Goal: Task Accomplishment & Management: Manage account settings

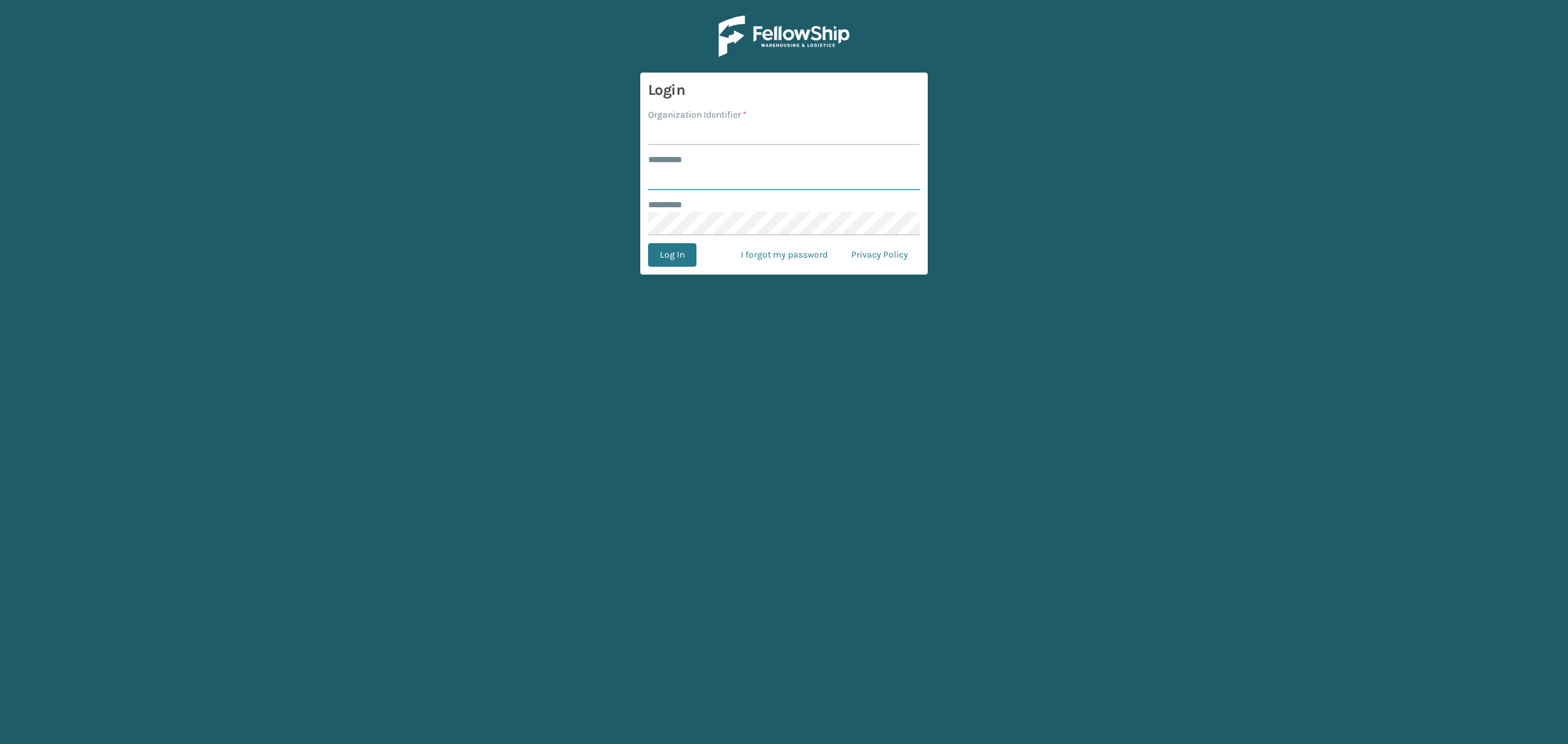
type input "**********"
click at [675, 140] on input "Organization Identifier *" at bounding box center [784, 133] width 272 height 24
type input "SuperAdminOrganization"
click at [664, 256] on button "Log In" at bounding box center [672, 255] width 48 height 24
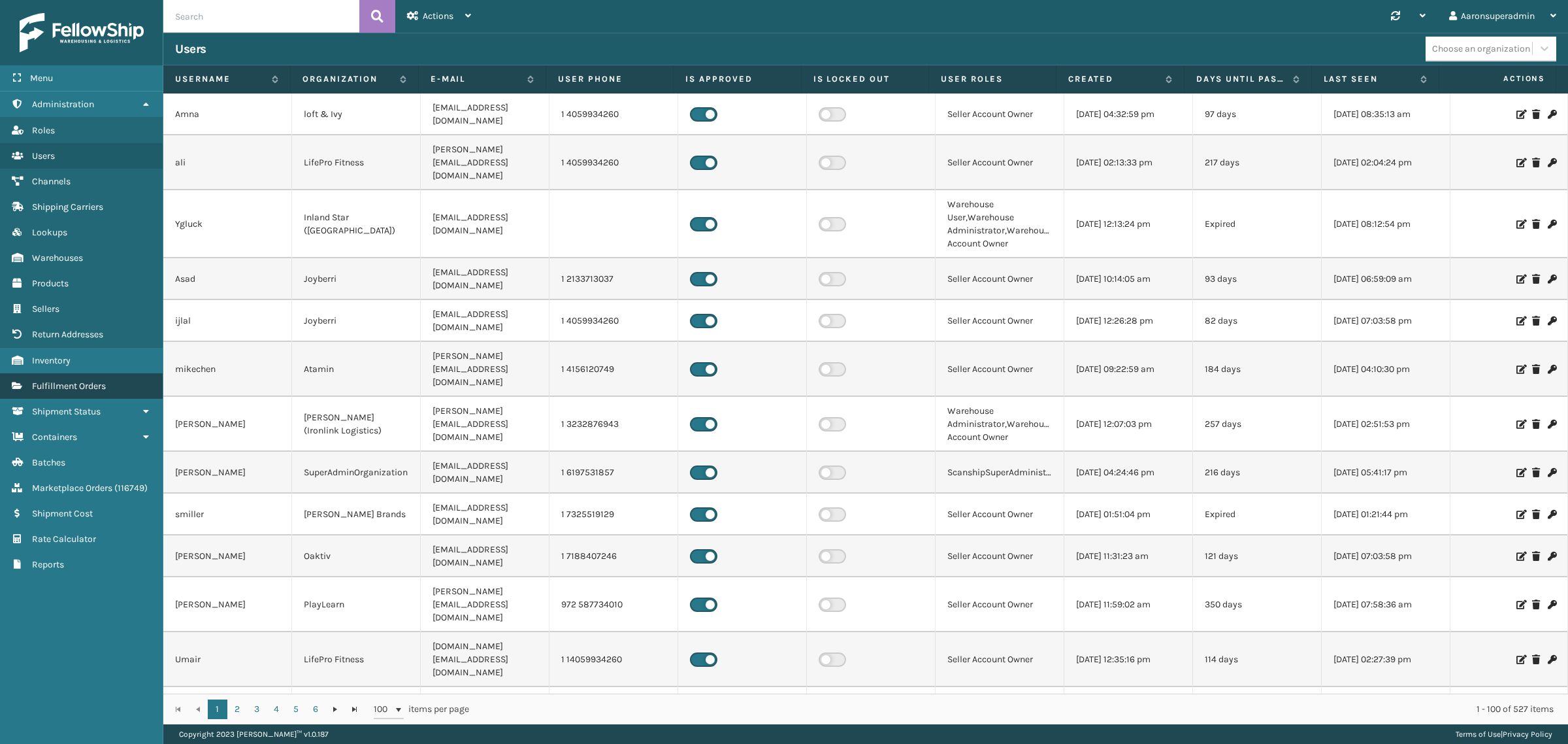
click at [93, 381] on span "Fulfillment Orders" at bounding box center [69, 386] width 74 height 11
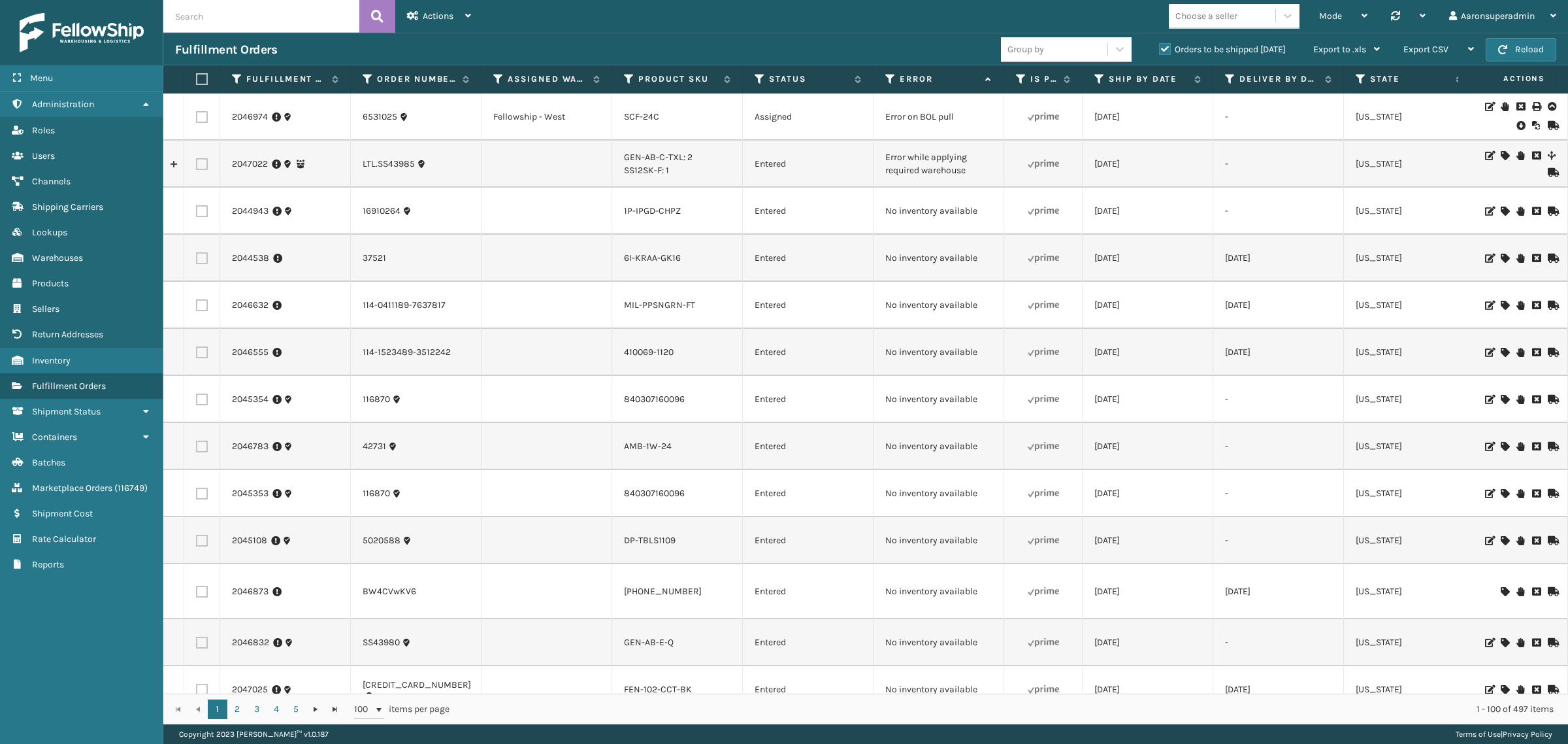
scroll to position [1253, 0]
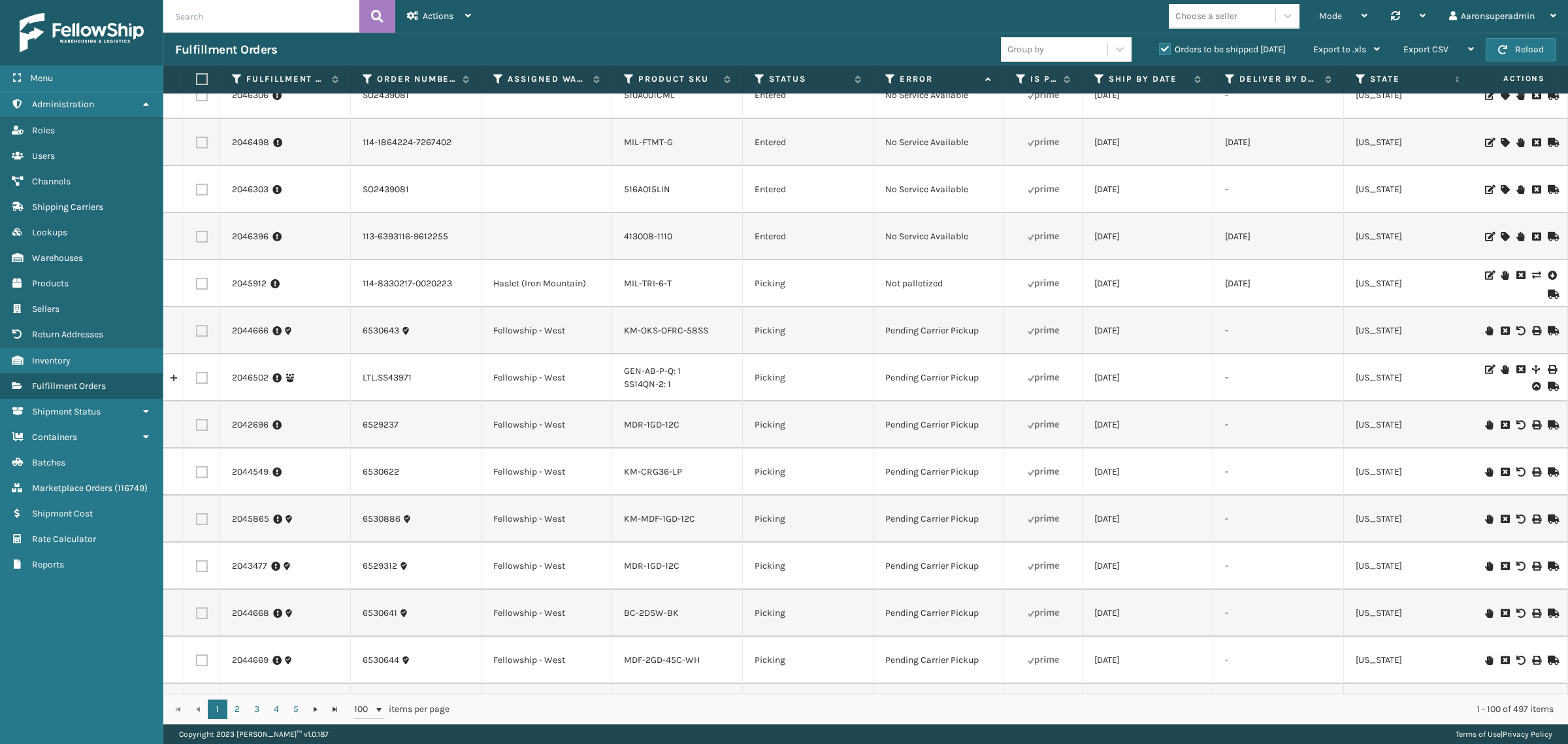
click at [514, 203] on td at bounding box center [546, 190] width 130 height 47
click at [1503, 49] on span "button" at bounding box center [1502, 50] width 9 height 9
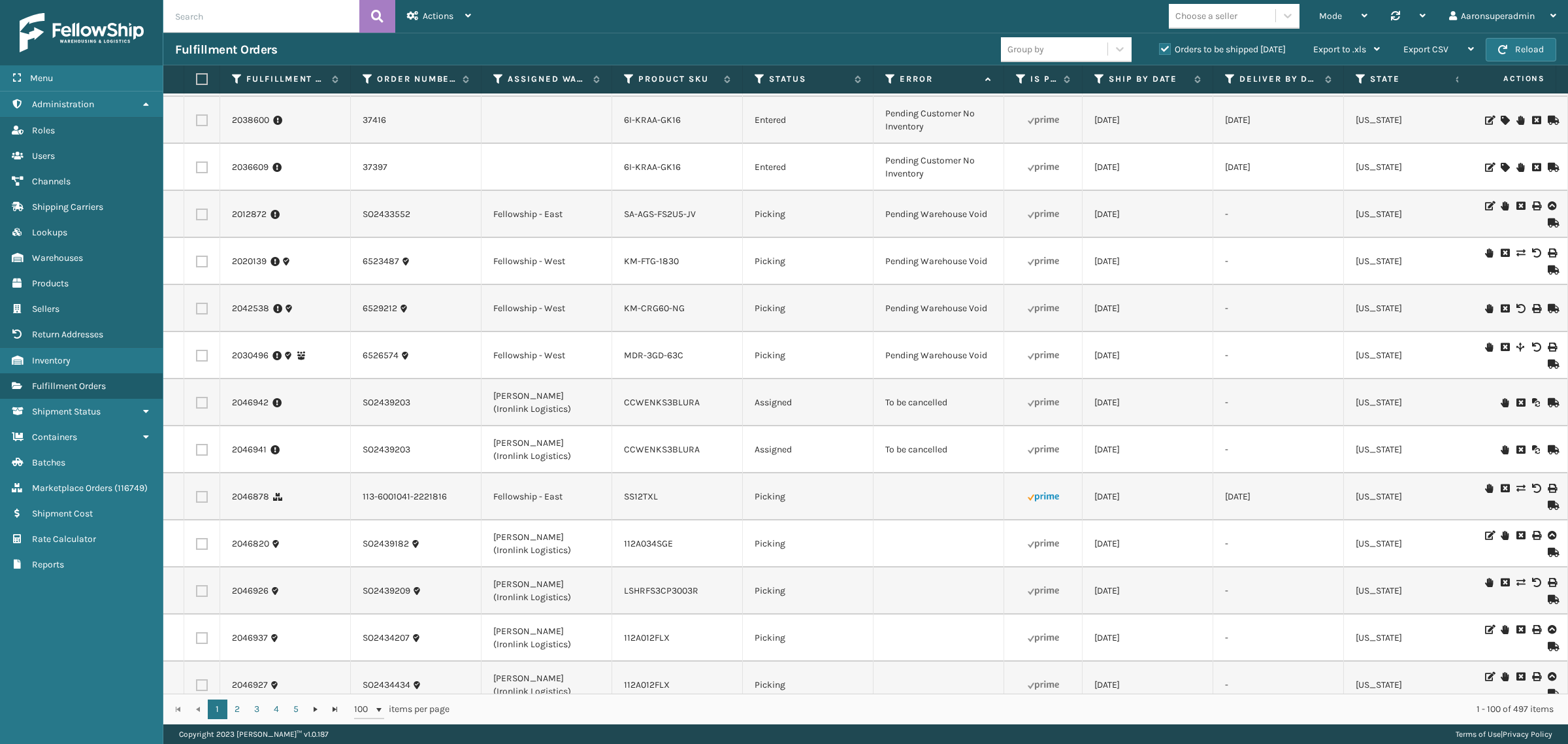
scroll to position [3688, 0]
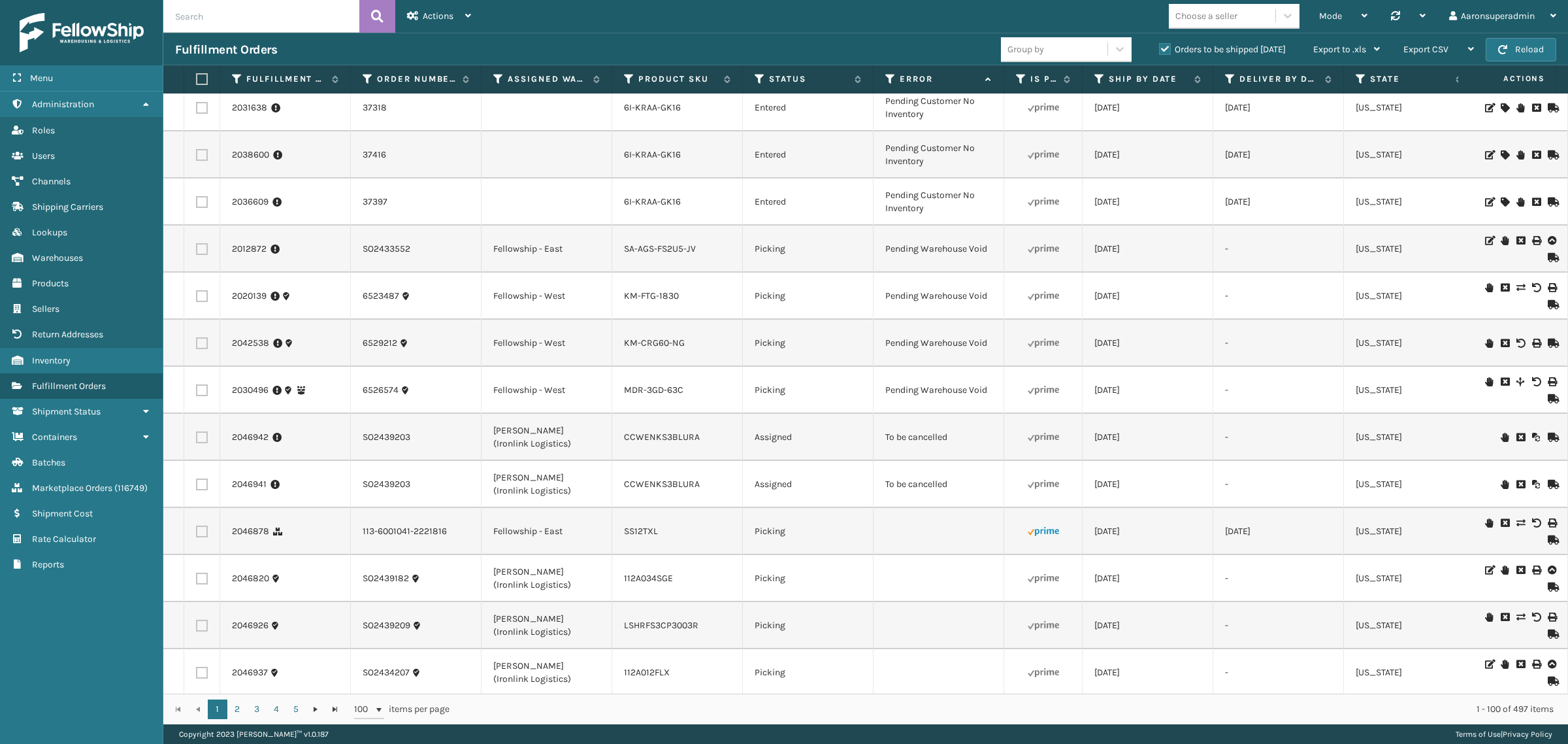
click at [198, 487] on label at bounding box center [201, 484] width 11 height 11
click at [197, 487] on input "checkbox" at bounding box center [196, 482] width 1 height 8
checkbox input "true"
click at [201, 433] on label at bounding box center [201, 436] width 11 height 11
click at [197, 433] on input "checkbox" at bounding box center [196, 435] width 1 height 8
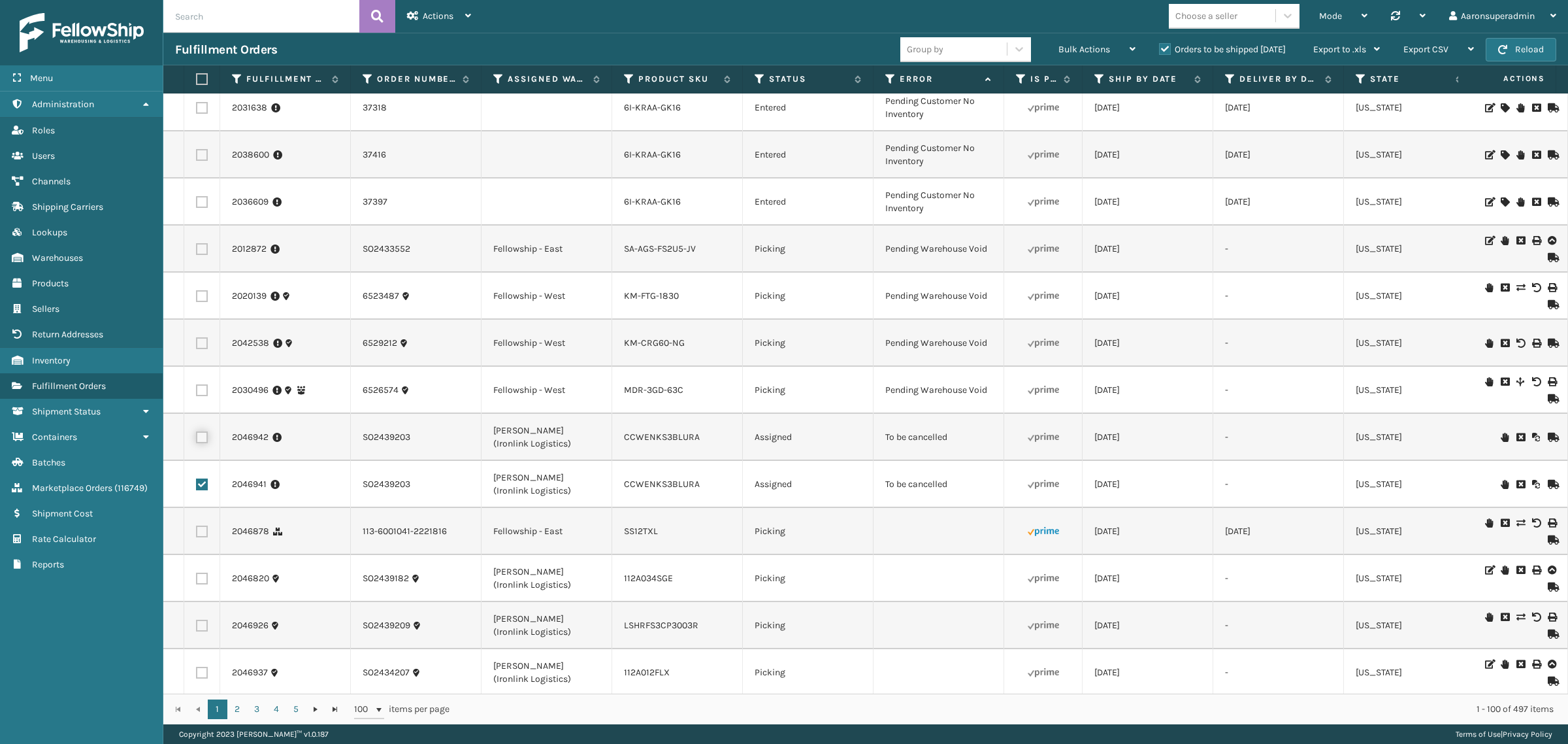
checkbox input "true"
click at [1046, 53] on div "Bulk Actions Change shipping On Hold Mark as Shipped Pull Label Assign Update B…" at bounding box center [1097, 50] width 101 height 33
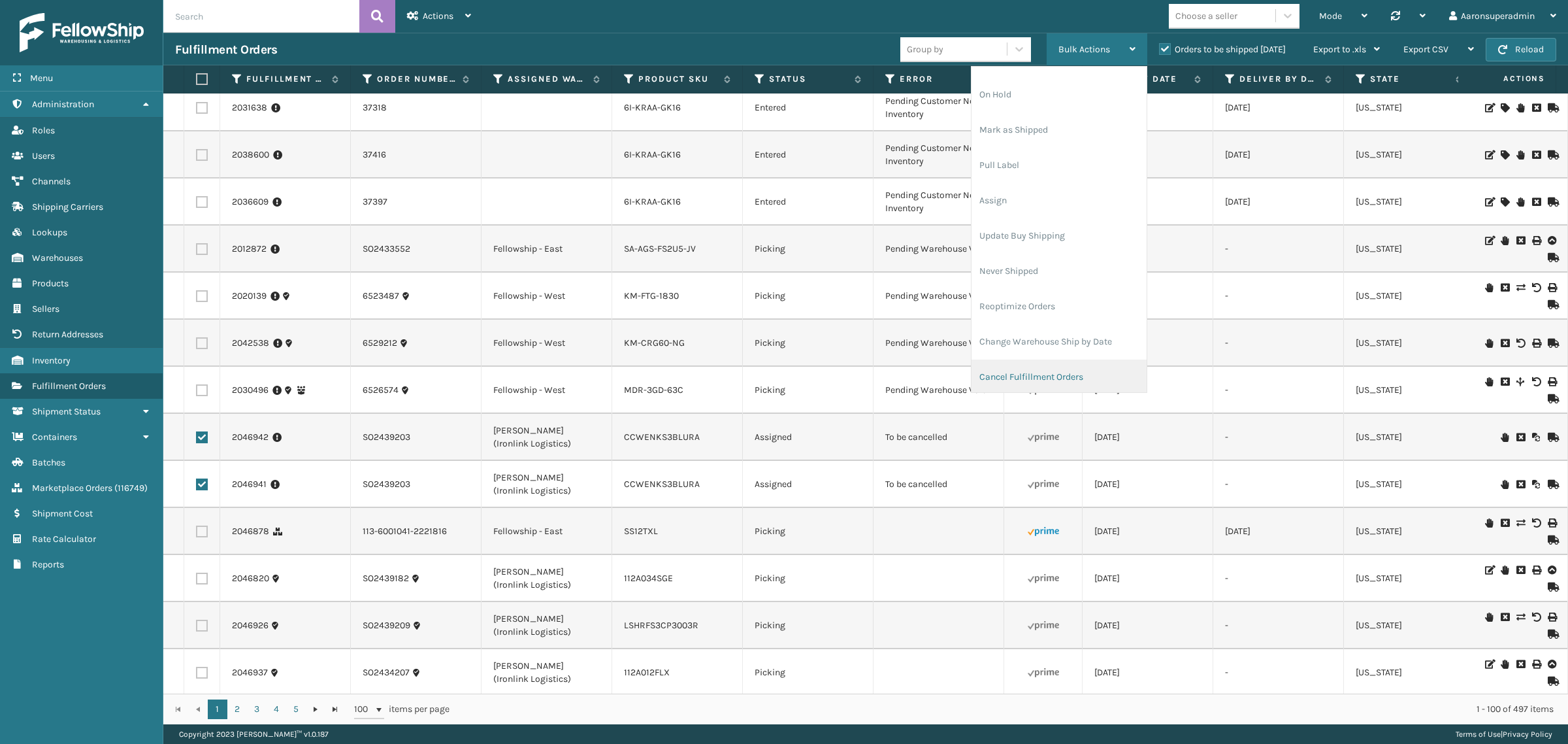
scroll to position [63, 0]
click at [1017, 333] on li "Cancel Fulfillment Orders" at bounding box center [1059, 339] width 175 height 35
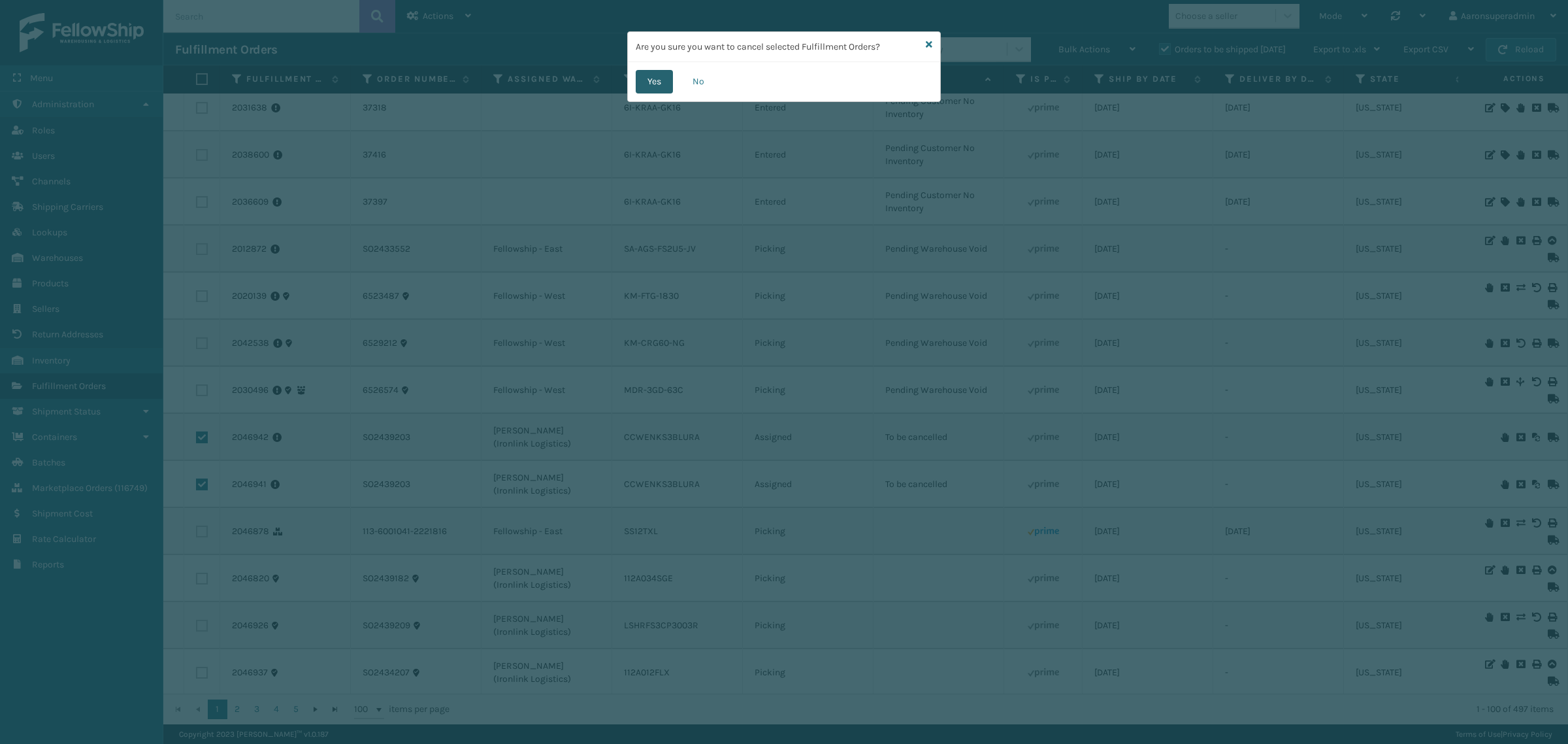
click at [647, 86] on button "Yes" at bounding box center [654, 82] width 37 height 24
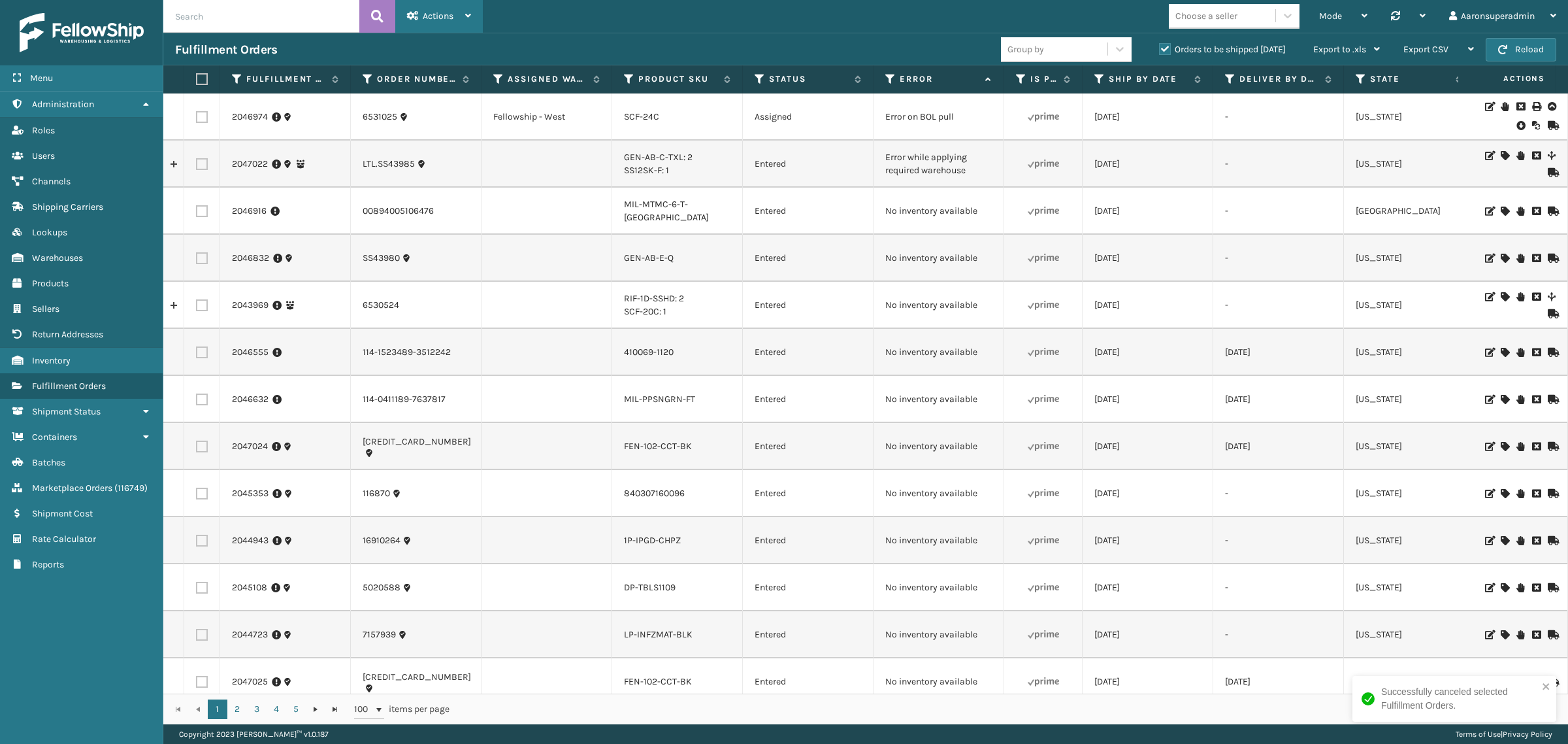
click at [432, 21] on div "Actions" at bounding box center [439, 16] width 64 height 33
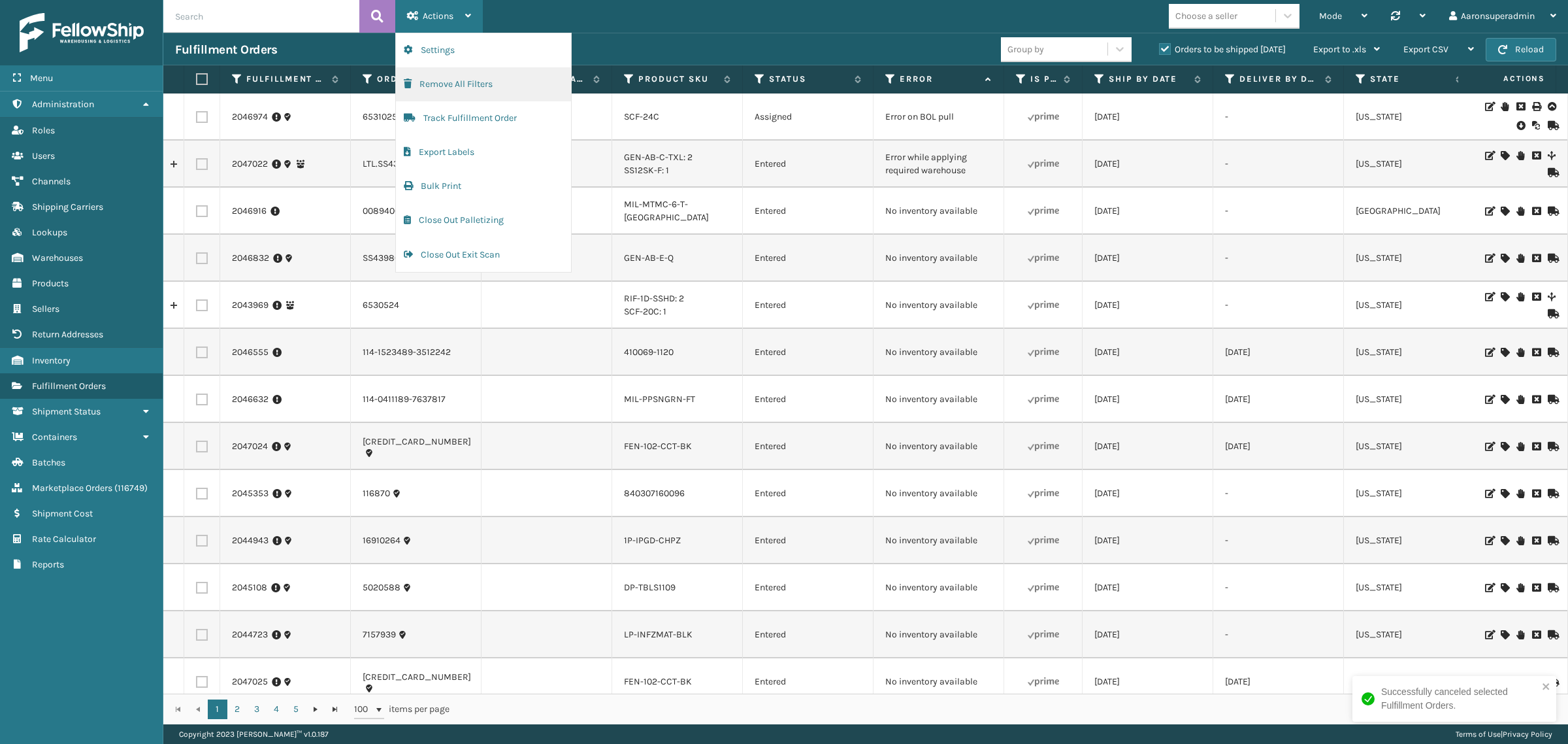
click at [464, 92] on button "Remove All Filters" at bounding box center [484, 84] width 175 height 34
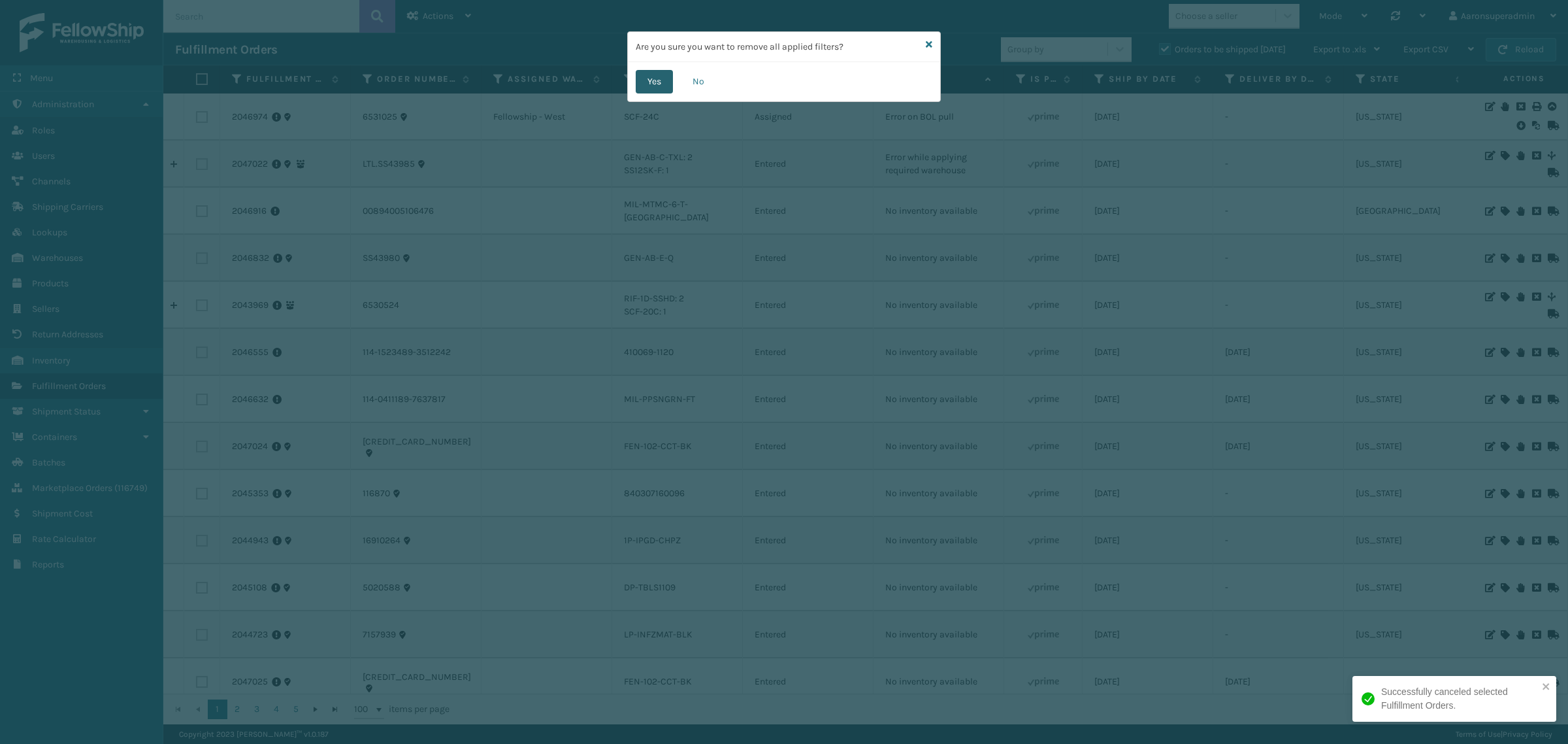
click at [657, 87] on button "Yes" at bounding box center [654, 82] width 37 height 24
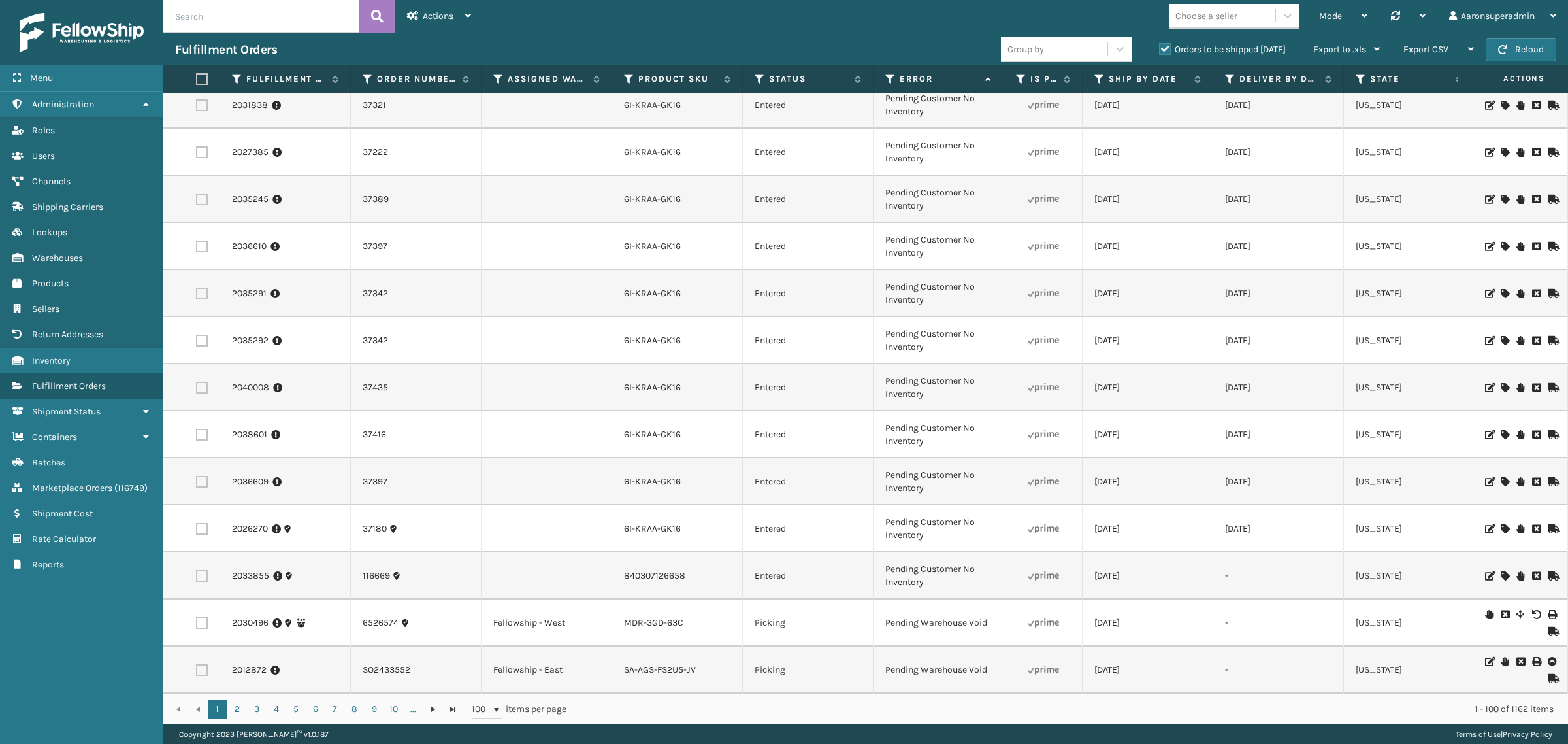
scroll to position [0, 0]
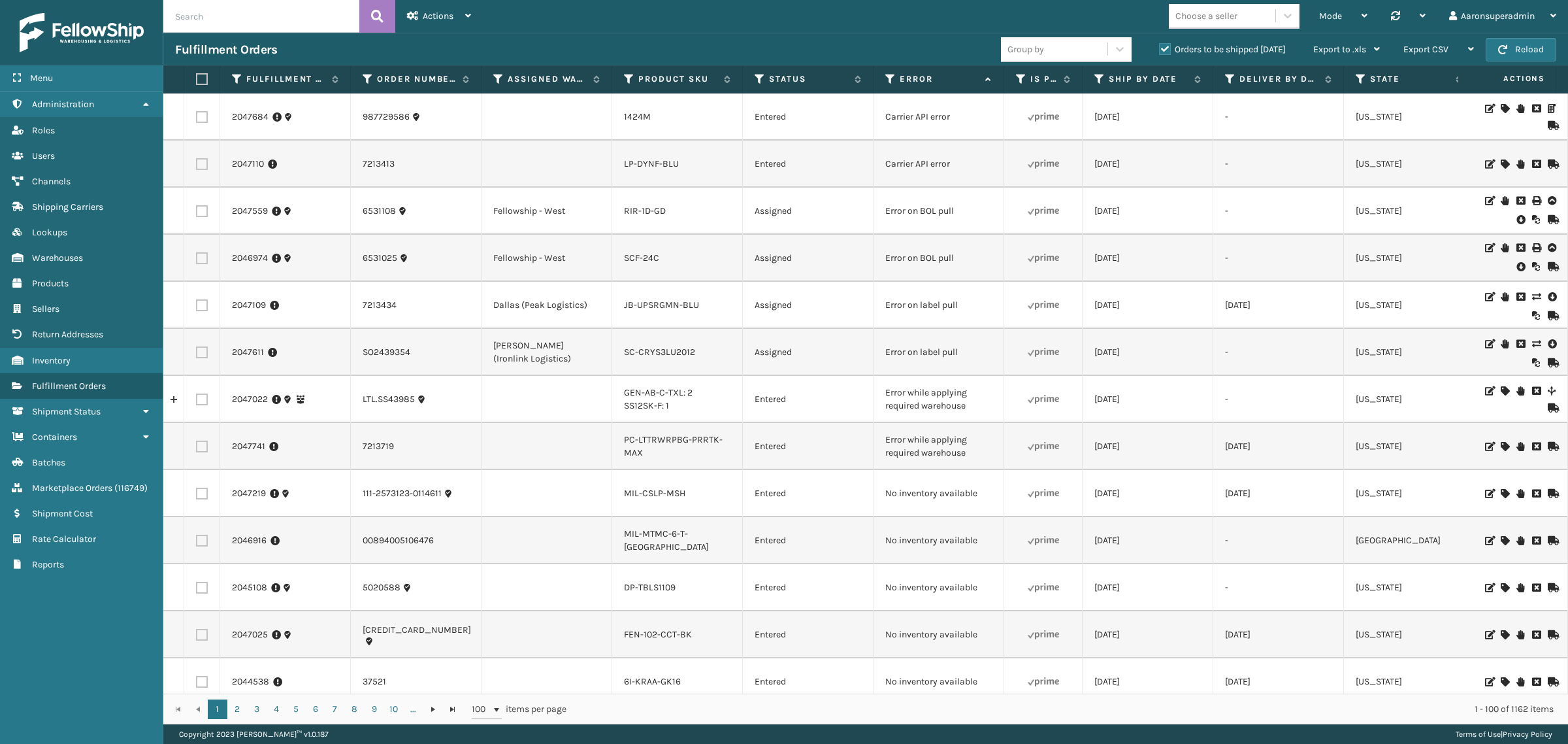
click at [1516, 219] on icon at bounding box center [1520, 219] width 8 height 13
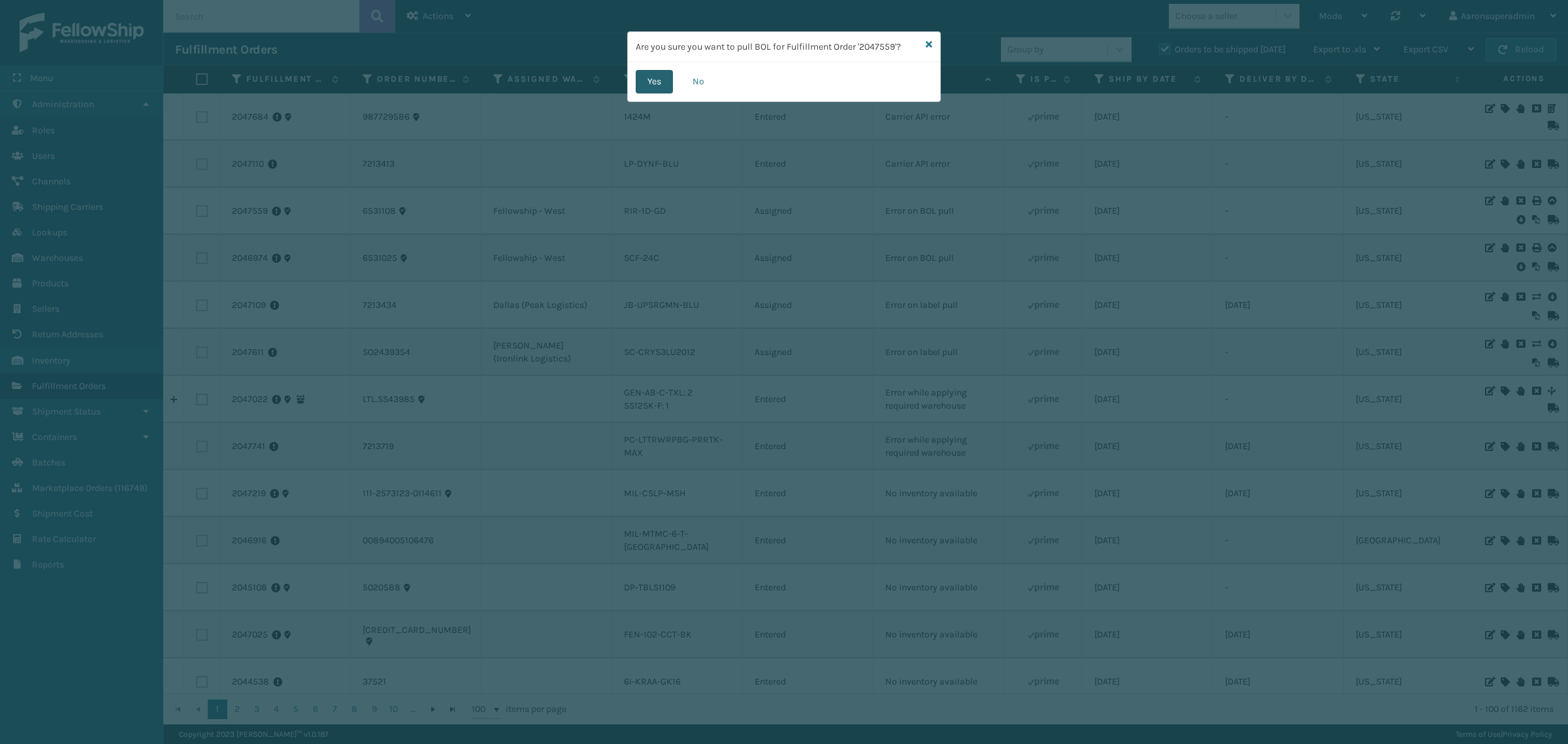
click at [651, 87] on button "Yes" at bounding box center [654, 82] width 37 height 24
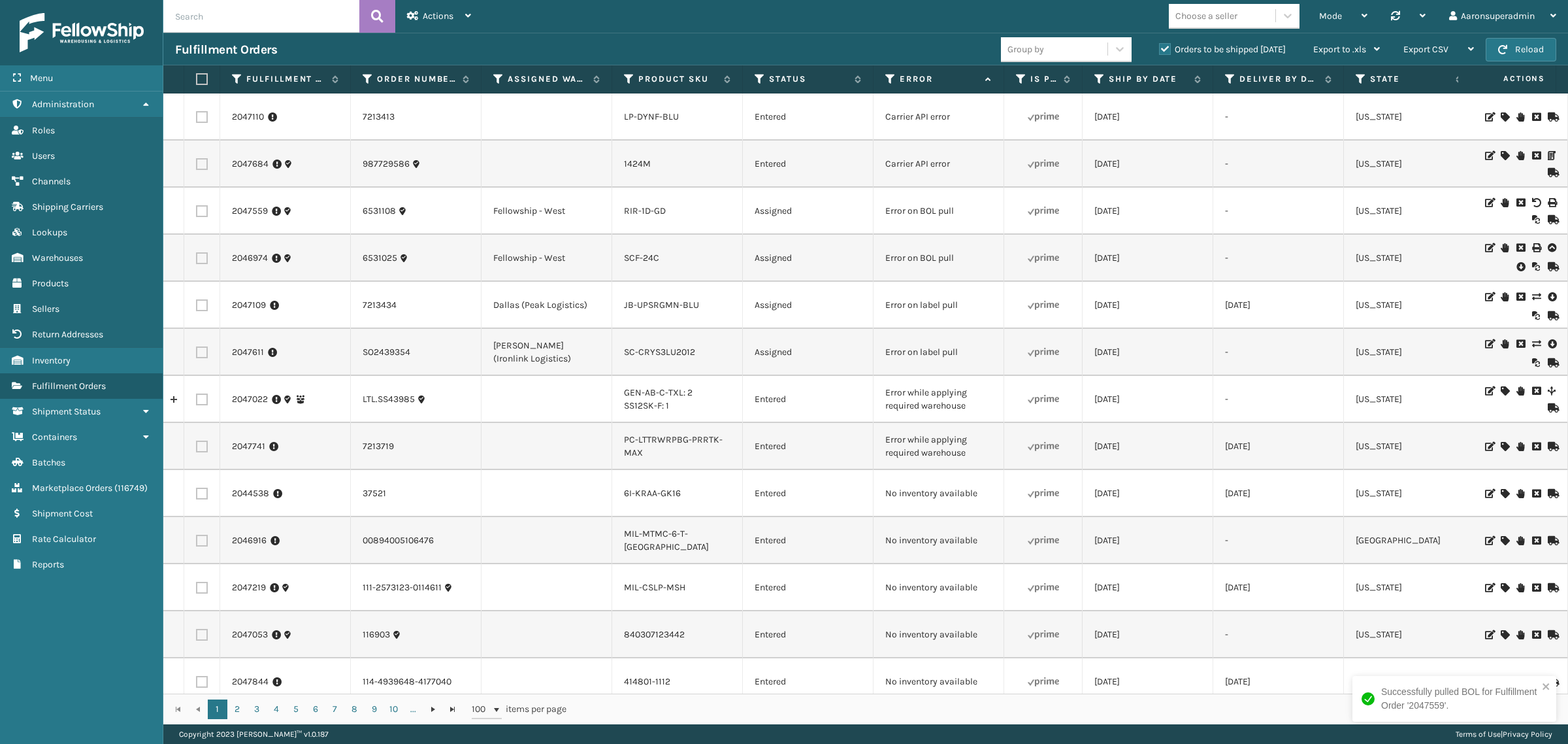
click at [1516, 272] on icon at bounding box center [1520, 266] width 8 height 13
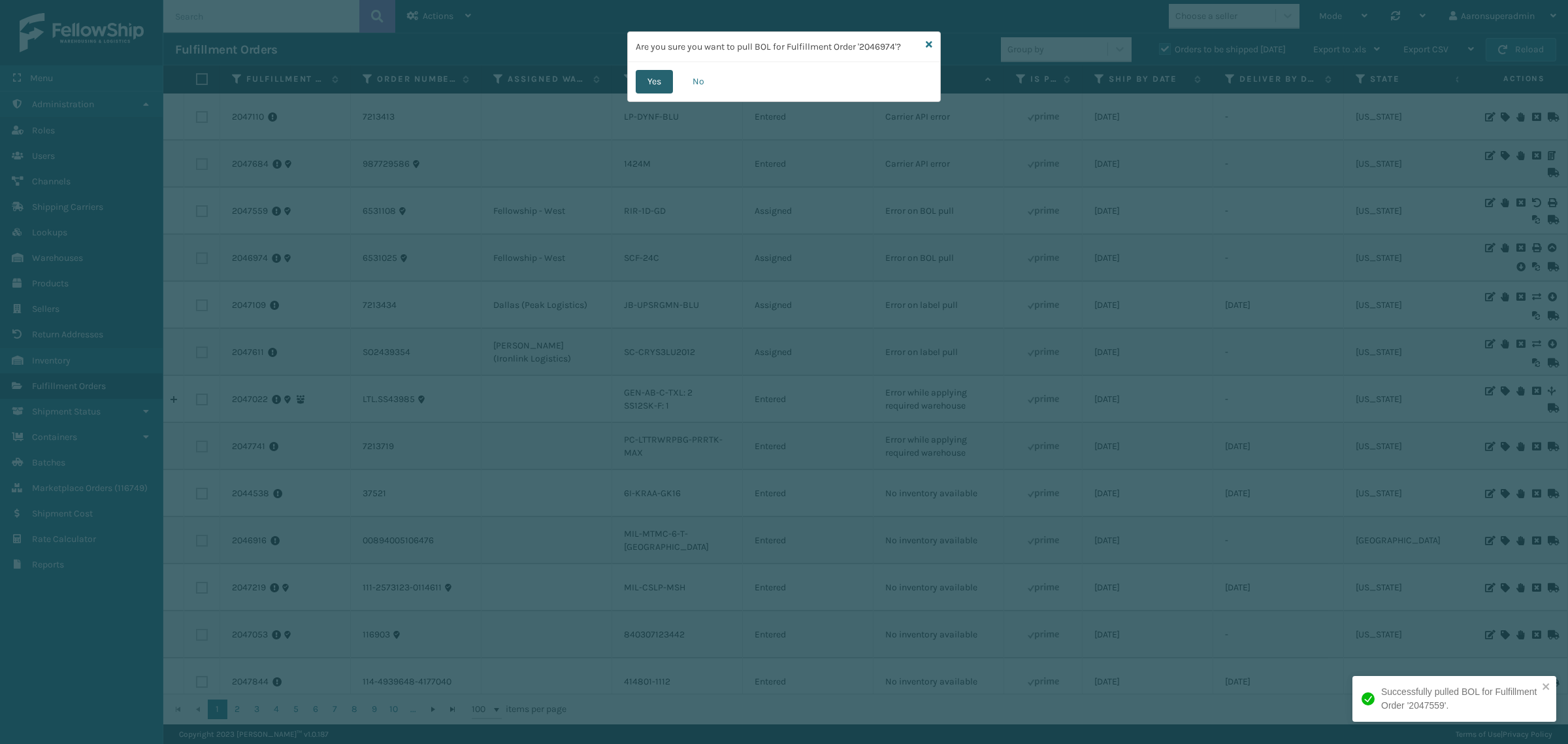
click at [658, 79] on button "Yes" at bounding box center [654, 82] width 37 height 24
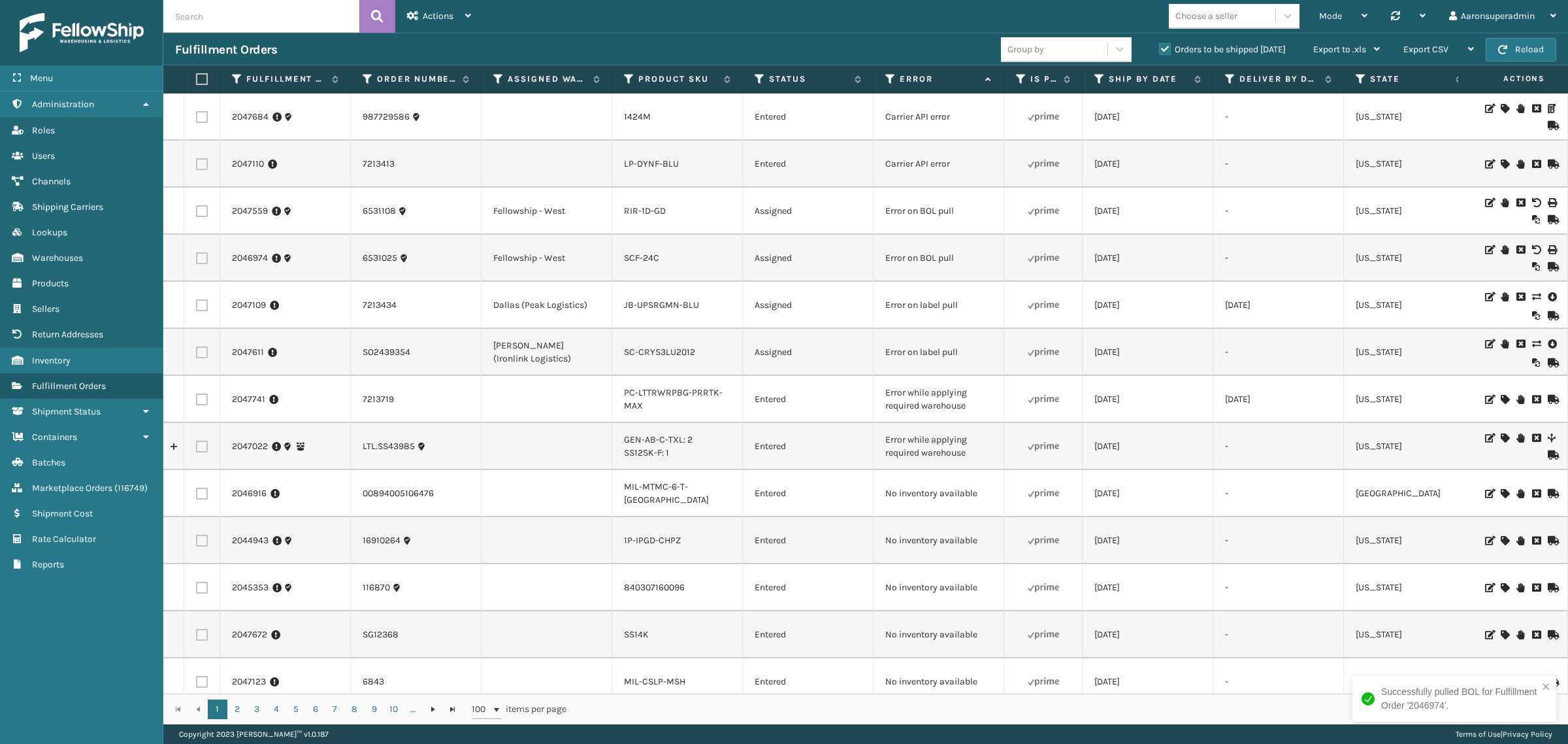
click at [198, 211] on label at bounding box center [201, 211] width 11 height 11
click at [197, 211] on input "checkbox" at bounding box center [196, 209] width 1 height 8
checkbox input "true"
click at [199, 260] on label at bounding box center [201, 258] width 11 height 11
click at [197, 260] on input "checkbox" at bounding box center [196, 256] width 1 height 8
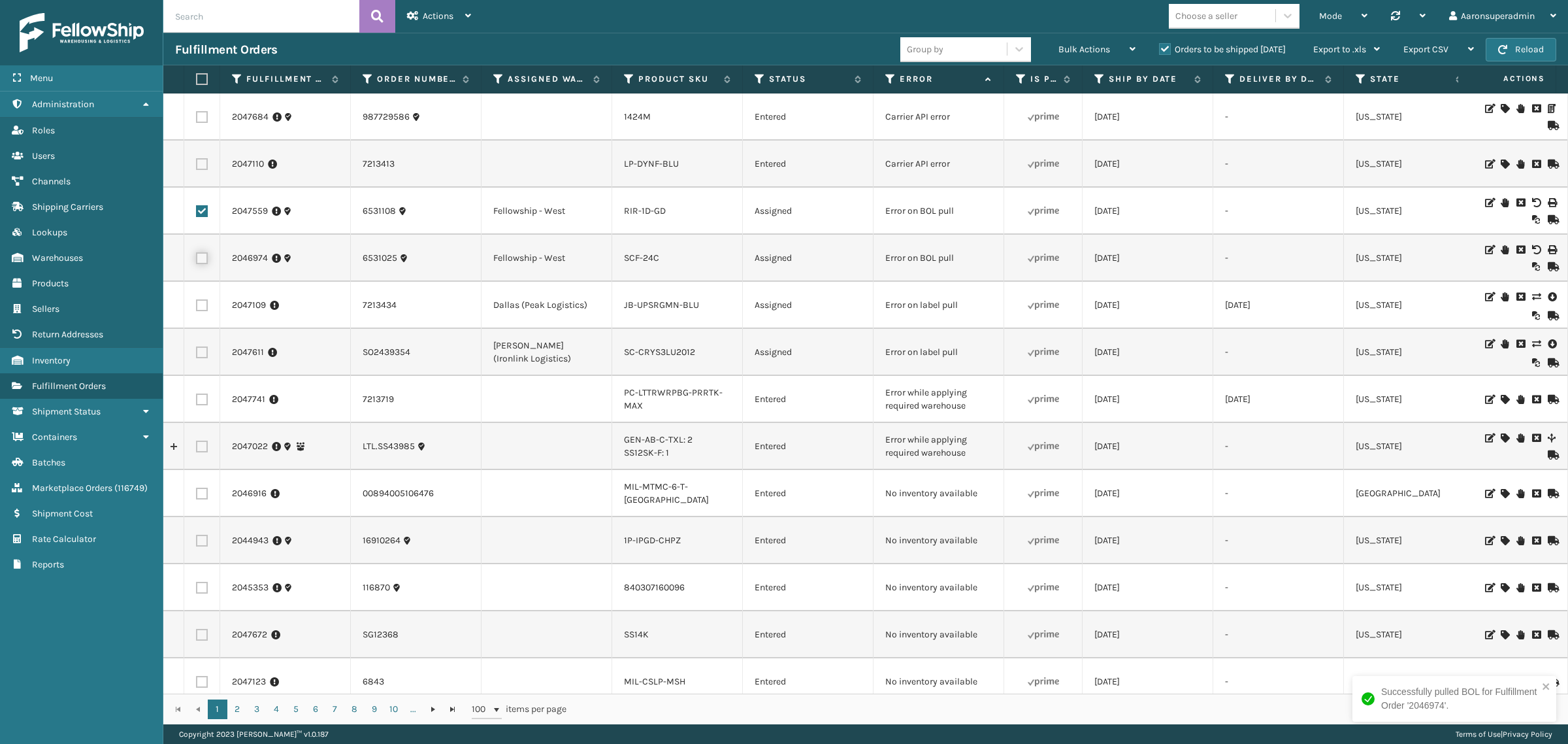
checkbox input "true"
click at [1086, 50] on span "Bulk Actions" at bounding box center [1084, 49] width 52 height 11
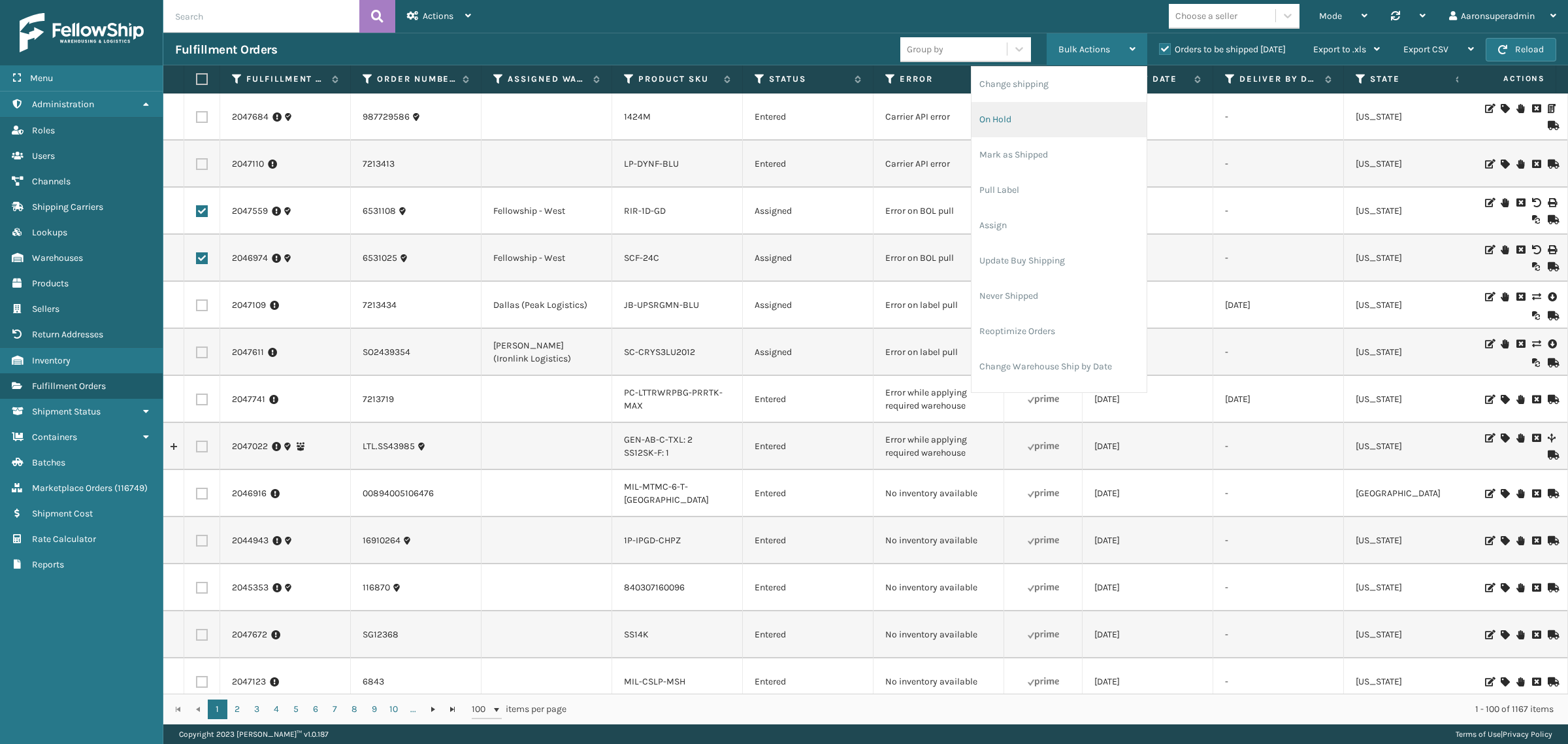
click at [1016, 112] on li "On Hold" at bounding box center [1059, 120] width 175 height 35
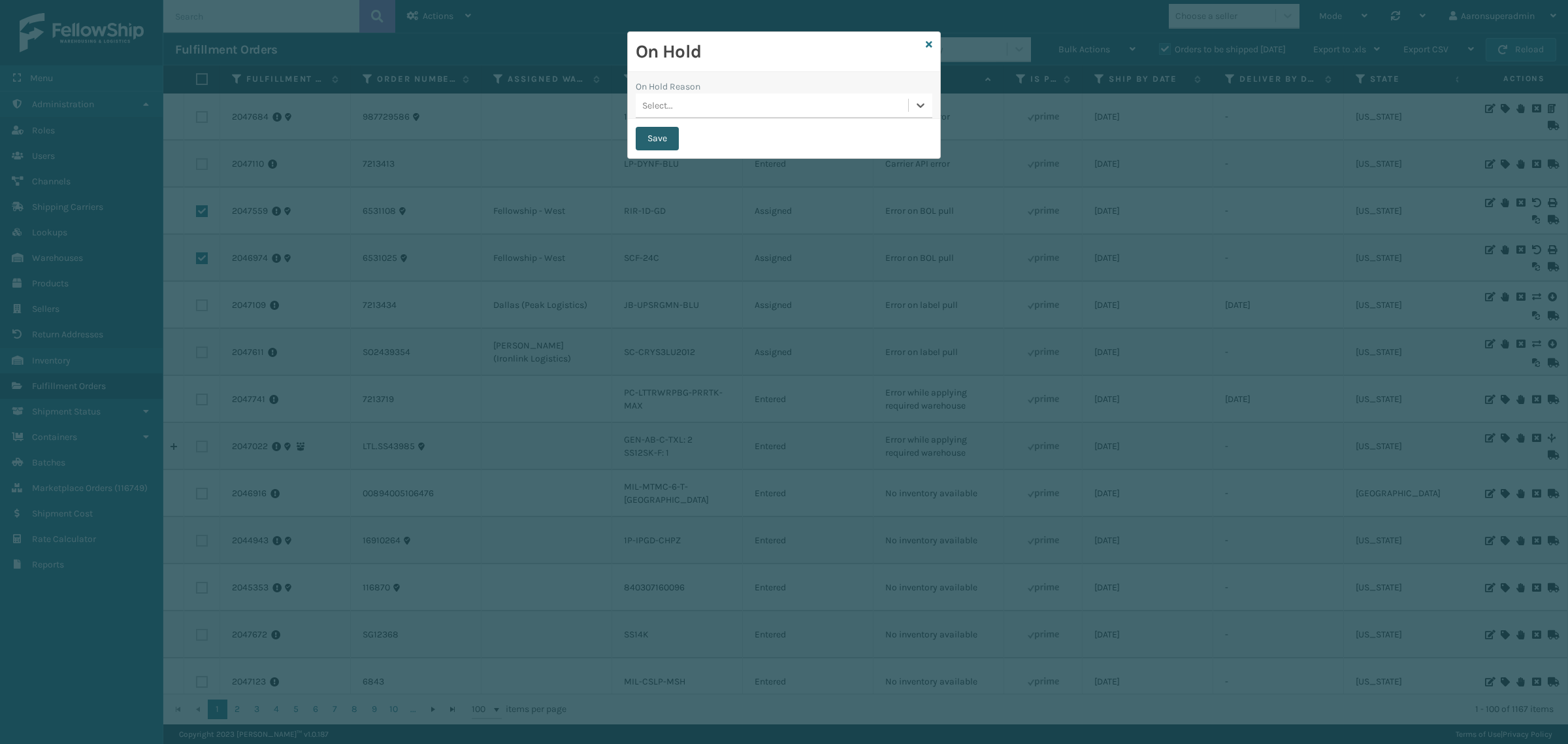
click at [645, 139] on button "Save" at bounding box center [657, 138] width 43 height 24
checkbox input "false"
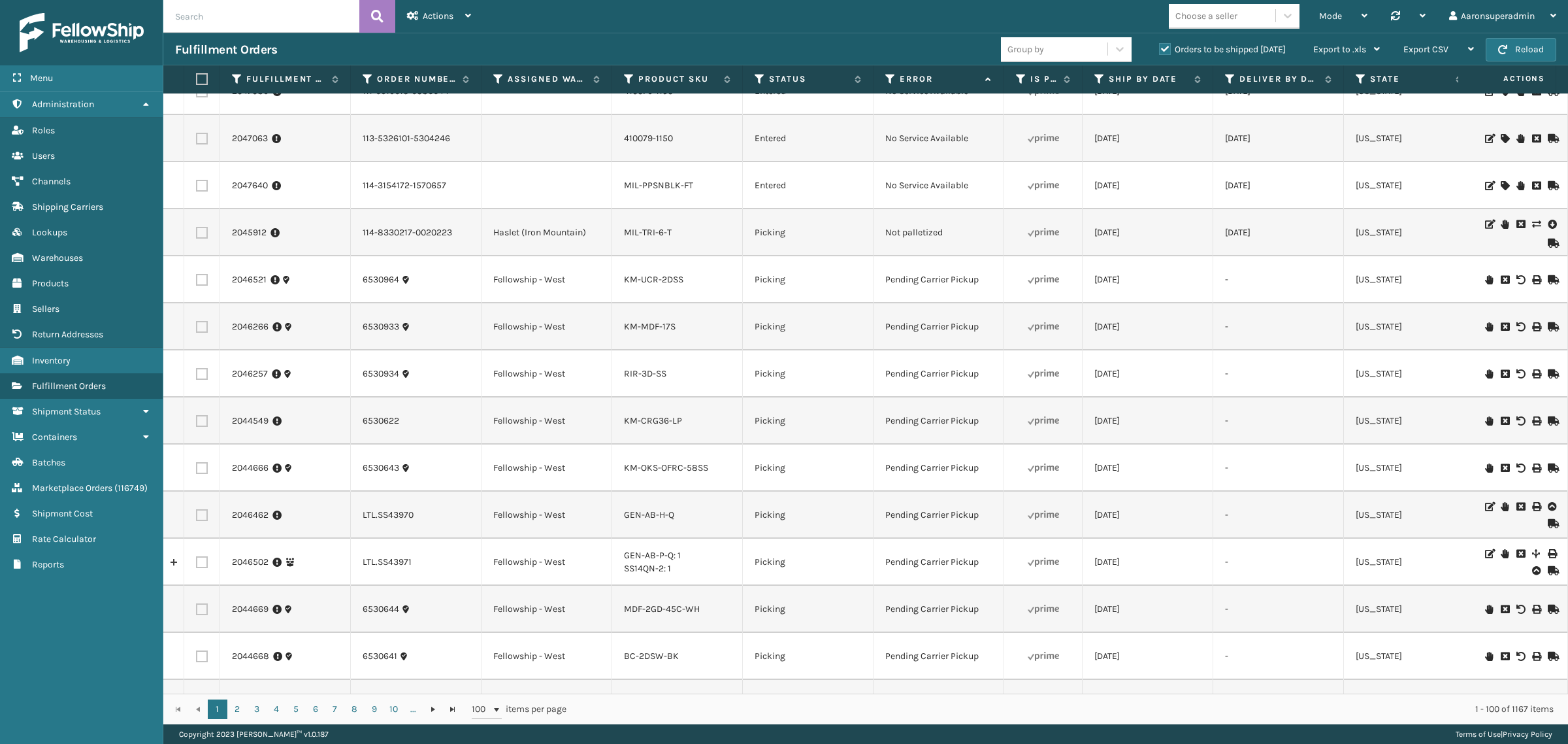
scroll to position [1976, 0]
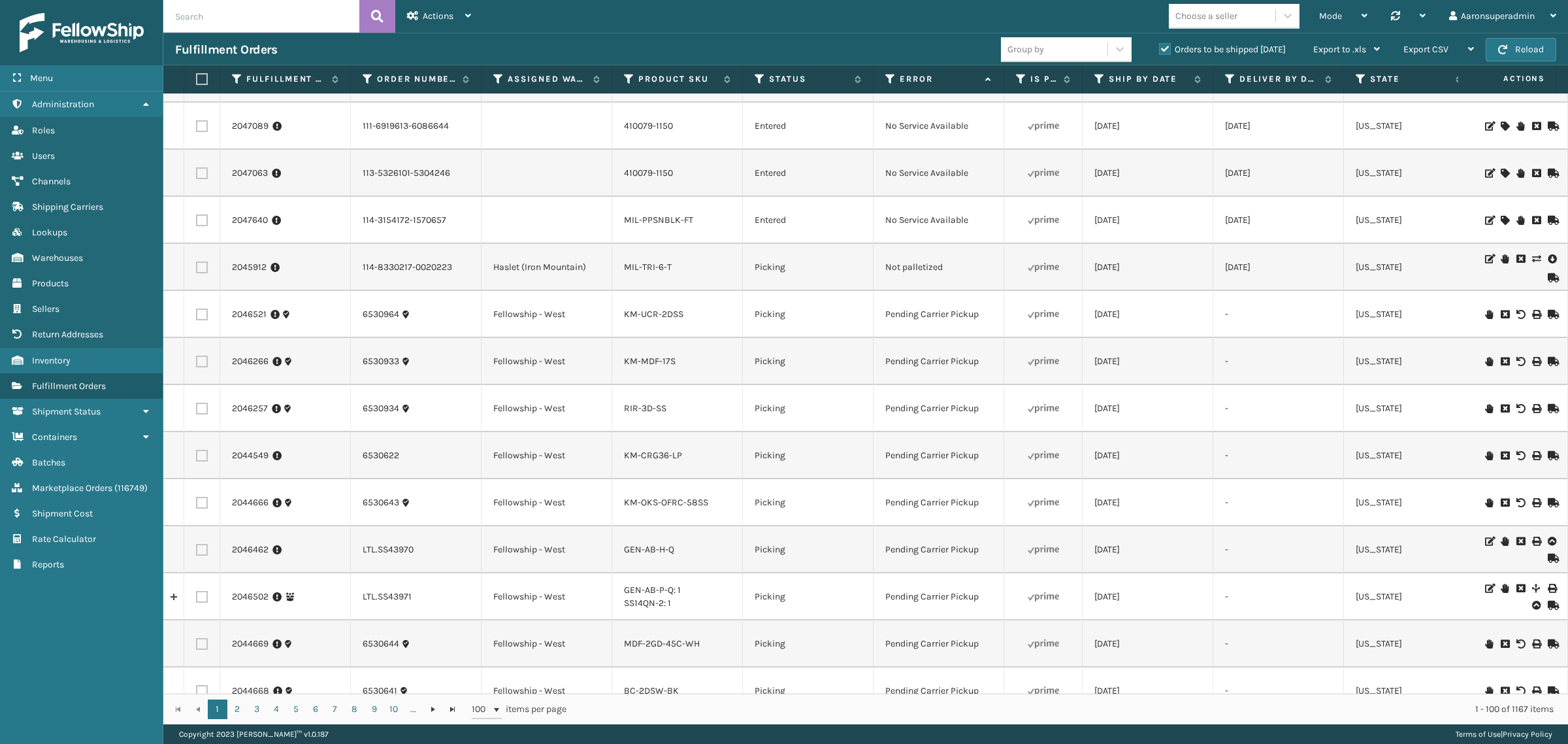
click at [1501, 259] on icon at bounding box center [1505, 259] width 8 height 9
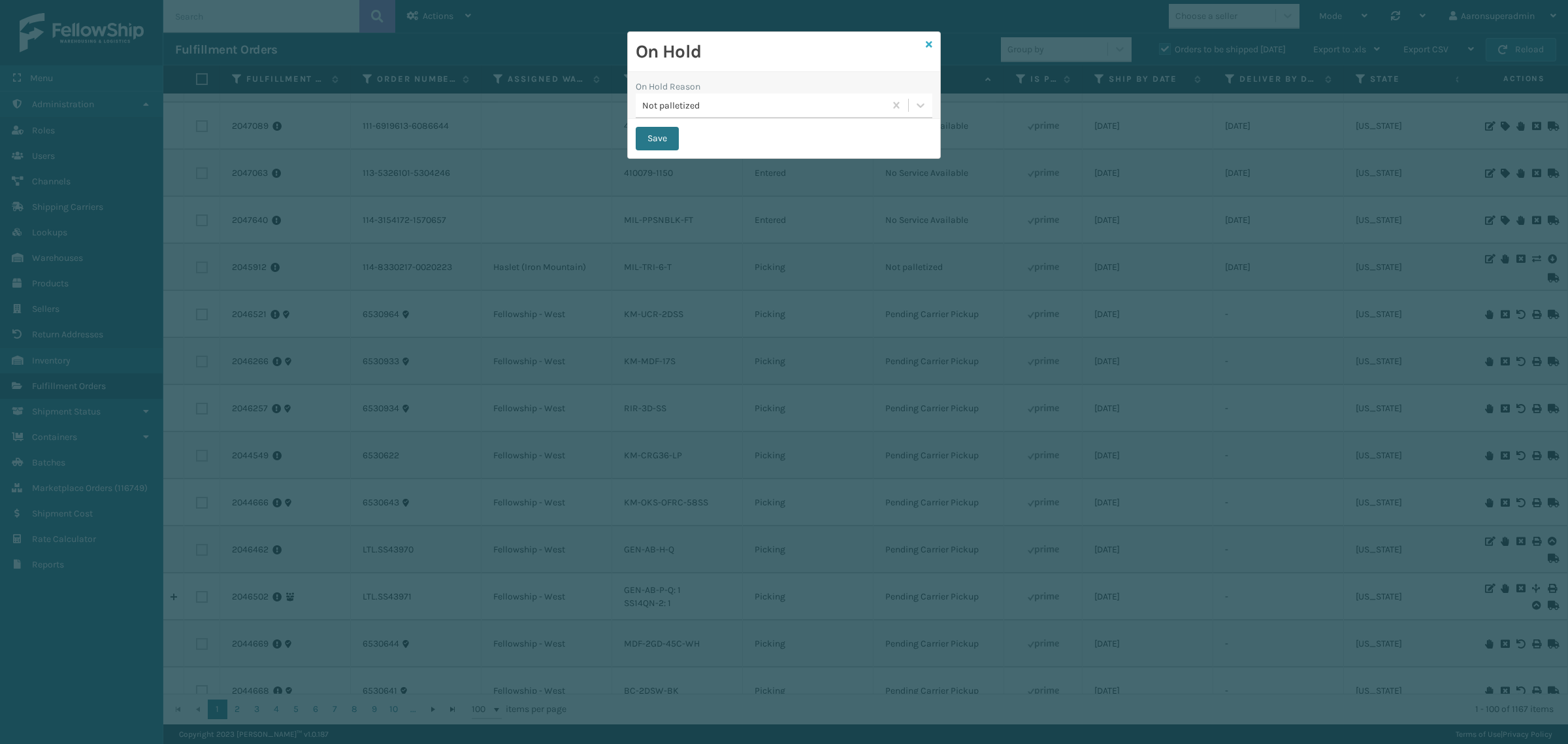
click at [926, 44] on icon at bounding box center [929, 44] width 7 height 9
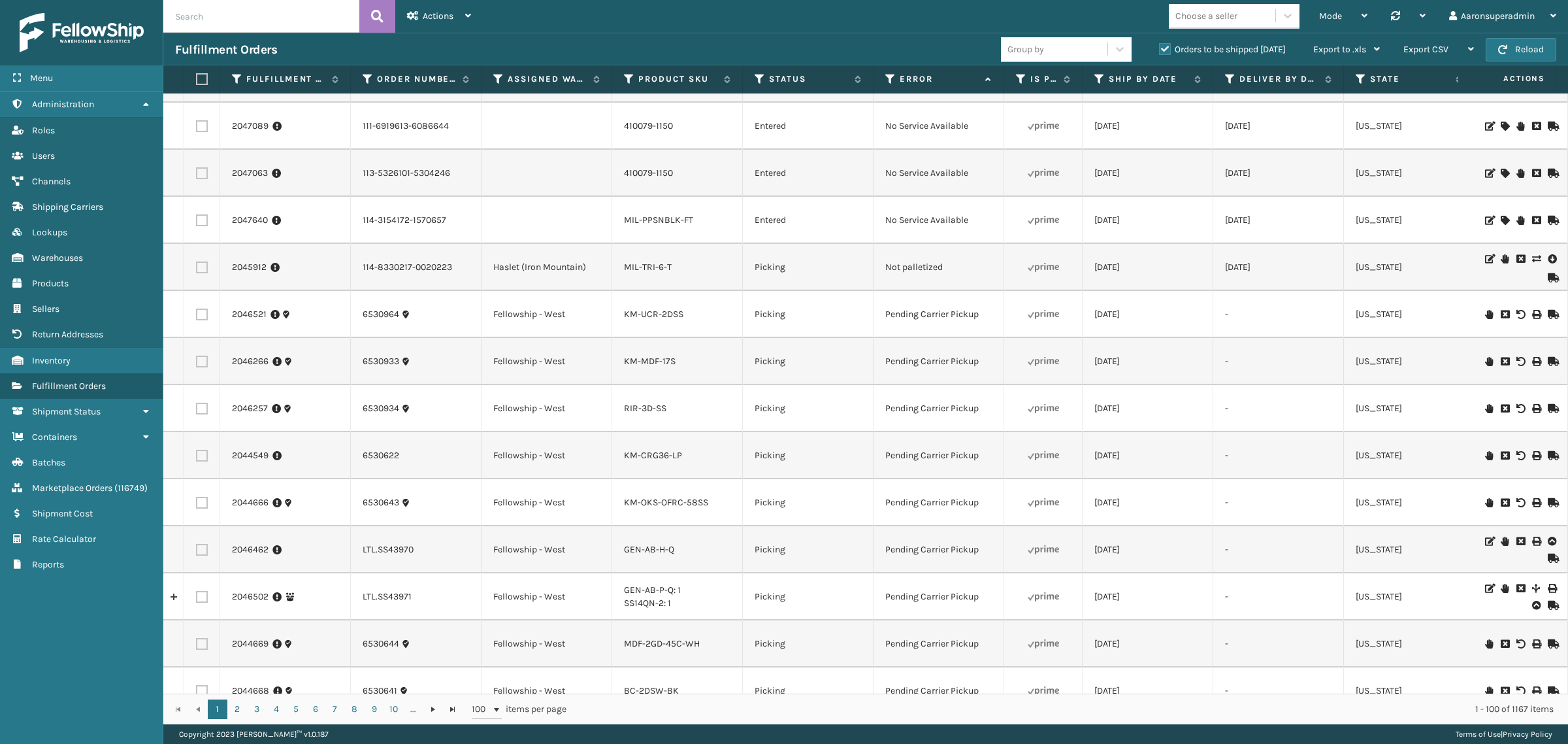
click at [1547, 258] on icon at bounding box center [1551, 259] width 8 height 13
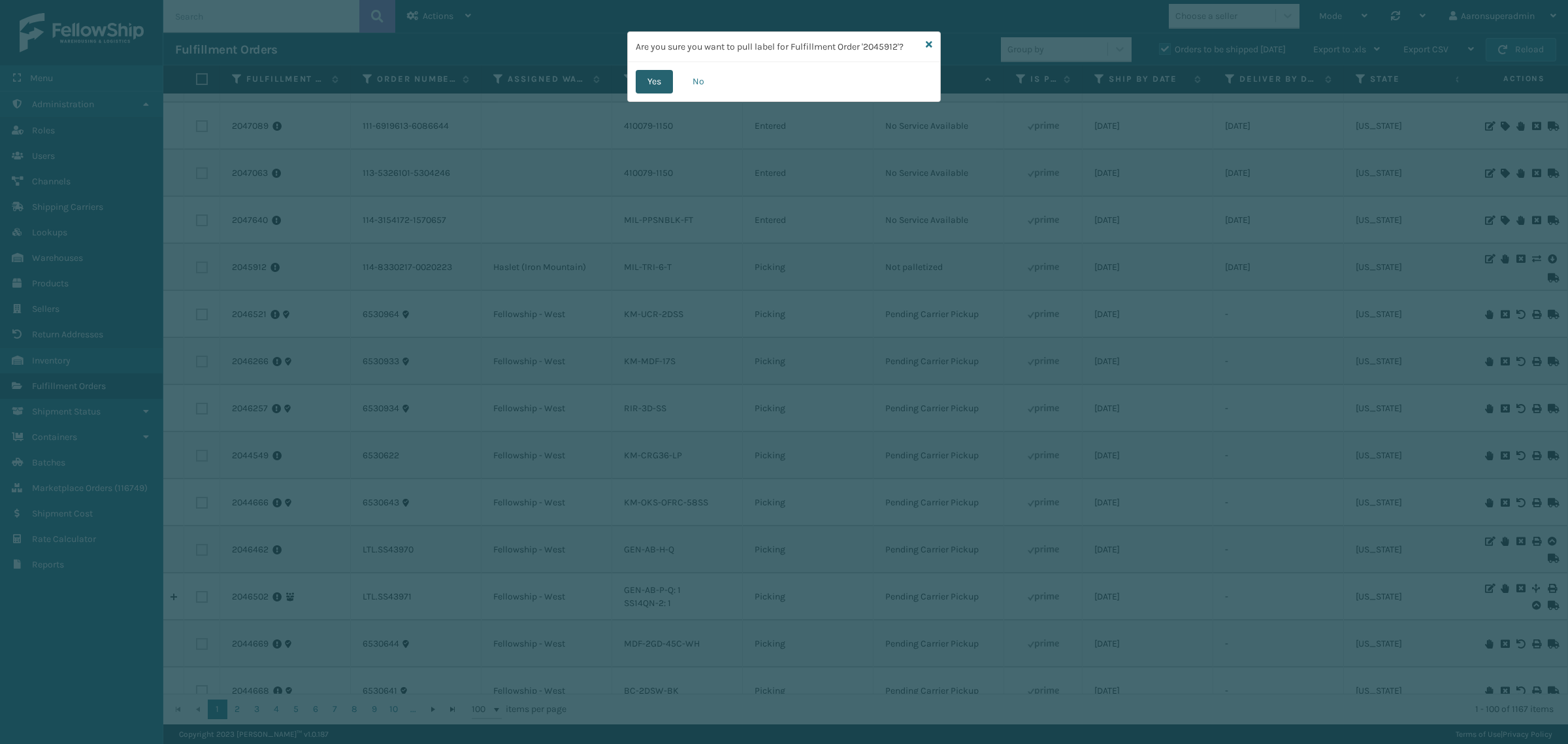
click at [662, 85] on button "Yes" at bounding box center [654, 82] width 37 height 24
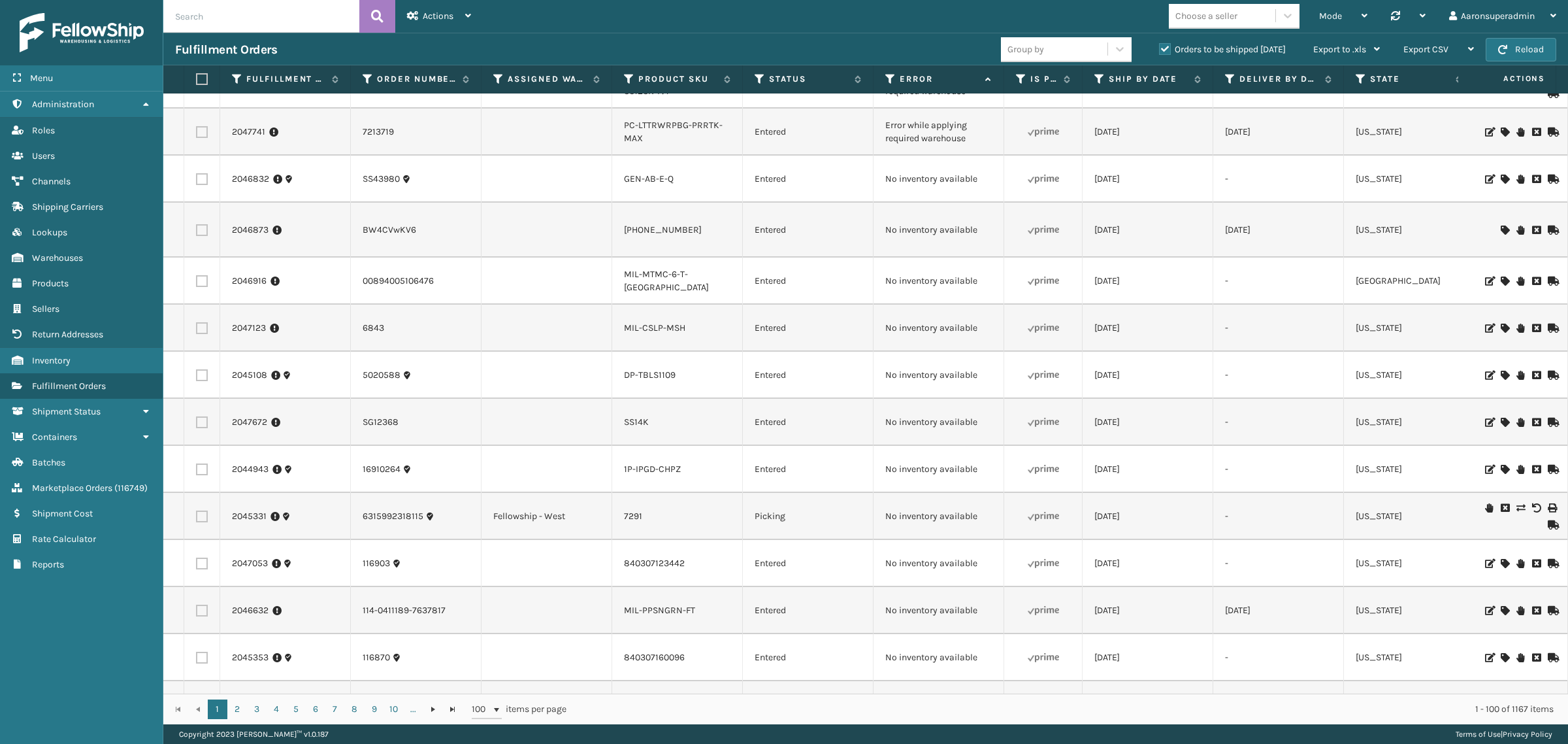
scroll to position [0, 0]
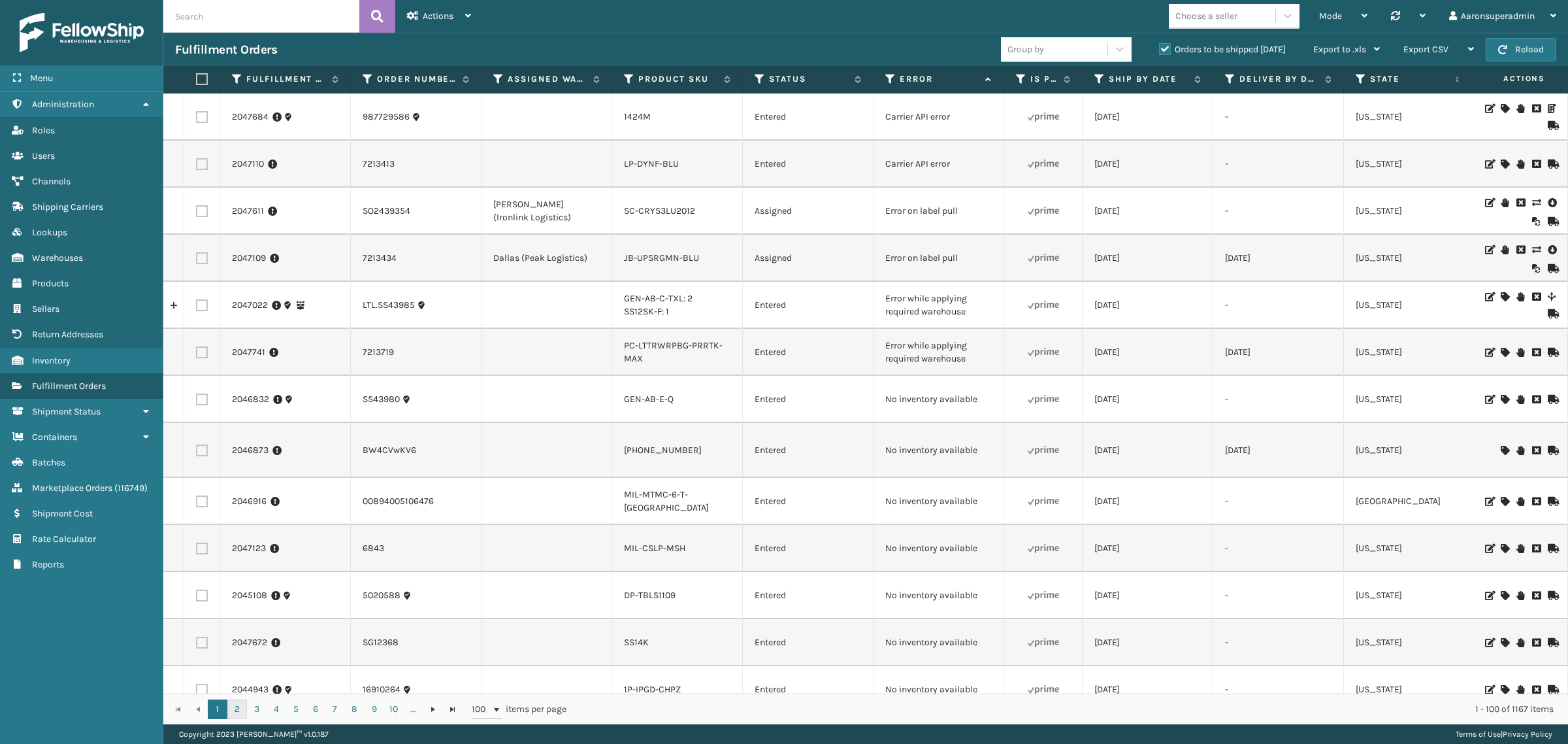
click at [233, 707] on link "2" at bounding box center [237, 710] width 20 height 20
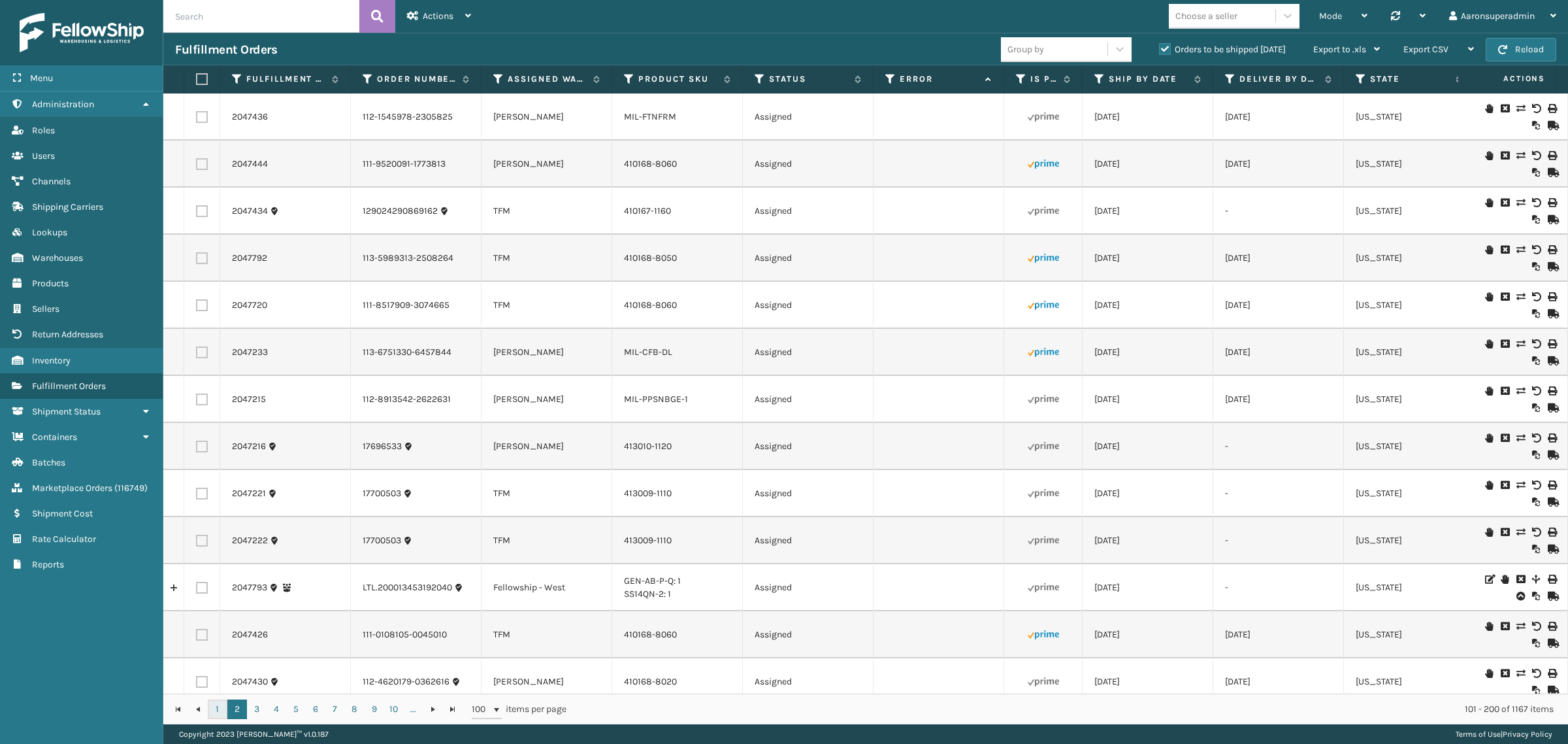
click at [210, 711] on link "1" at bounding box center [217, 710] width 20 height 20
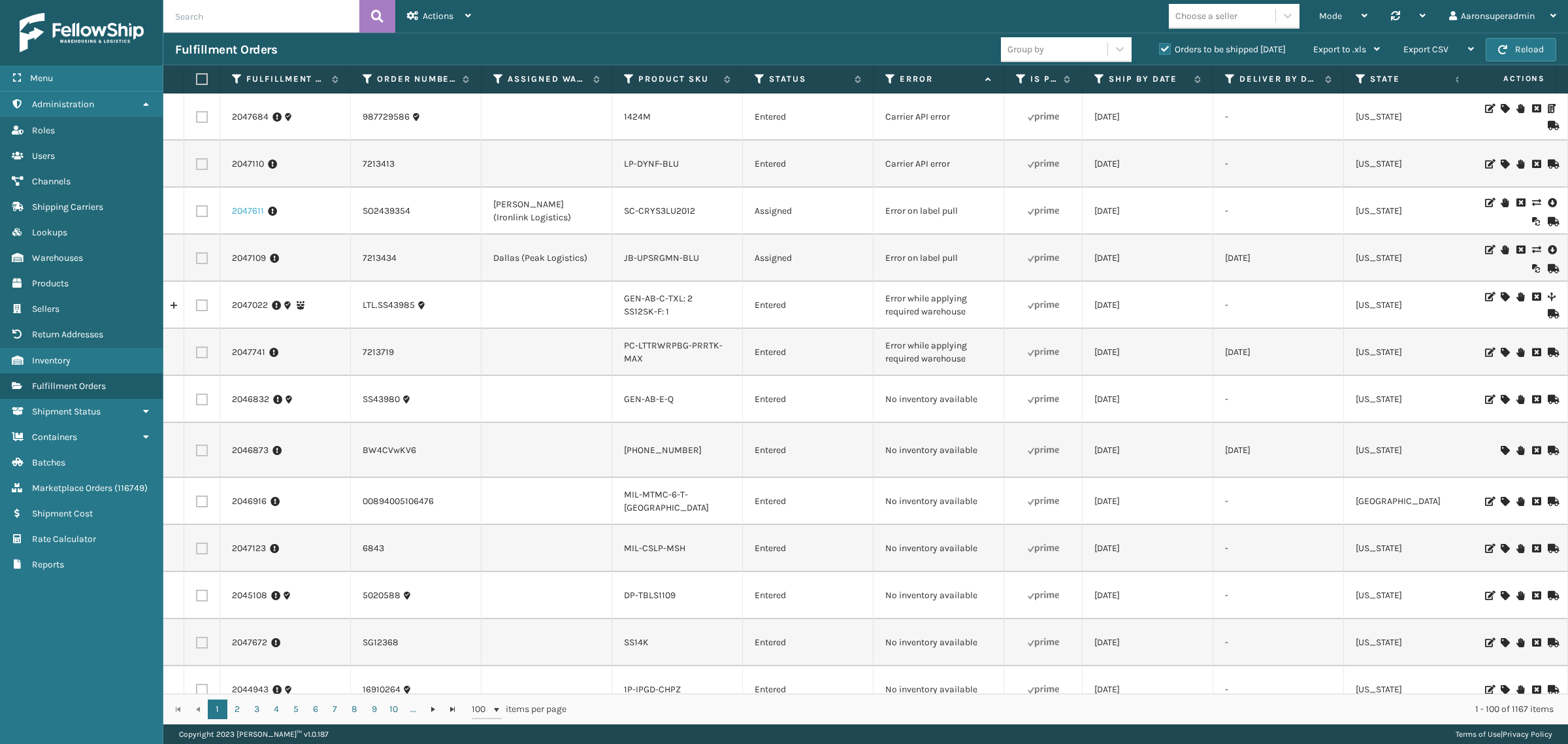
click at [249, 208] on link "2047611" at bounding box center [248, 211] width 32 height 13
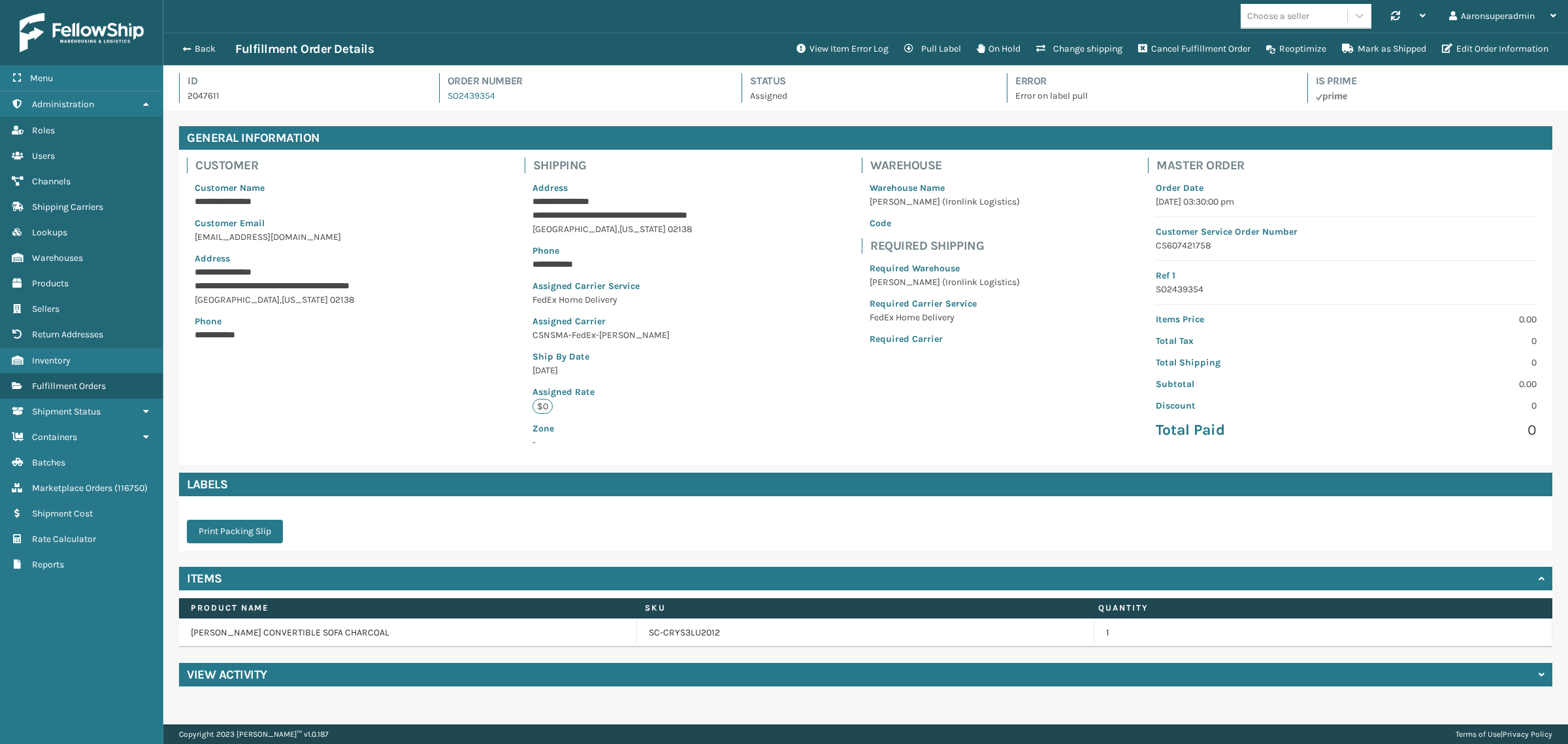
scroll to position [31, 1405]
click at [827, 49] on button "View Item Error Log" at bounding box center [842, 49] width 108 height 26
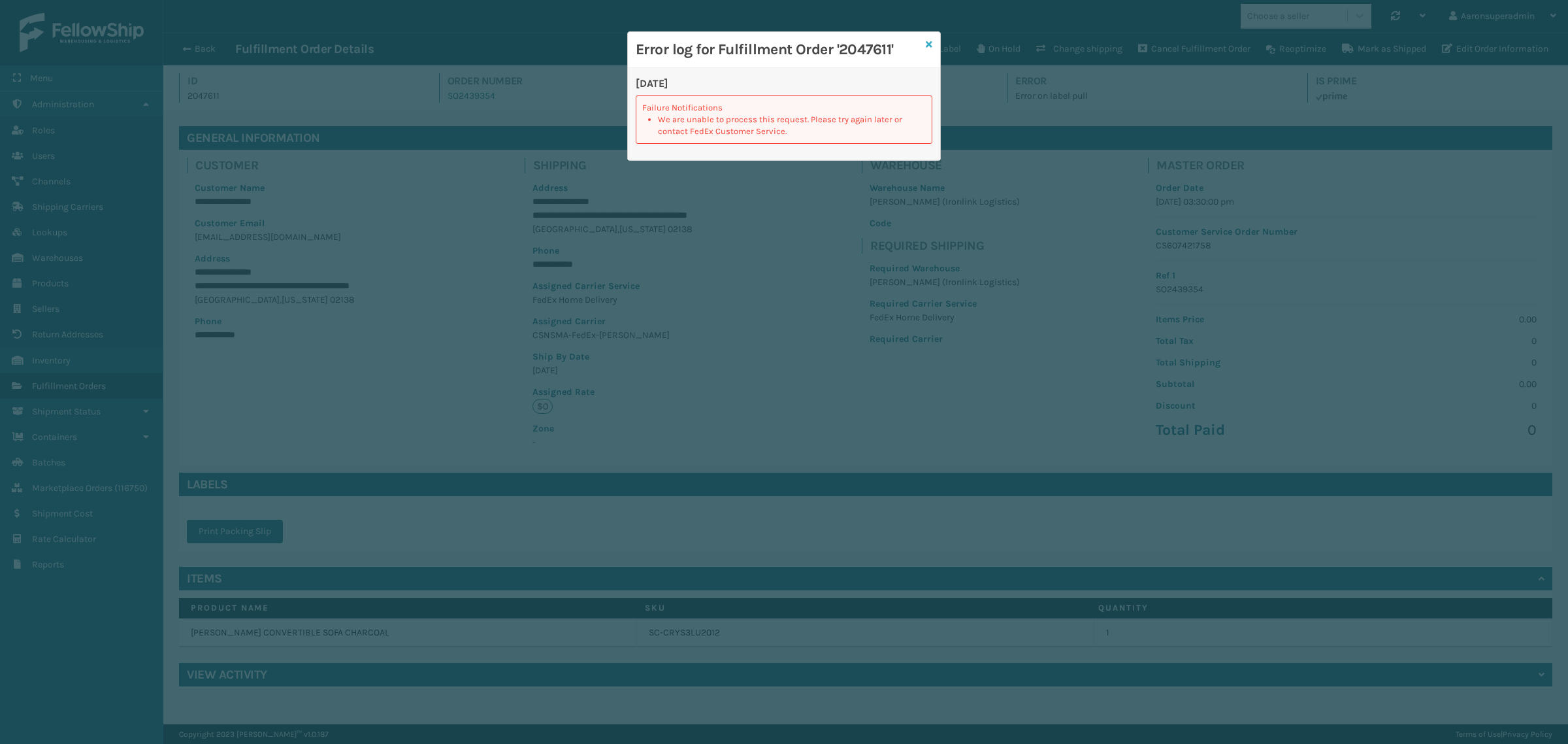
click at [931, 44] on icon at bounding box center [929, 44] width 7 height 9
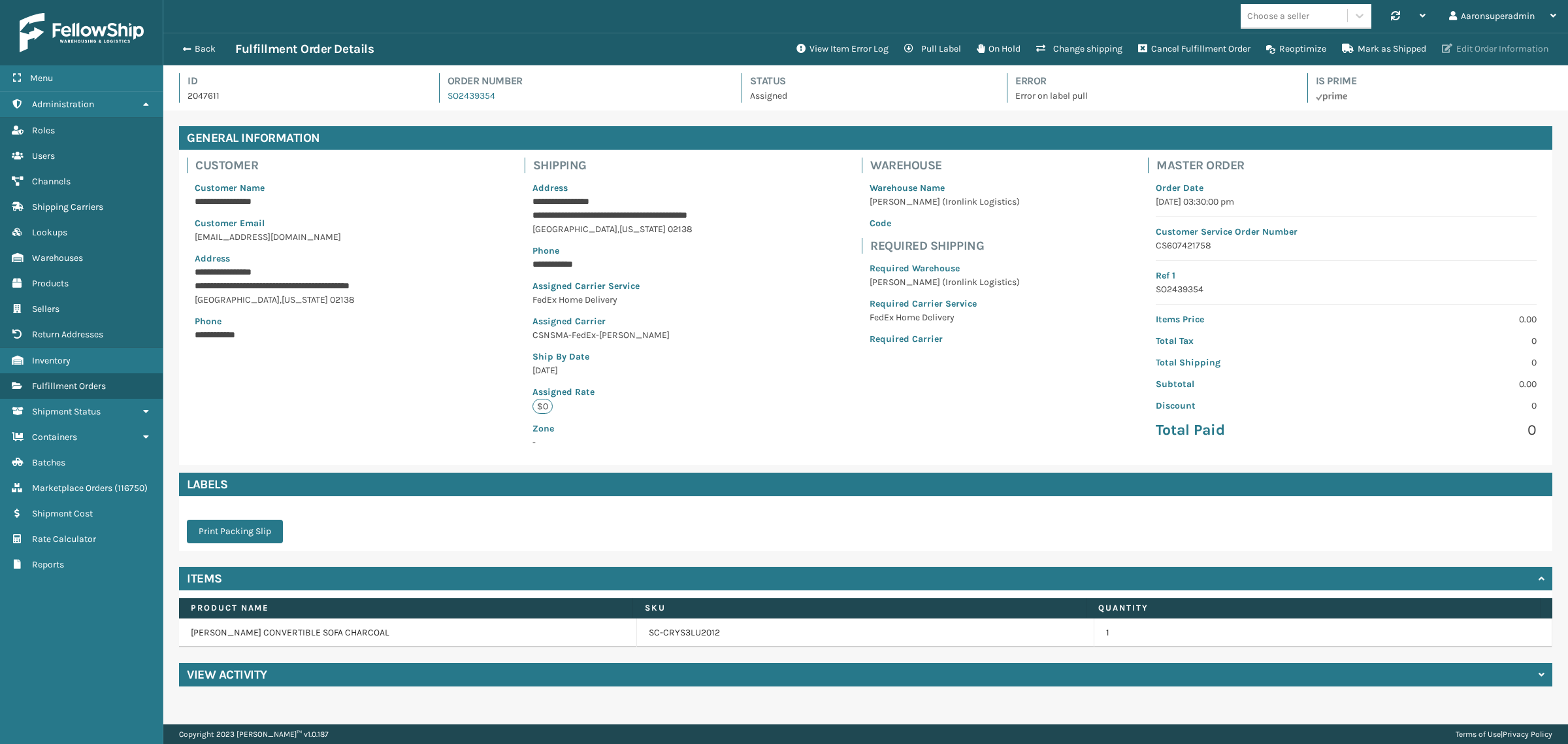
click at [1482, 59] on button "Edit Order Information" at bounding box center [1495, 49] width 122 height 26
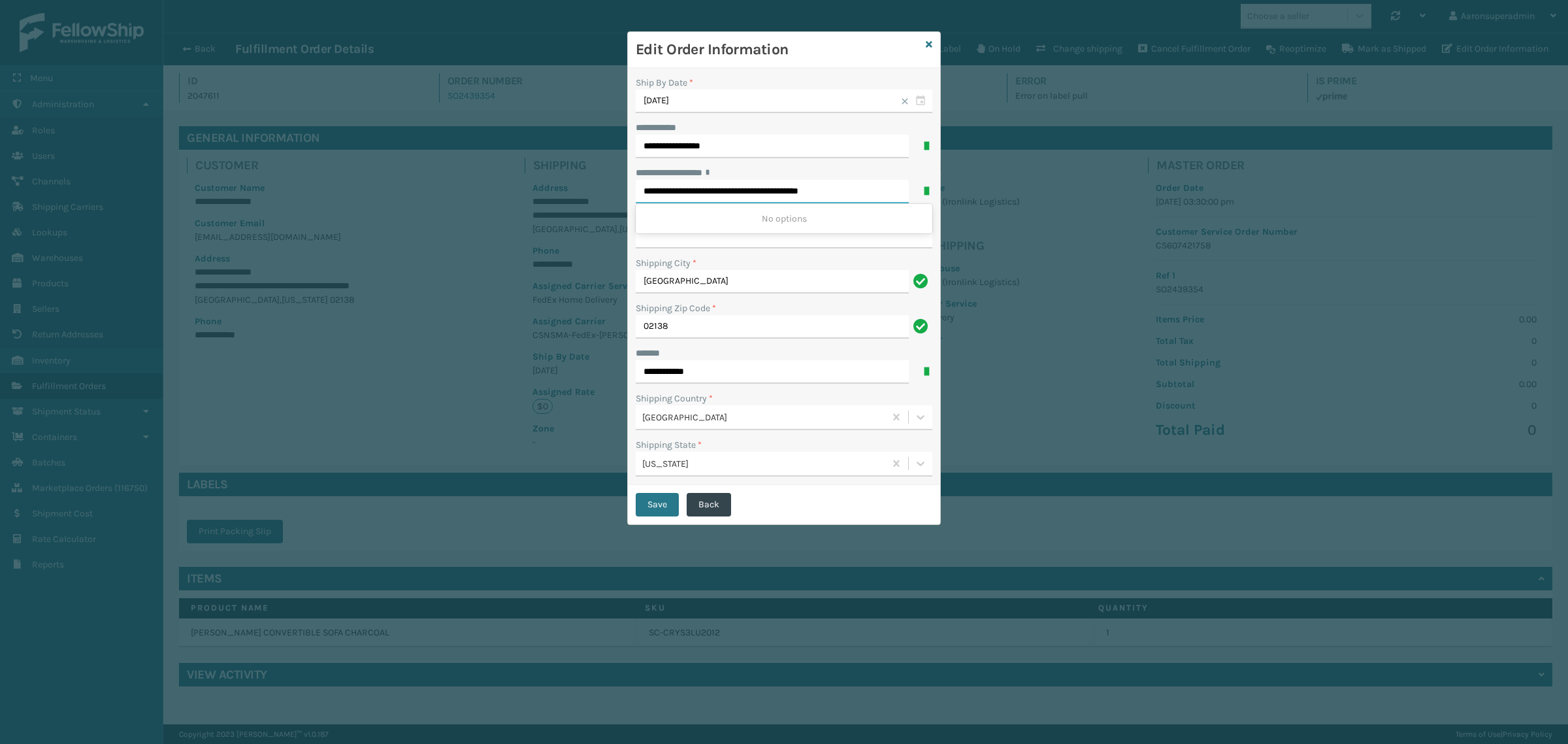
drag, startPoint x: 769, startPoint y: 193, endPoint x: 877, endPoint y: 190, distance: 108.0
click at [877, 190] on input "**********" at bounding box center [773, 192] width 273 height 24
drag, startPoint x: 722, startPoint y: 191, endPoint x: 876, endPoint y: 188, distance: 154.0
click at [876, 188] on input "**********" at bounding box center [773, 192] width 273 height 24
type input "**********"
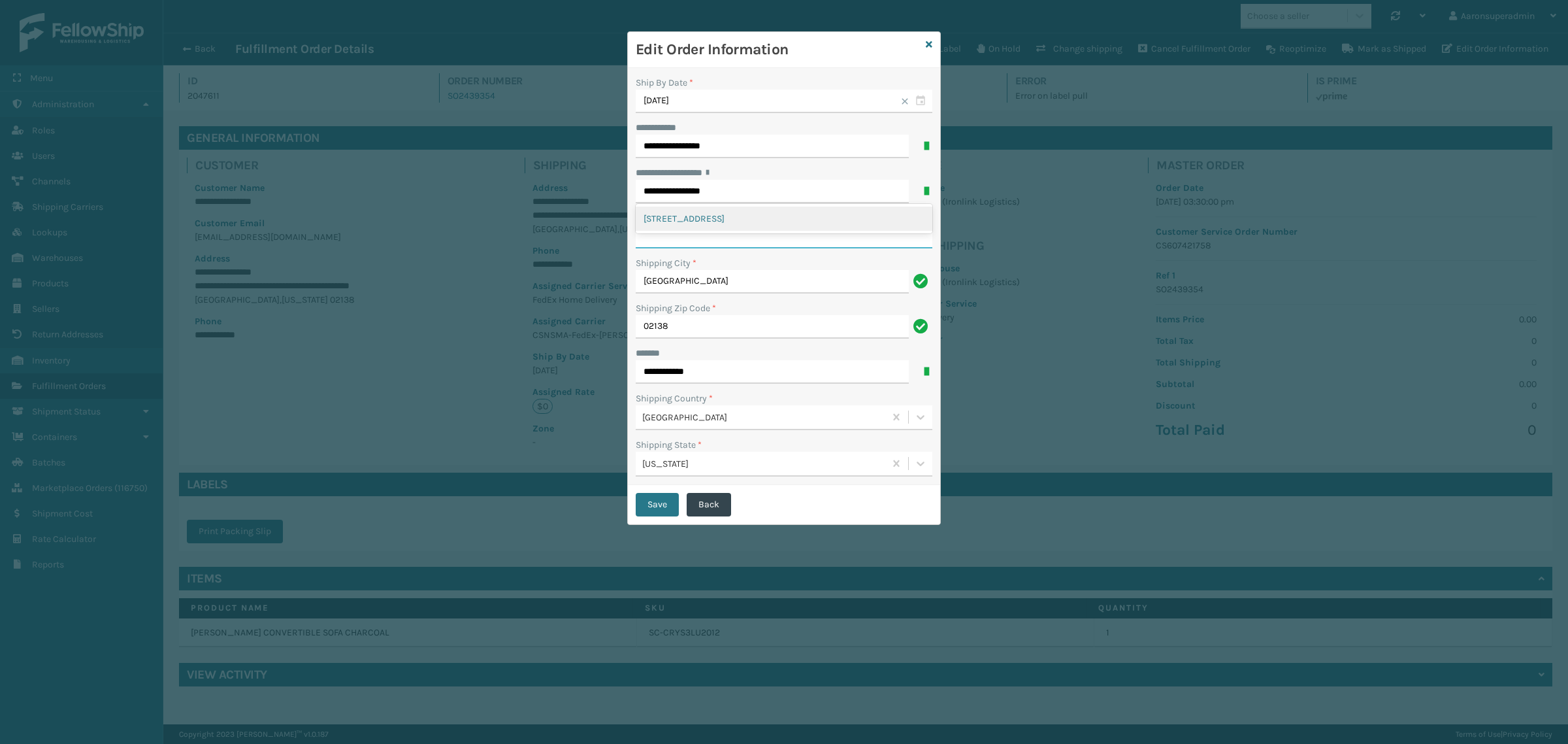
click at [687, 242] on input "**********" at bounding box center [784, 237] width 297 height 24
paste input "**********"
type input "**********"
click at [644, 504] on button "Save" at bounding box center [657, 504] width 43 height 24
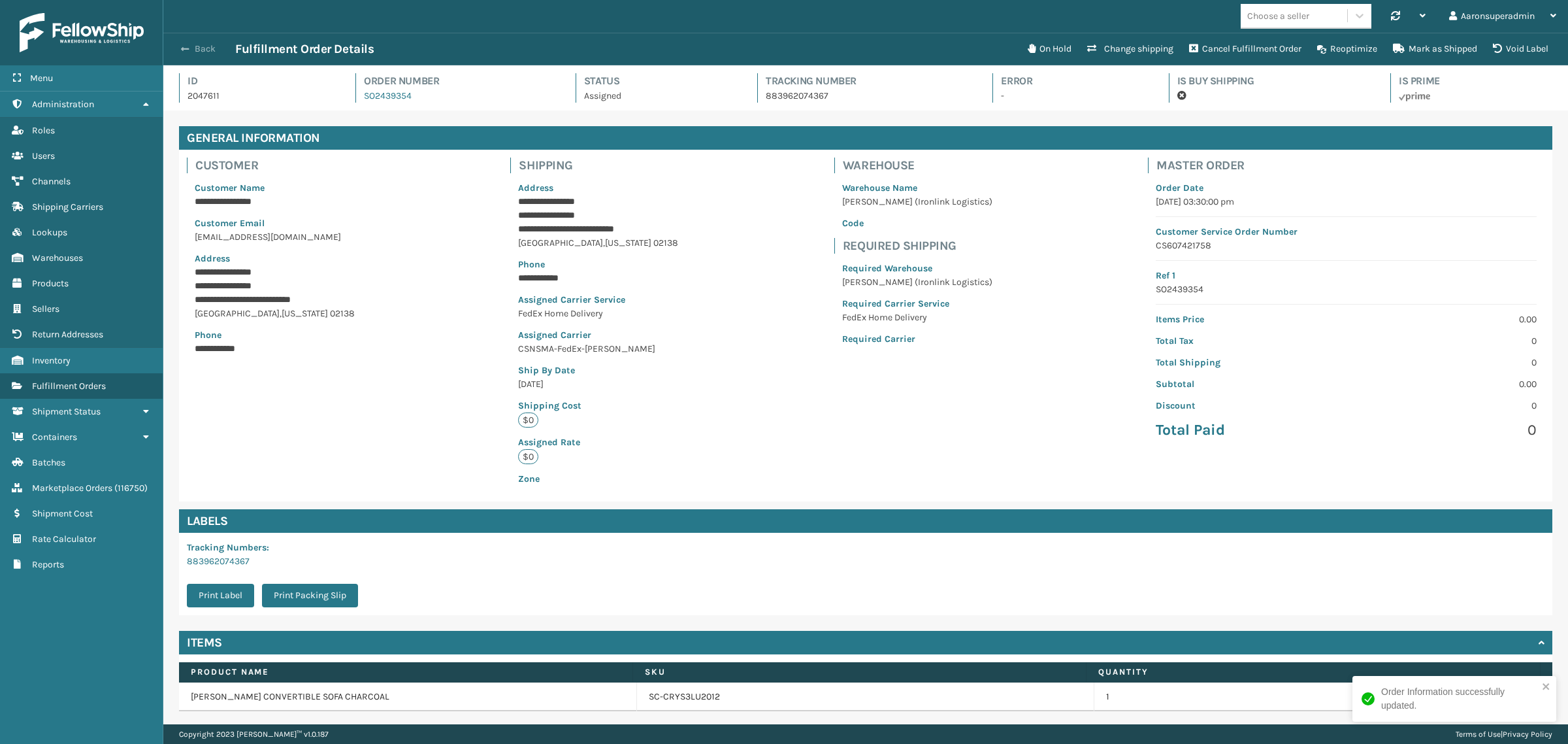
click at [185, 47] on span "button" at bounding box center [185, 49] width 8 height 9
click at [194, 50] on button "Back" at bounding box center [205, 49] width 60 height 11
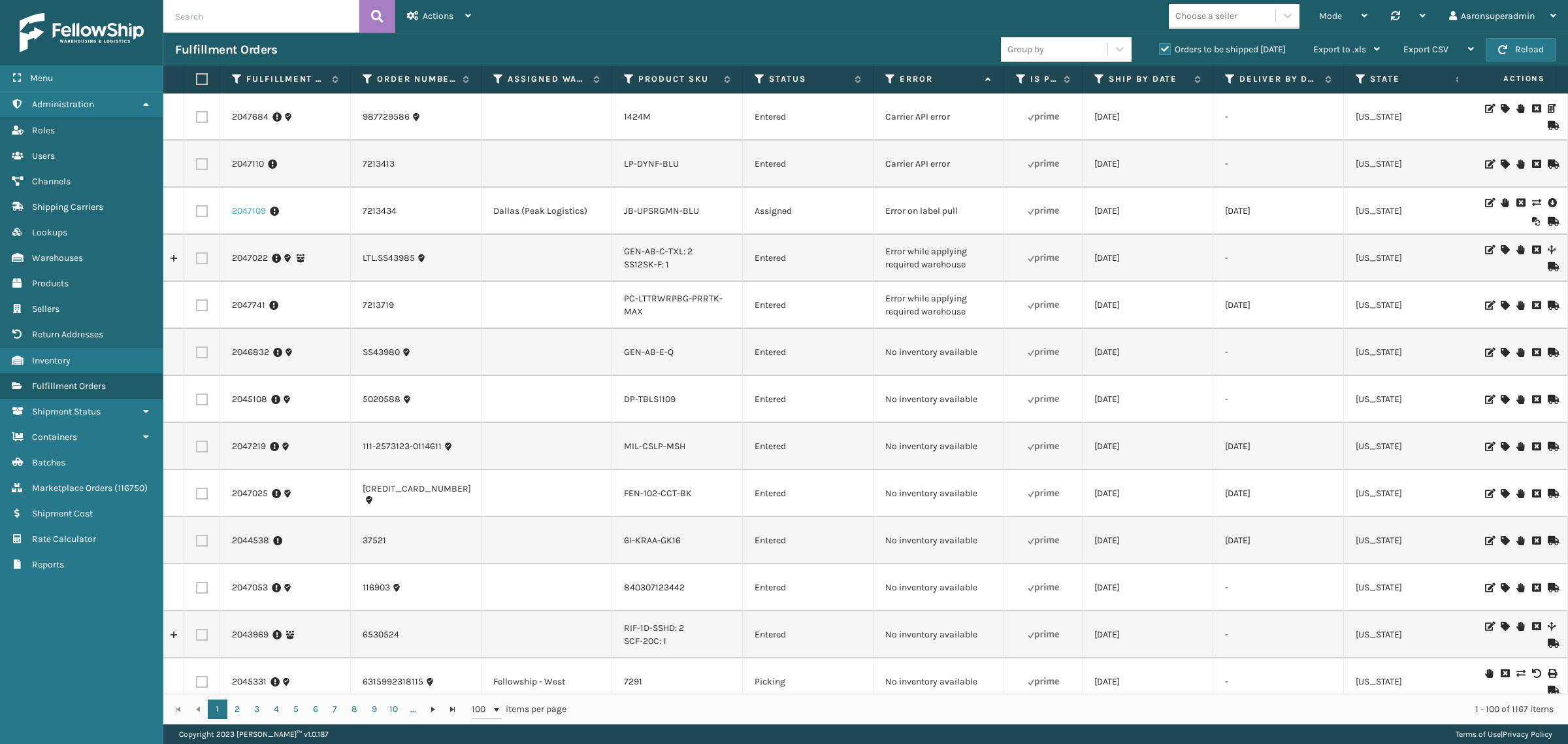
click at [262, 214] on link "2047109" at bounding box center [249, 211] width 34 height 13
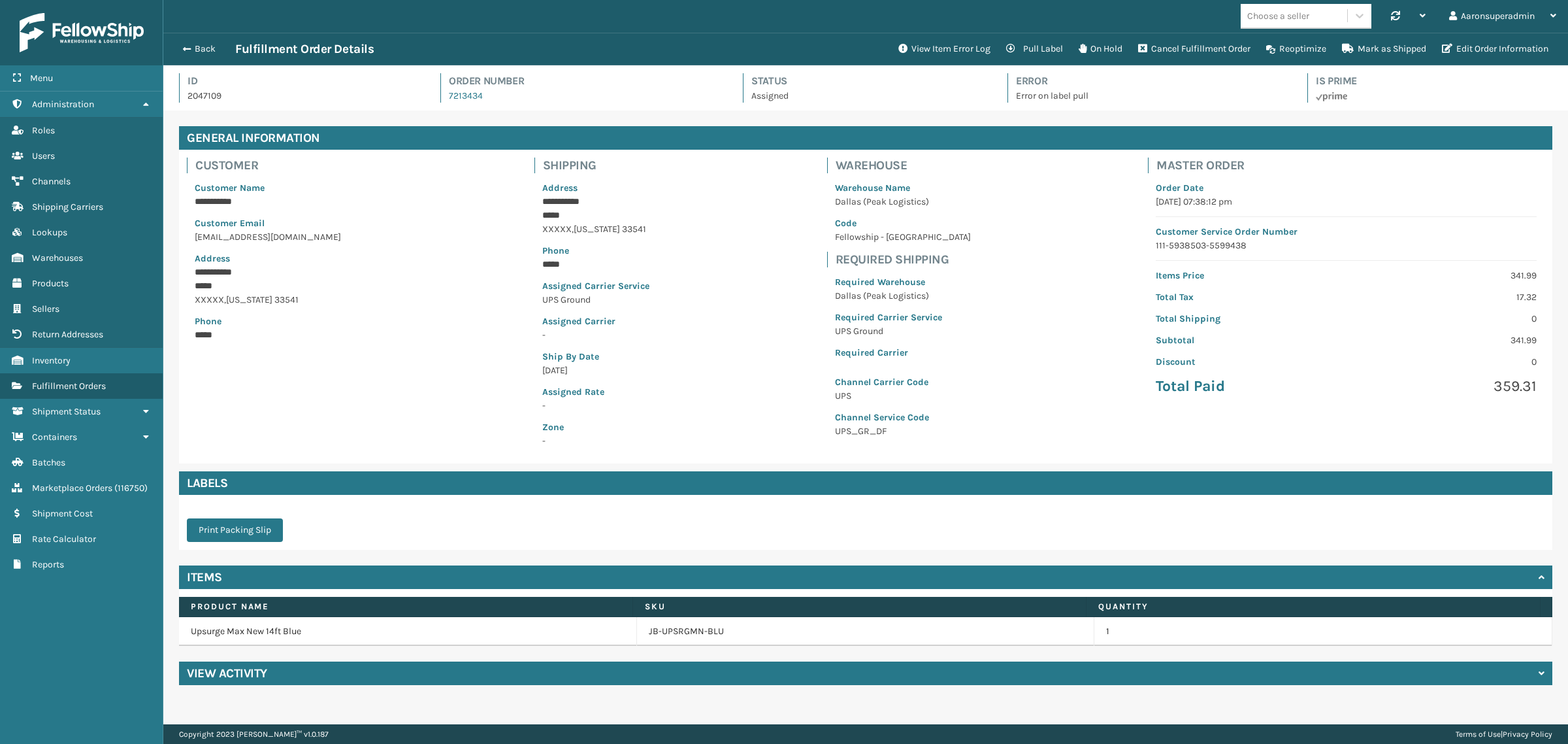
scroll to position [31, 1405]
click at [952, 53] on button "View Item Error Log" at bounding box center [944, 49] width 108 height 26
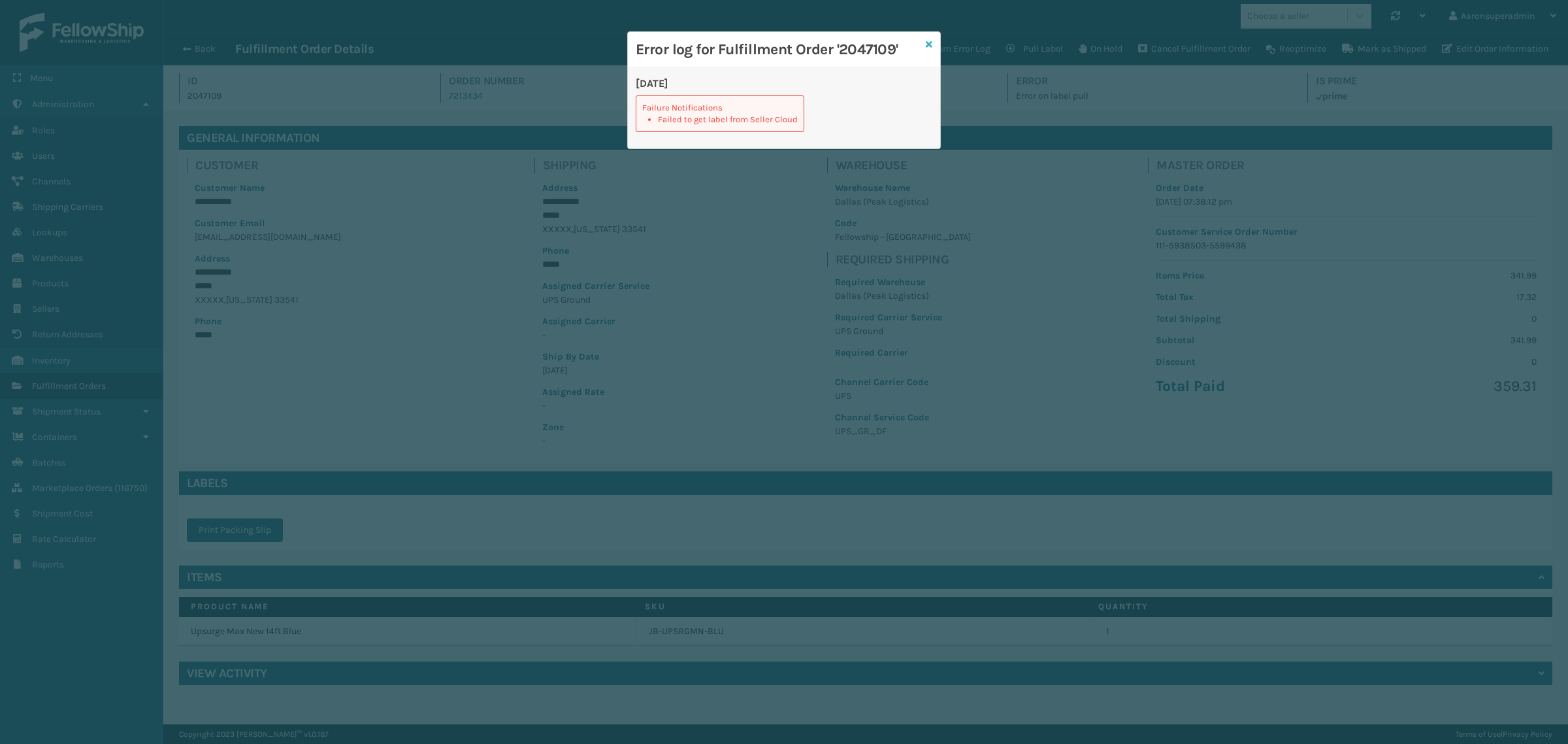
drag, startPoint x: 927, startPoint y: 41, endPoint x: 942, endPoint y: 41, distance: 15.0
click at [927, 41] on icon at bounding box center [929, 44] width 7 height 9
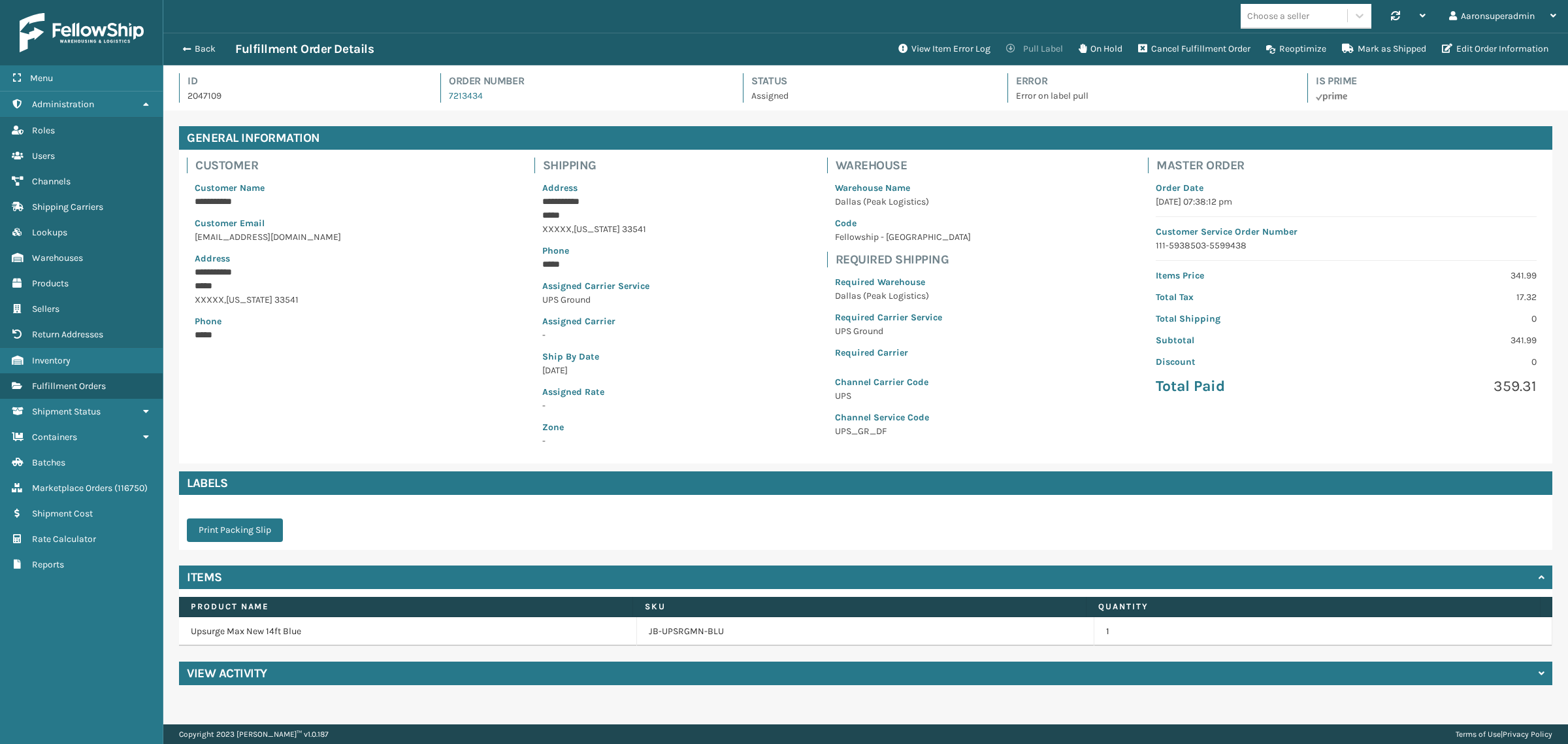
click at [1007, 48] on icon at bounding box center [1011, 48] width 9 height 9
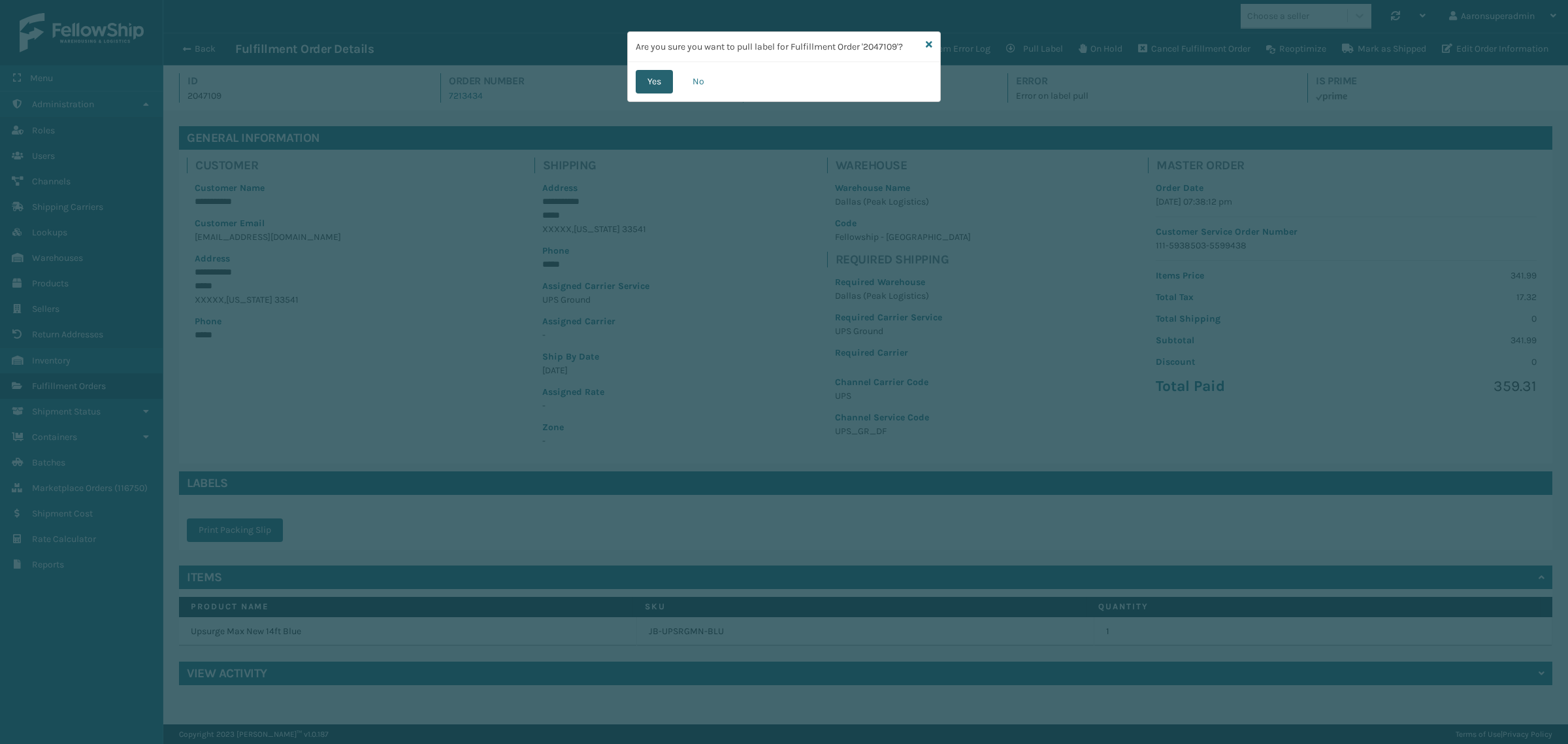
click at [644, 89] on button "Yes" at bounding box center [654, 82] width 37 height 24
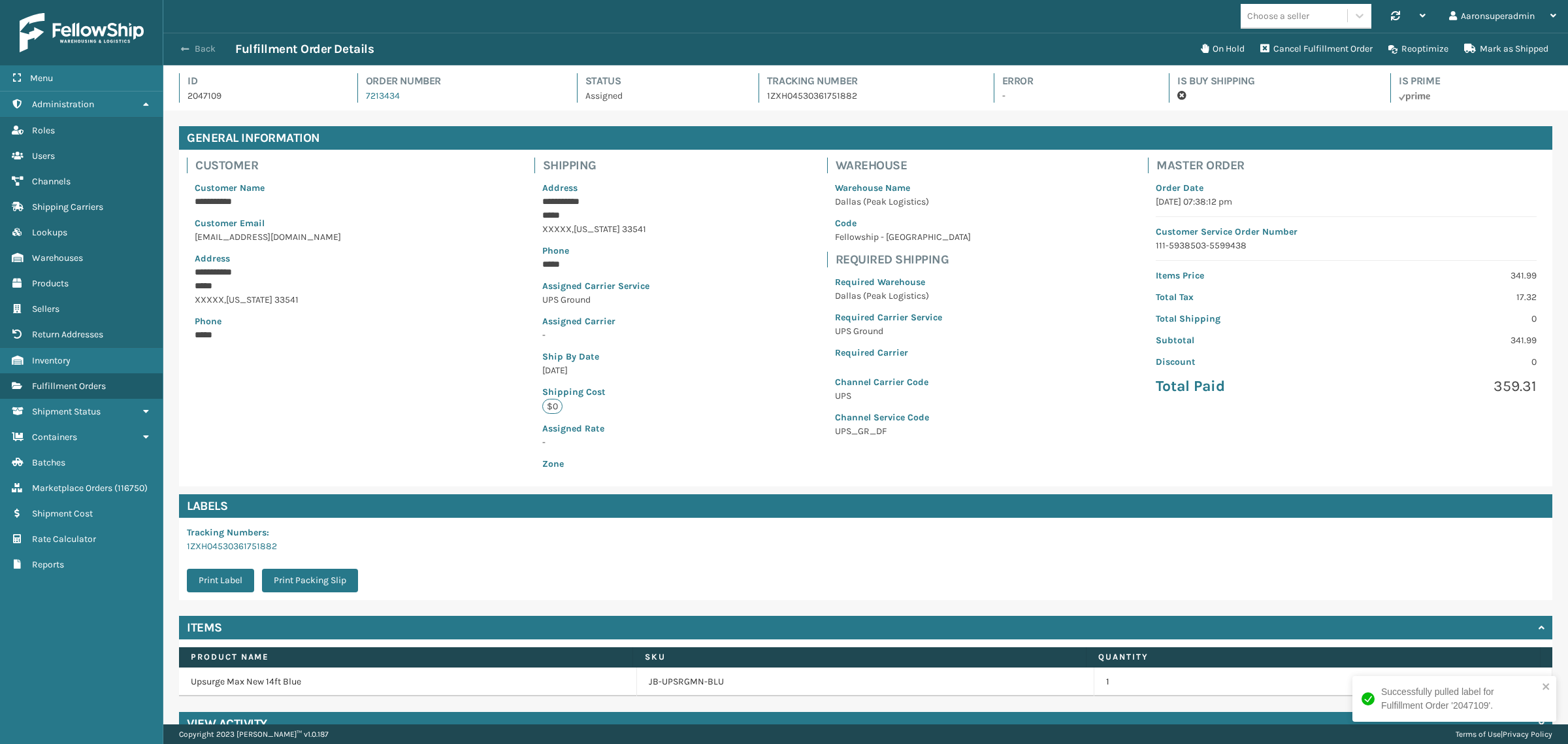
click at [199, 46] on button "Back" at bounding box center [205, 49] width 60 height 11
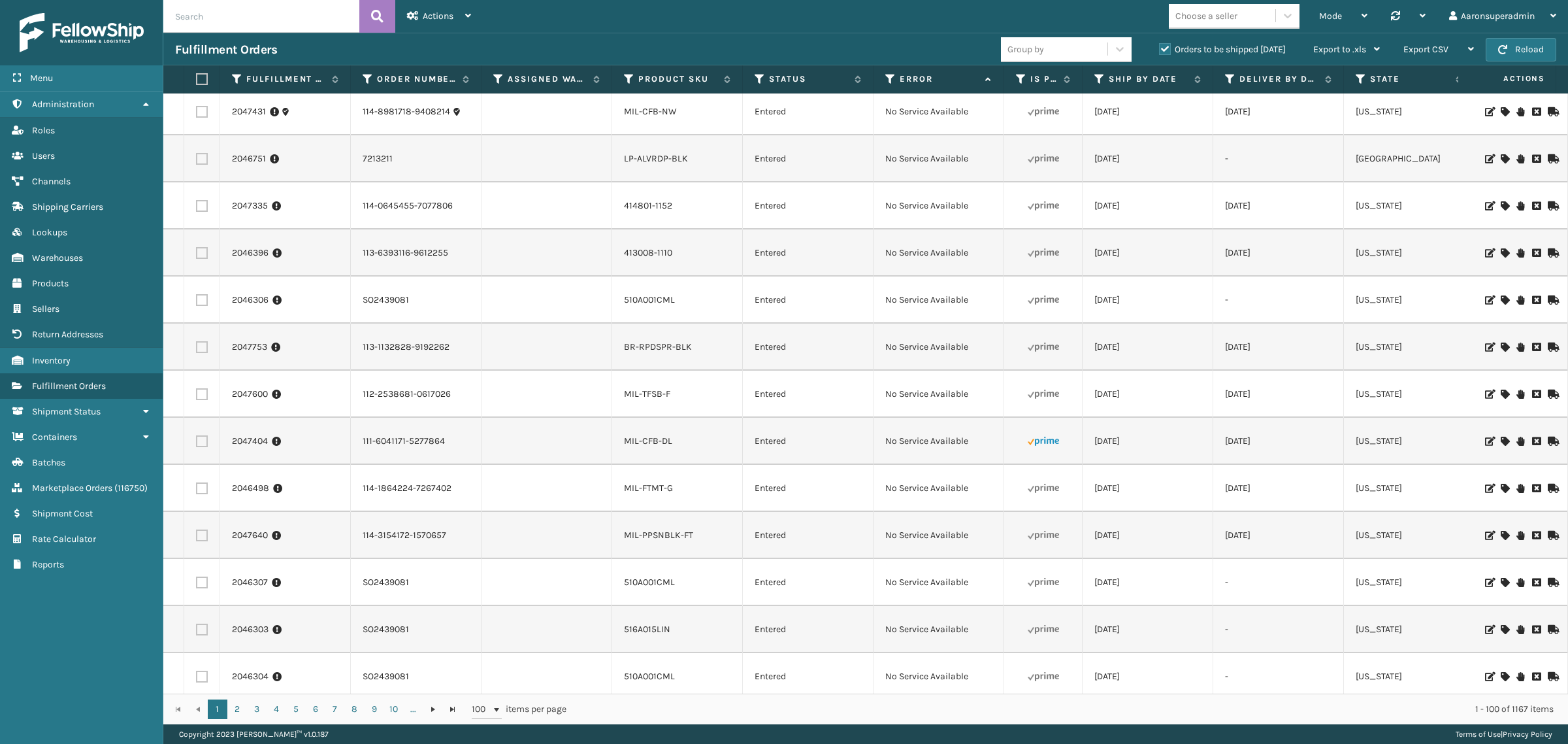
scroll to position [1420, 0]
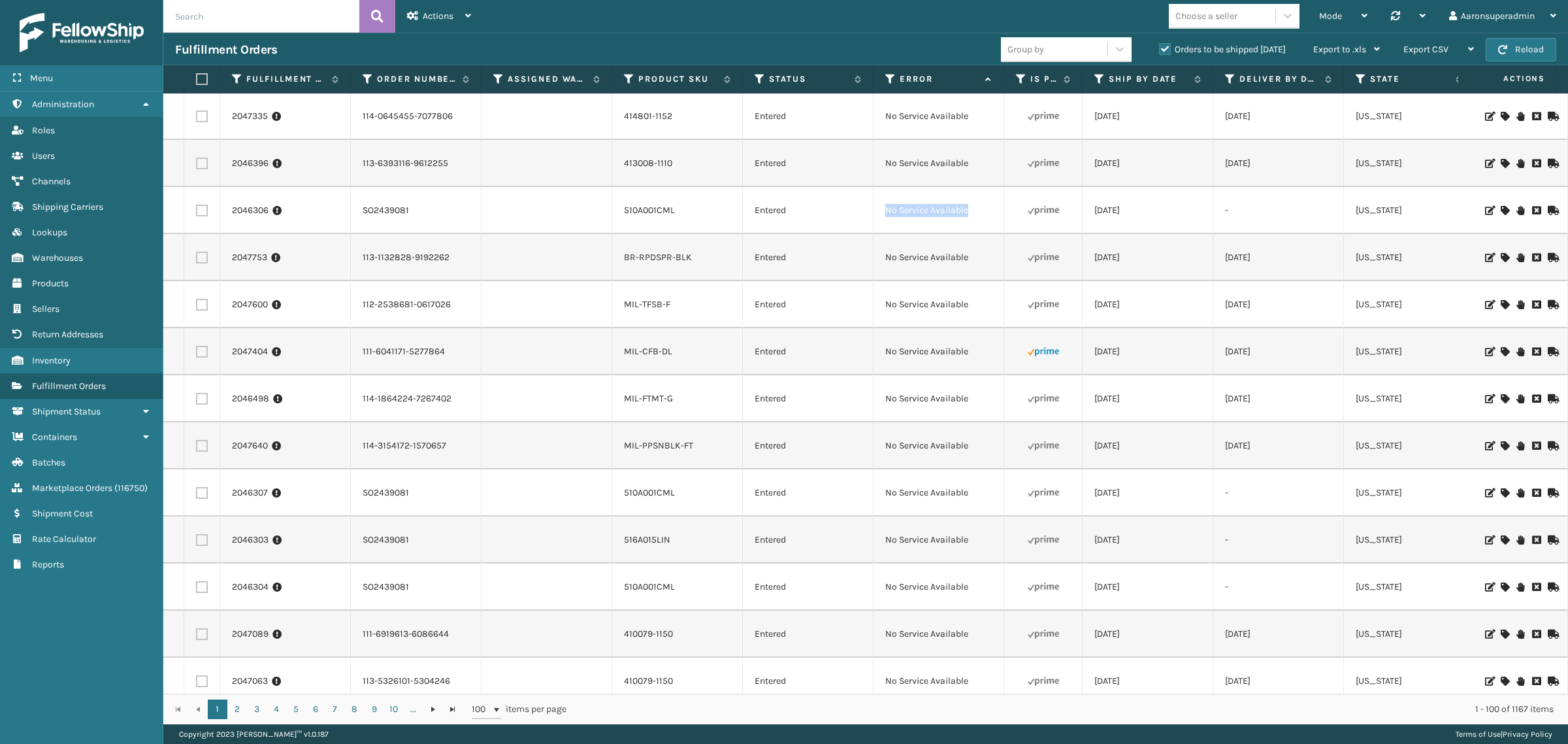
drag, startPoint x: 1008, startPoint y: 211, endPoint x: 871, endPoint y: 211, distance: 137.0
copy tr "No Service Available"
click at [203, 16] on input "text" at bounding box center [261, 16] width 196 height 33
paste input "No Service Available"
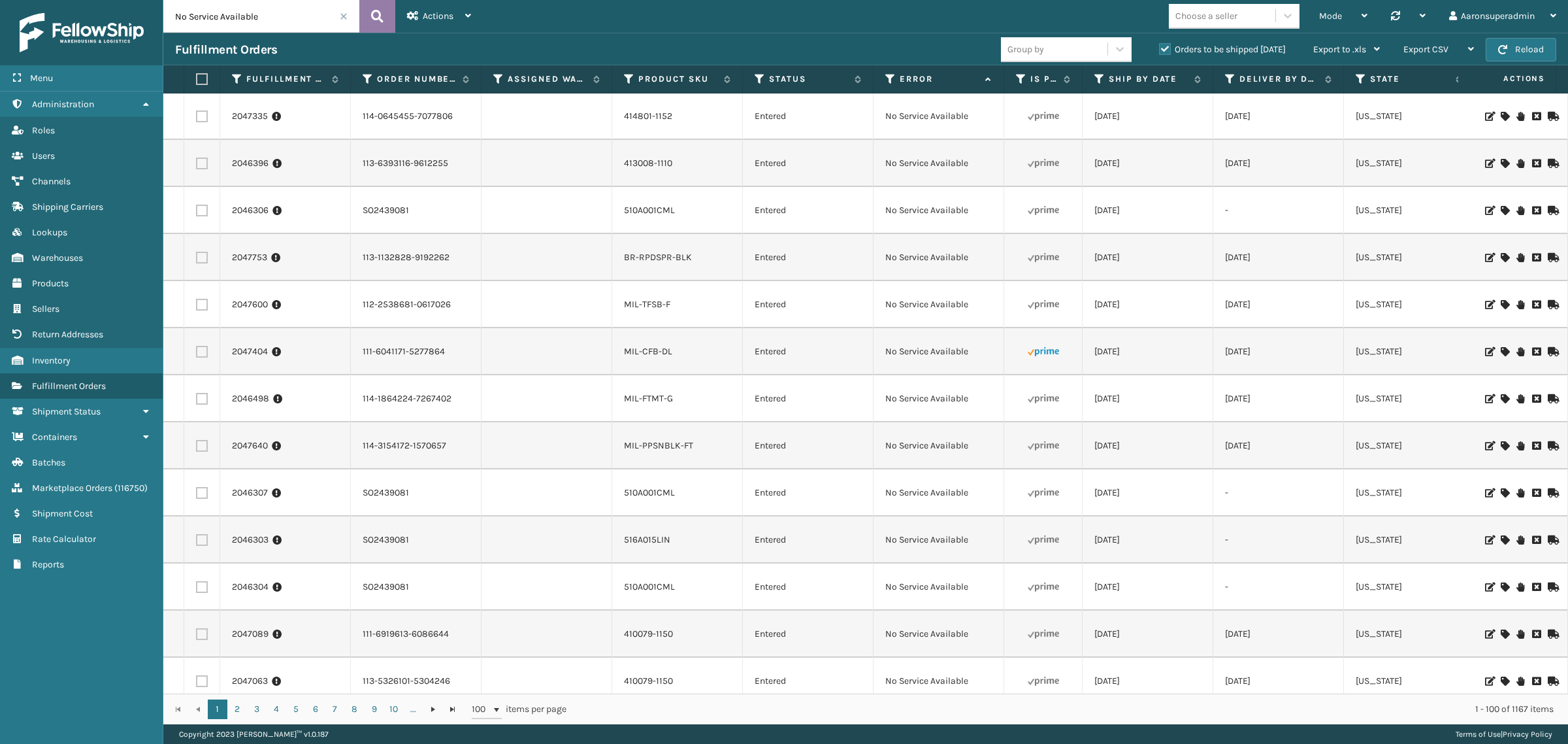
click at [376, 21] on icon at bounding box center [378, 17] width 12 height 20
type input "No Service Available"
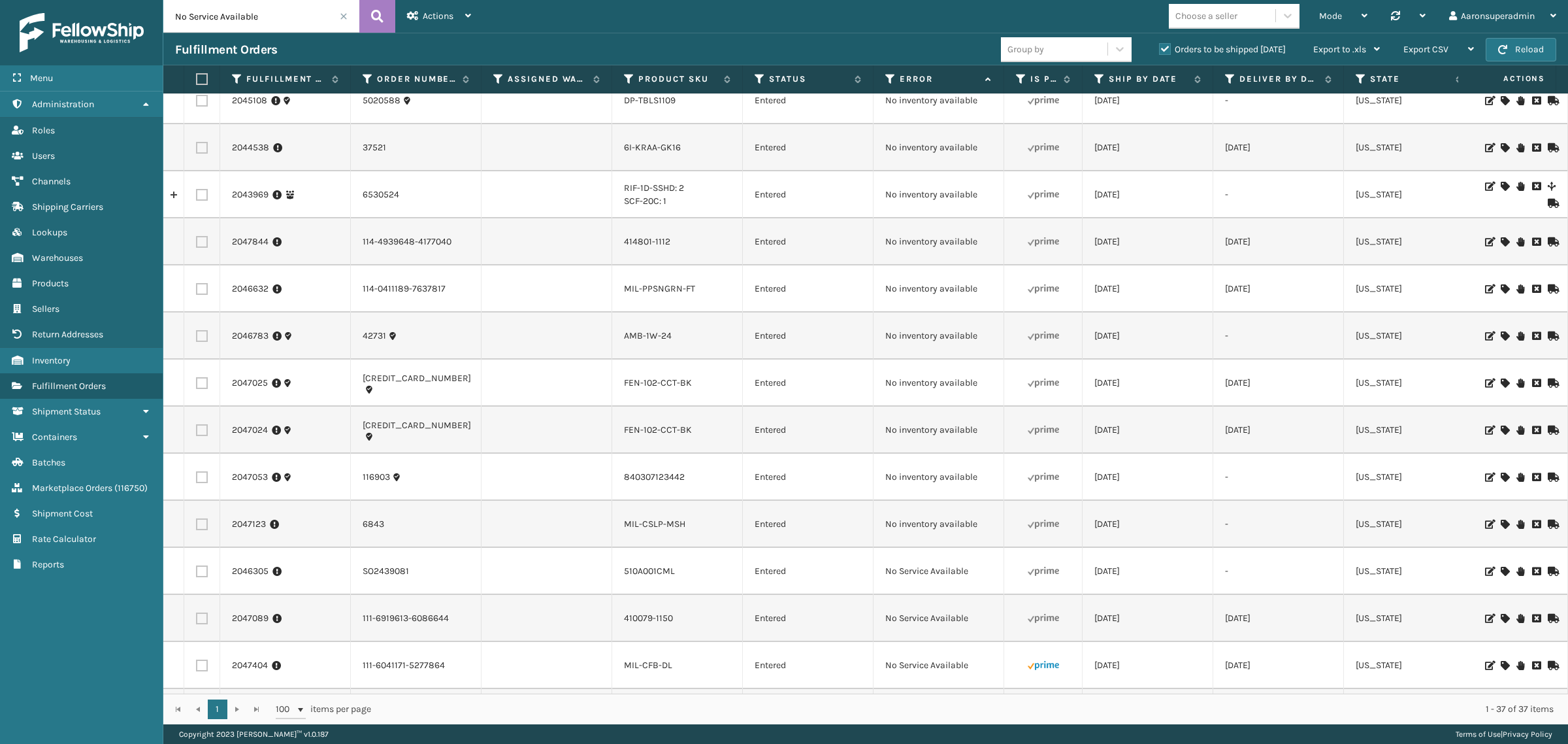
scroll to position [391, 0]
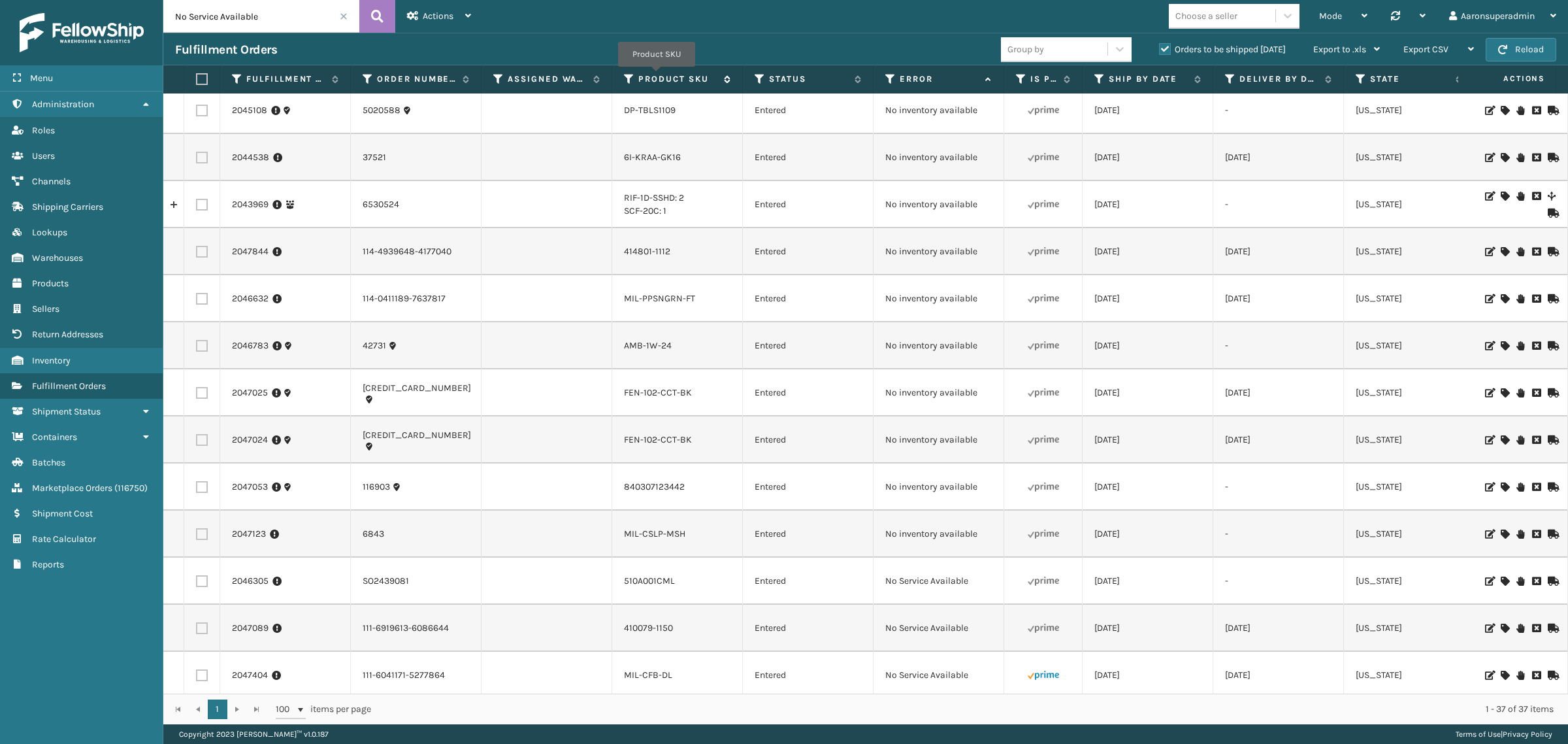
click at [657, 76] on label "Product SKU" at bounding box center [678, 79] width 79 height 11
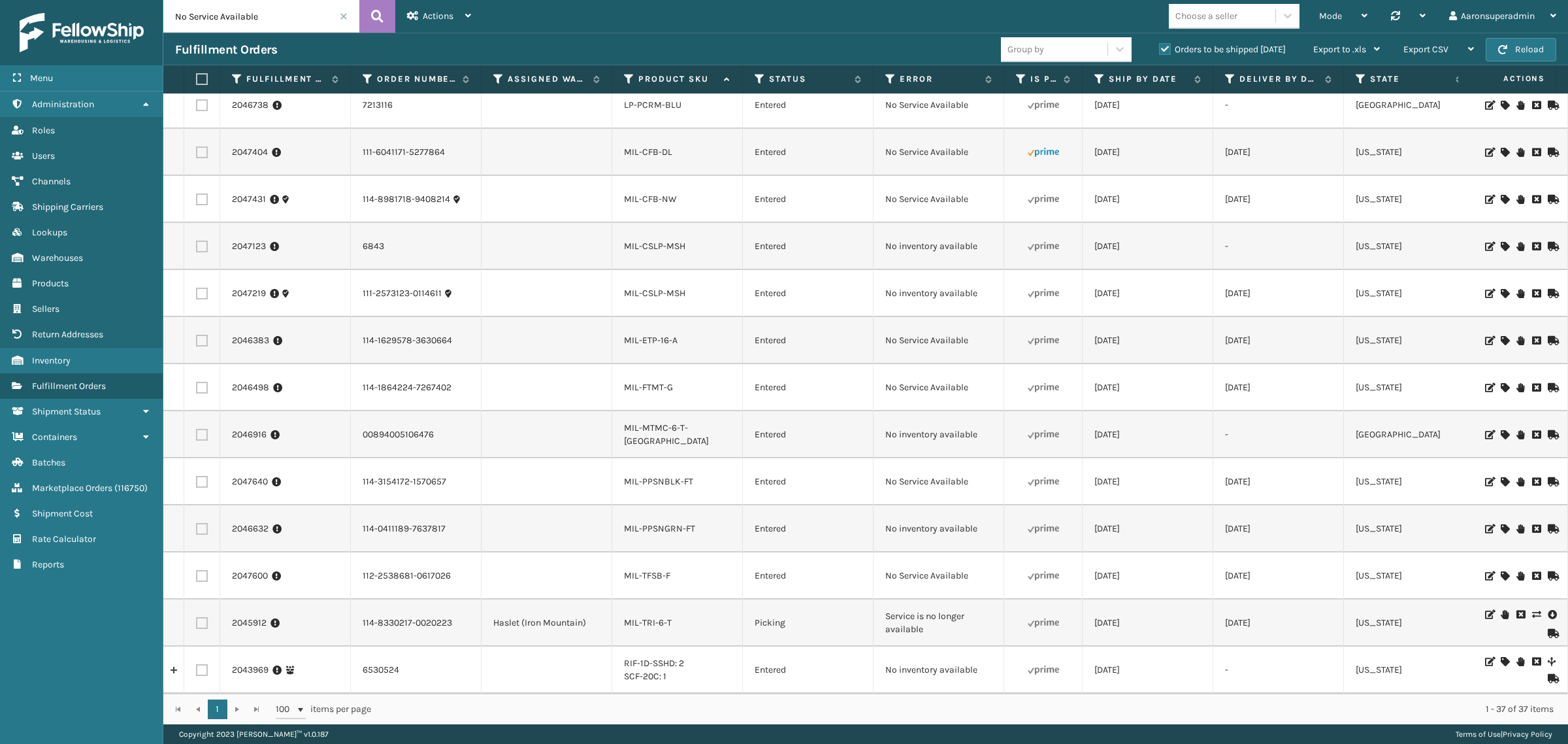
scroll to position [1161, 0]
click at [1532, 610] on icon at bounding box center [1536, 614] width 8 height 9
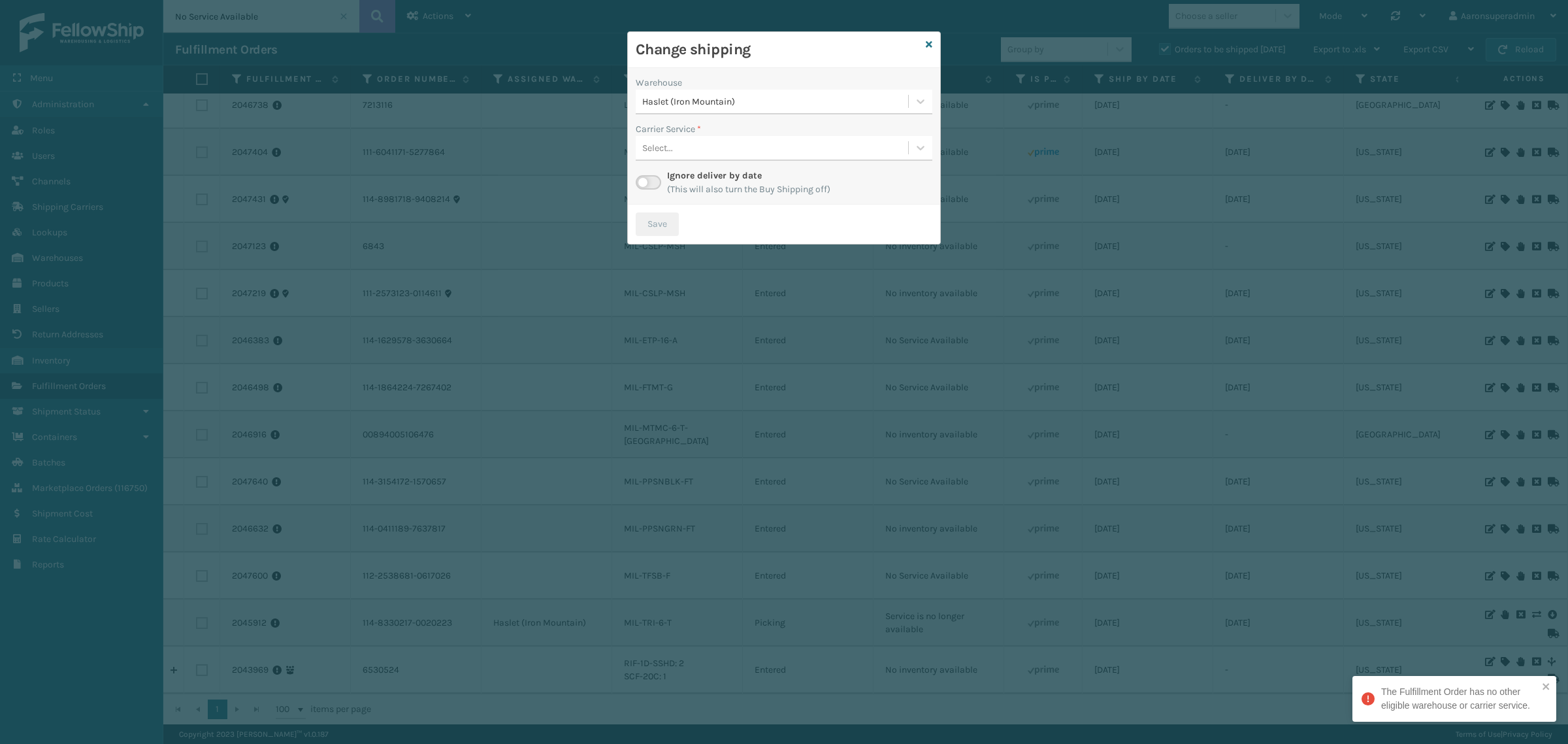
click at [715, 96] on div "Haslet (Iron Mountain)" at bounding box center [776, 101] width 267 height 14
drag, startPoint x: 708, startPoint y: 89, endPoint x: 684, endPoint y: 158, distance: 73.1
click at [708, 93] on div "Warehouse option Haslet (Iron Mountain) focused, 1 of 1. 1 result available. Us…" at bounding box center [784, 95] width 297 height 39
click at [655, 179] on label at bounding box center [648, 182] width 25 height 14
click at [644, 179] on input "checkbox" at bounding box center [640, 179] width 8 height 8
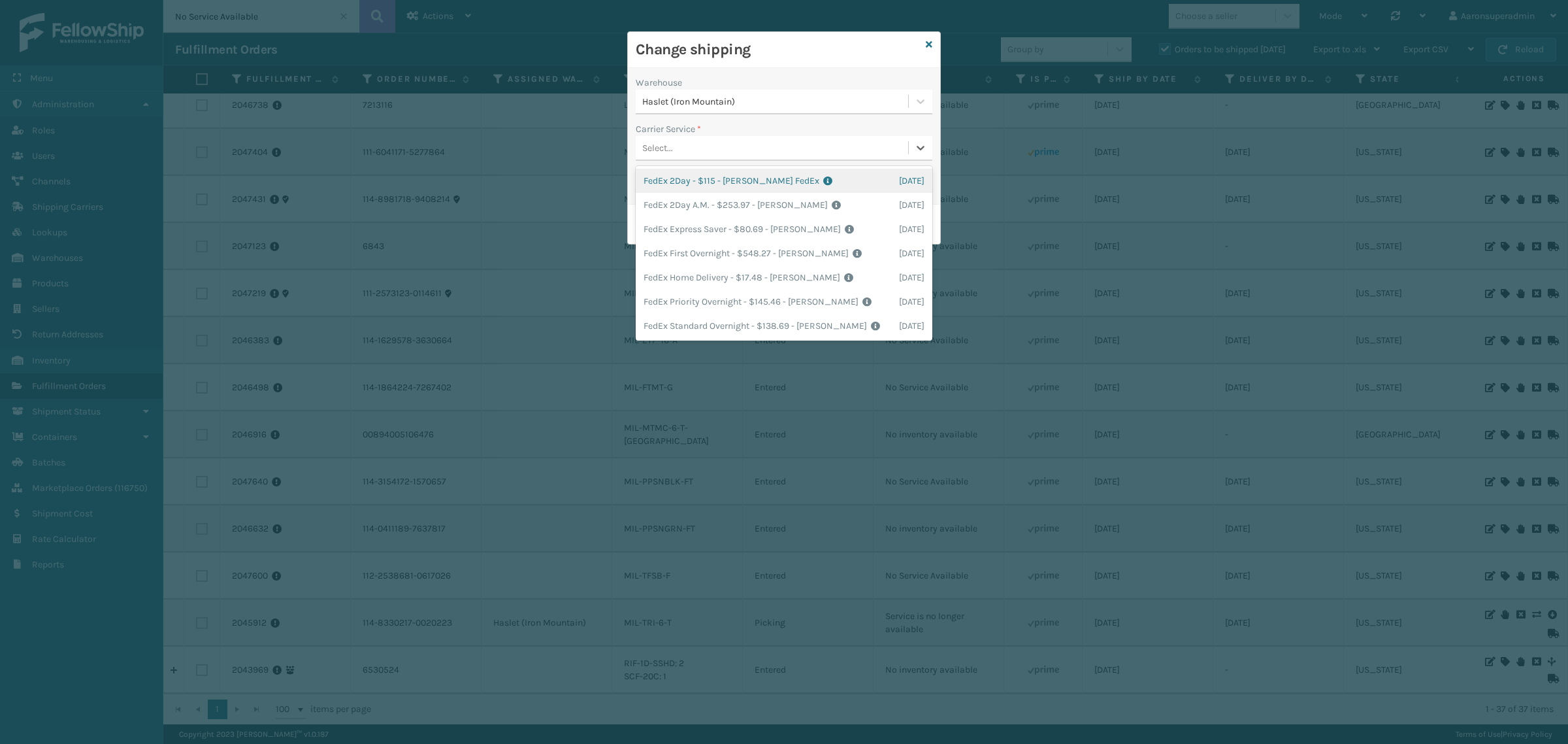
click at [722, 152] on div "Select..." at bounding box center [772, 148] width 272 height 21
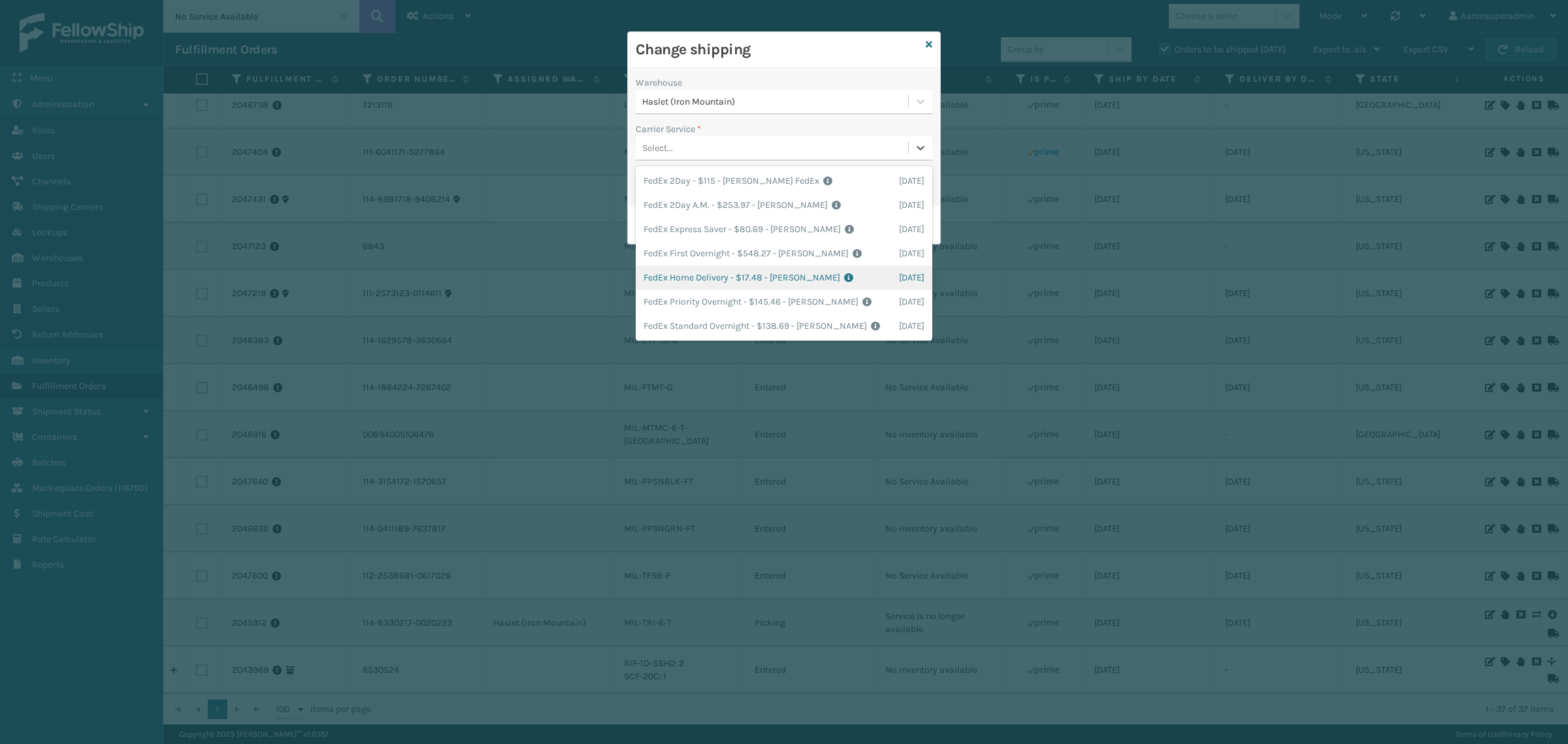
click at [690, 279] on div "FedEx Home Delivery - $17.48 - [PERSON_NAME] FedEx Shipping Cost $15.33 Surplus…" at bounding box center [784, 278] width 297 height 24
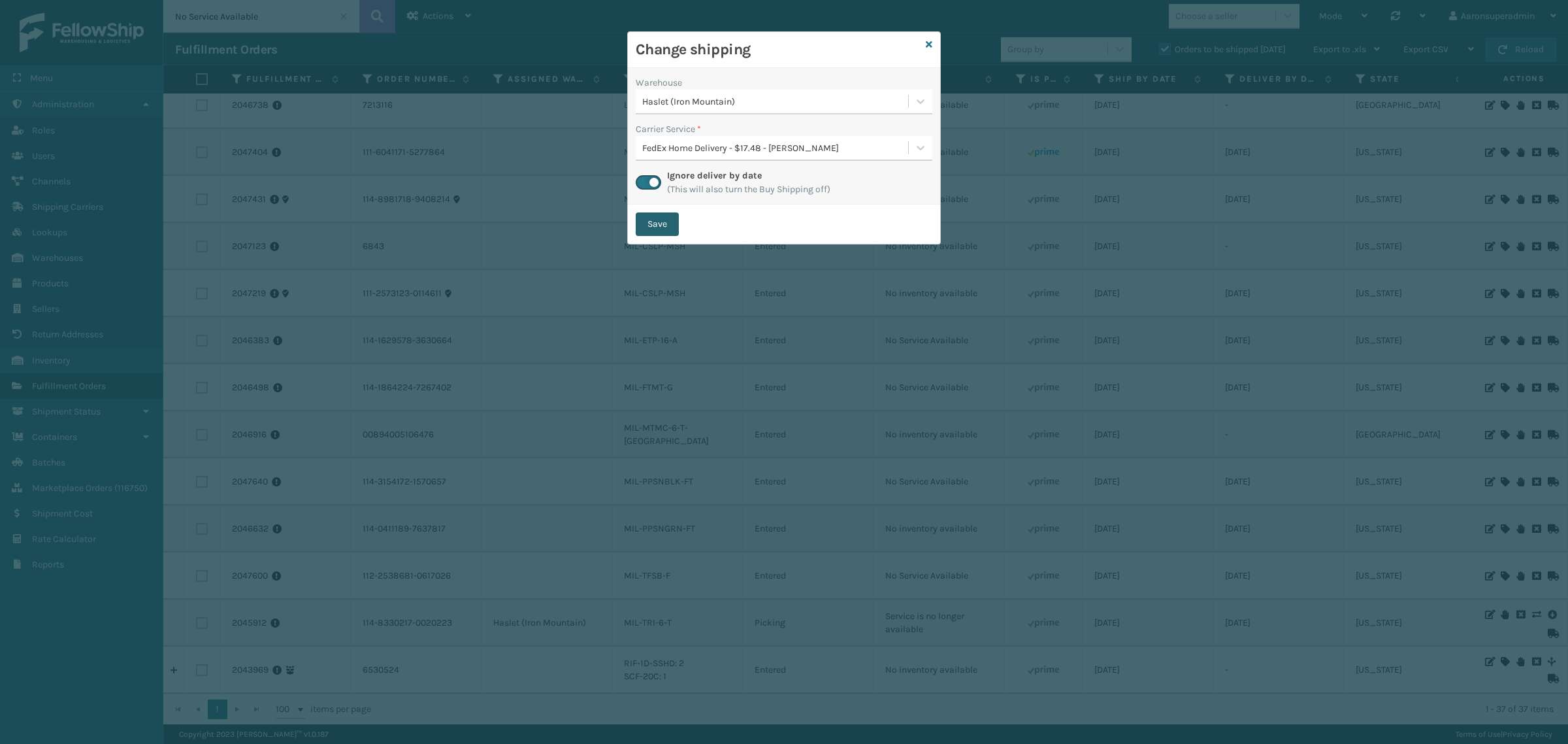
click at [645, 217] on button "Save" at bounding box center [657, 224] width 43 height 24
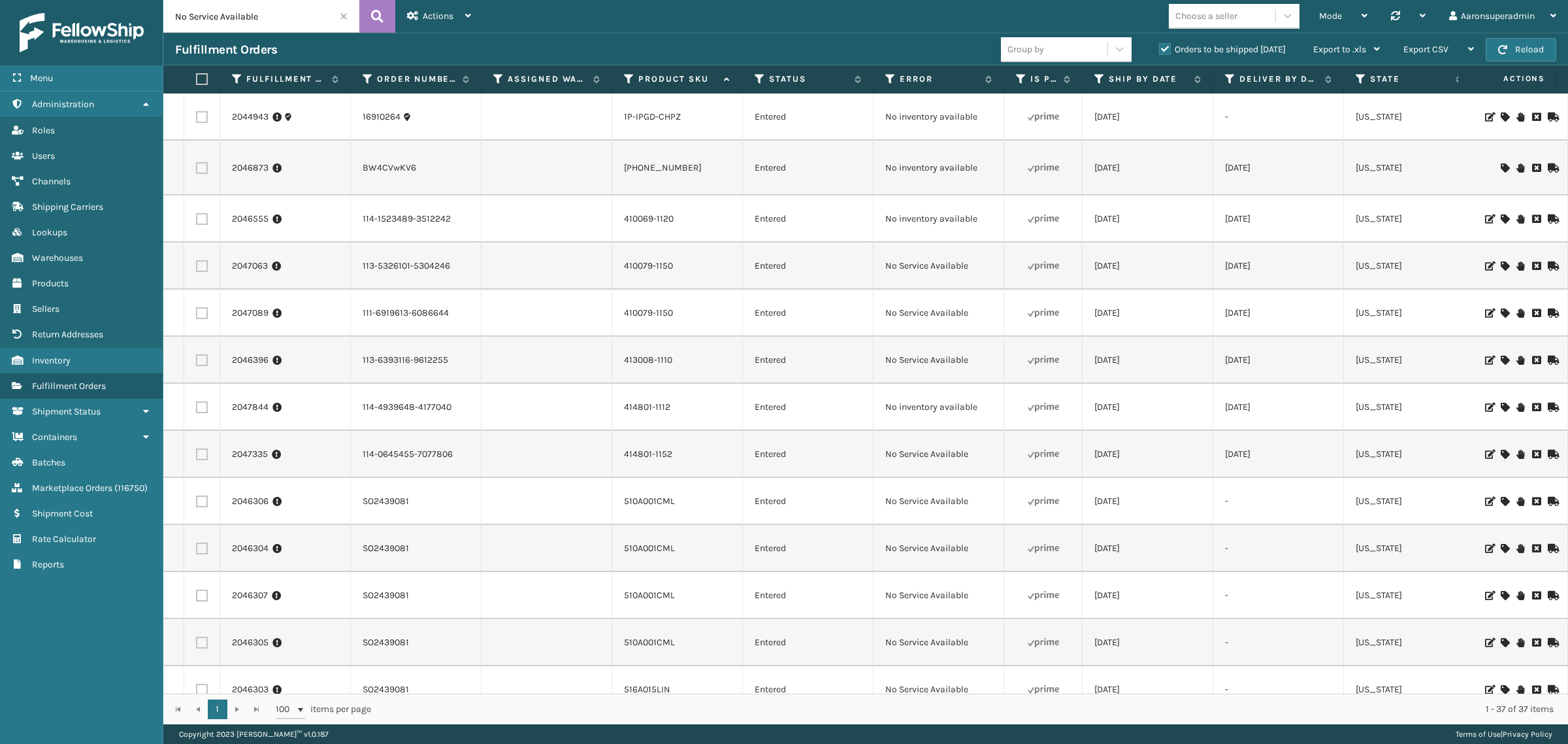
click at [1501, 119] on icon at bounding box center [1505, 117] width 8 height 9
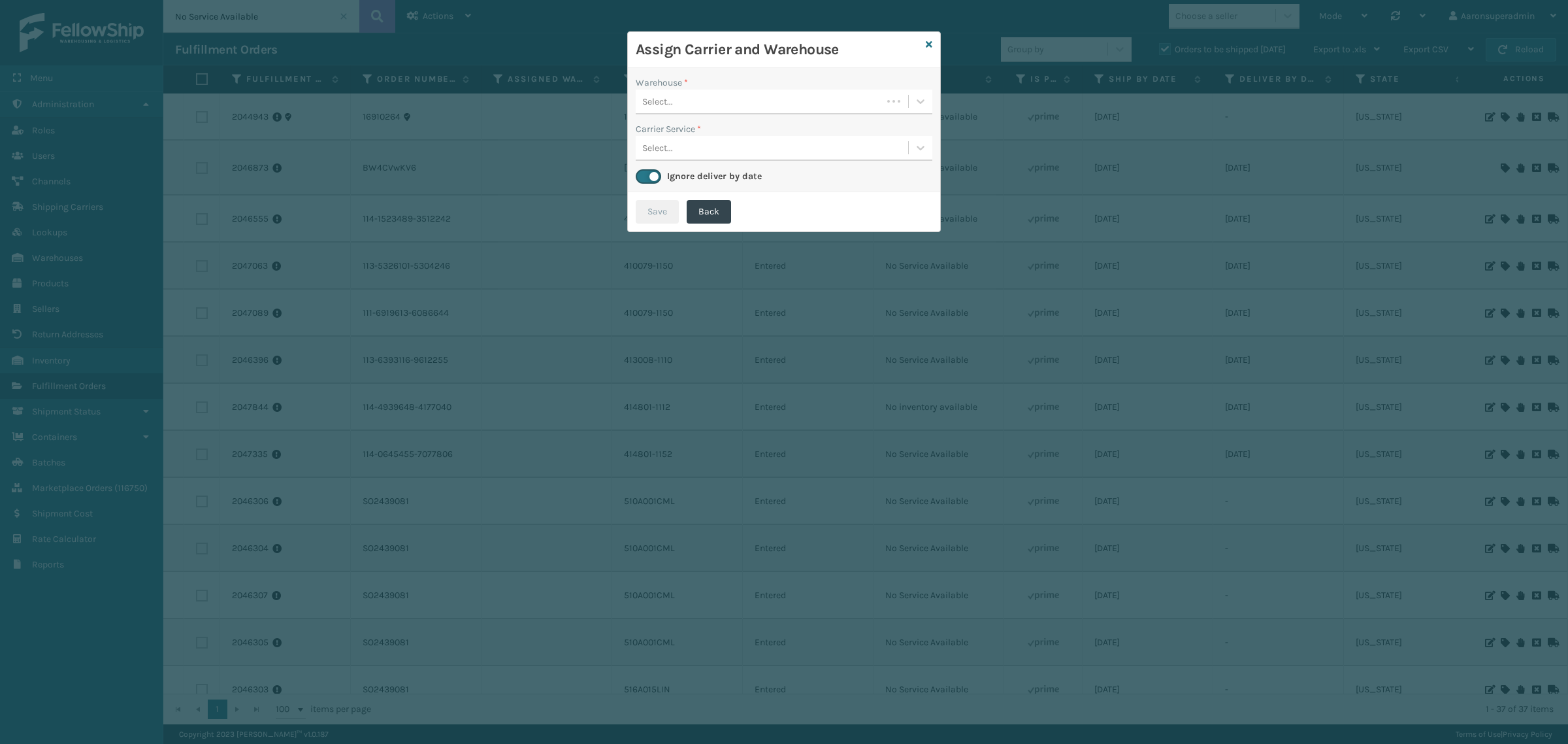
click at [770, 100] on div "Select..." at bounding box center [759, 101] width 246 height 21
click at [690, 141] on div "Fellowship - West" at bounding box center [784, 134] width 297 height 24
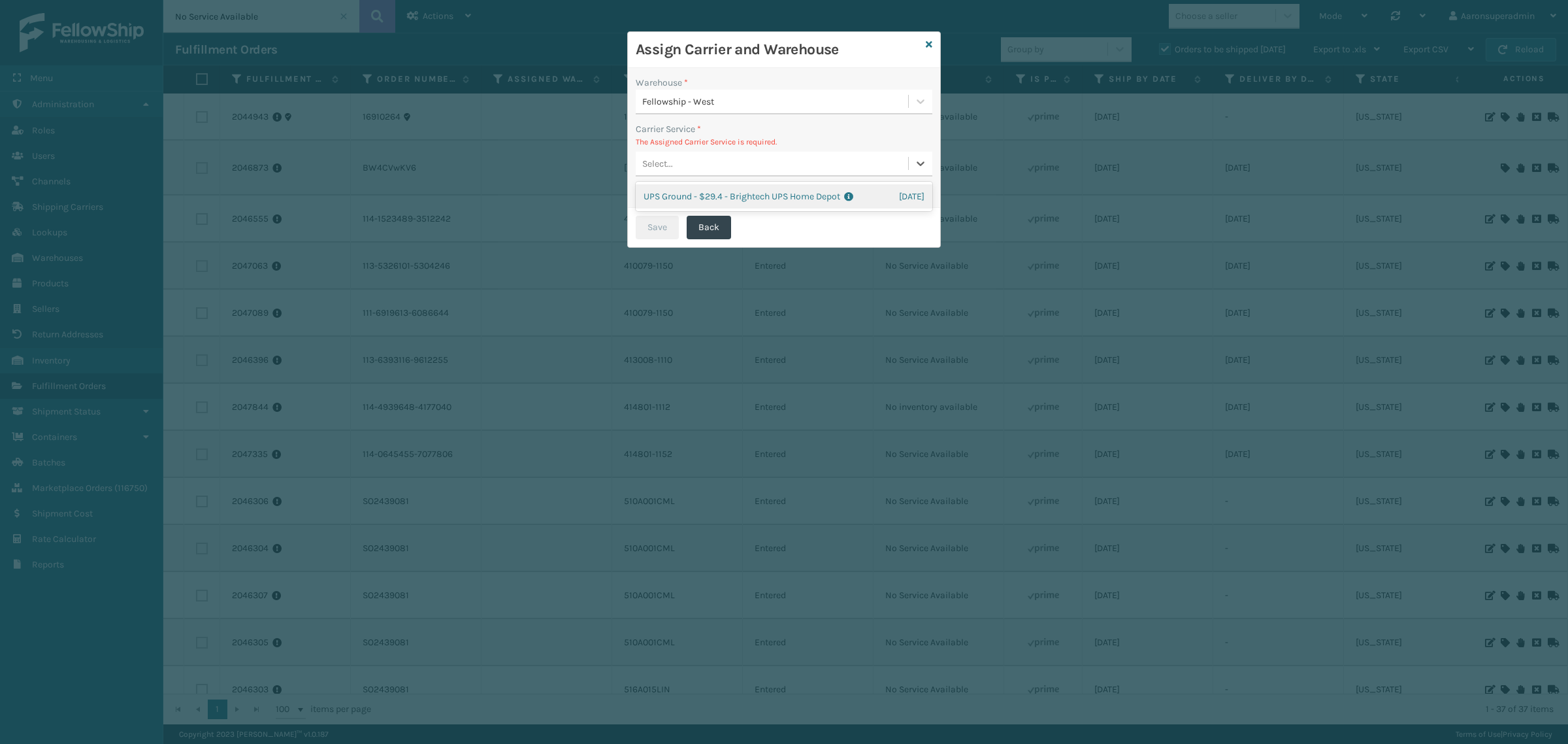
click at [645, 170] on div "Select..." at bounding box center [772, 163] width 272 height 21
click at [657, 190] on div "UPS Ground - $29.4 - Brightech UPS Home Depot Shipping Cost $29.4 Surplus Cost …" at bounding box center [784, 197] width 297 height 24
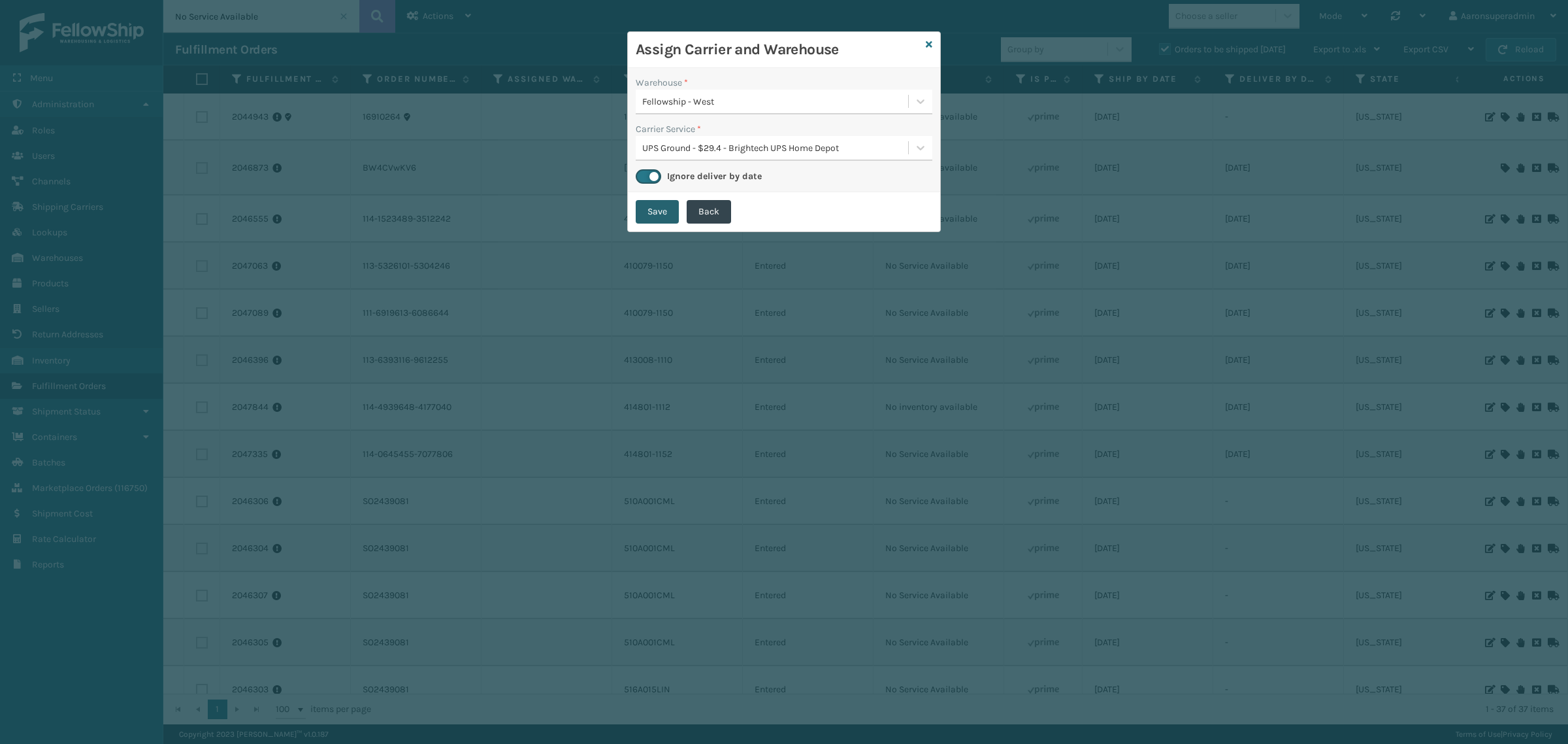
click at [660, 221] on button "Save" at bounding box center [657, 211] width 43 height 24
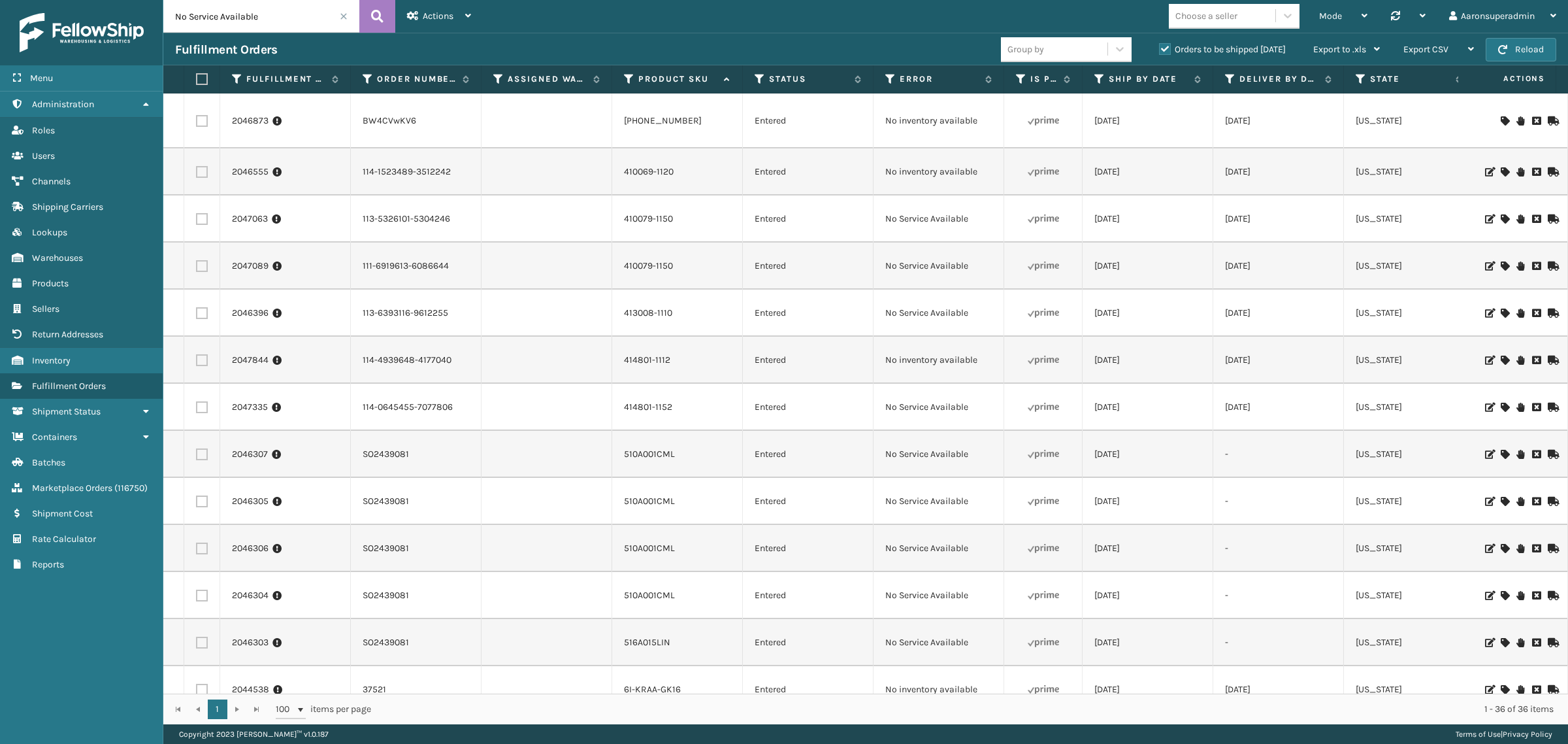
click at [1501, 176] on icon at bounding box center [1505, 172] width 8 height 9
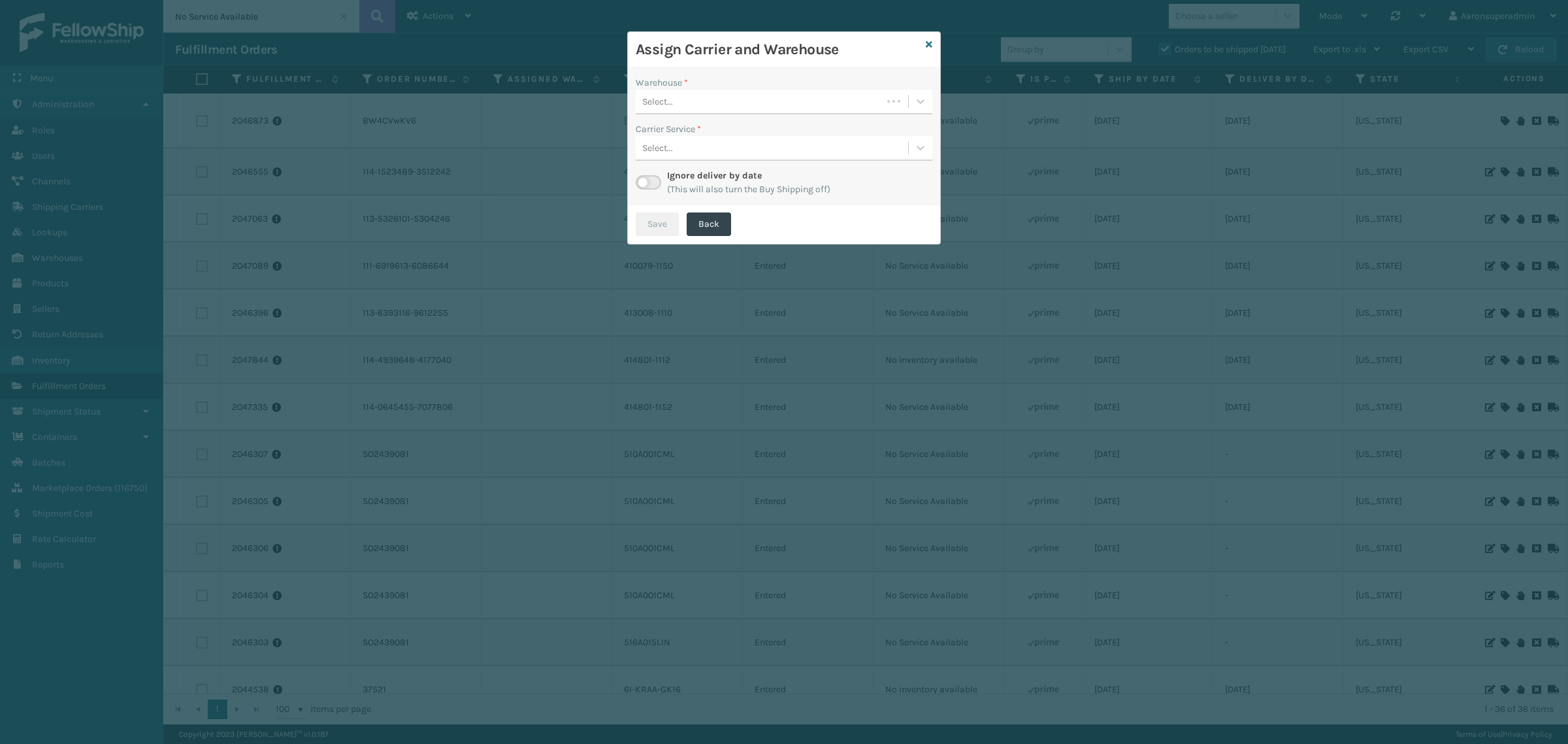
click at [681, 112] on div "Select..." at bounding box center [784, 101] width 297 height 25
click at [670, 186] on div "[US_STATE] (TF Fulfillment)" at bounding box center [784, 183] width 297 height 24
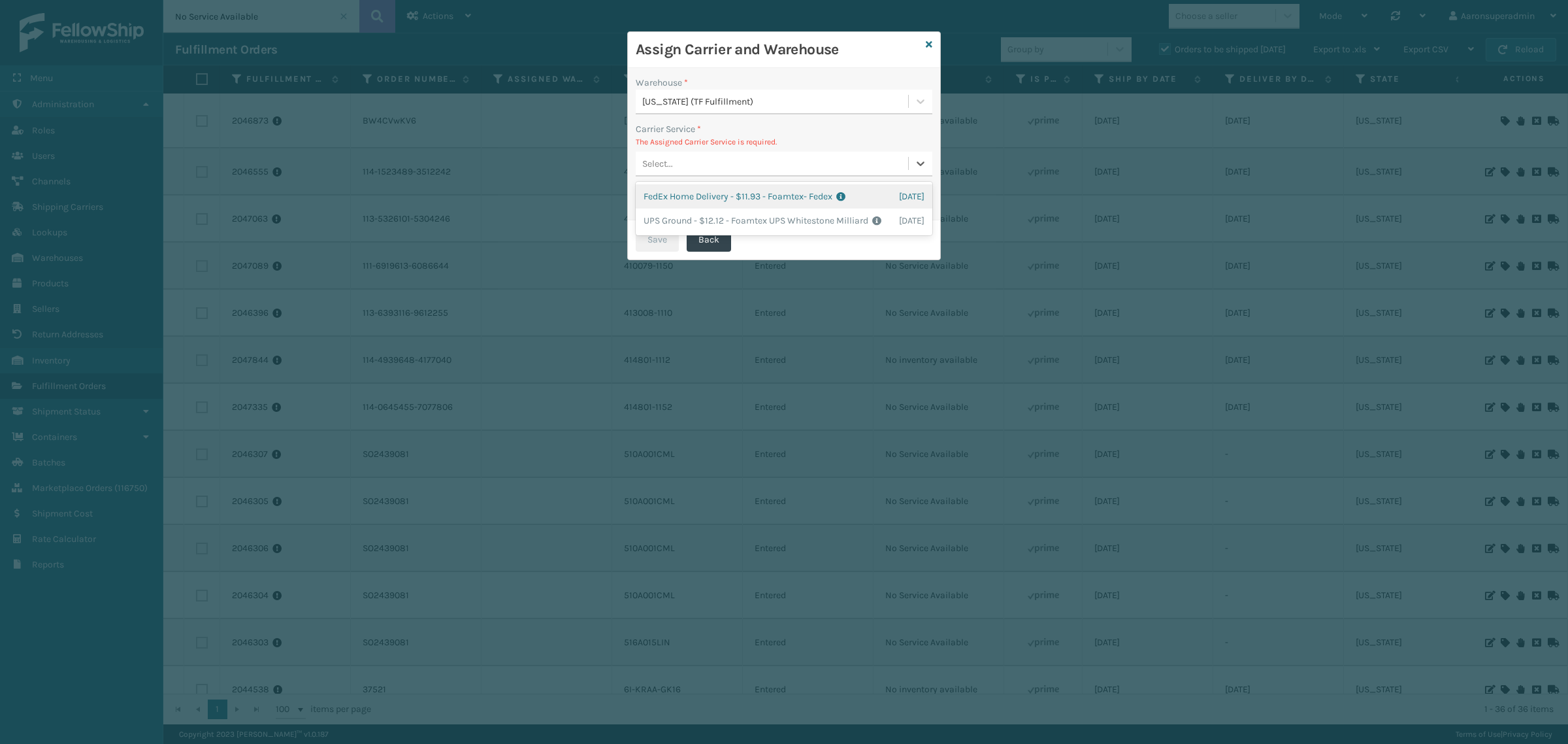
click at [680, 169] on div "Select..." at bounding box center [772, 163] width 272 height 21
click at [677, 193] on div "FedEx Home Delivery - $11.93 - Foamtex- Fedex Shipping Cost $11.93 Surplus Cost…" at bounding box center [784, 197] width 297 height 24
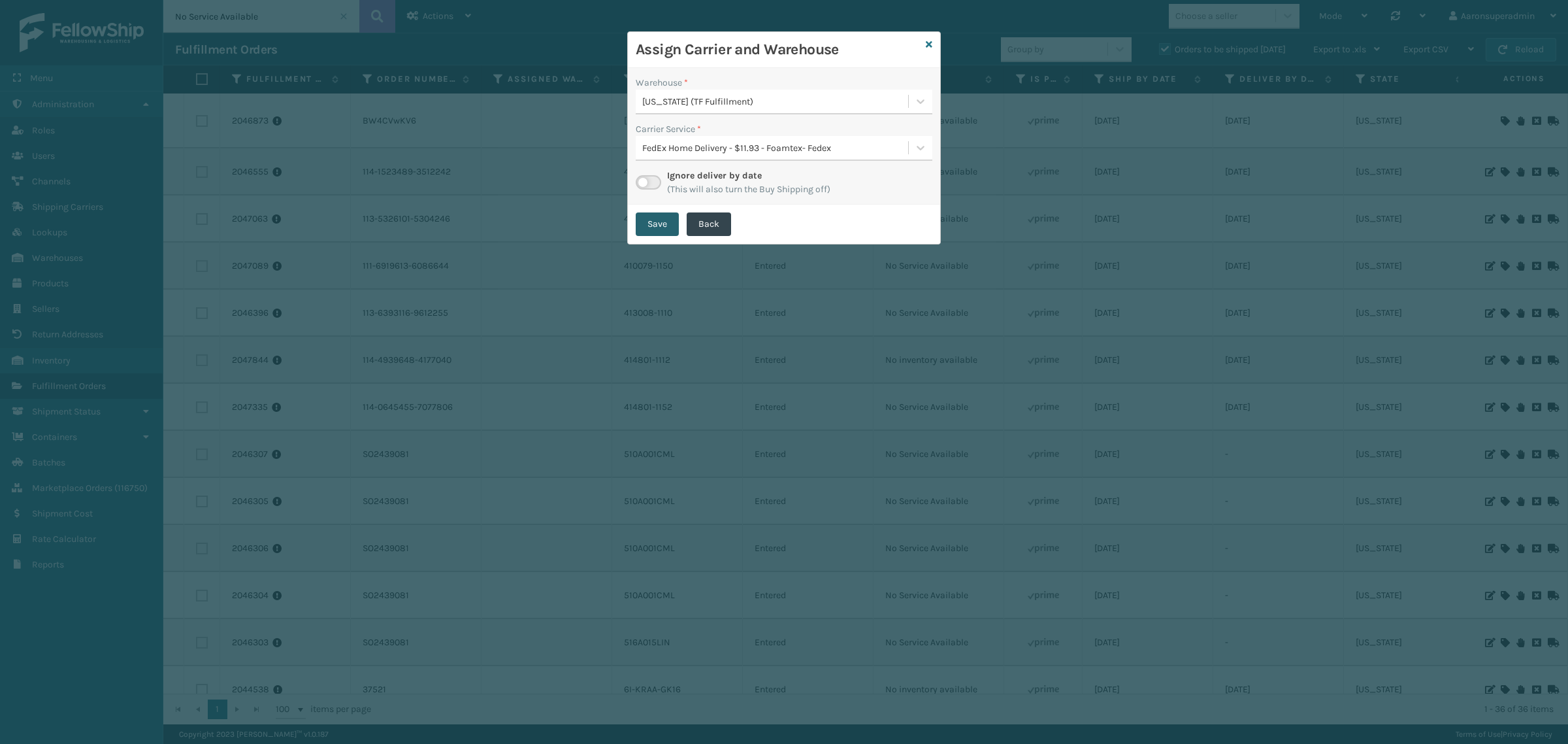
click at [658, 232] on button "Save" at bounding box center [657, 224] width 43 height 24
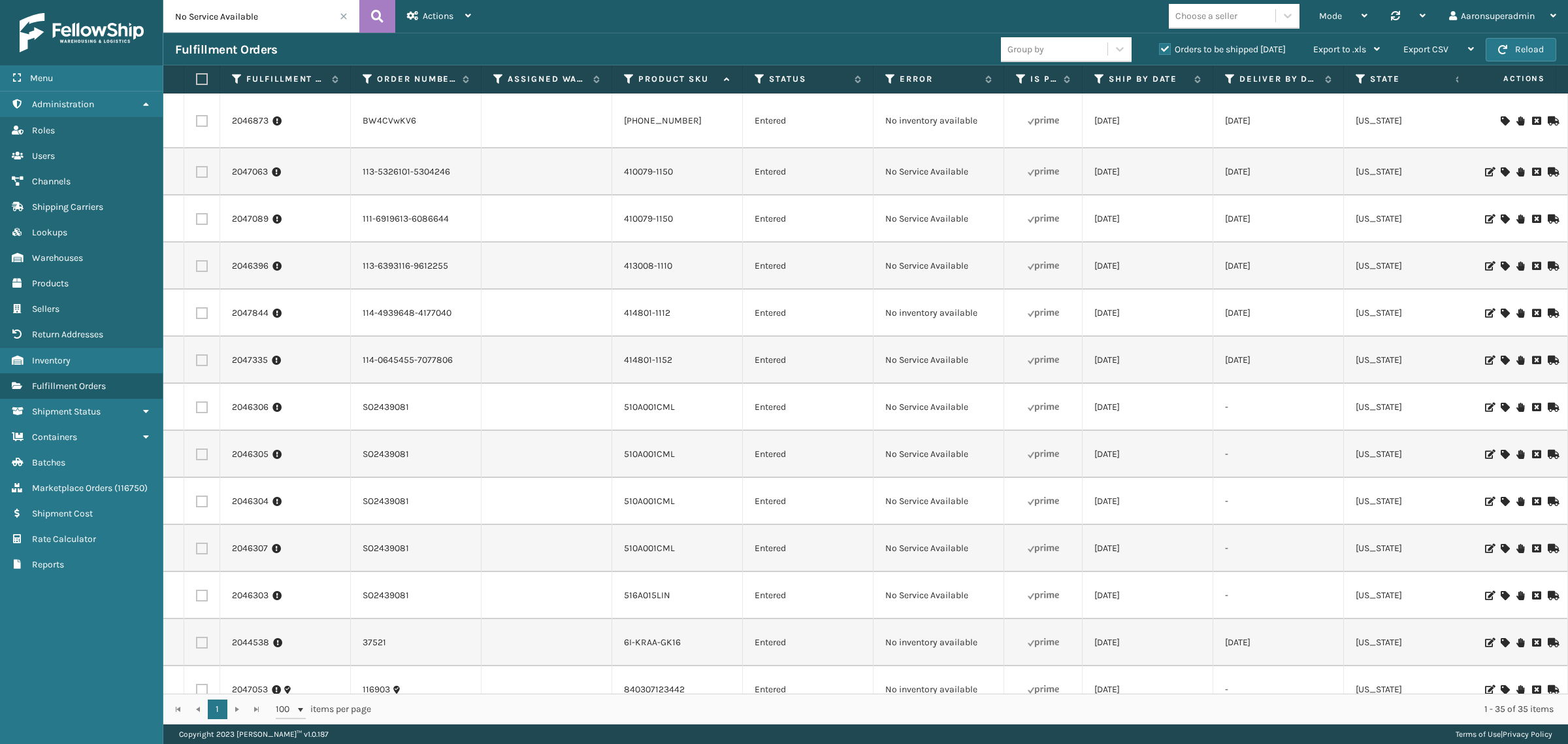
click at [1501, 171] on icon at bounding box center [1505, 172] width 8 height 9
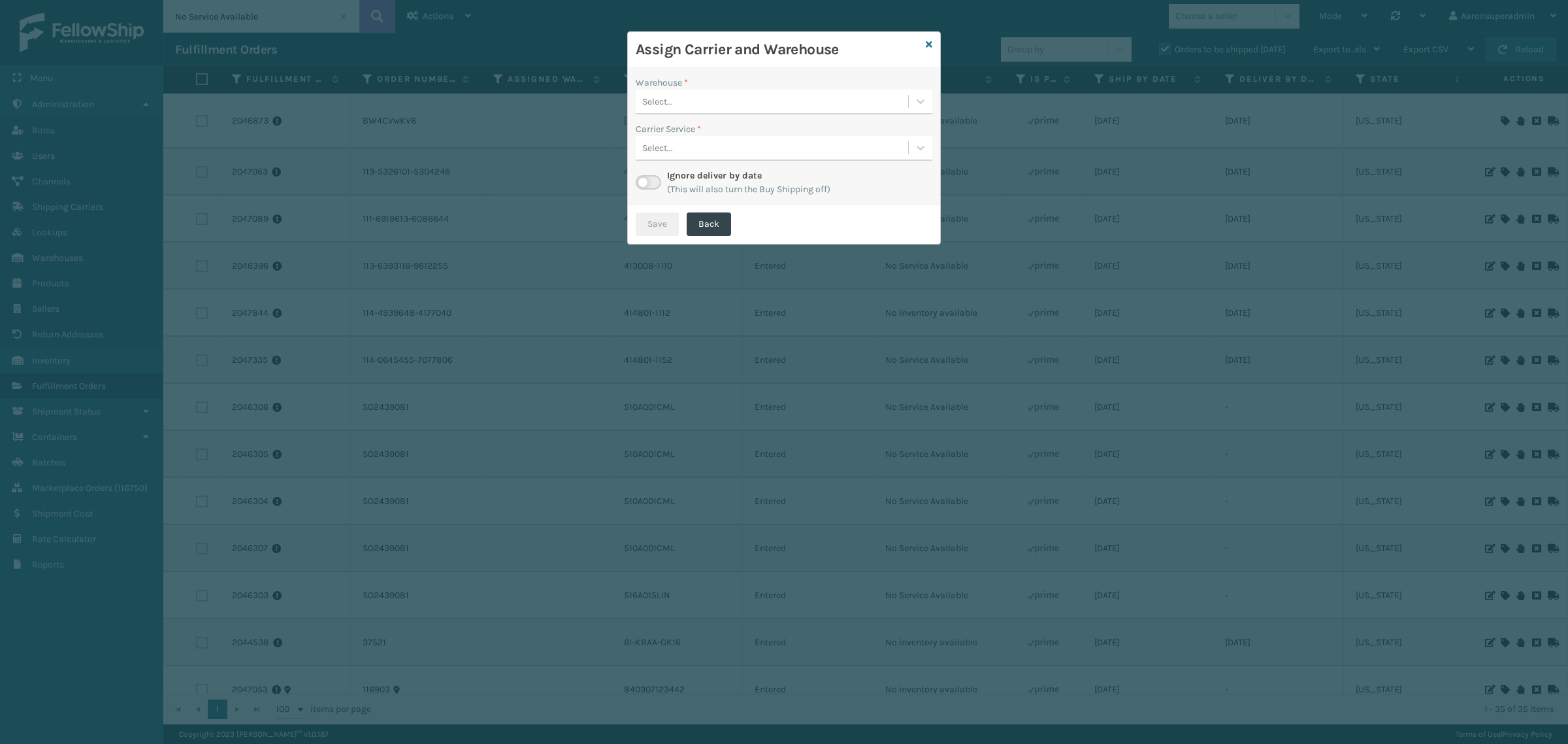
click at [686, 98] on div "Select..." at bounding box center [772, 101] width 272 height 21
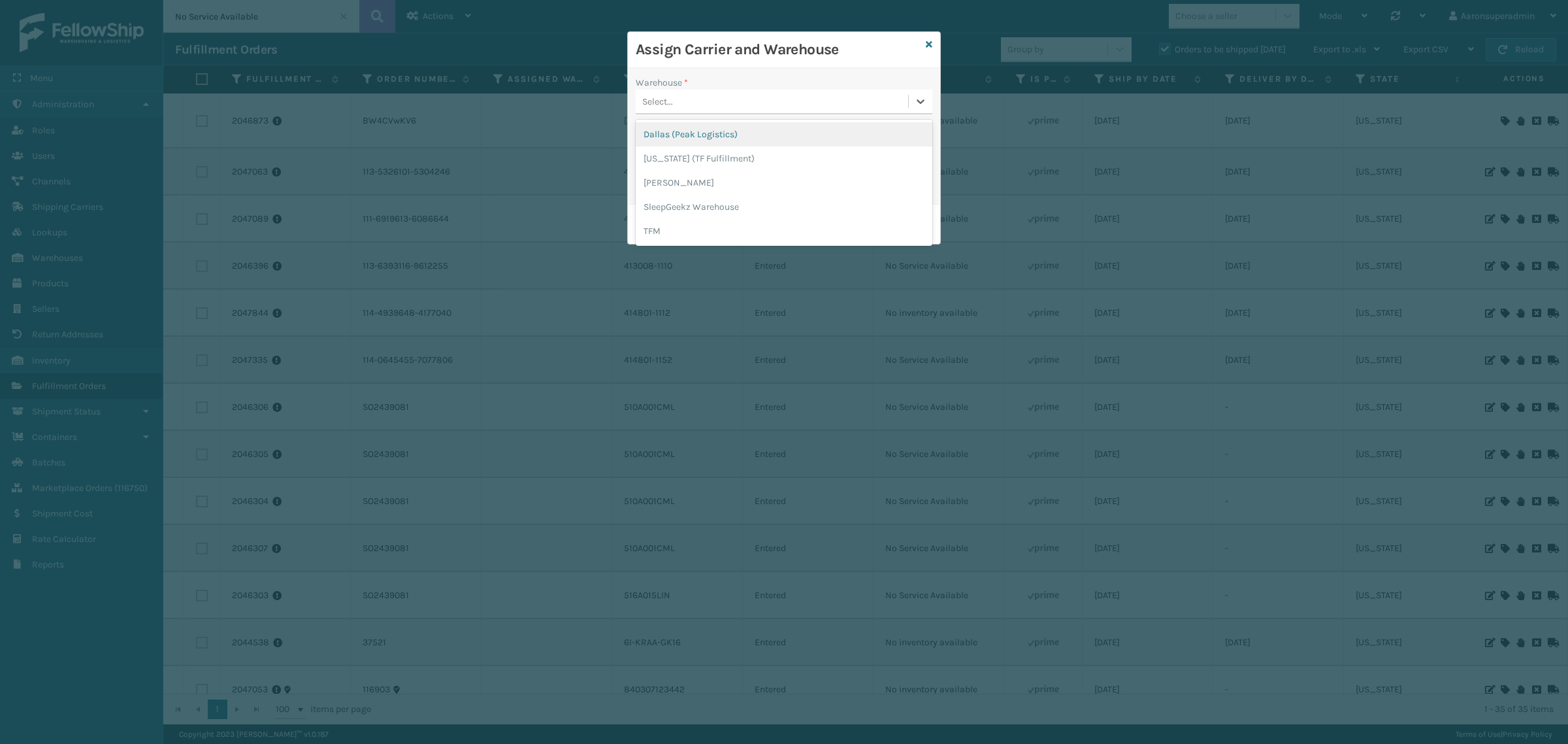
click at [668, 139] on div "Dallas (Peak Logistics)" at bounding box center [784, 134] width 297 height 24
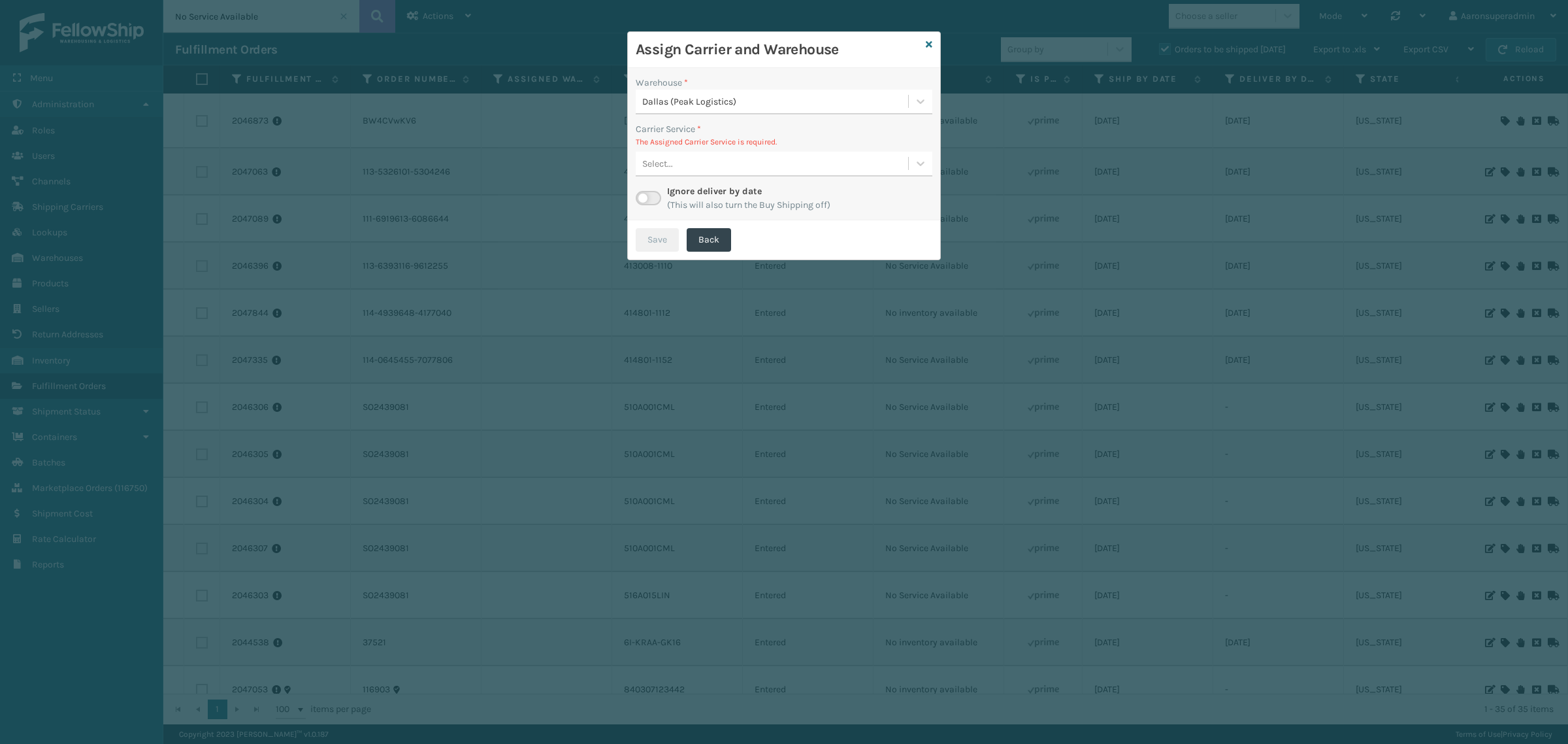
click at [799, 181] on div "Warehouse * [GEOGRAPHIC_DATA] (Peak Logistics) Carrier Service * The Assigned C…" at bounding box center [783, 144] width 312 height 153
click at [792, 169] on div "Select..." at bounding box center [772, 163] width 272 height 21
click at [689, 220] on div "FedEx Home Delivery - $21.07 - Foamtex- Fedex Shipping Cost $21.07 Surplus Cost…" at bounding box center [784, 221] width 297 height 24
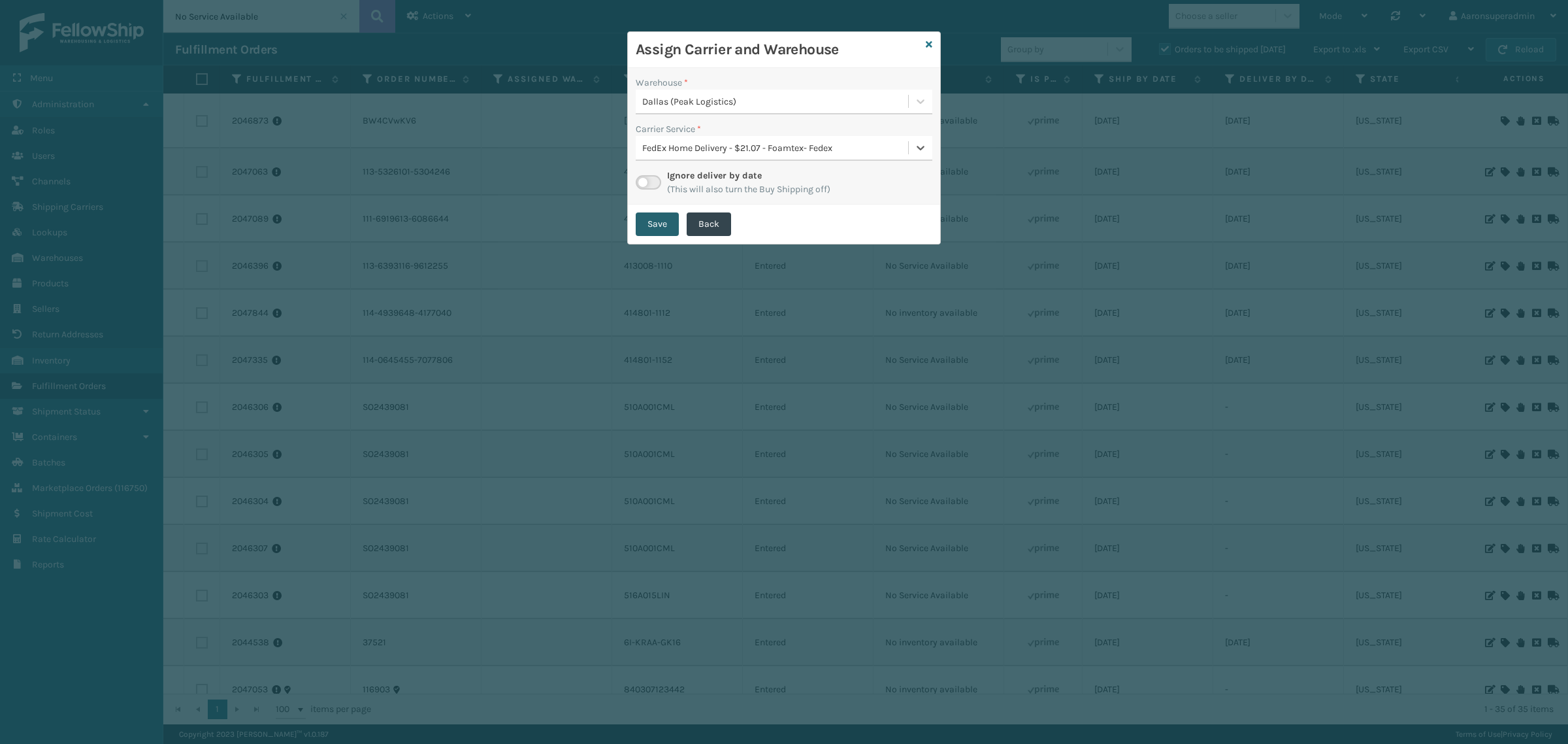
click at [651, 220] on button "Save" at bounding box center [657, 224] width 43 height 24
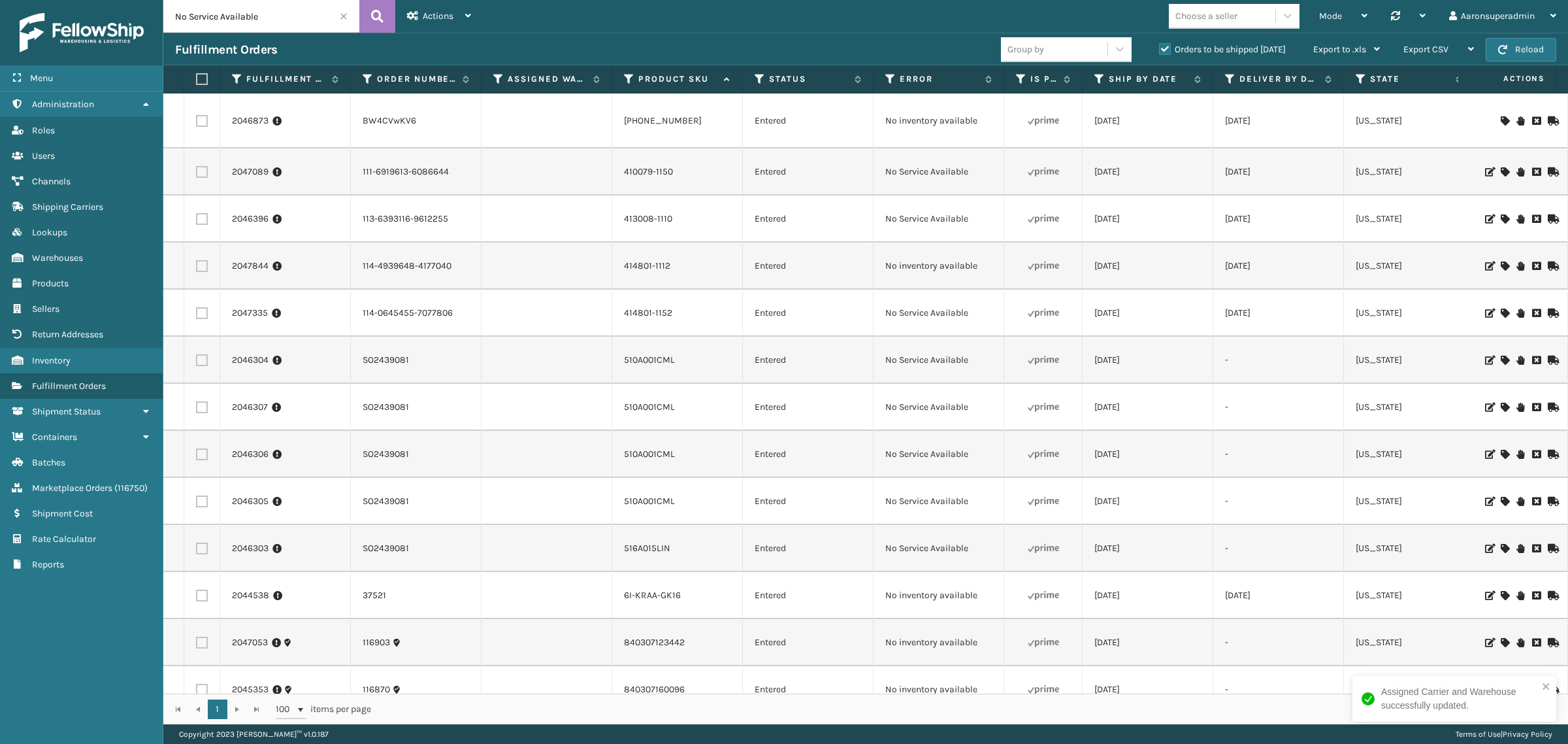
click at [1501, 173] on icon at bounding box center [1505, 172] width 8 height 9
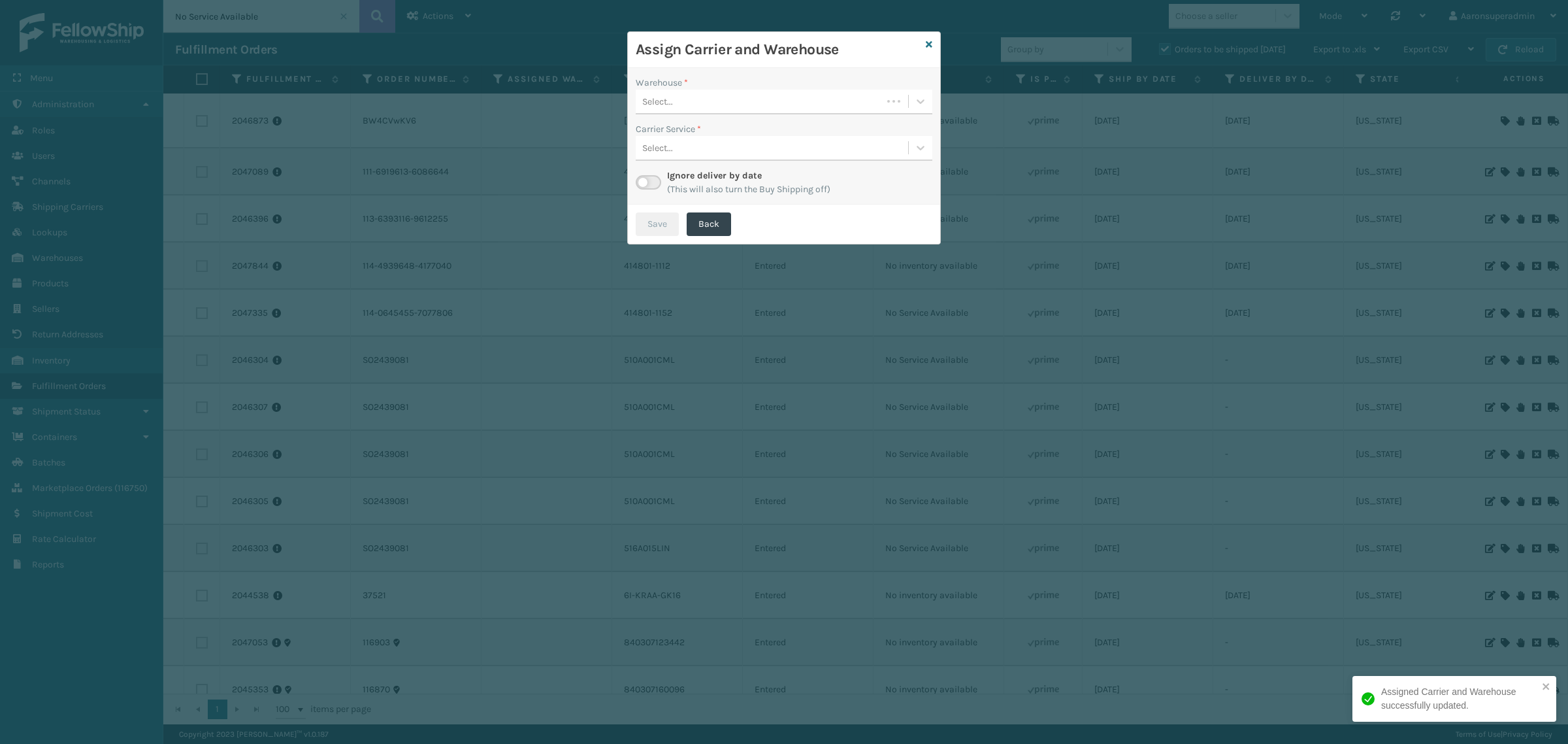
click at [713, 99] on div "Select..." at bounding box center [759, 101] width 246 height 21
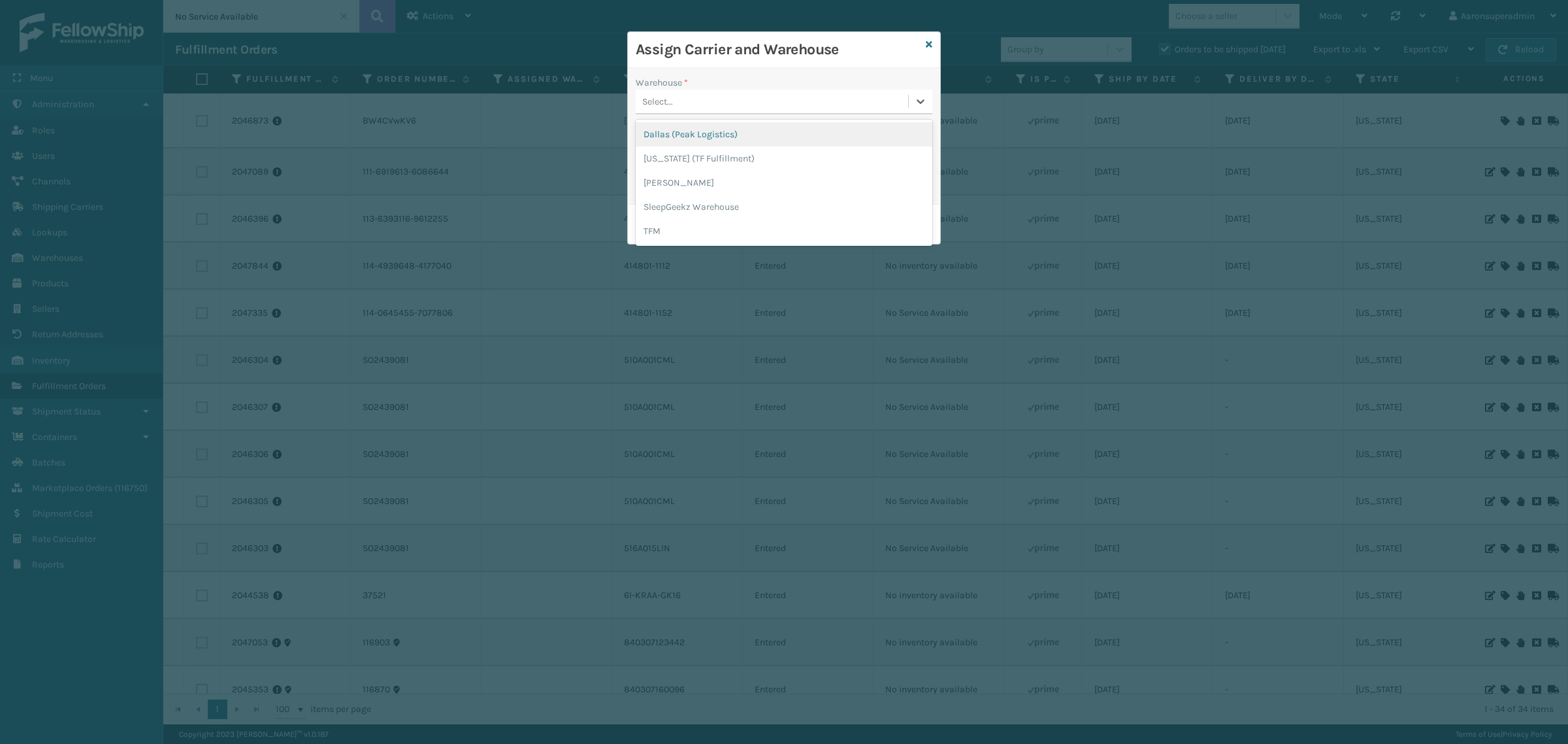
click at [664, 141] on div "Dallas (Peak Logistics)" at bounding box center [784, 134] width 297 height 24
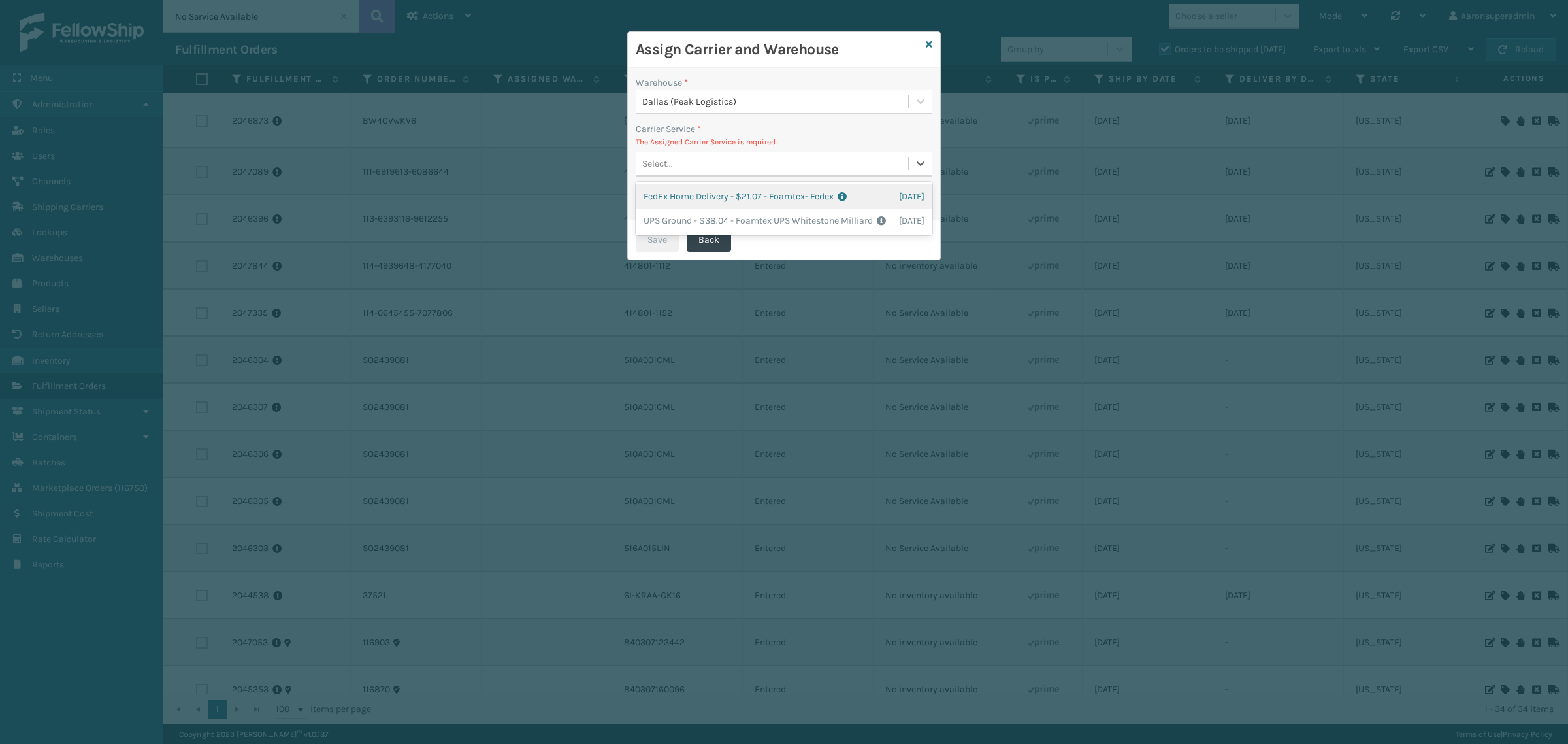
drag, startPoint x: 737, startPoint y: 176, endPoint x: 727, endPoint y: 173, distance: 10.4
click at [736, 175] on div "Select..." at bounding box center [784, 164] width 297 height 25
click at [676, 198] on div "FedEx Home Delivery - $21.07 - Foamtex- Fedex Shipping Cost $21.07 Surplus Cost…" at bounding box center [784, 197] width 297 height 24
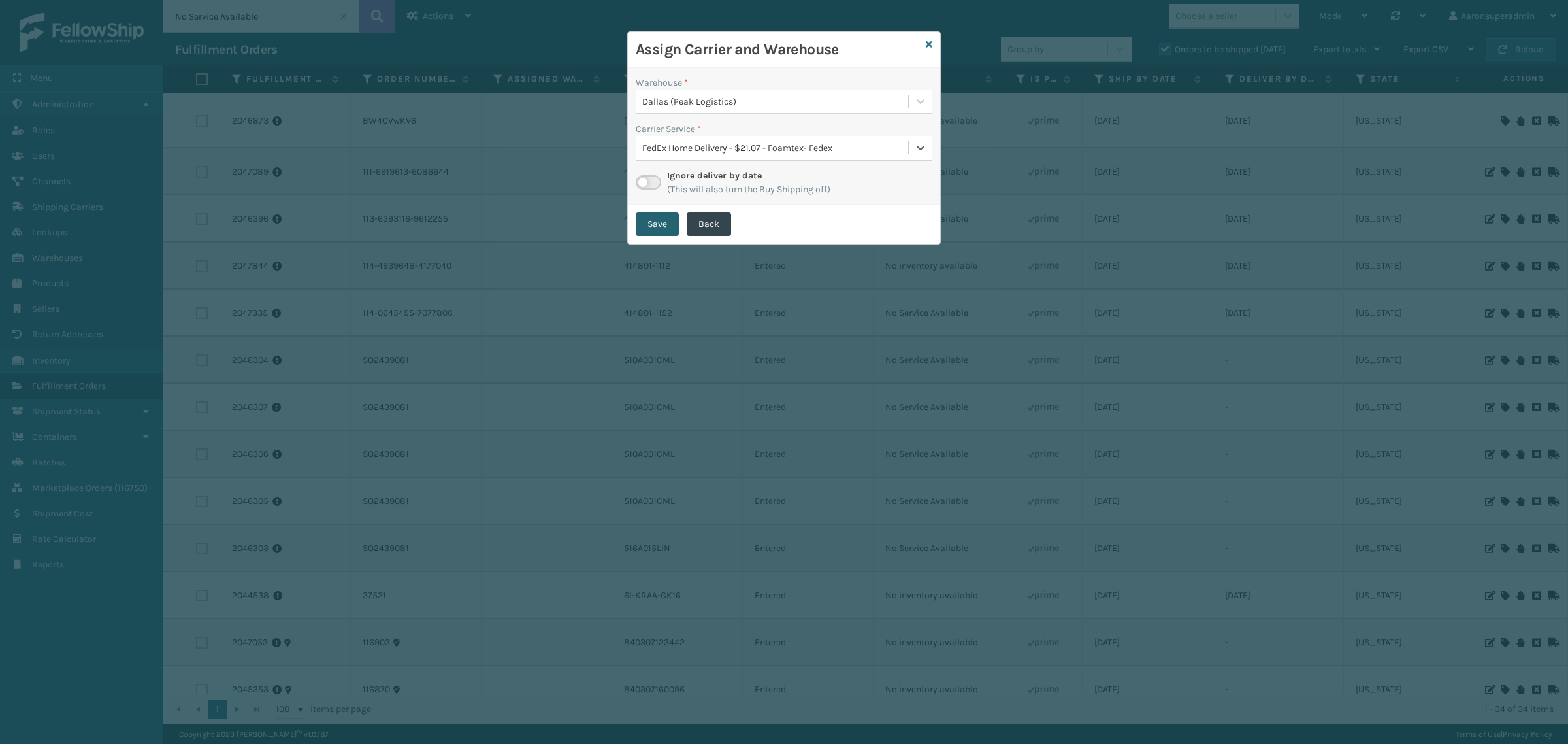
click at [651, 227] on button "Save" at bounding box center [657, 224] width 43 height 24
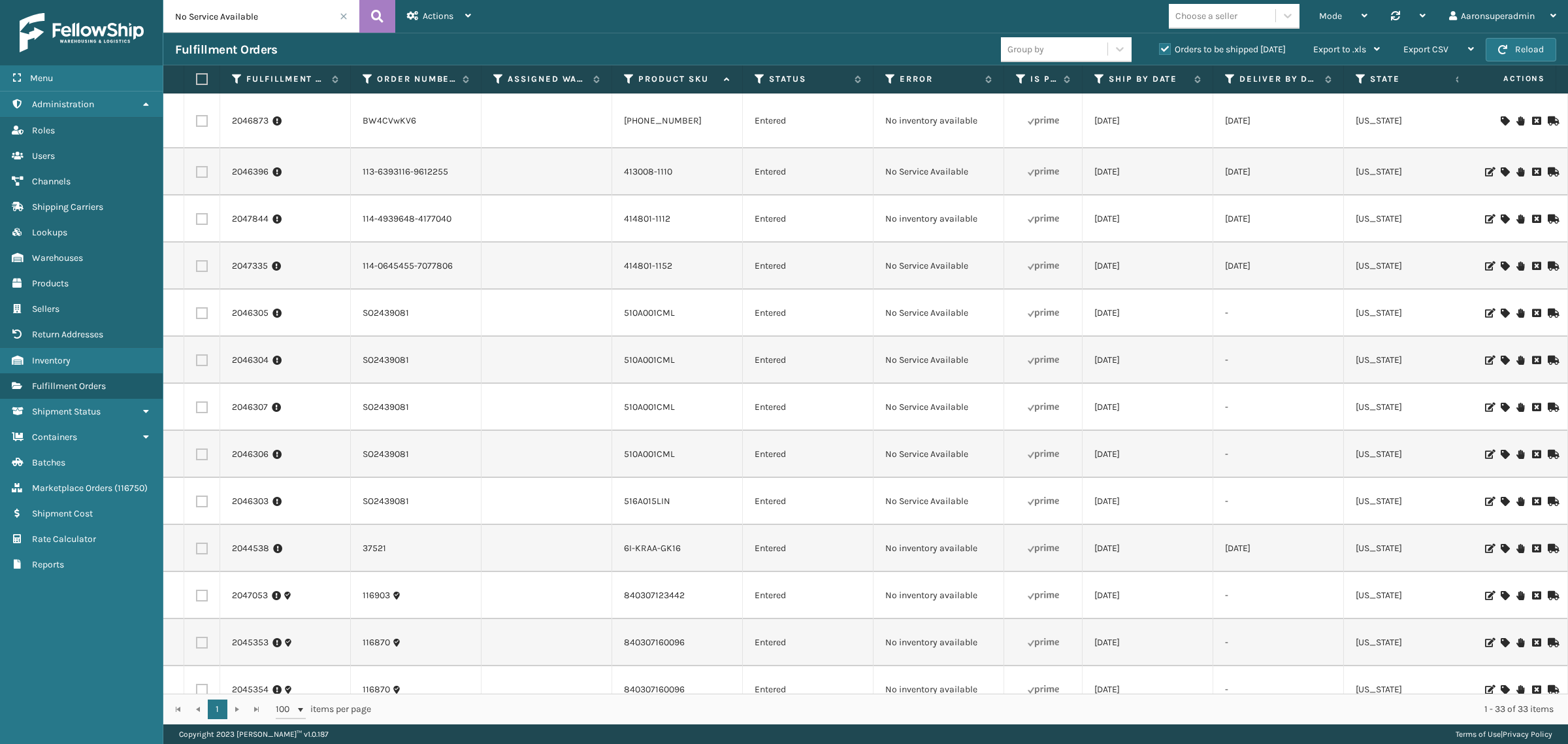
click at [1501, 173] on icon at bounding box center [1505, 172] width 8 height 9
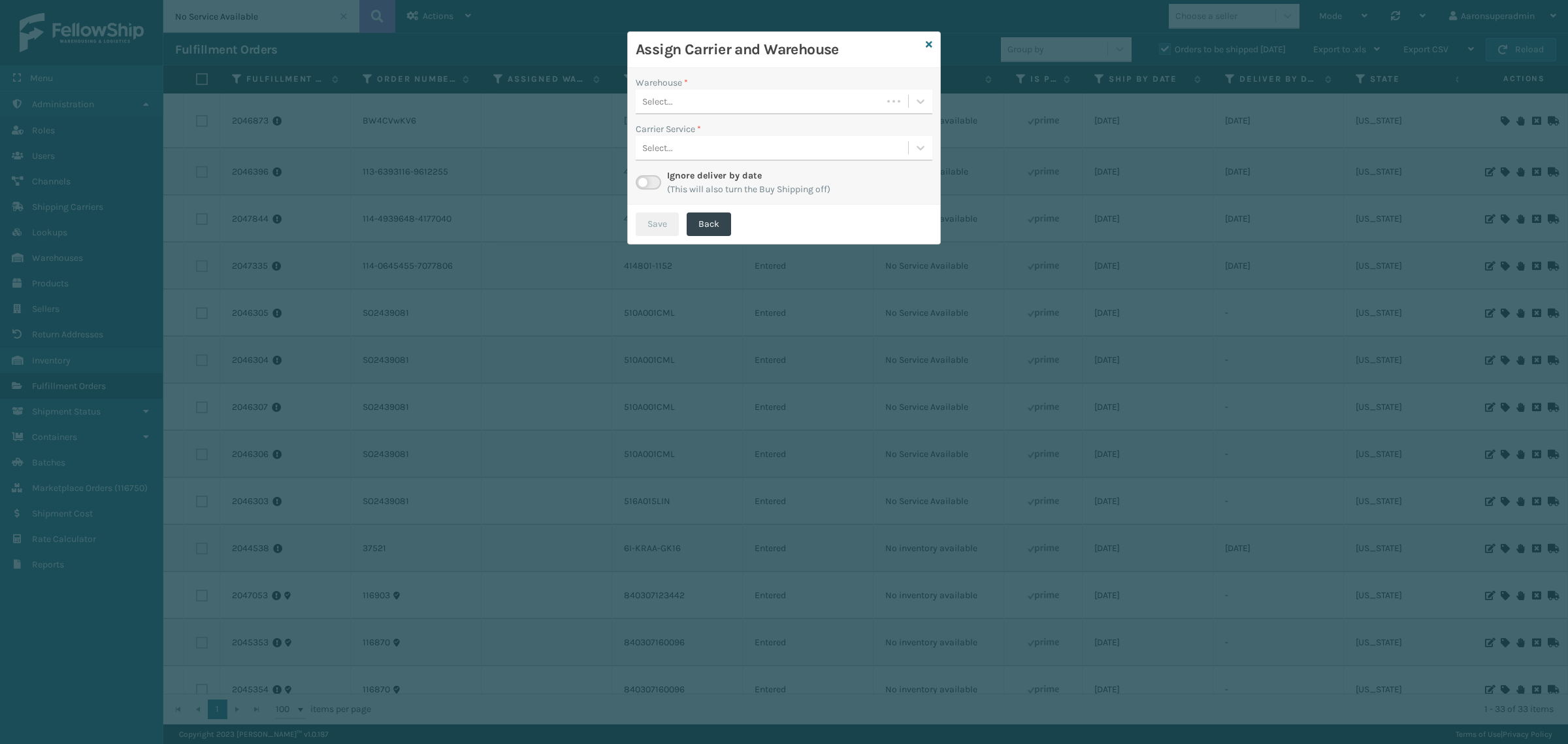
click at [761, 98] on div "Select..." at bounding box center [759, 101] width 246 height 21
click at [663, 198] on div "TFM" at bounding box center [784, 207] width 297 height 24
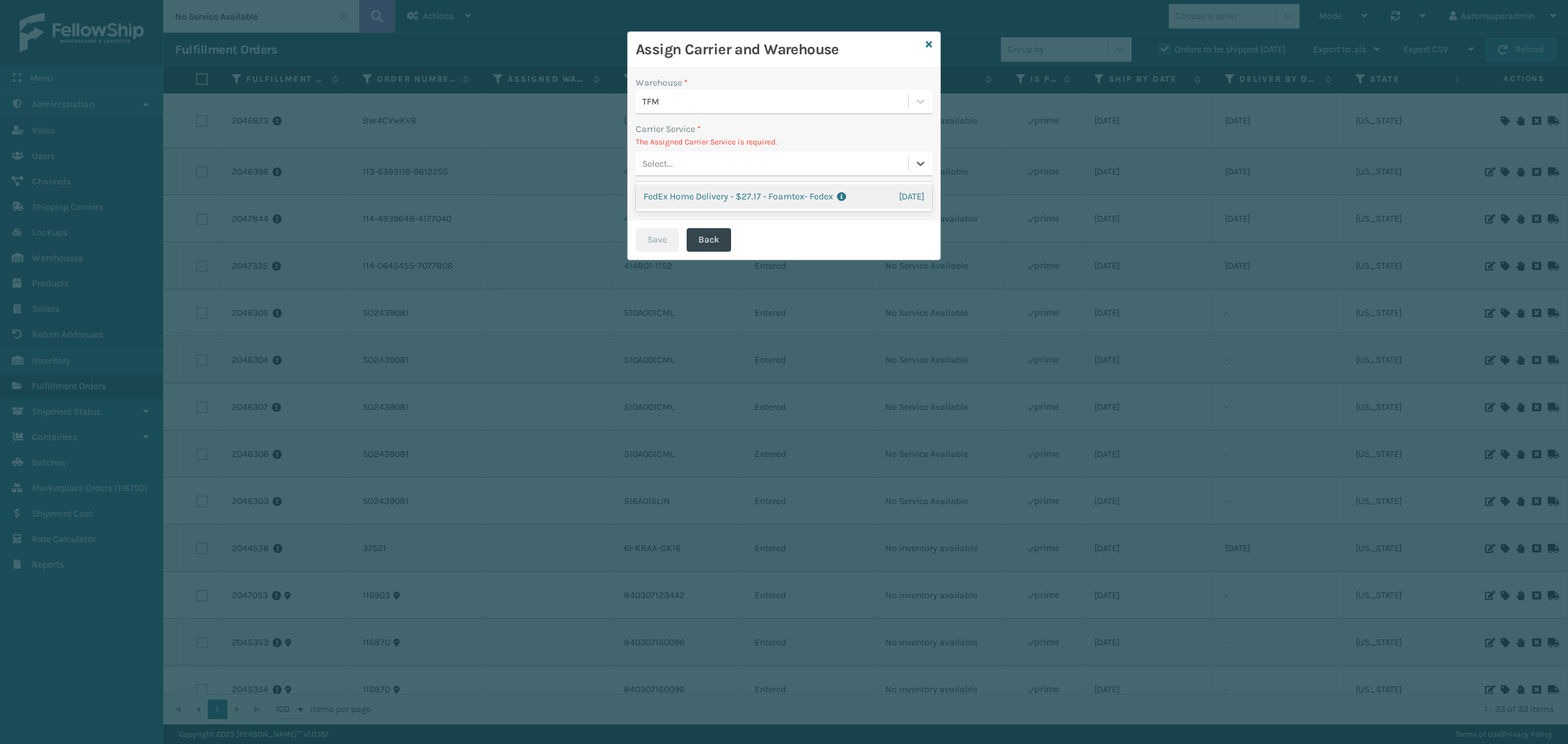
click at [661, 152] on div "Select..." at bounding box center [784, 164] width 297 height 25
click at [668, 188] on div "FedEx Home Delivery - $27.17 - Foamtex- Fedex Shipping Cost $27.17 Surplus Cost…" at bounding box center [784, 197] width 297 height 24
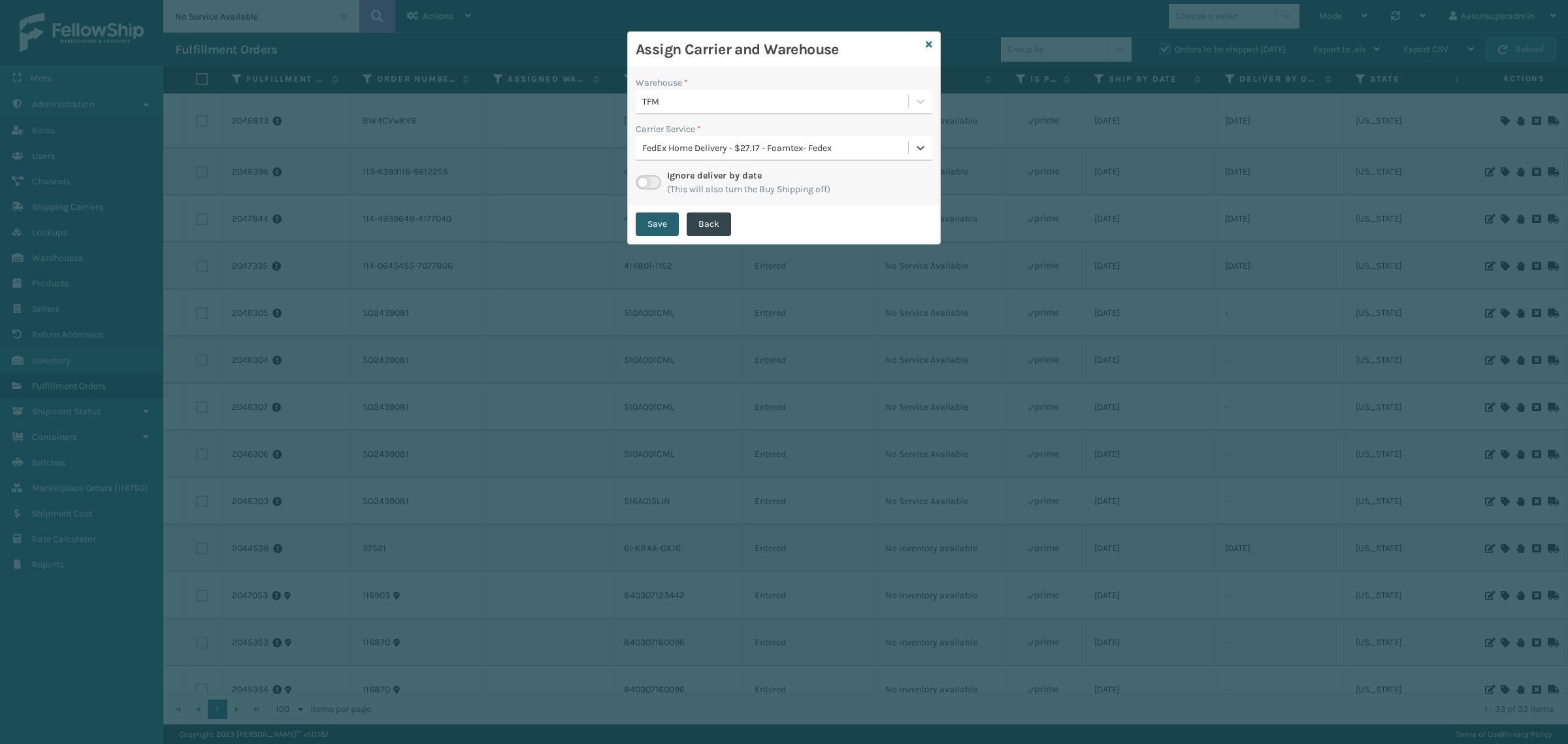
click at [650, 226] on button "Save" at bounding box center [657, 224] width 43 height 24
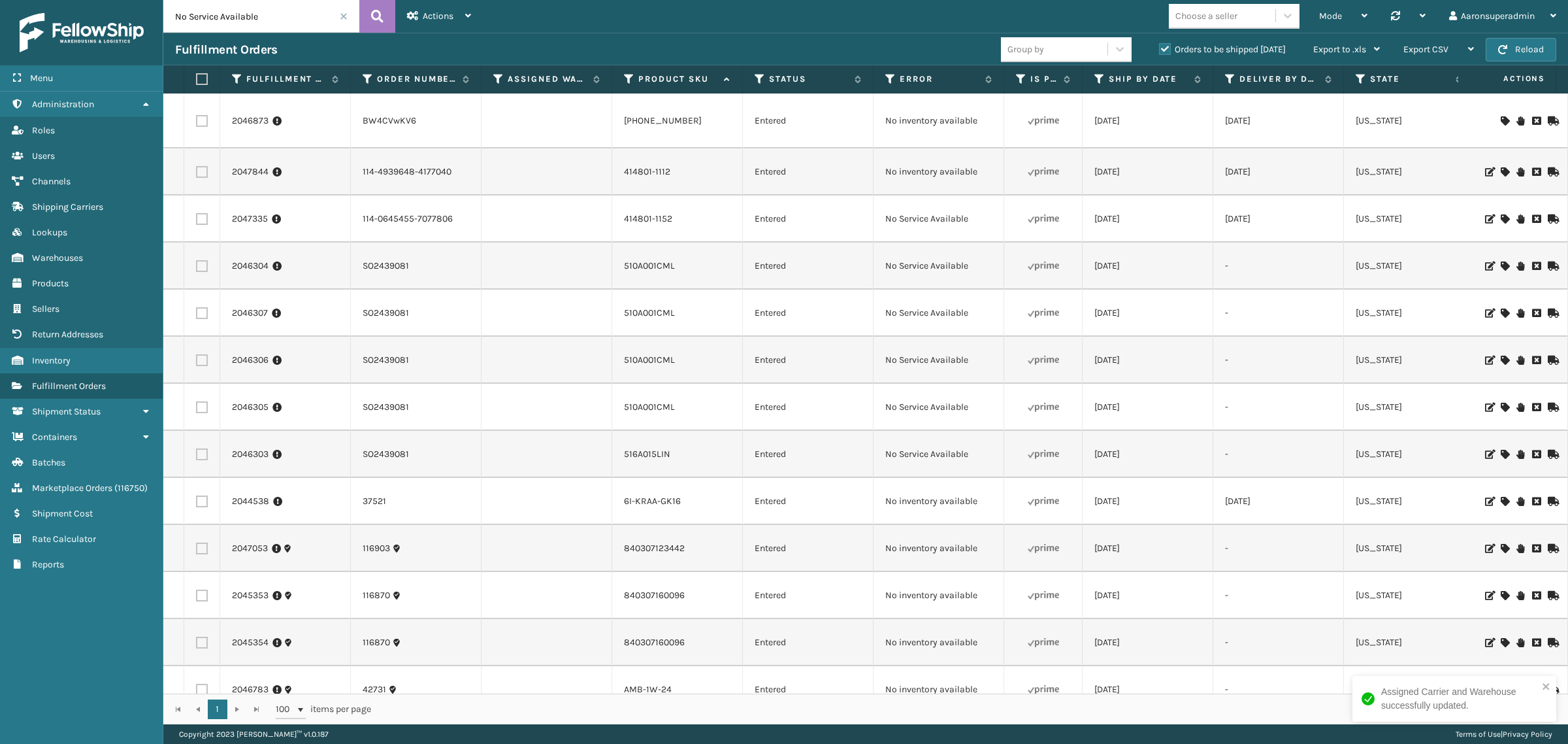
click at [1501, 171] on icon at bounding box center [1505, 172] width 8 height 9
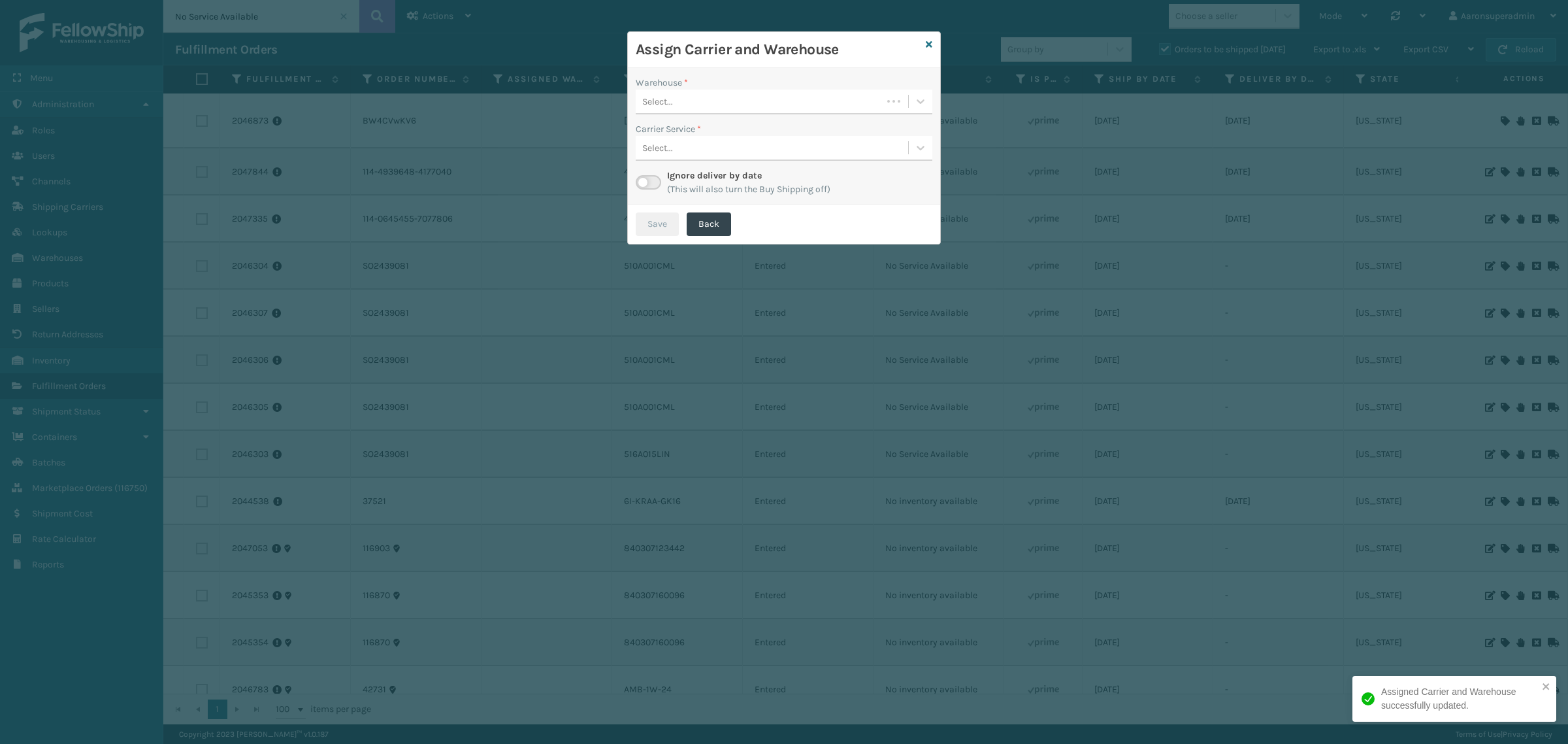
click at [691, 98] on div "Select..." at bounding box center [759, 101] width 246 height 21
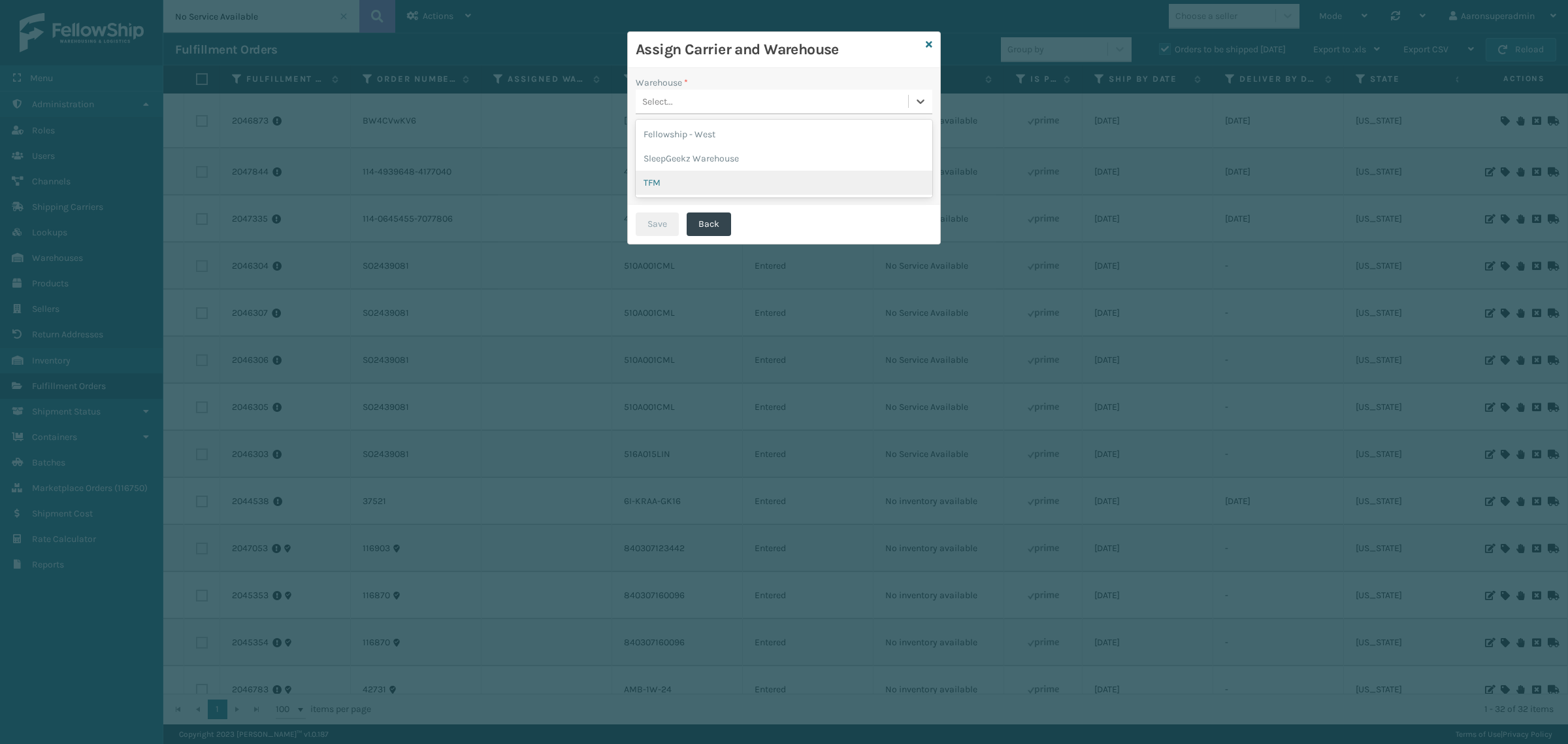
click at [654, 175] on div "TFM" at bounding box center [784, 183] width 297 height 24
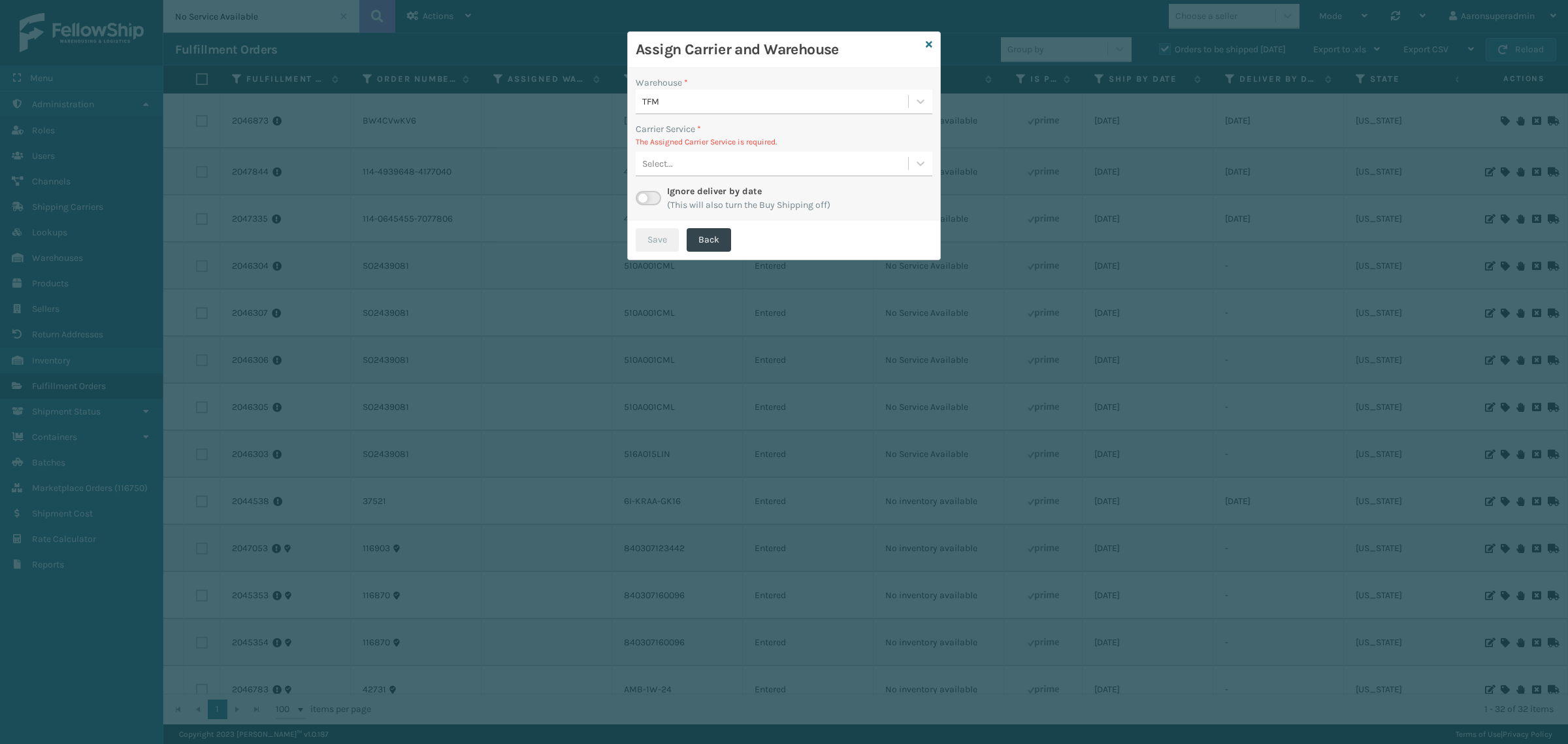
click at [660, 162] on div "Select..." at bounding box center [657, 164] width 31 height 14
click at [664, 194] on div "FedEx Home Delivery - $11.93 - Foamtex- Fedex Shipping Cost $11.93 Surplus Cost…" at bounding box center [784, 197] width 297 height 24
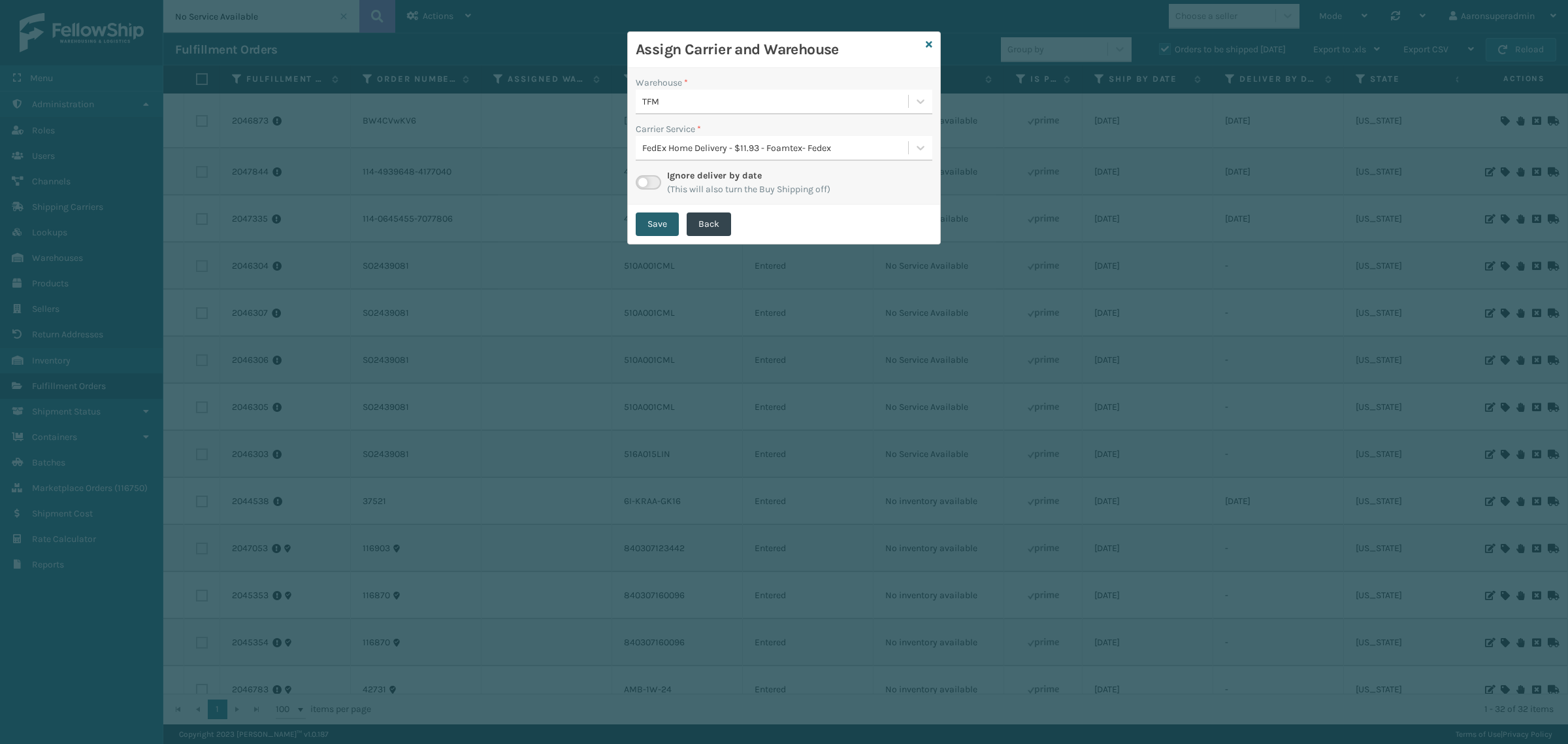
click at [658, 216] on button "Save" at bounding box center [657, 224] width 43 height 24
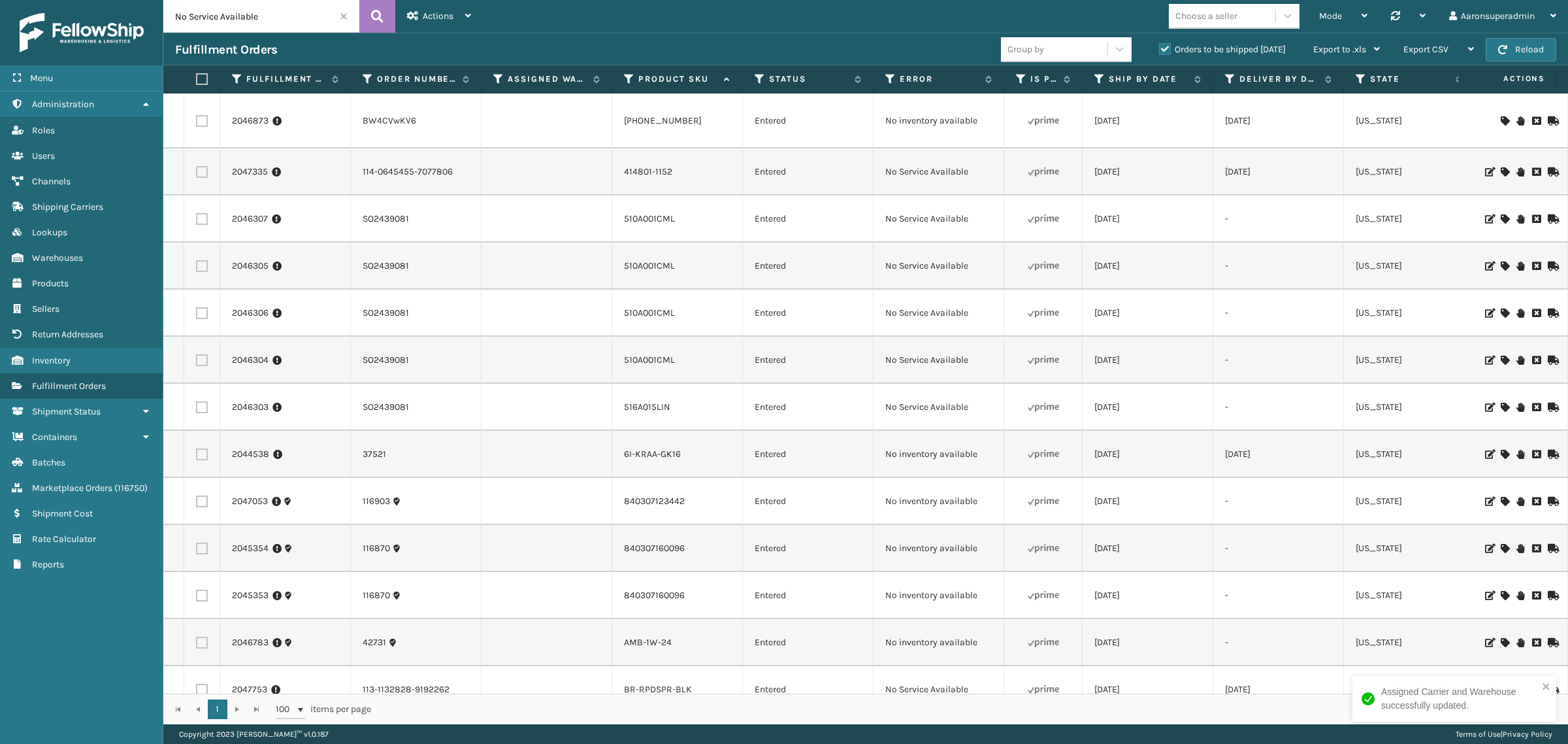
click at [1501, 170] on icon at bounding box center [1505, 172] width 8 height 9
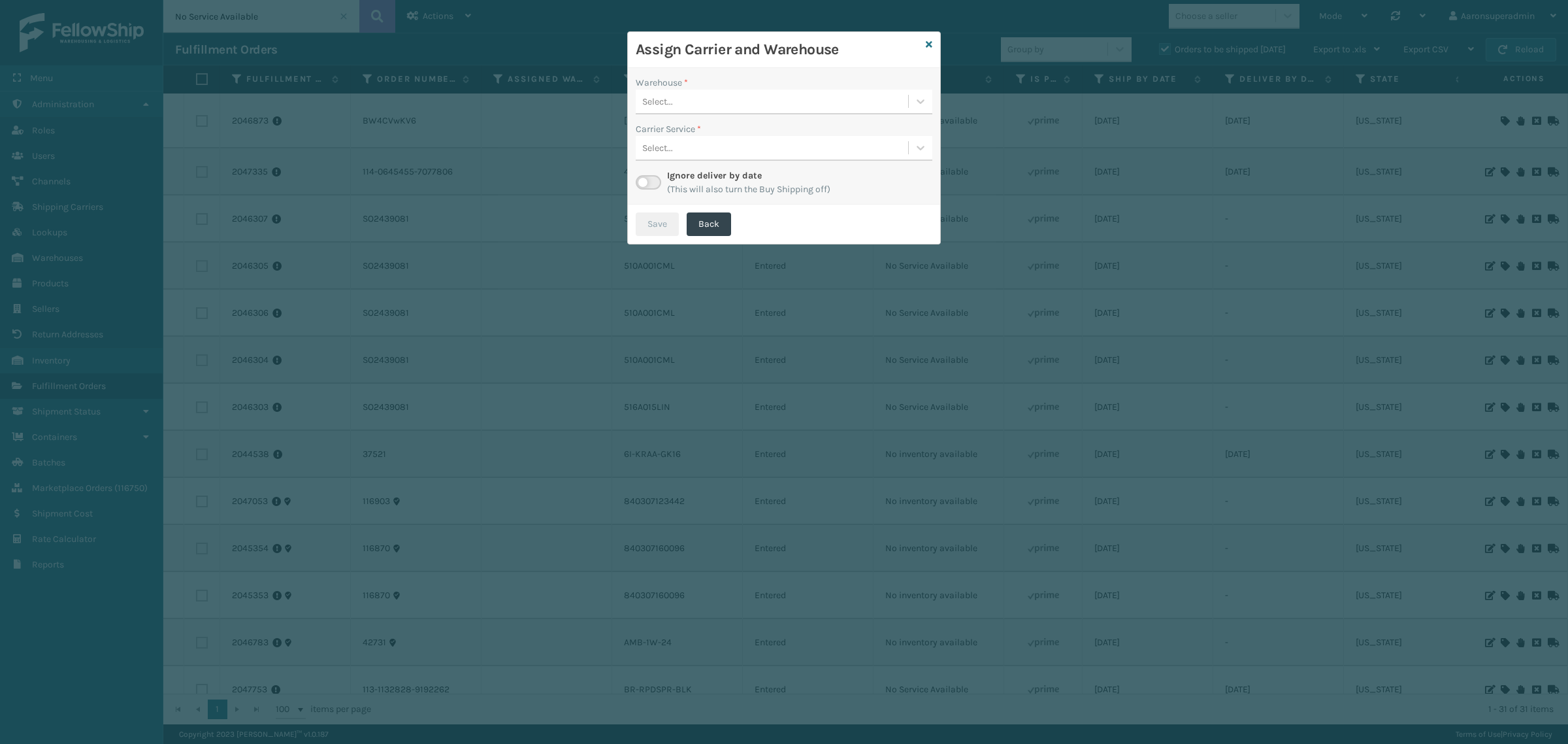
click at [681, 108] on div "Select..." at bounding box center [772, 101] width 272 height 21
click at [665, 156] on div "TFM" at bounding box center [784, 159] width 297 height 24
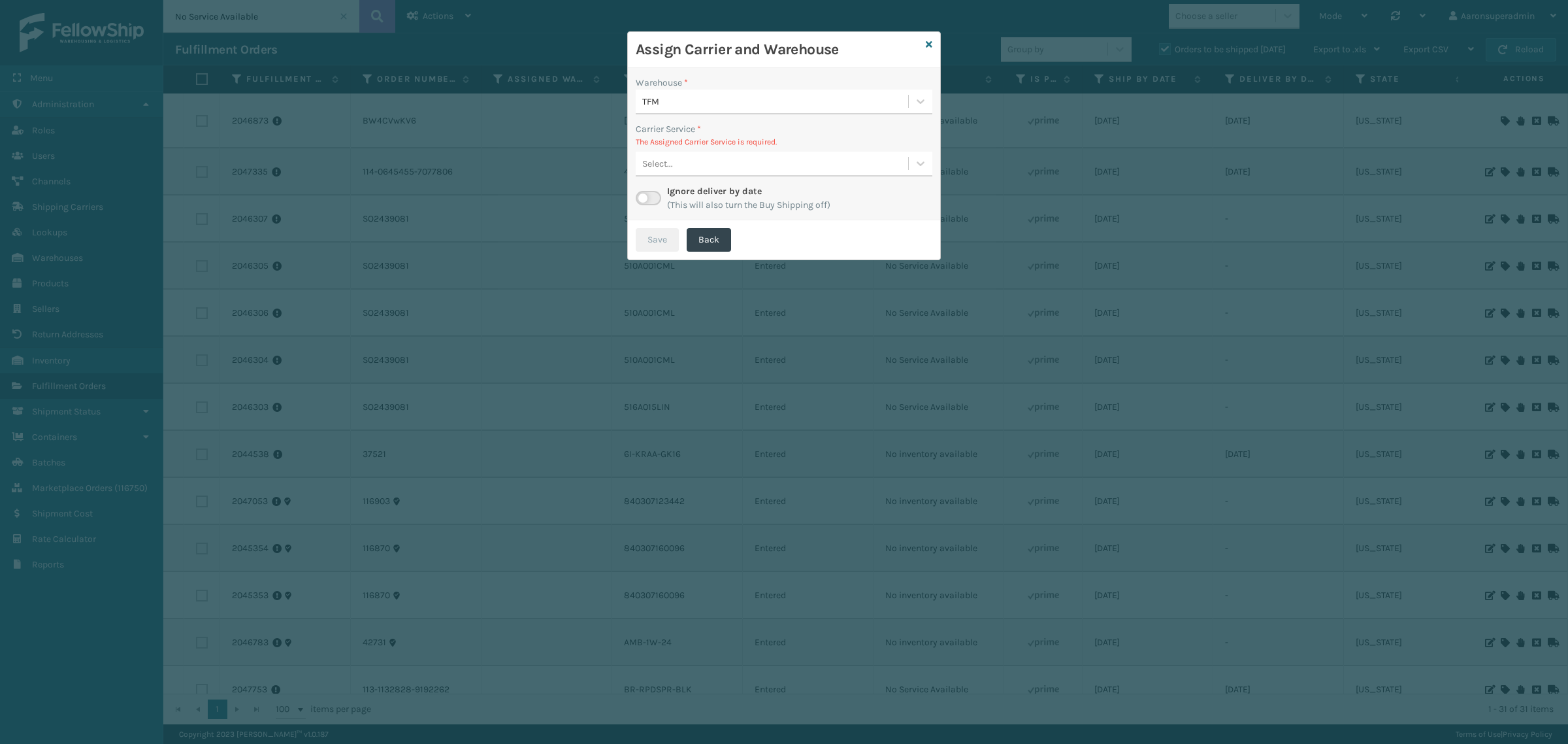
click at [668, 167] on div "Select..." at bounding box center [657, 164] width 31 height 14
click at [676, 170] on div "Select..." at bounding box center [772, 163] width 272 height 21
click at [644, 198] on label at bounding box center [648, 198] width 25 height 14
click at [644, 198] on input "checkbox" at bounding box center [640, 195] width 8 height 8
checkbox input "true"
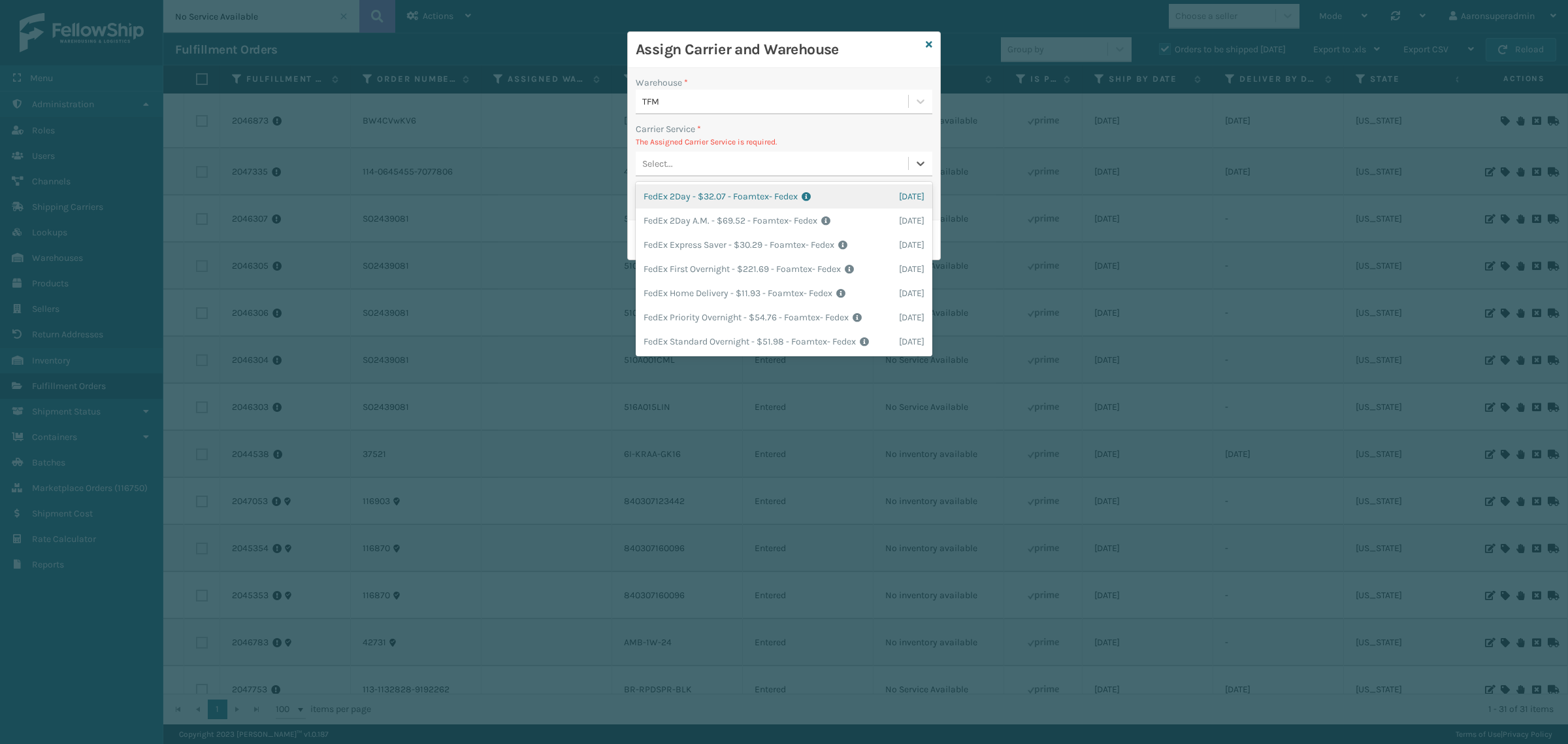
click at [671, 171] on div "Select..." at bounding box center [657, 164] width 31 height 14
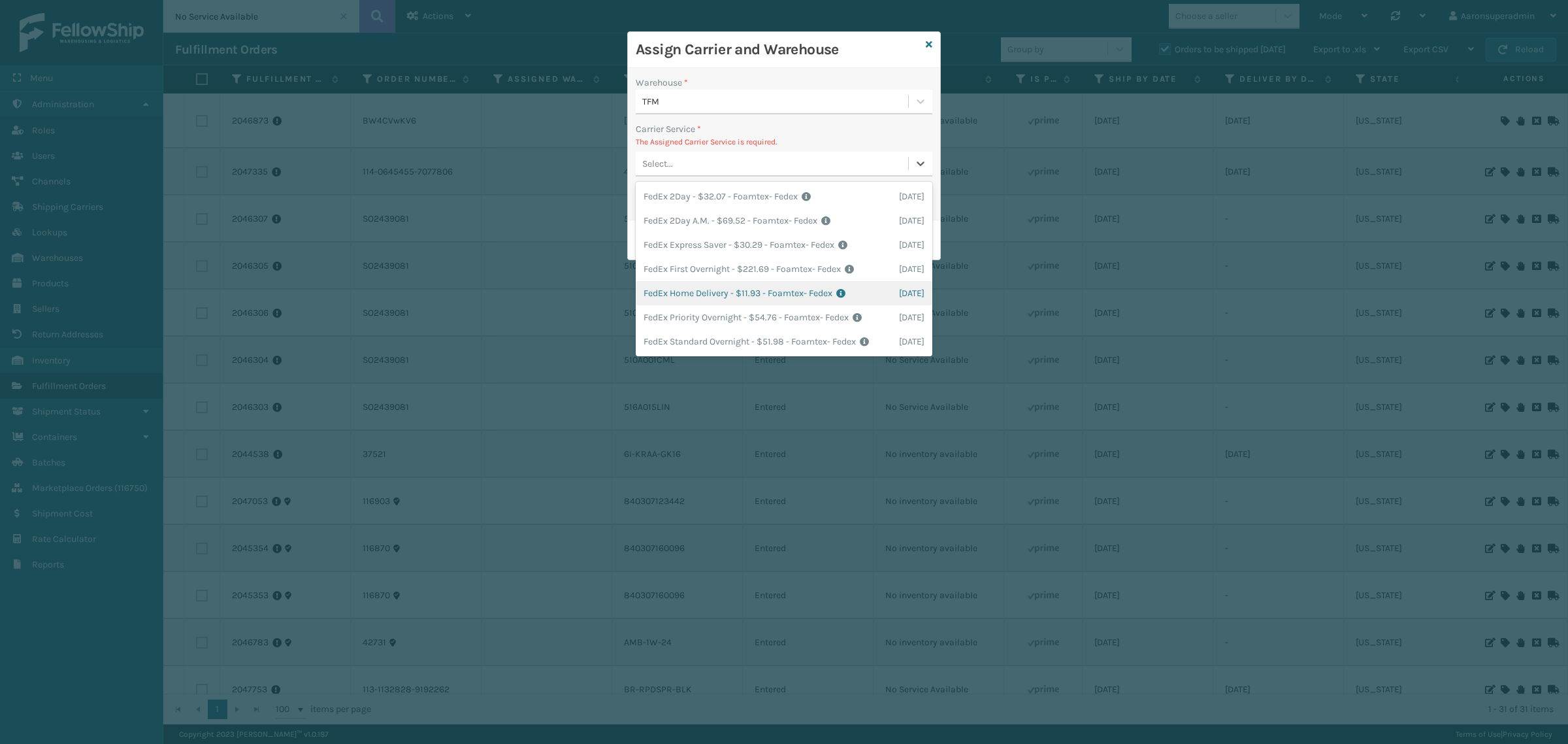
click at [671, 296] on div "FedEx Home Delivery - $11.93 - Foamtex- Fedex Shipping Cost $11.93 Surplus Cost…" at bounding box center [784, 293] width 297 height 24
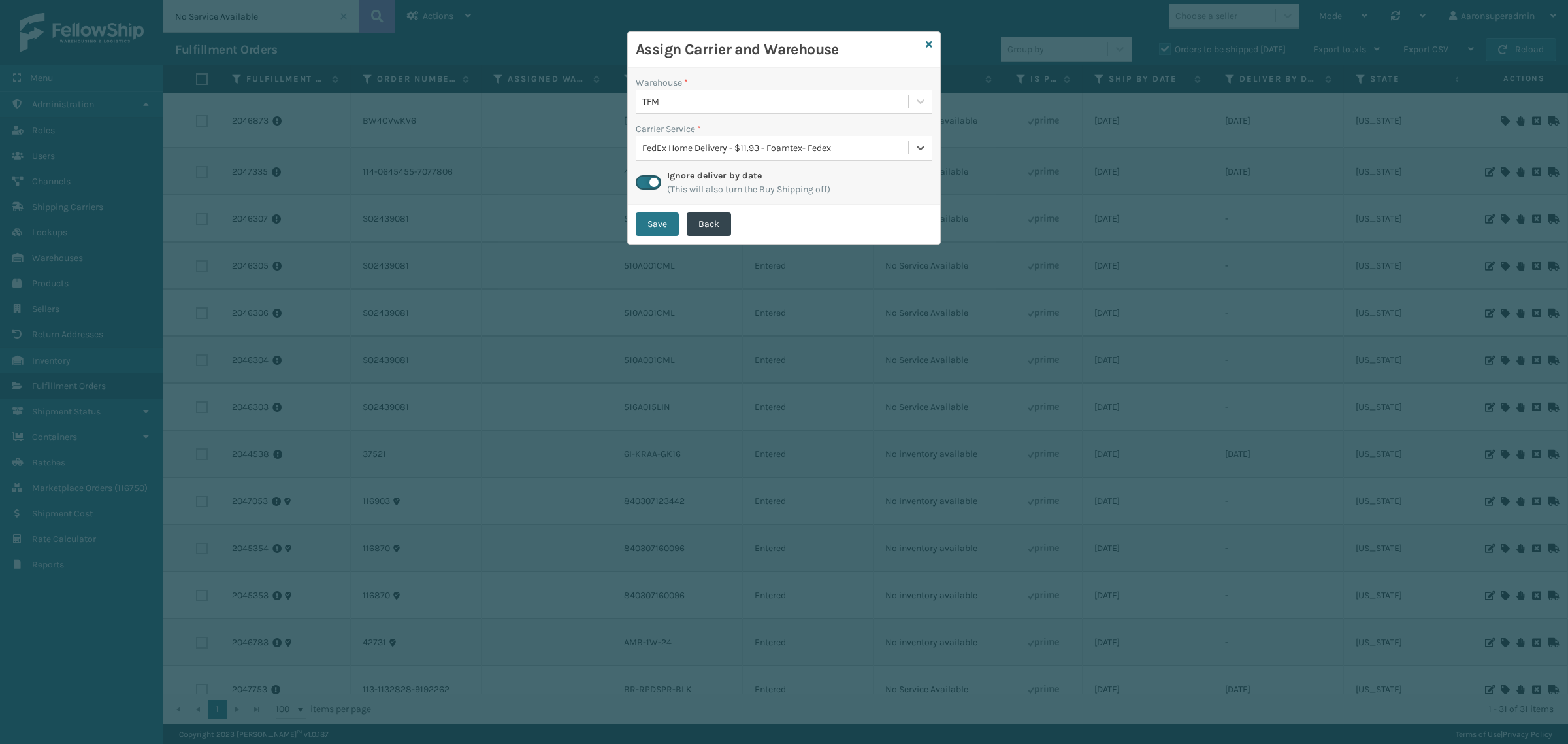
click at [645, 219] on button "Save" at bounding box center [657, 224] width 43 height 24
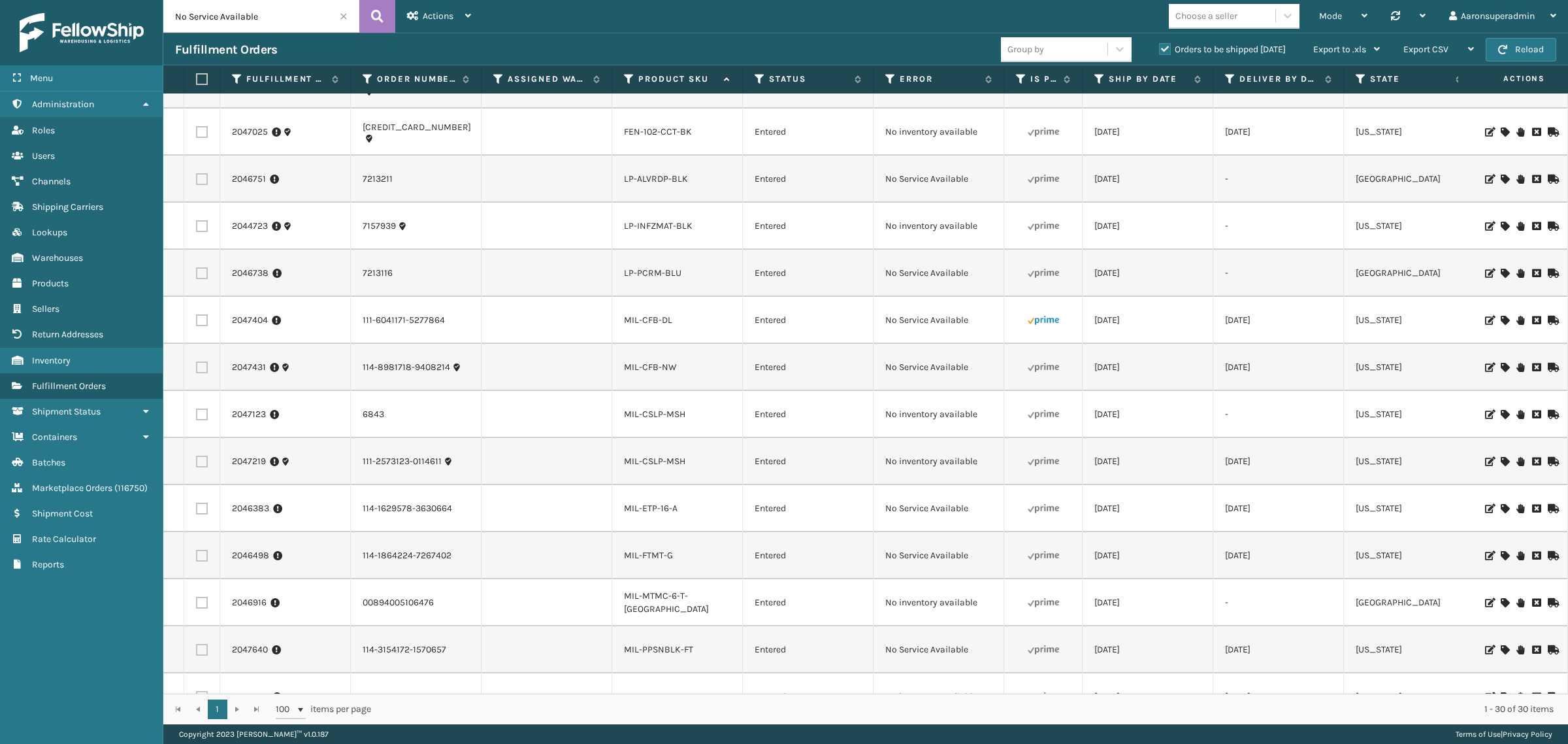
scroll to position [654, 0]
click at [1501, 315] on icon at bounding box center [1505, 318] width 8 height 9
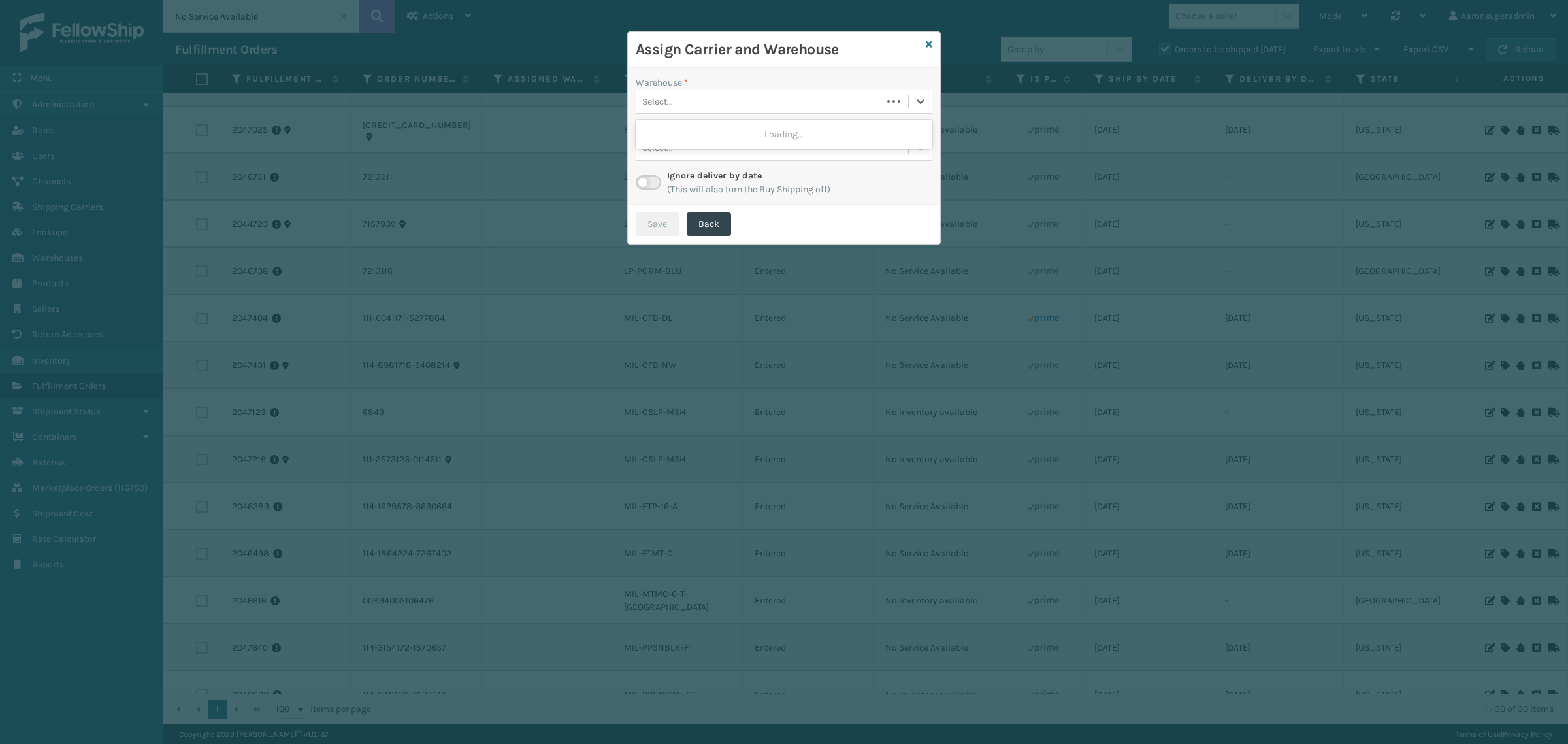
click at [770, 112] on div "Select..." at bounding box center [784, 101] width 297 height 25
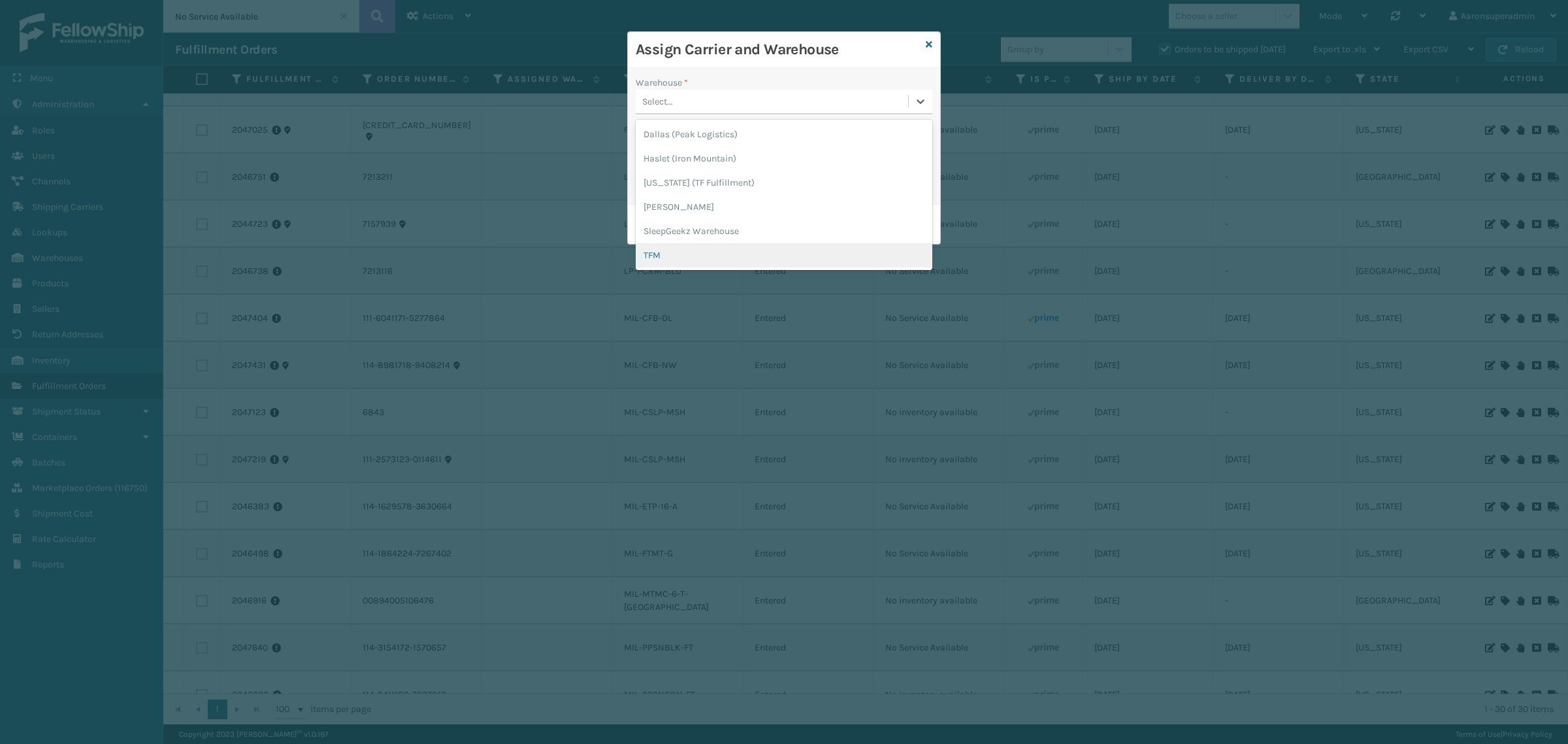
click at [671, 252] on div "TFM" at bounding box center [784, 256] width 297 height 24
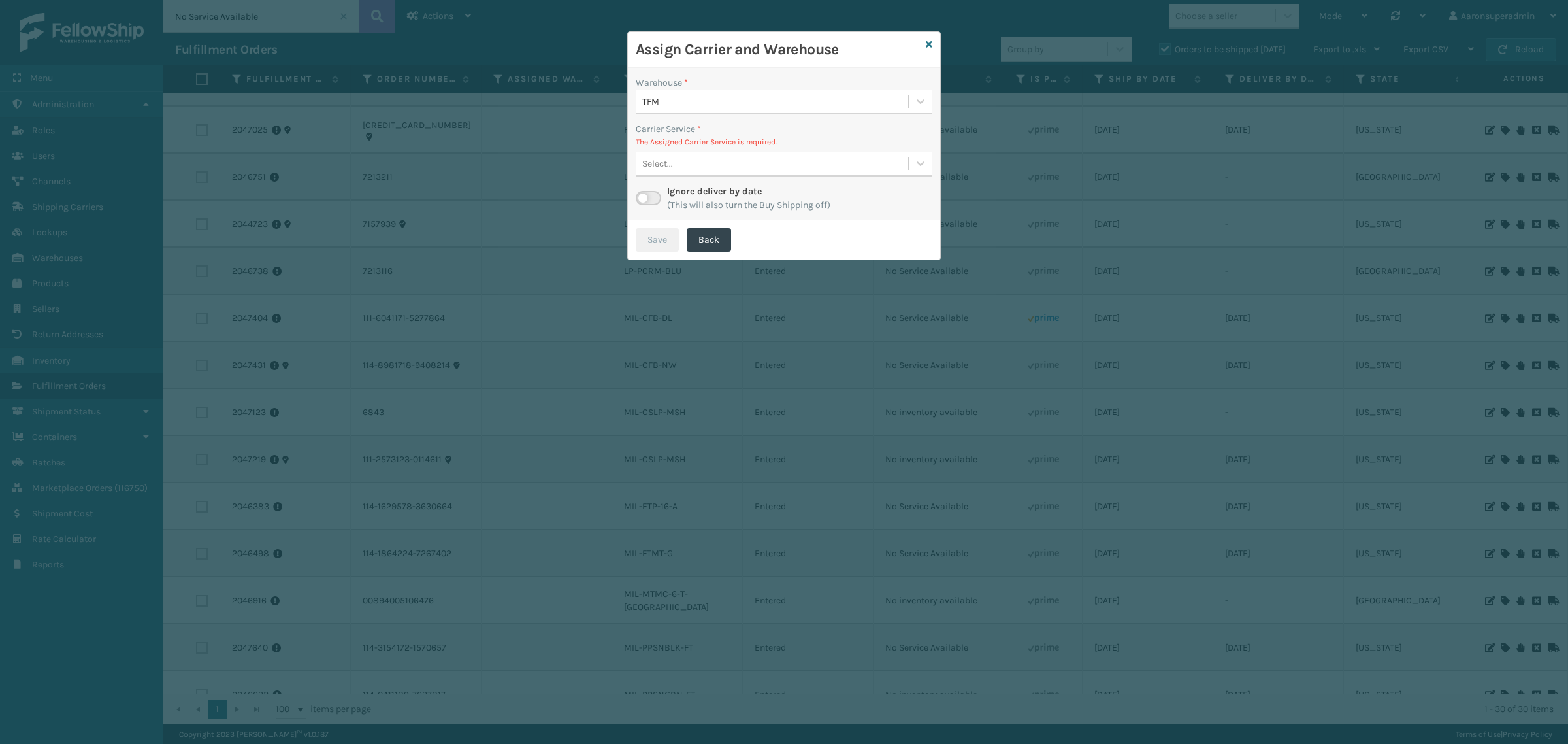
click at [684, 179] on div "Warehouse * TFM Carrier Service * The Assigned Carrier Service is required. Sel…" at bounding box center [783, 144] width 312 height 153
click at [681, 170] on div "Select..." at bounding box center [772, 163] width 272 height 21
click at [685, 152] on div "Select..." at bounding box center [784, 164] width 297 height 25
click at [674, 157] on div "Select..." at bounding box center [772, 163] width 272 height 21
click at [667, 95] on div "TFM" at bounding box center [776, 101] width 267 height 14
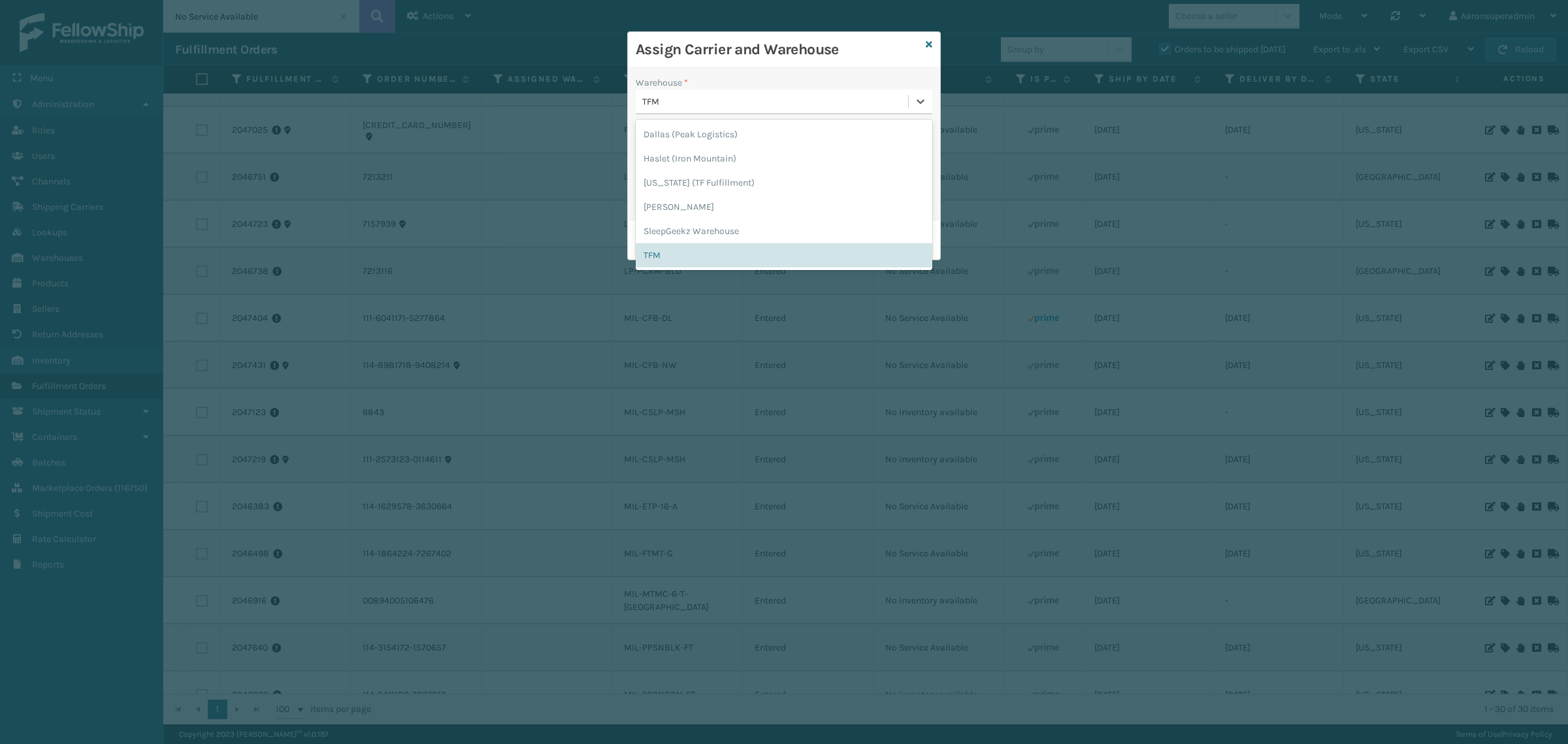
click at [664, 105] on div "TFM" at bounding box center [776, 101] width 267 height 14
click at [695, 111] on div "TFM" at bounding box center [772, 101] width 272 height 21
click at [644, 234] on div "SleepGeekz Warehouse" at bounding box center [784, 231] width 297 height 24
click at [671, 170] on div "Select..." at bounding box center [657, 164] width 31 height 14
click at [691, 116] on div "Warehouse * SleepGeekz Warehouse Carrier Service * The Assigned Carrier Service…" at bounding box center [783, 144] width 312 height 153
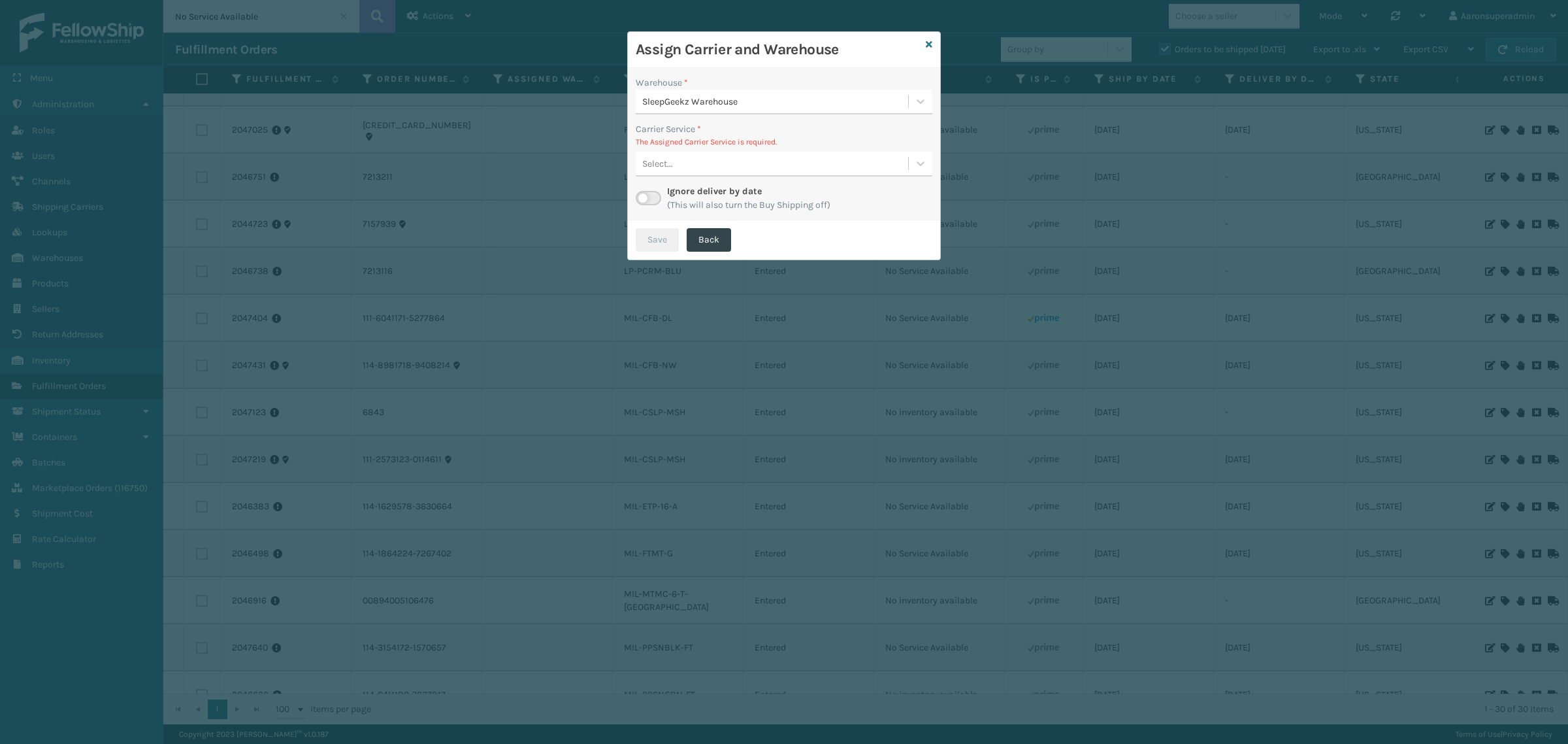
click at [690, 105] on div "SleepGeekz Warehouse" at bounding box center [776, 101] width 267 height 14
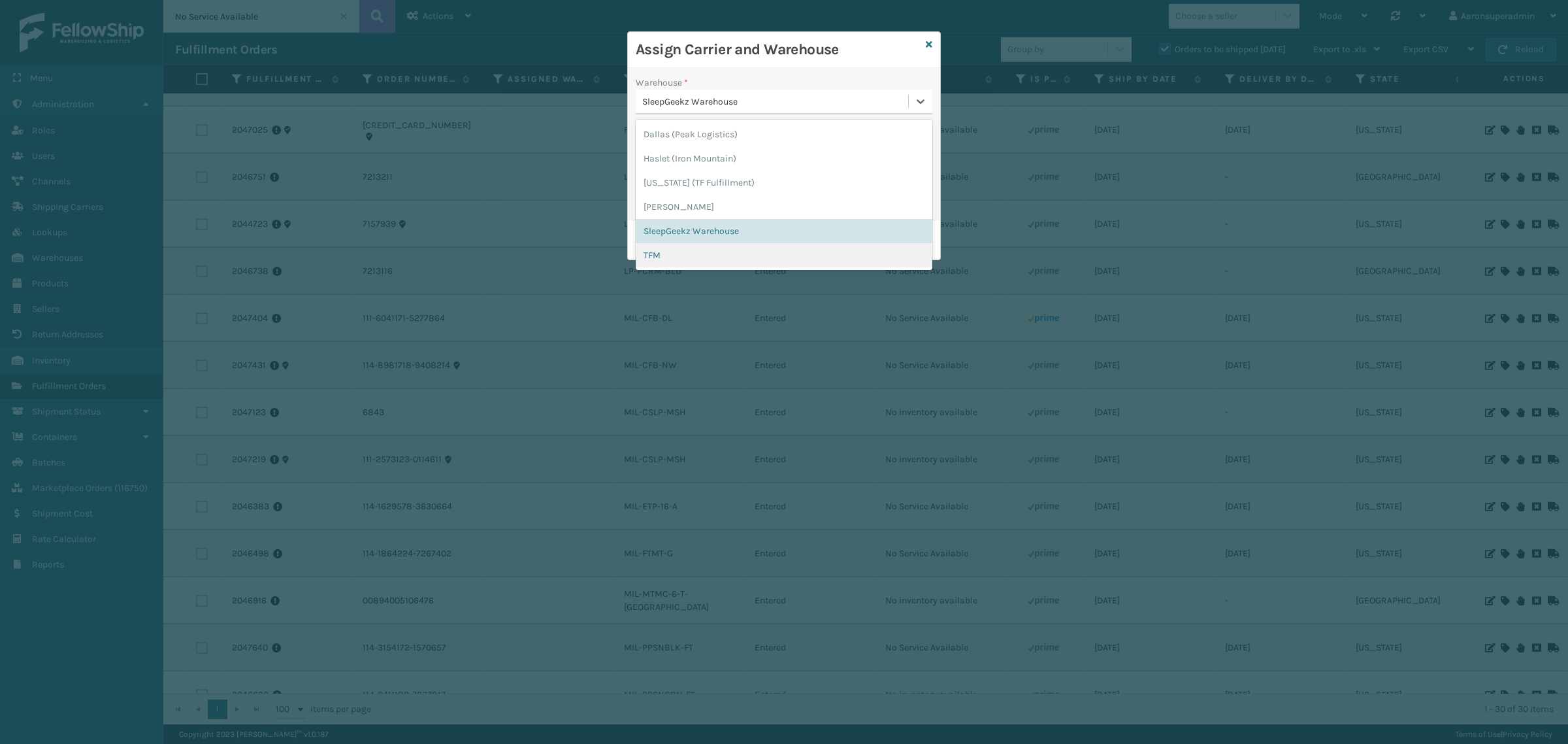
click at [658, 250] on div "TFM" at bounding box center [784, 256] width 297 height 24
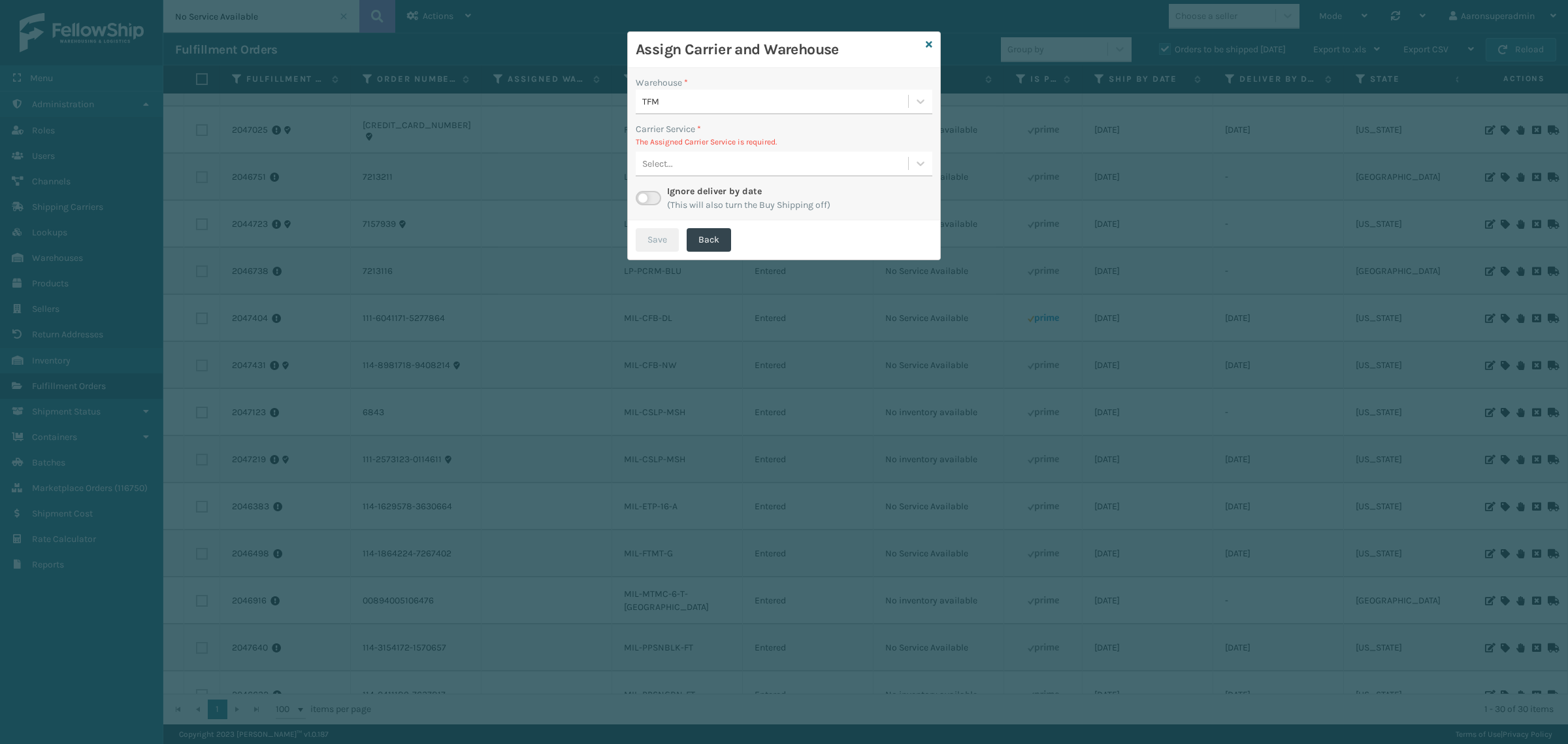
click at [641, 199] on label at bounding box center [648, 198] width 25 height 14
click at [641, 199] on input "checkbox" at bounding box center [640, 195] width 8 height 8
checkbox input "true"
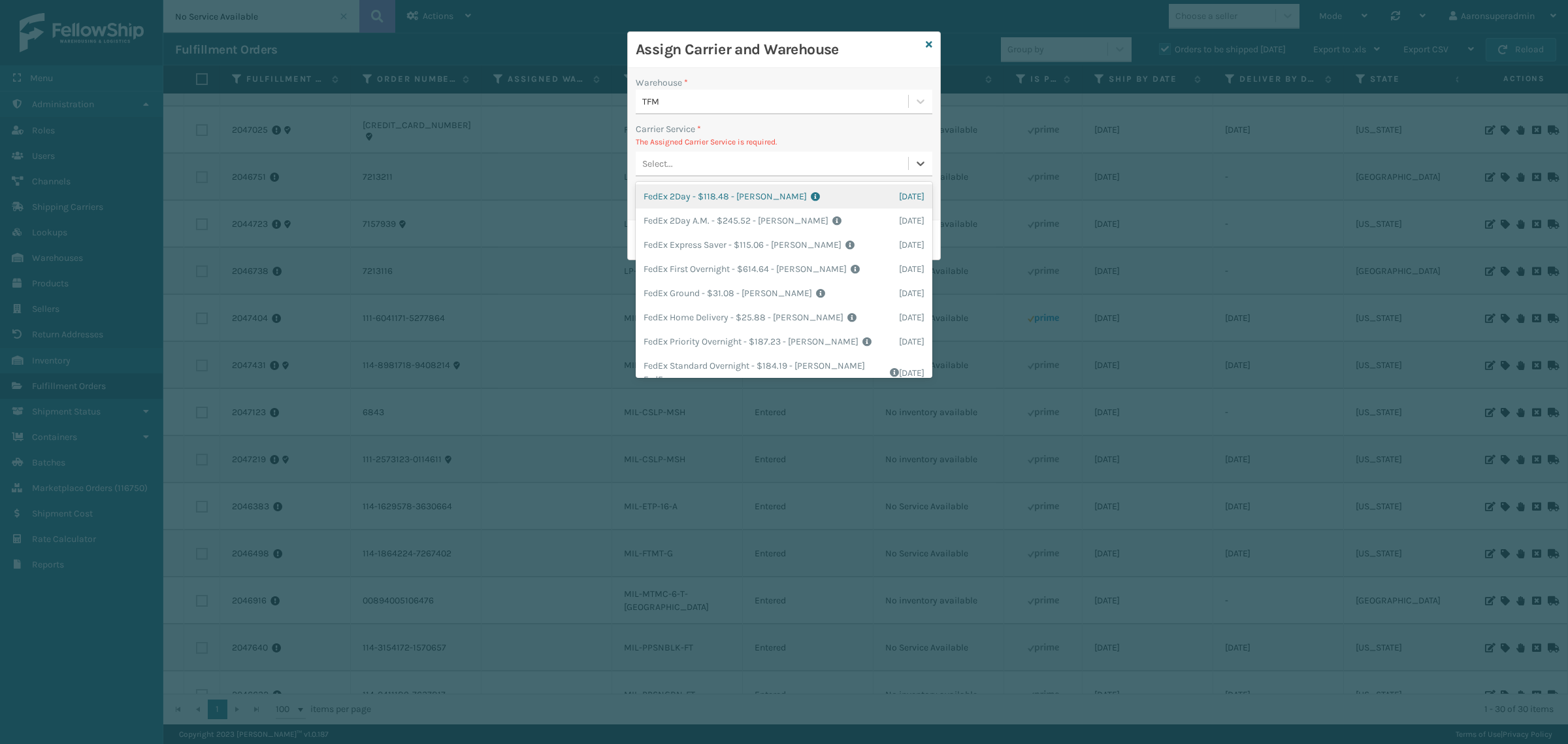
click at [668, 162] on div "Select..." at bounding box center [657, 164] width 31 height 14
click at [672, 306] on div "FedEx Home Delivery - $25.88 - [PERSON_NAME] FedEx Shipping Cost $22.7 Surplus …" at bounding box center [784, 317] width 297 height 24
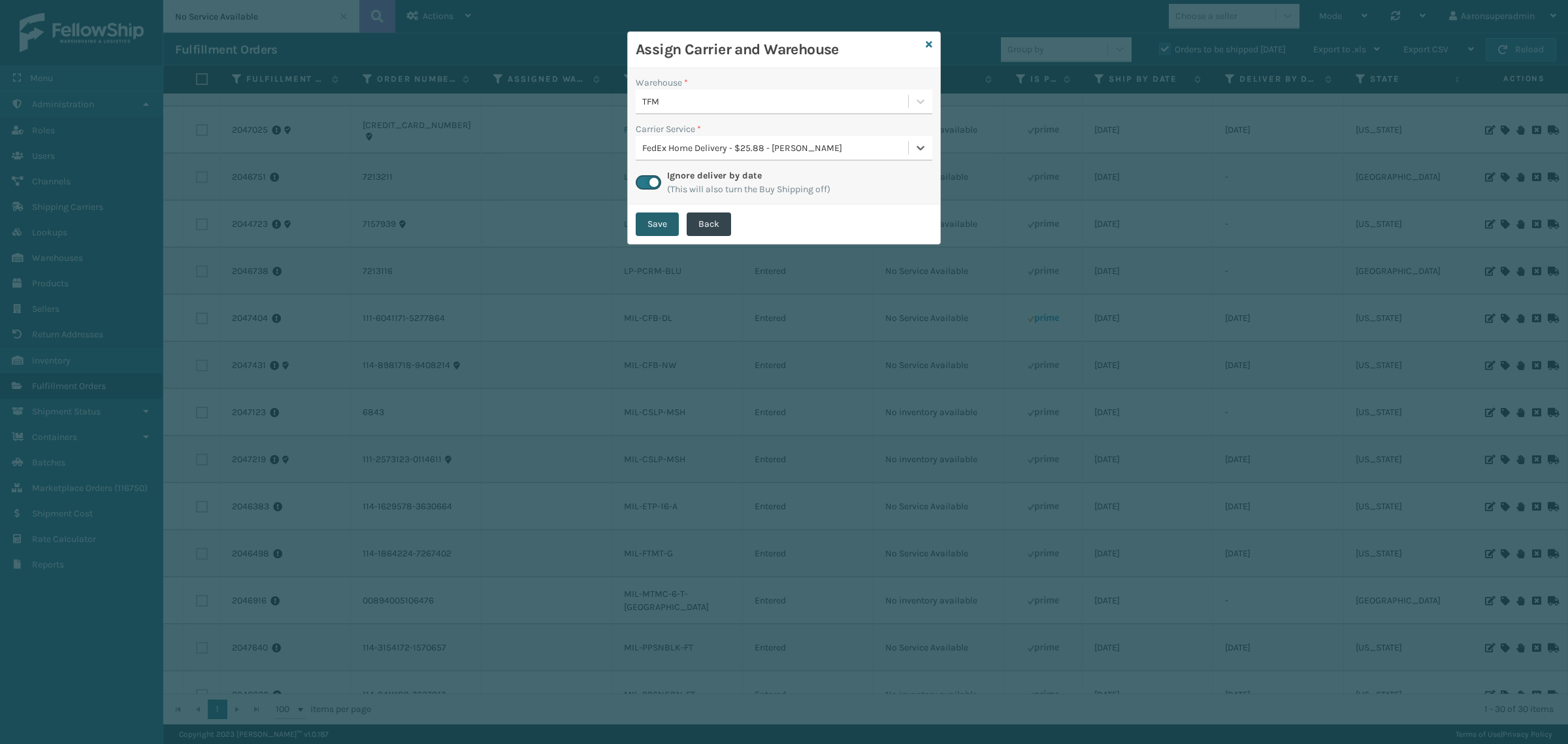
click at [657, 217] on button "Save" at bounding box center [657, 224] width 43 height 24
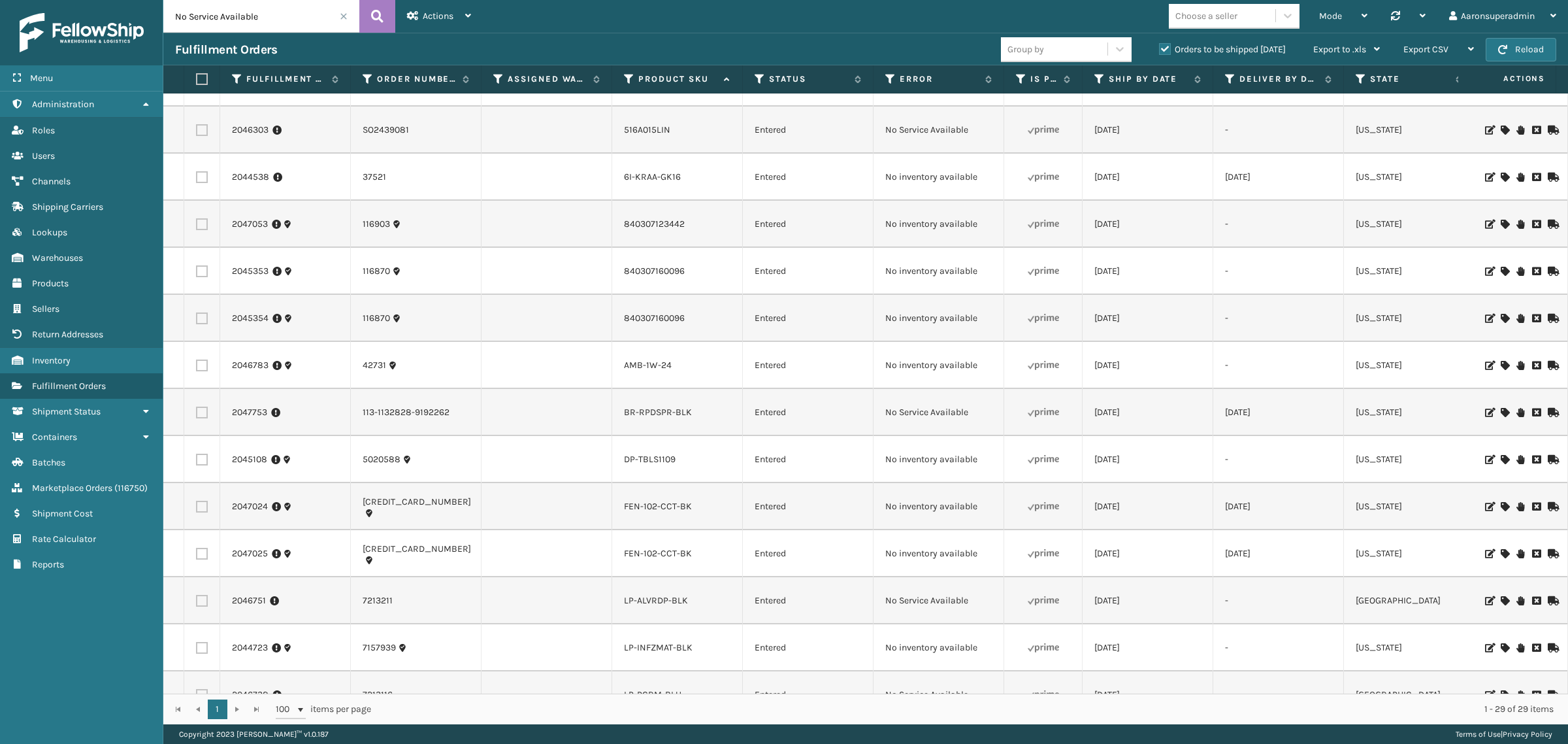
scroll to position [353, 0]
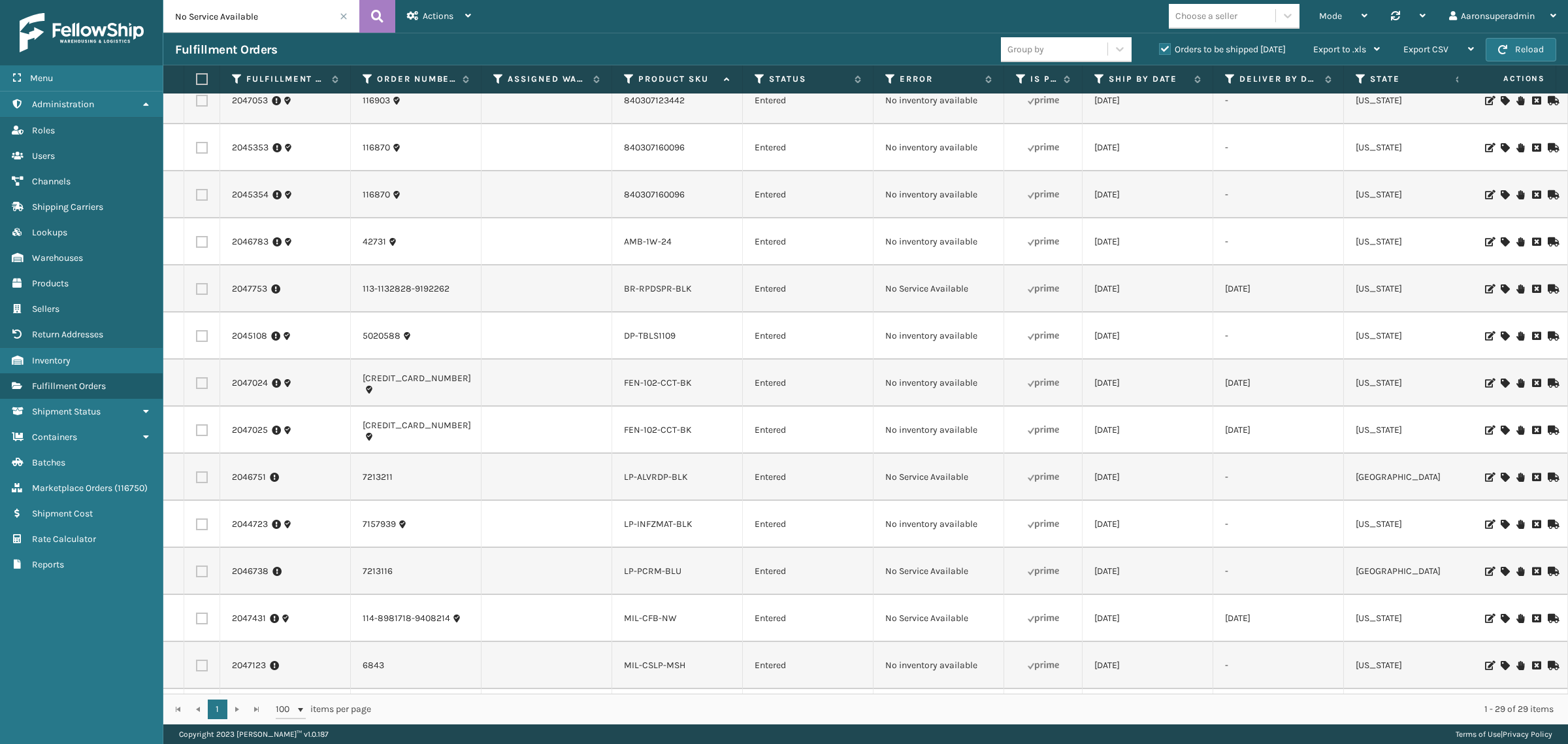
click at [1501, 240] on icon at bounding box center [1505, 242] width 8 height 9
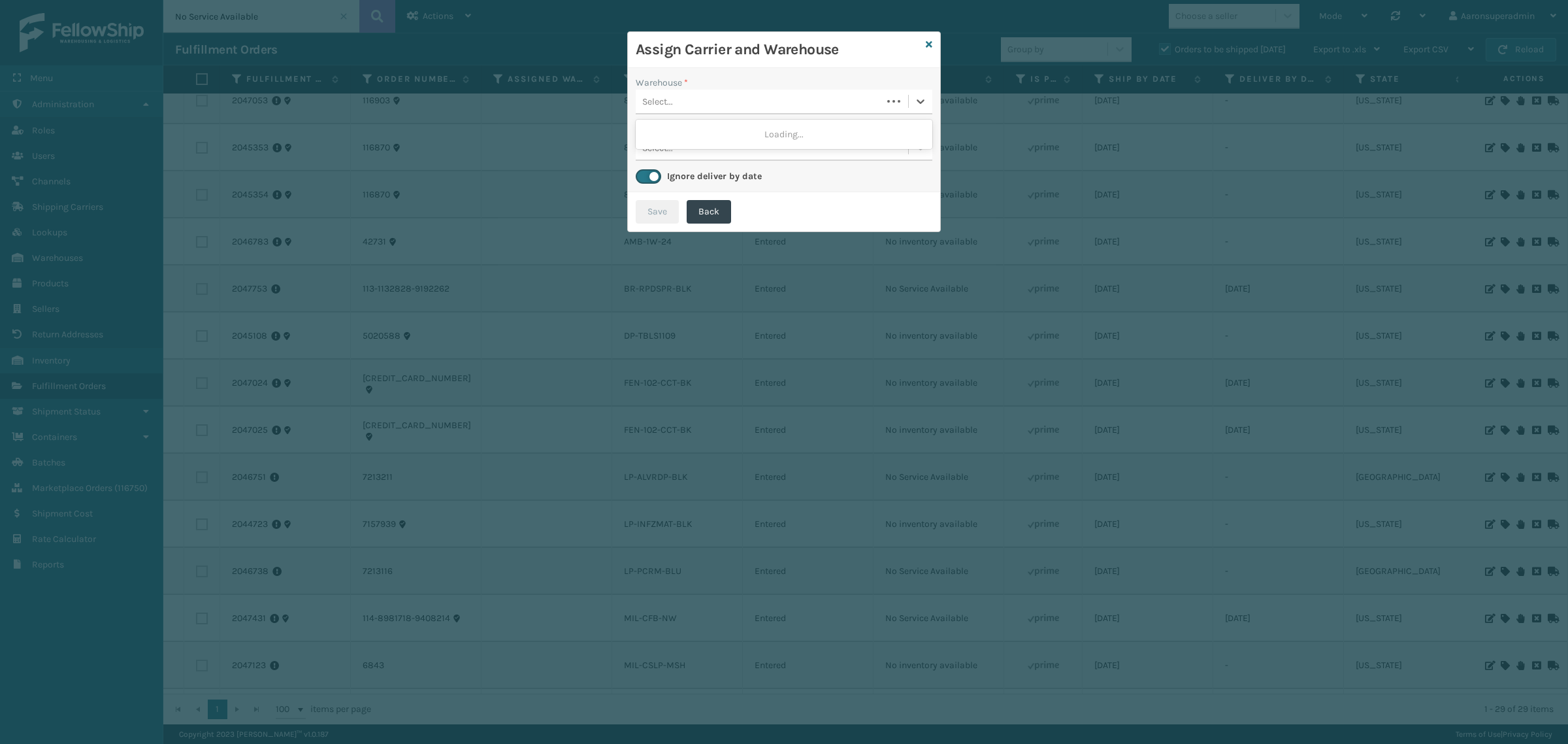
click at [724, 97] on div "Select..." at bounding box center [759, 101] width 246 height 21
click at [704, 141] on div "Fellowship - West" at bounding box center [784, 134] width 297 height 24
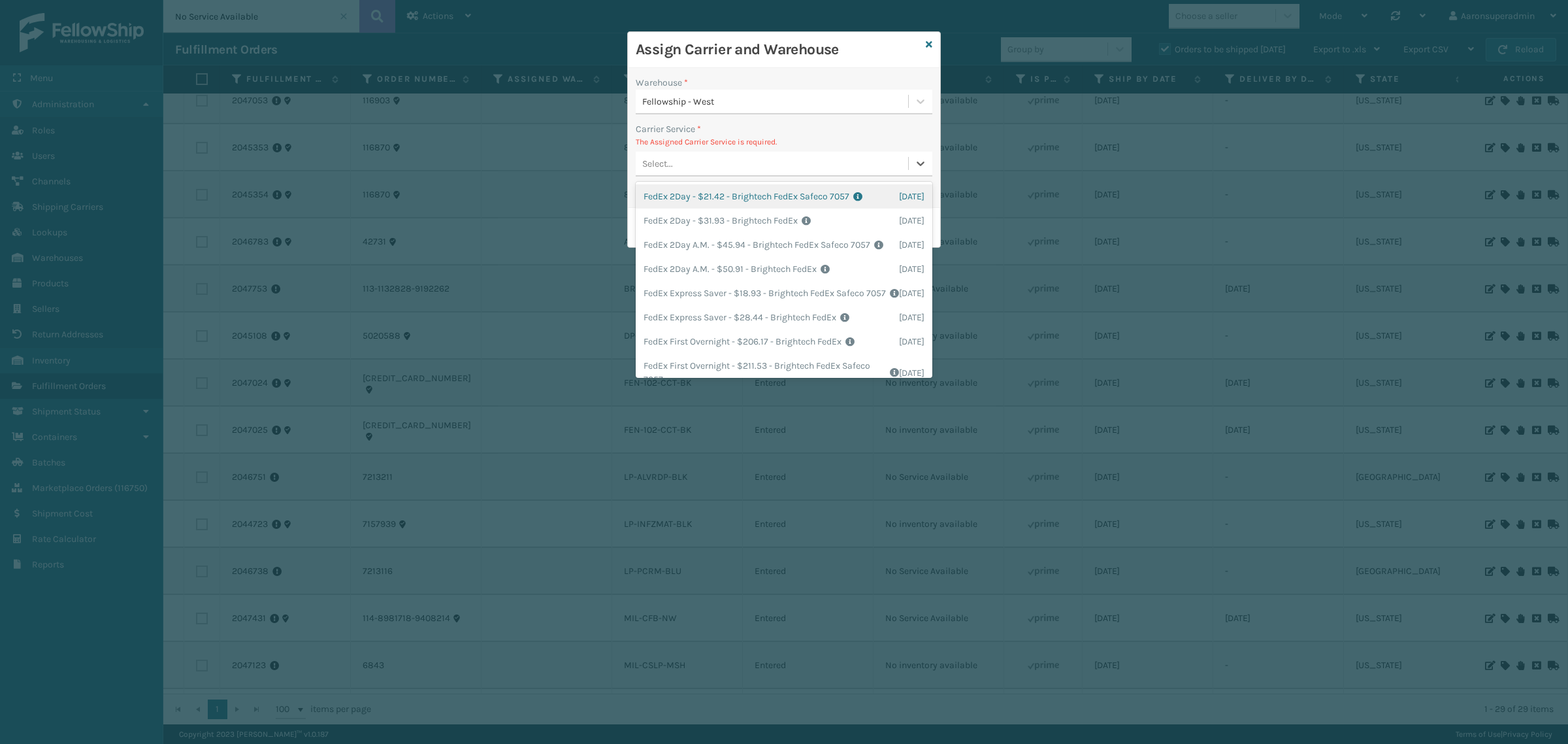
click at [670, 157] on div "Select..." at bounding box center [657, 164] width 31 height 14
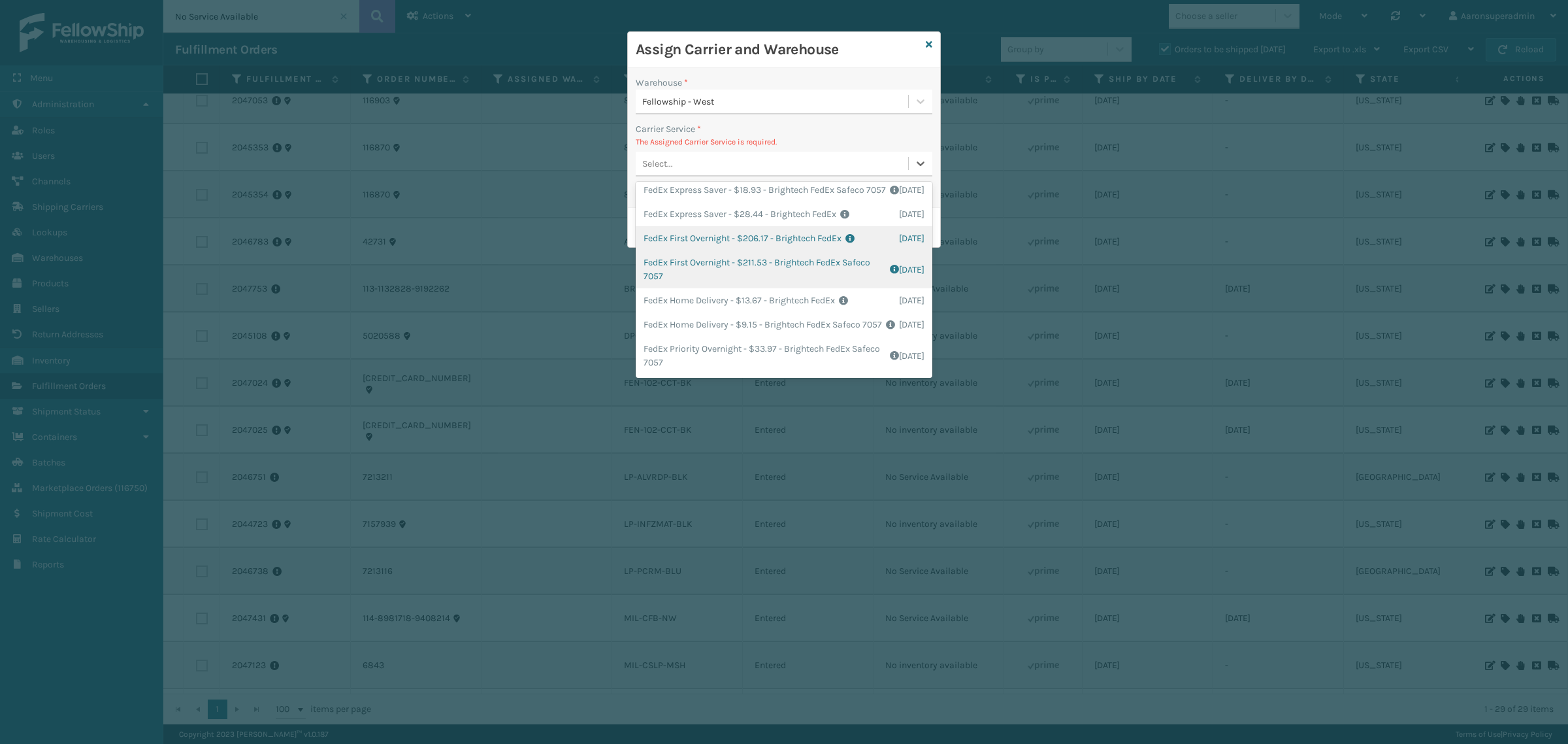
scroll to position [108, 0]
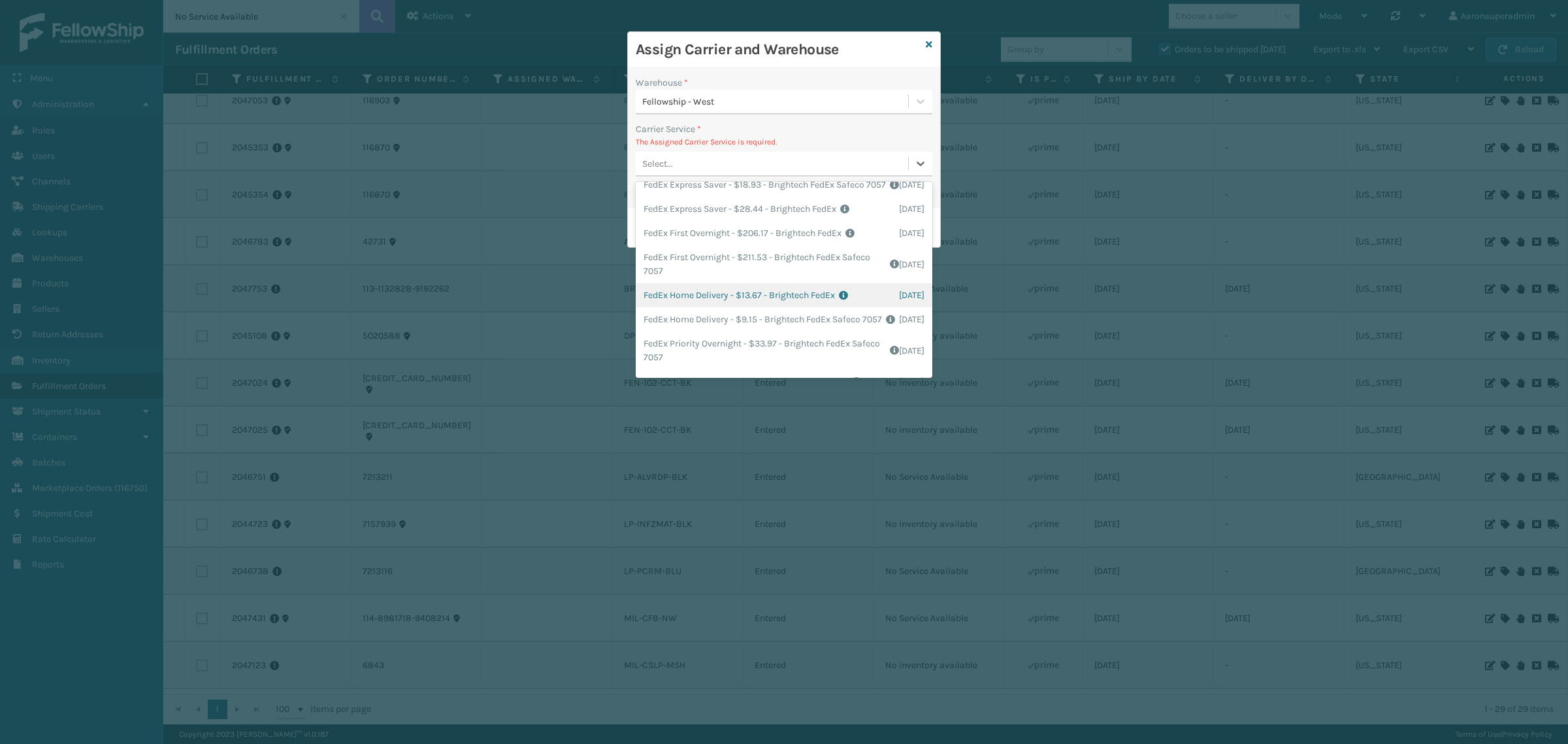
click at [718, 308] on div "FedEx Home Delivery - $13.67 - Brightech FedEx Shipping Cost $13.67 Surplus Cos…" at bounding box center [784, 295] width 297 height 24
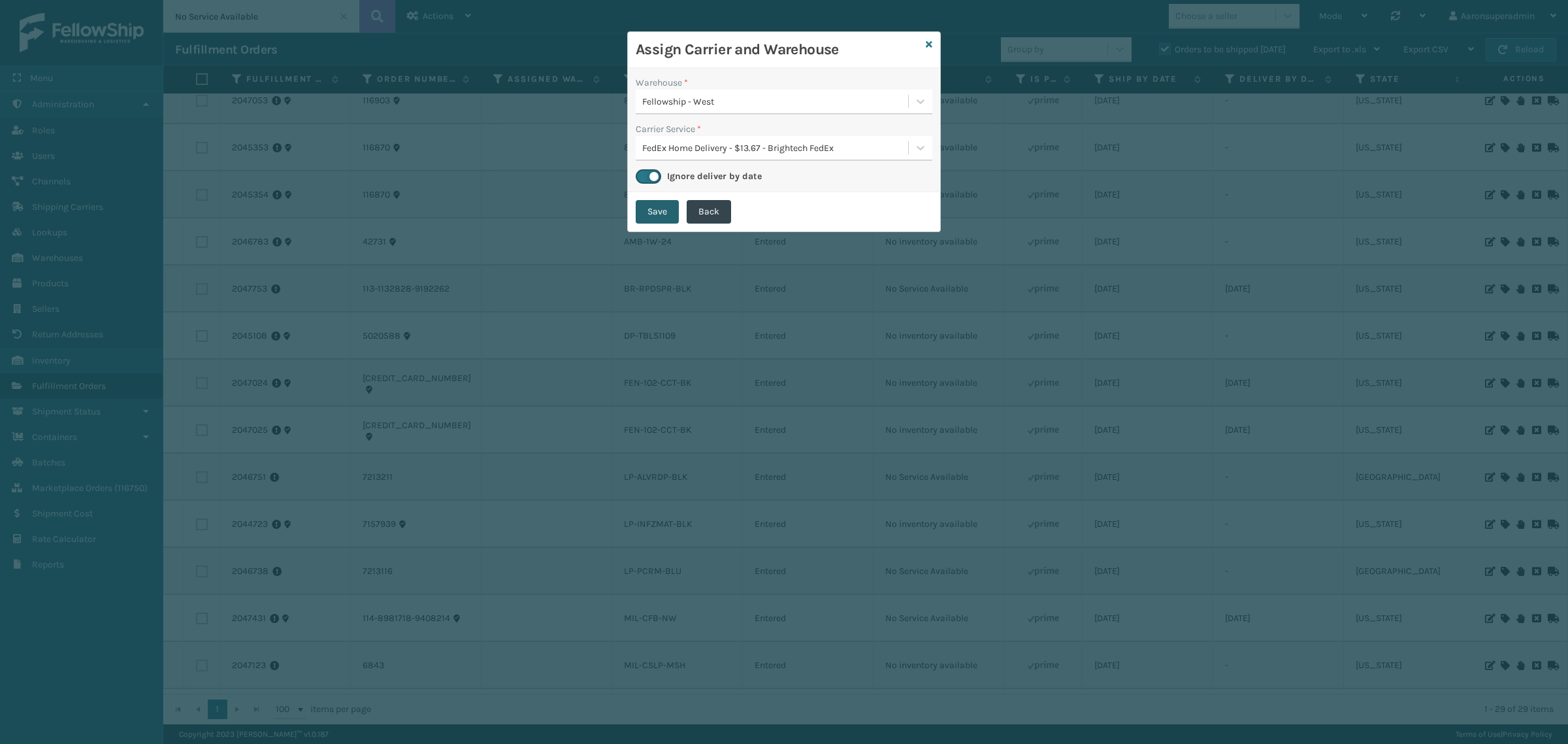
click at [660, 214] on button "Save" at bounding box center [657, 211] width 43 height 24
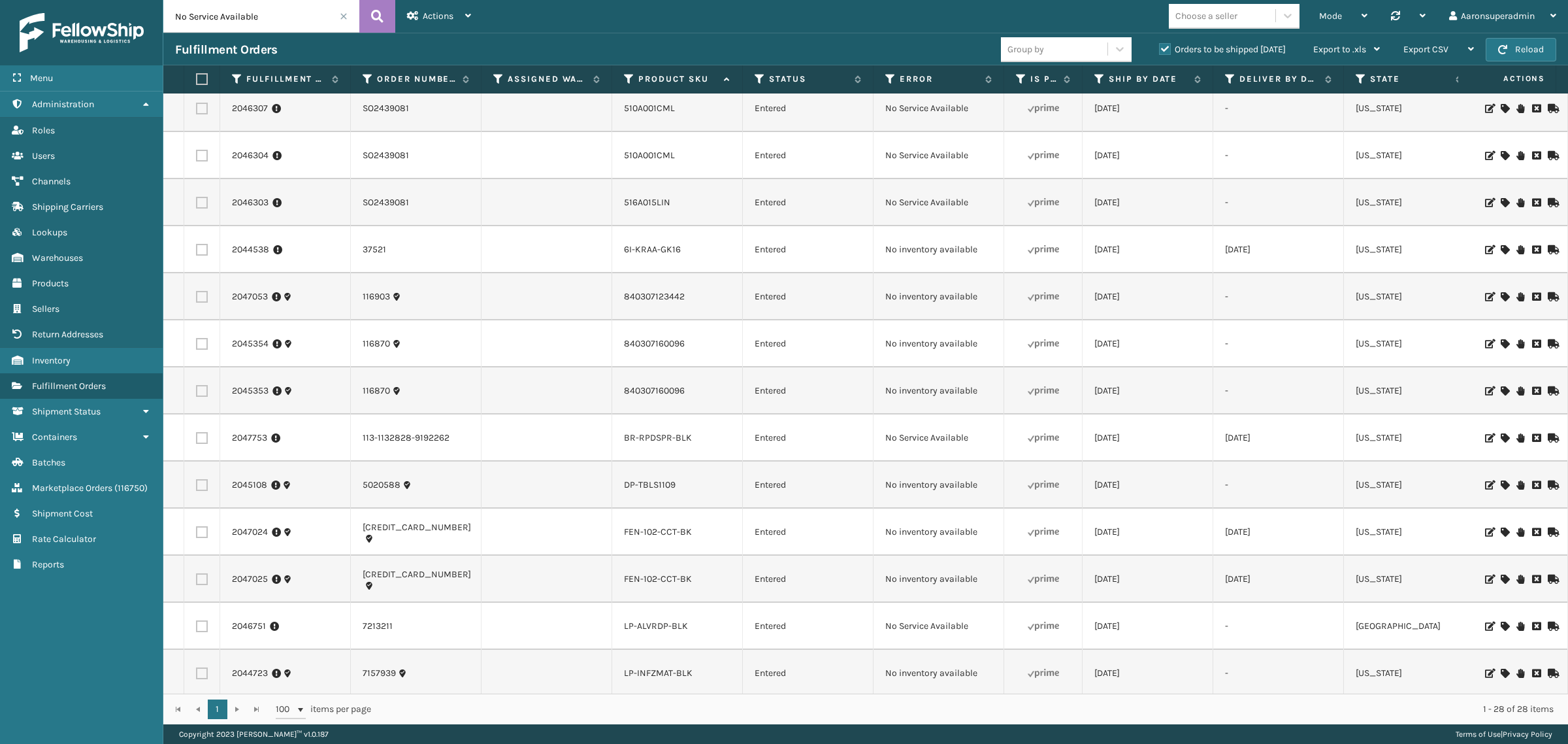
scroll to position [190, 0]
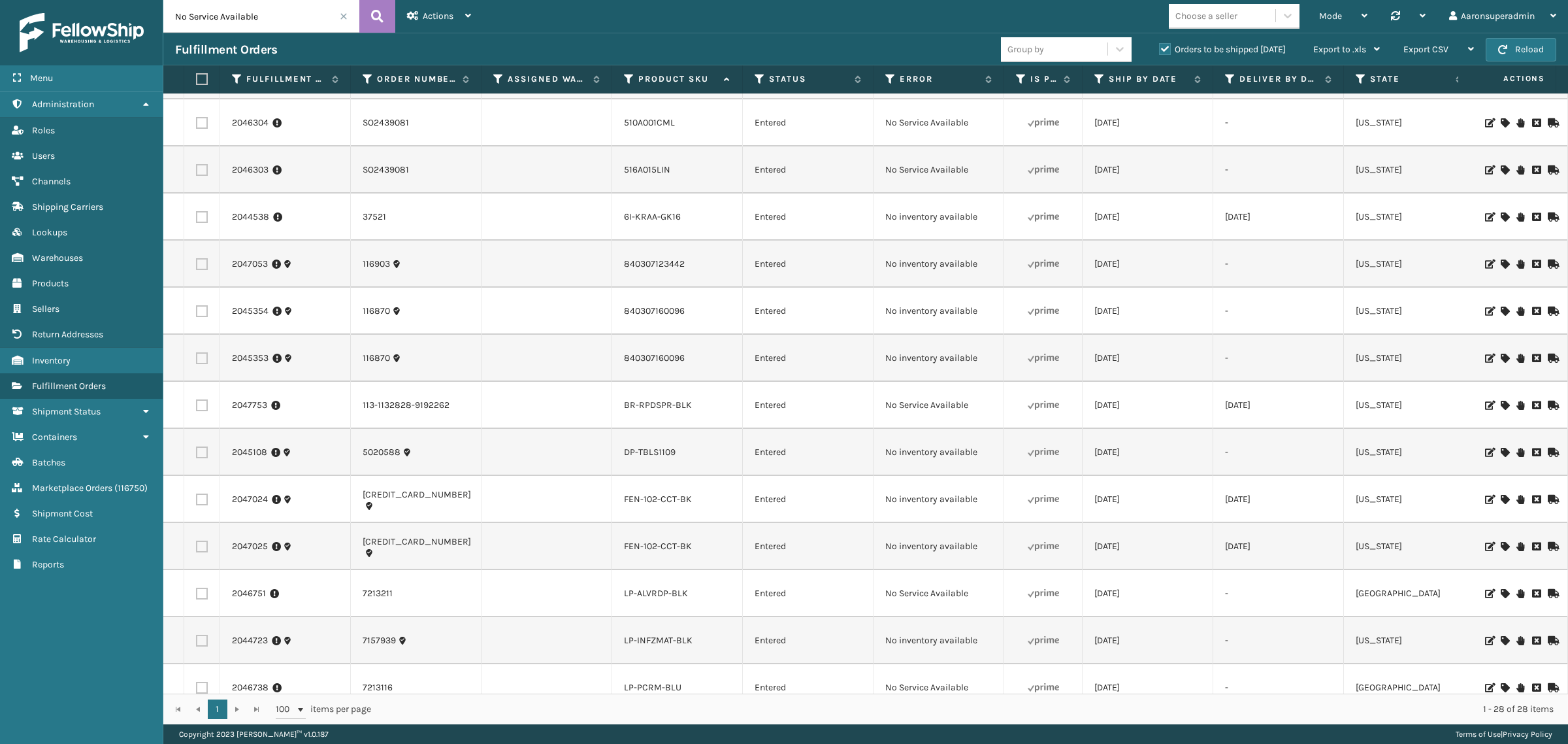
click at [1501, 452] on icon at bounding box center [1505, 453] width 8 height 9
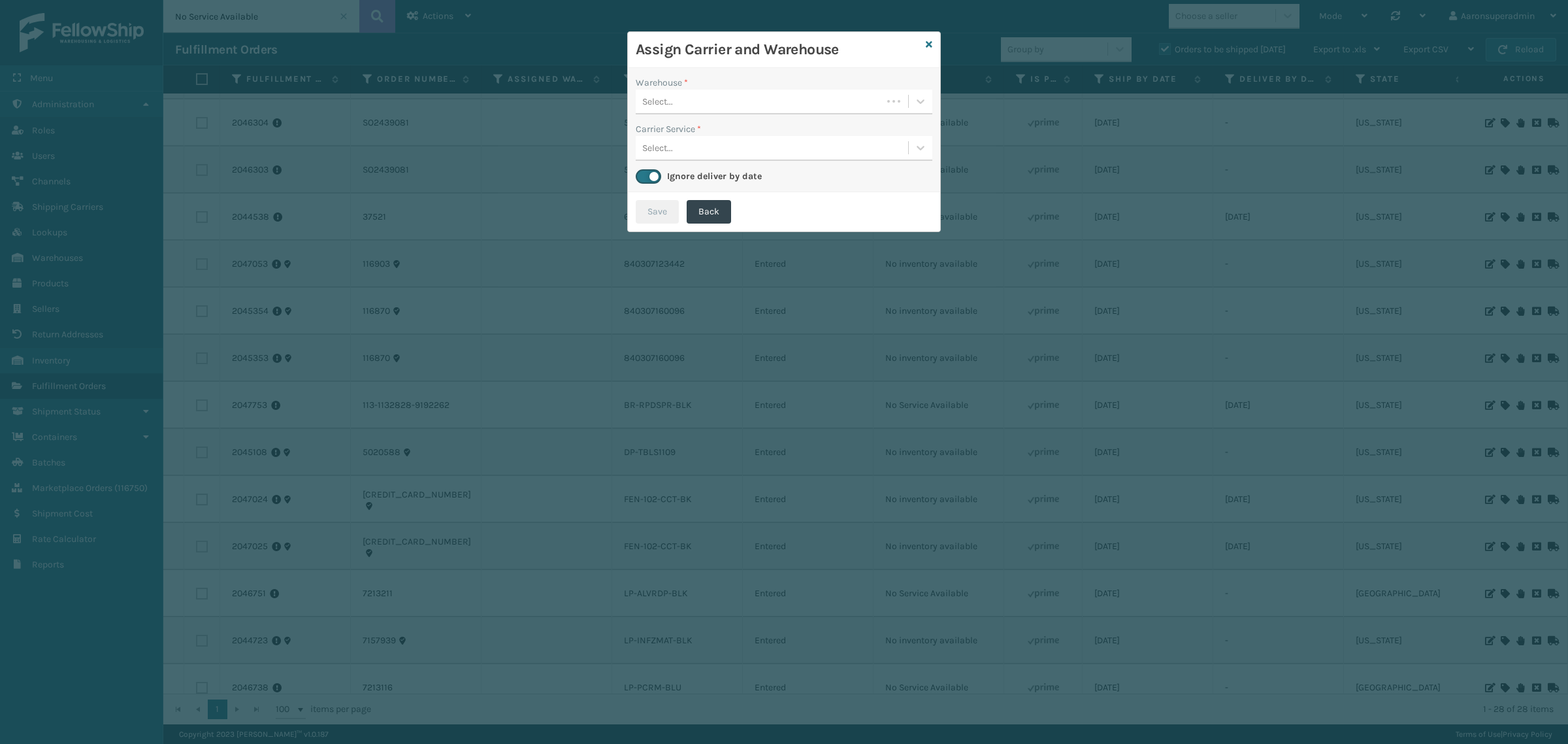
click at [690, 102] on div "Select..." at bounding box center [759, 101] width 246 height 21
click at [928, 43] on icon at bounding box center [929, 44] width 7 height 9
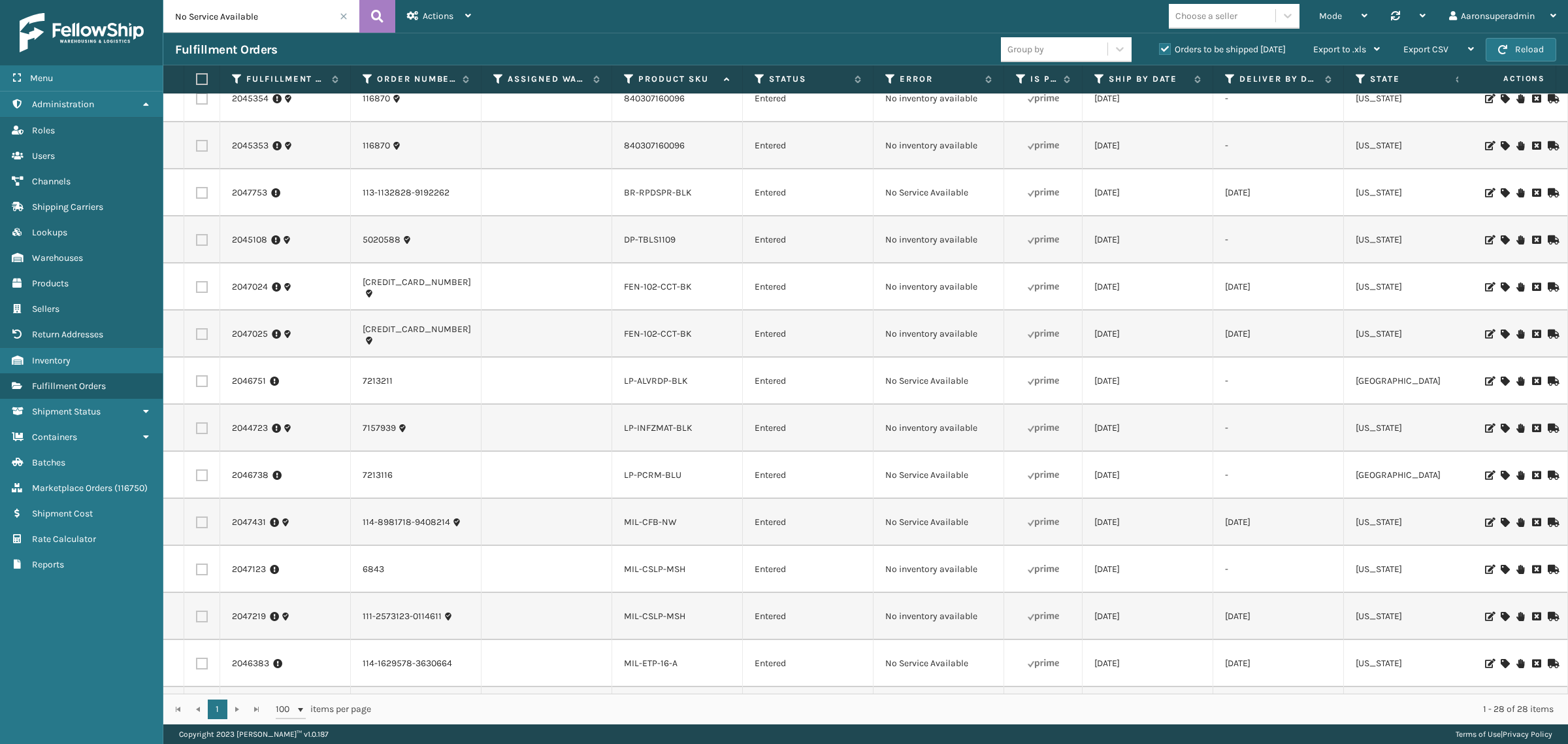
scroll to position [408, 0]
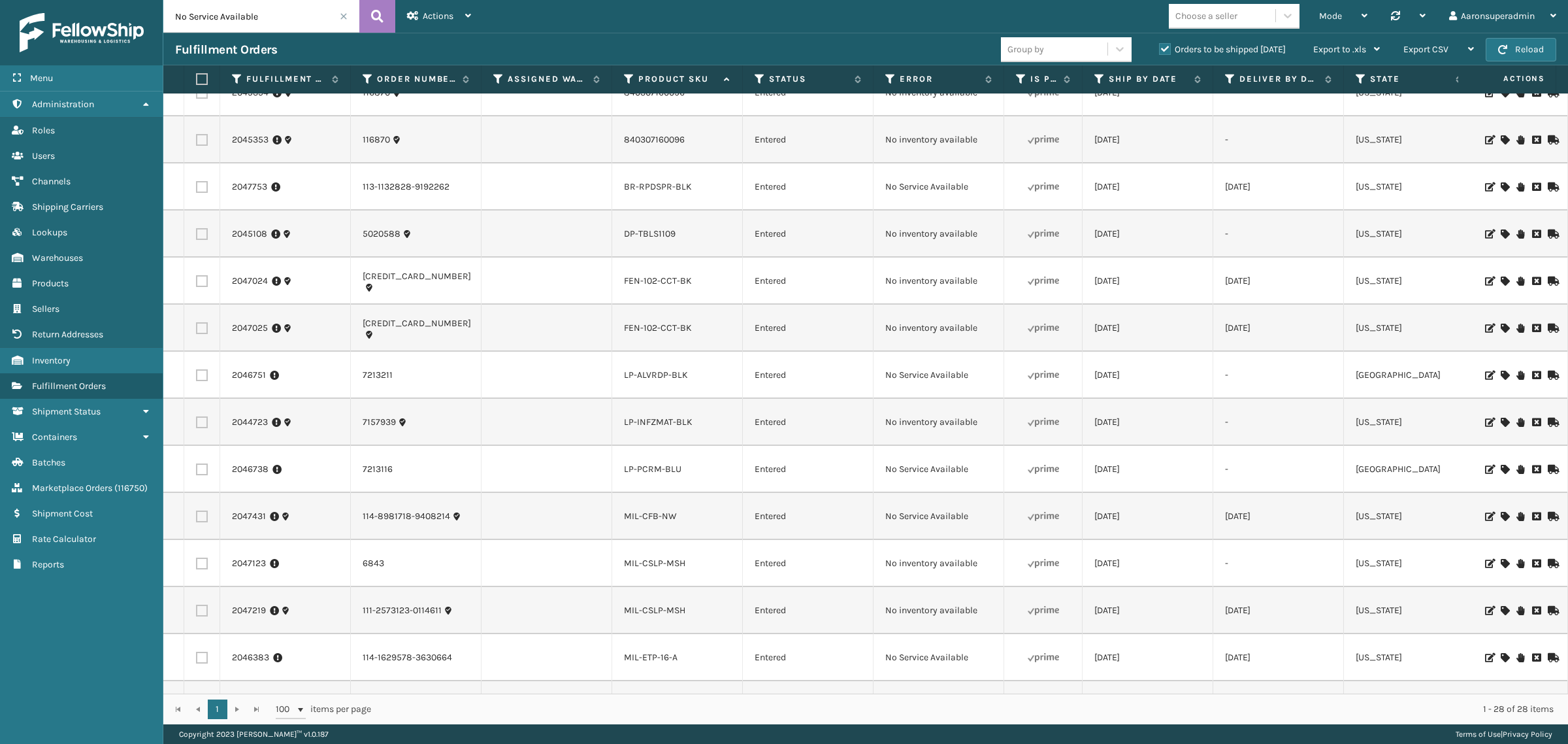
click at [1501, 515] on icon at bounding box center [1505, 517] width 8 height 9
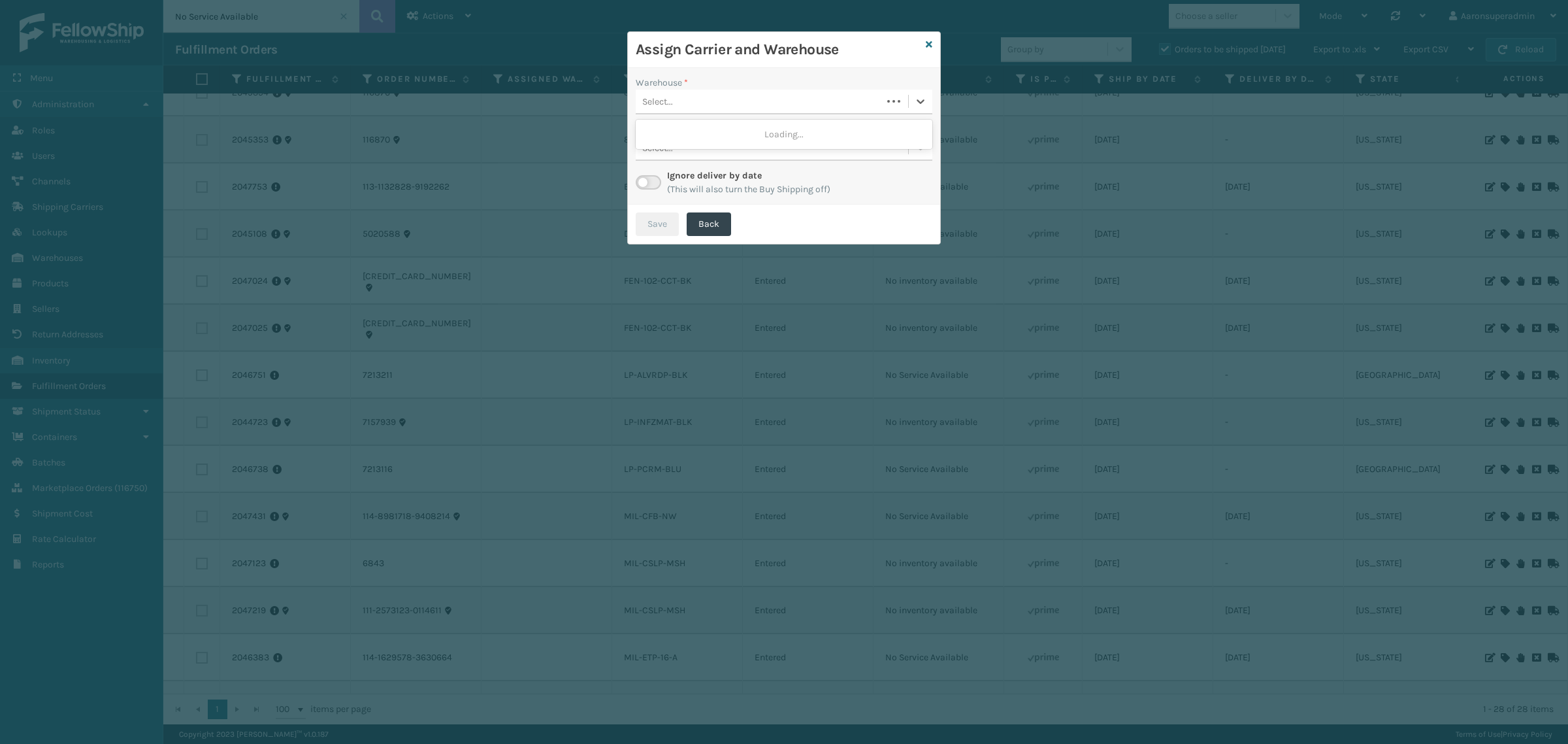
click at [662, 100] on div "Select..." at bounding box center [657, 101] width 31 height 14
click at [680, 96] on div "Select..." at bounding box center [772, 101] width 272 height 21
click at [675, 138] on div "Haslet (Iron Mountain)" at bounding box center [784, 134] width 297 height 24
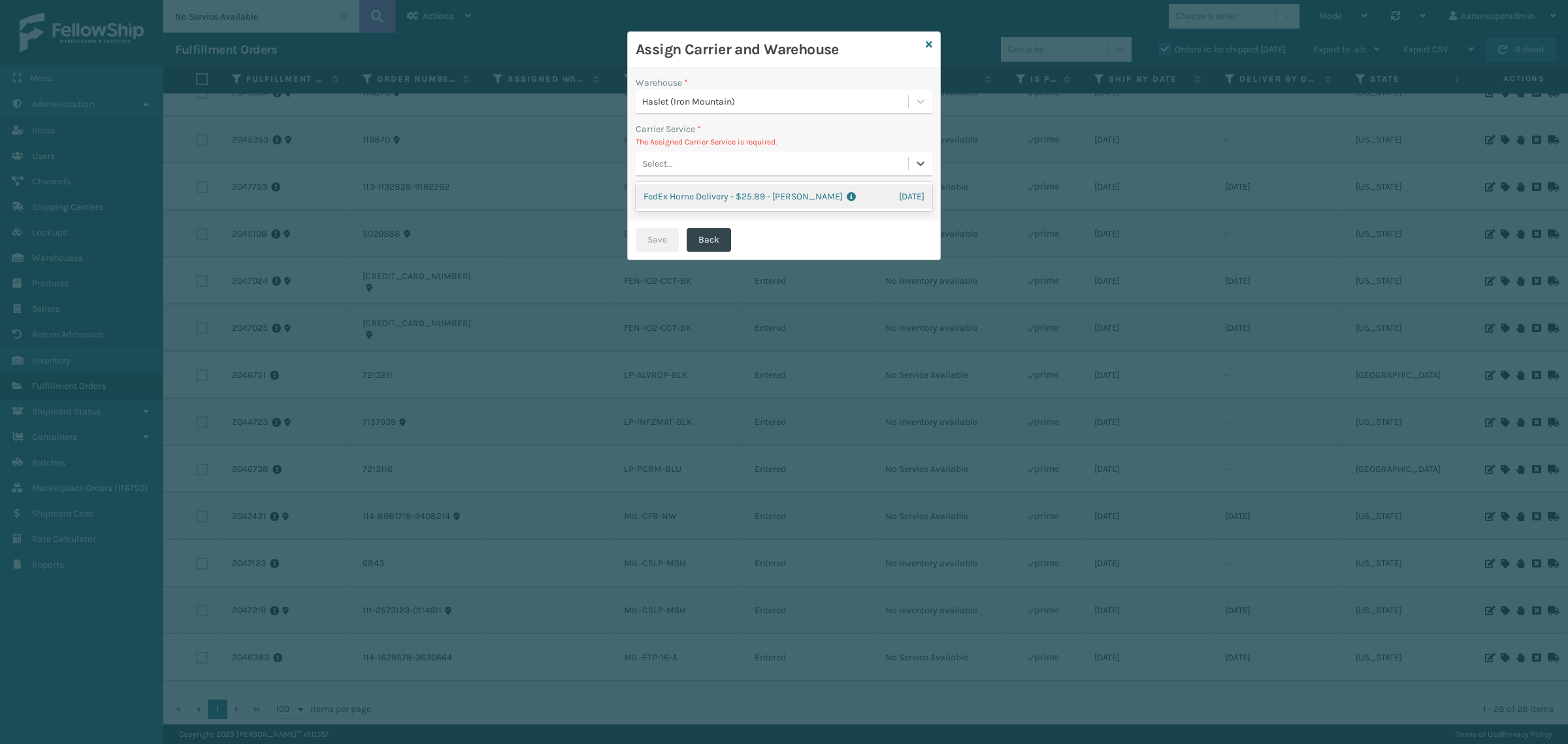
click at [675, 158] on div "Select..." at bounding box center [772, 163] width 272 height 21
click at [676, 183] on div "FedEx Home Delivery - $25.89 - [PERSON_NAME] FedEx Shipping Cost $22.71 Surplus…" at bounding box center [784, 196] width 297 height 30
click at [668, 192] on div "FedEx Home Delivery - $25.89 - [PERSON_NAME] FedEx Shipping Cost $22.71 Surplus…" at bounding box center [784, 197] width 297 height 24
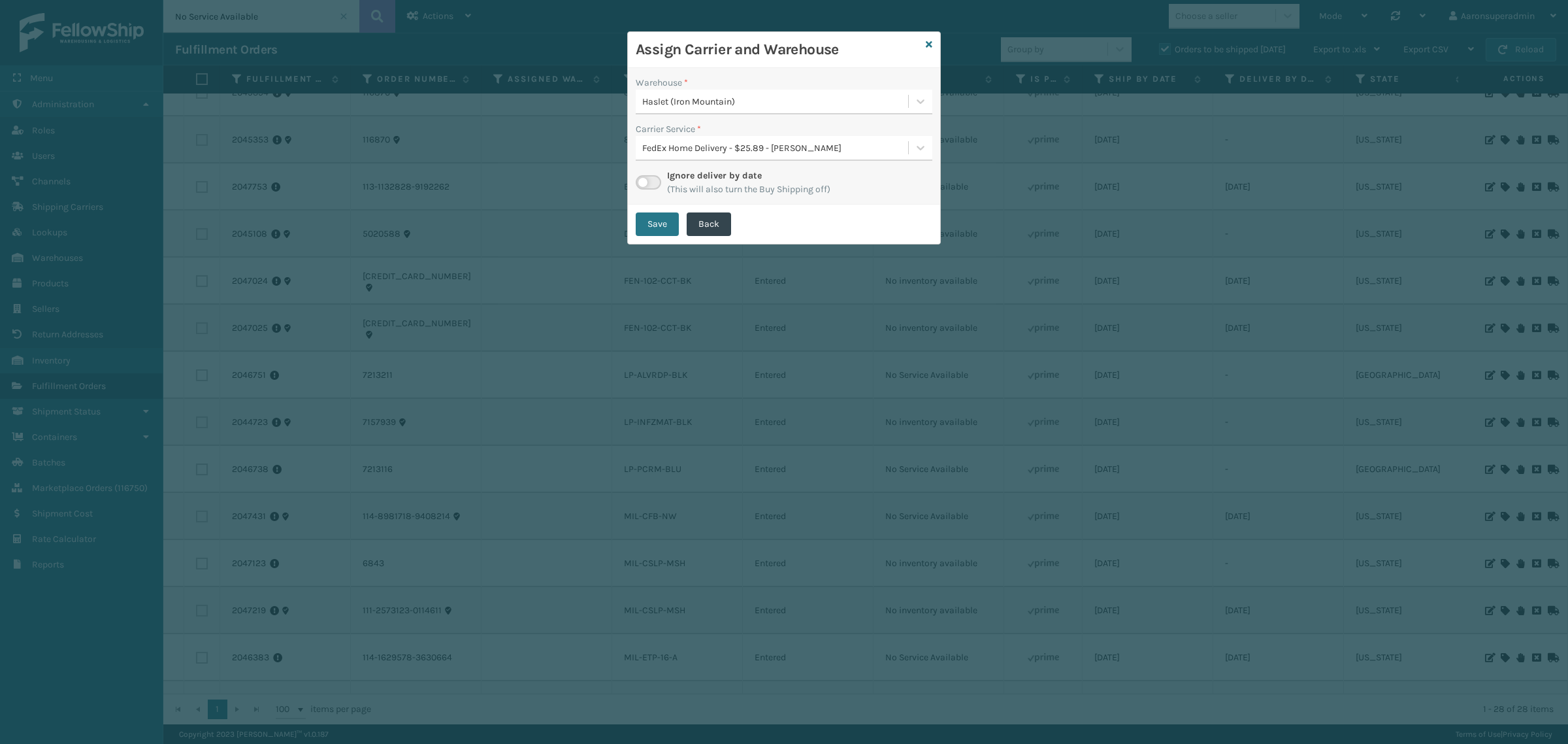
click at [647, 243] on div "Save Back" at bounding box center [783, 224] width 312 height 39
click at [645, 224] on button "Save" at bounding box center [657, 224] width 43 height 24
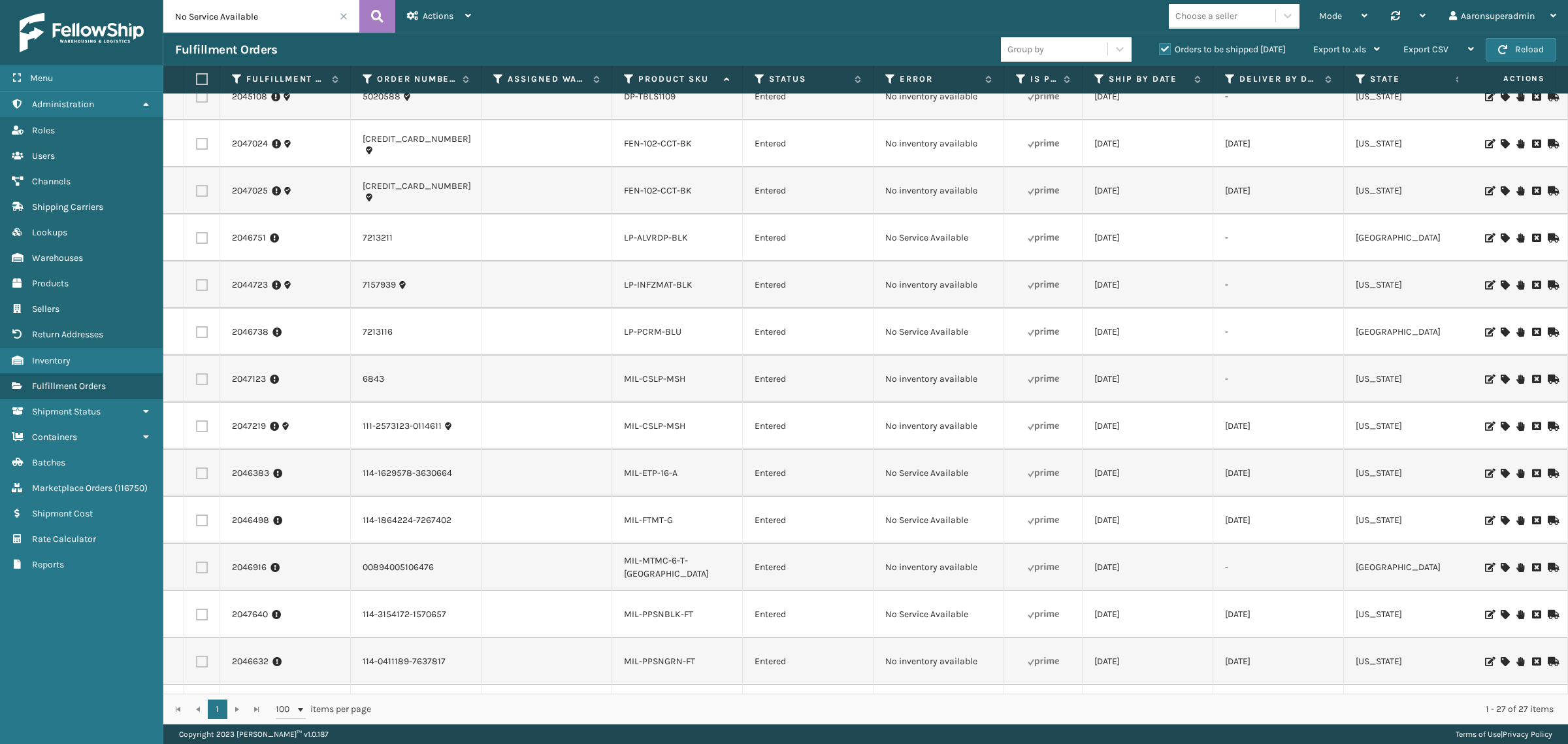
scroll to position [626, 0]
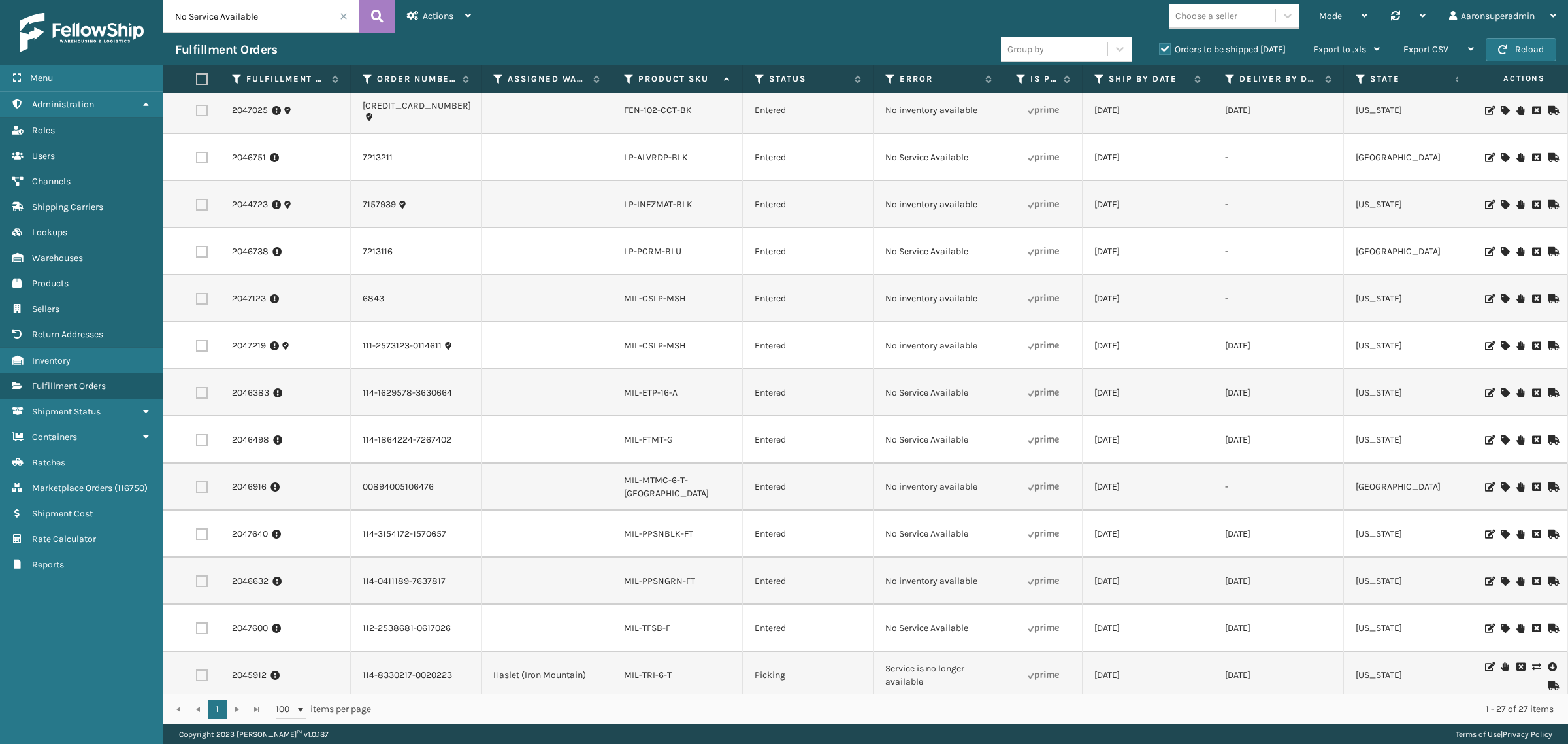
click at [1501, 389] on icon at bounding box center [1505, 393] width 8 height 9
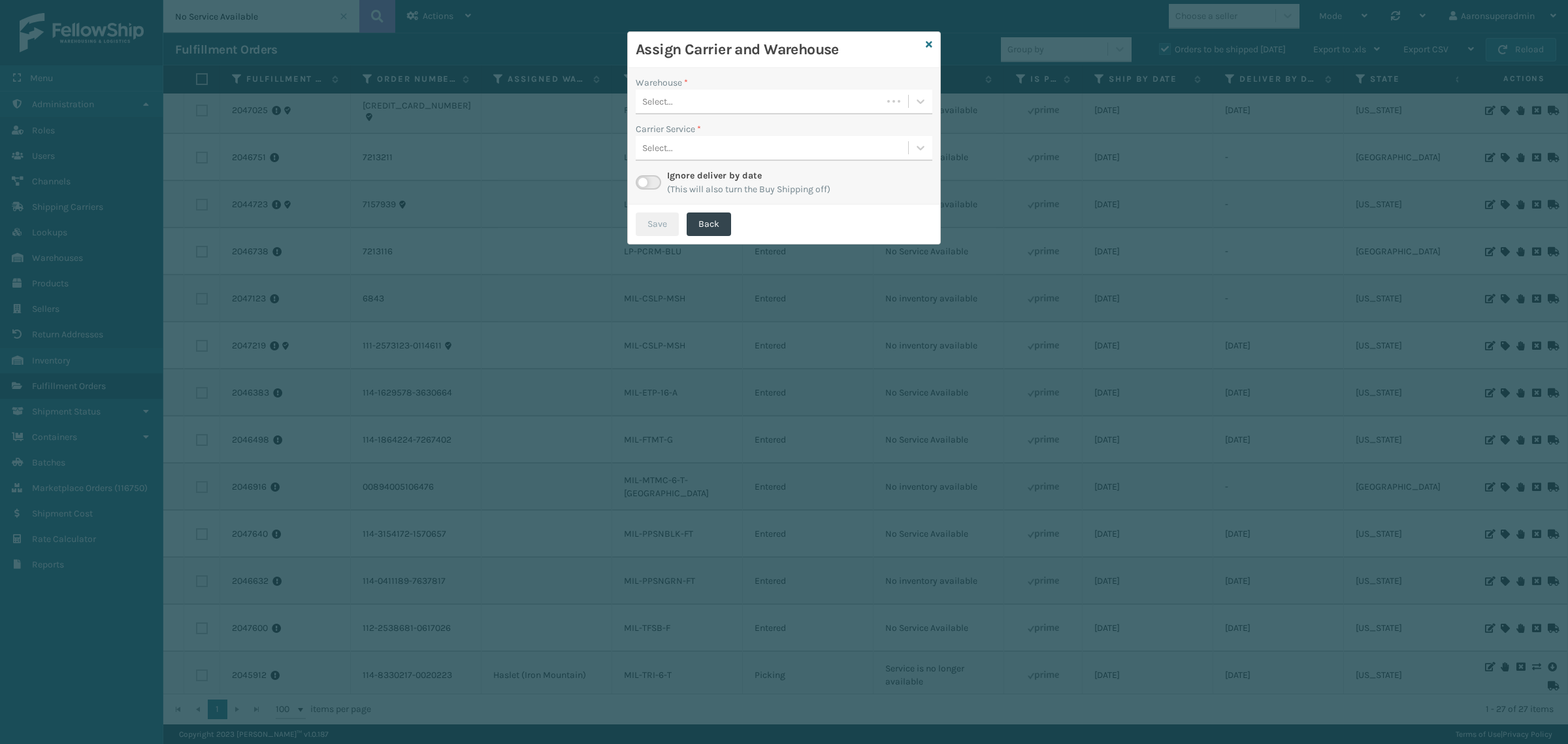
click at [699, 108] on div "Select..." at bounding box center [759, 101] width 246 height 21
click at [647, 166] on div "[US_STATE] (TF Fulfillment)" at bounding box center [784, 159] width 297 height 24
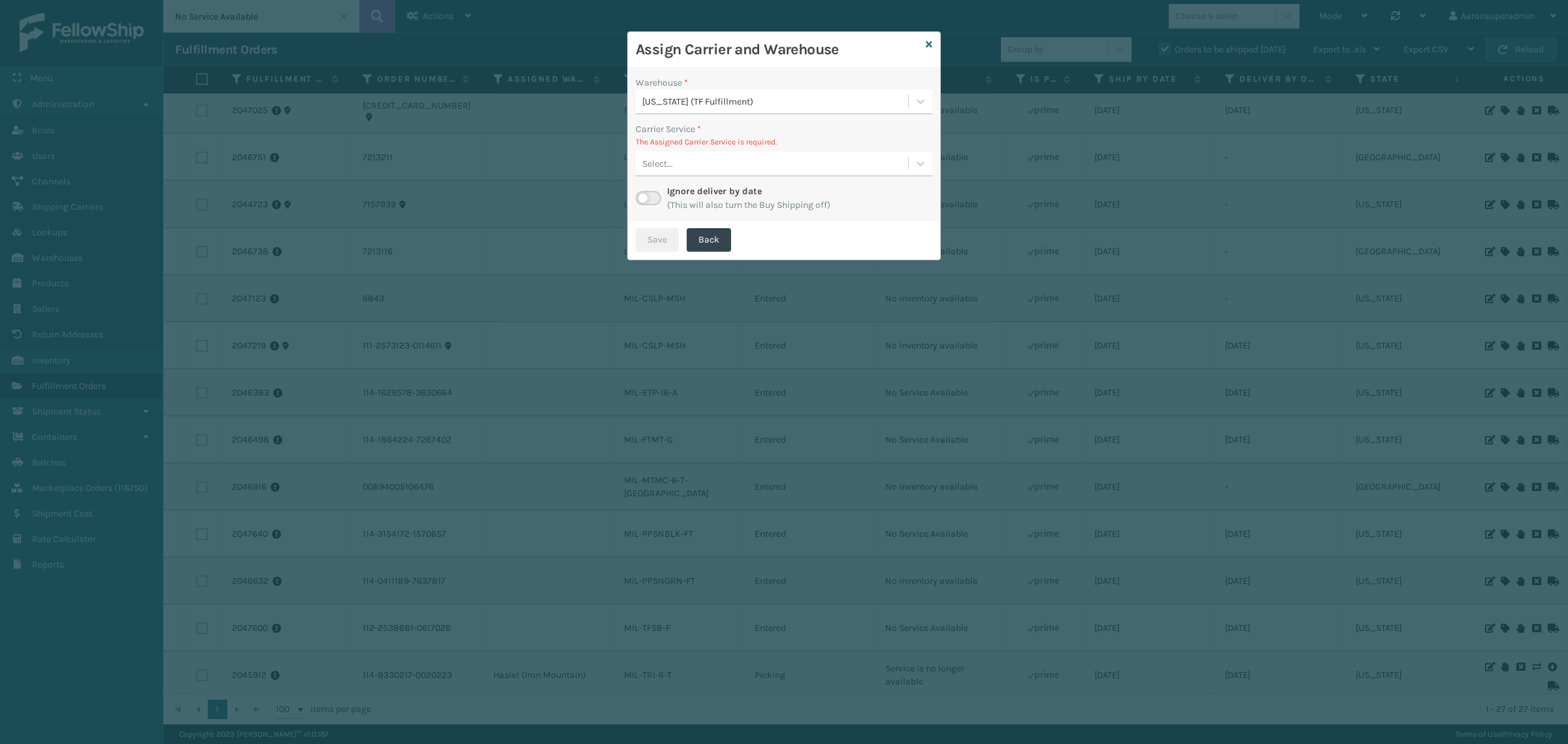
click at [681, 175] on div "Select..." at bounding box center [784, 164] width 297 height 25
click at [681, 203] on div "FedEx Home Delivery - $19.22 - [PERSON_NAME] FedEx Shipping Cost $16.86 Surplus…" at bounding box center [784, 197] width 297 height 24
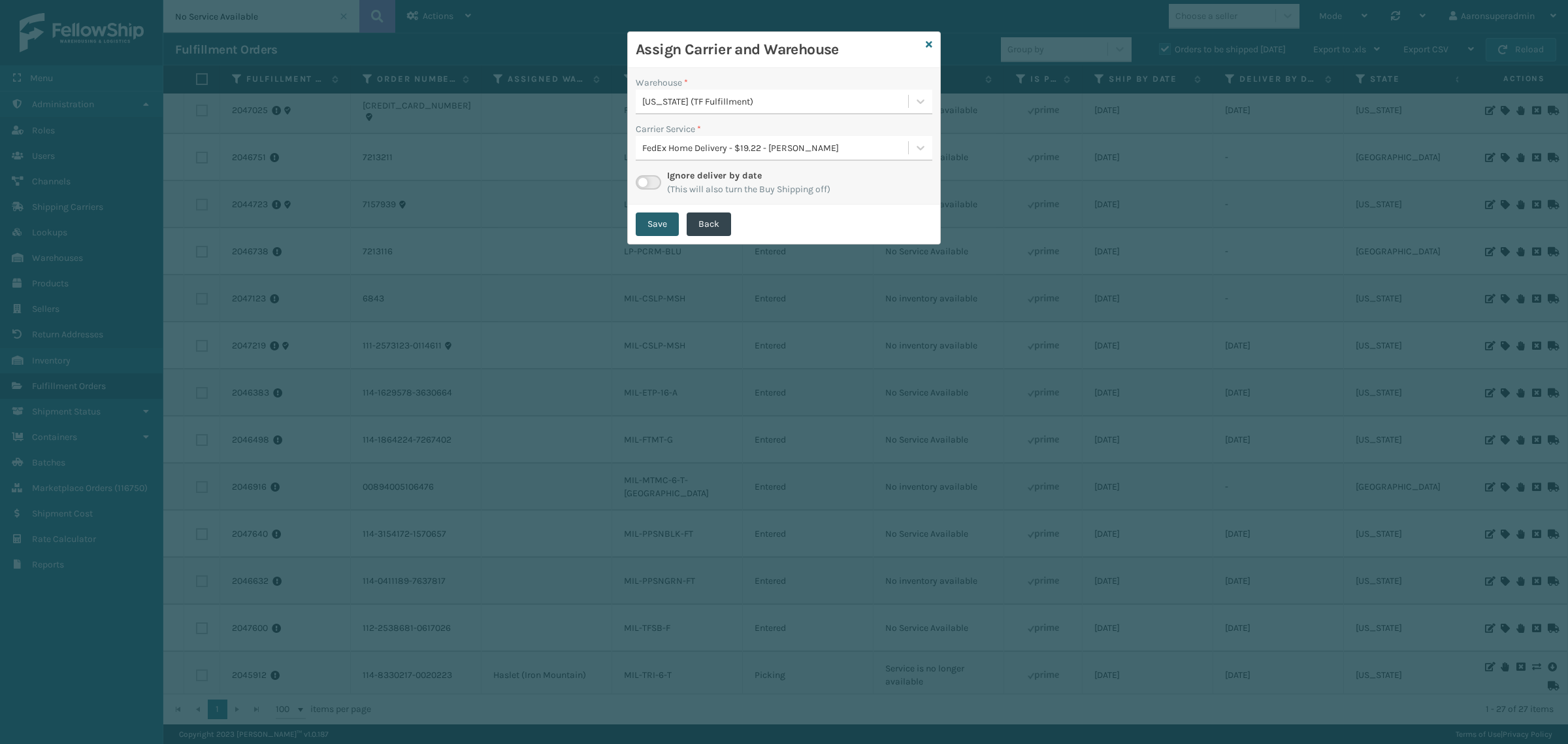
click at [644, 221] on button "Save" at bounding box center [657, 224] width 43 height 24
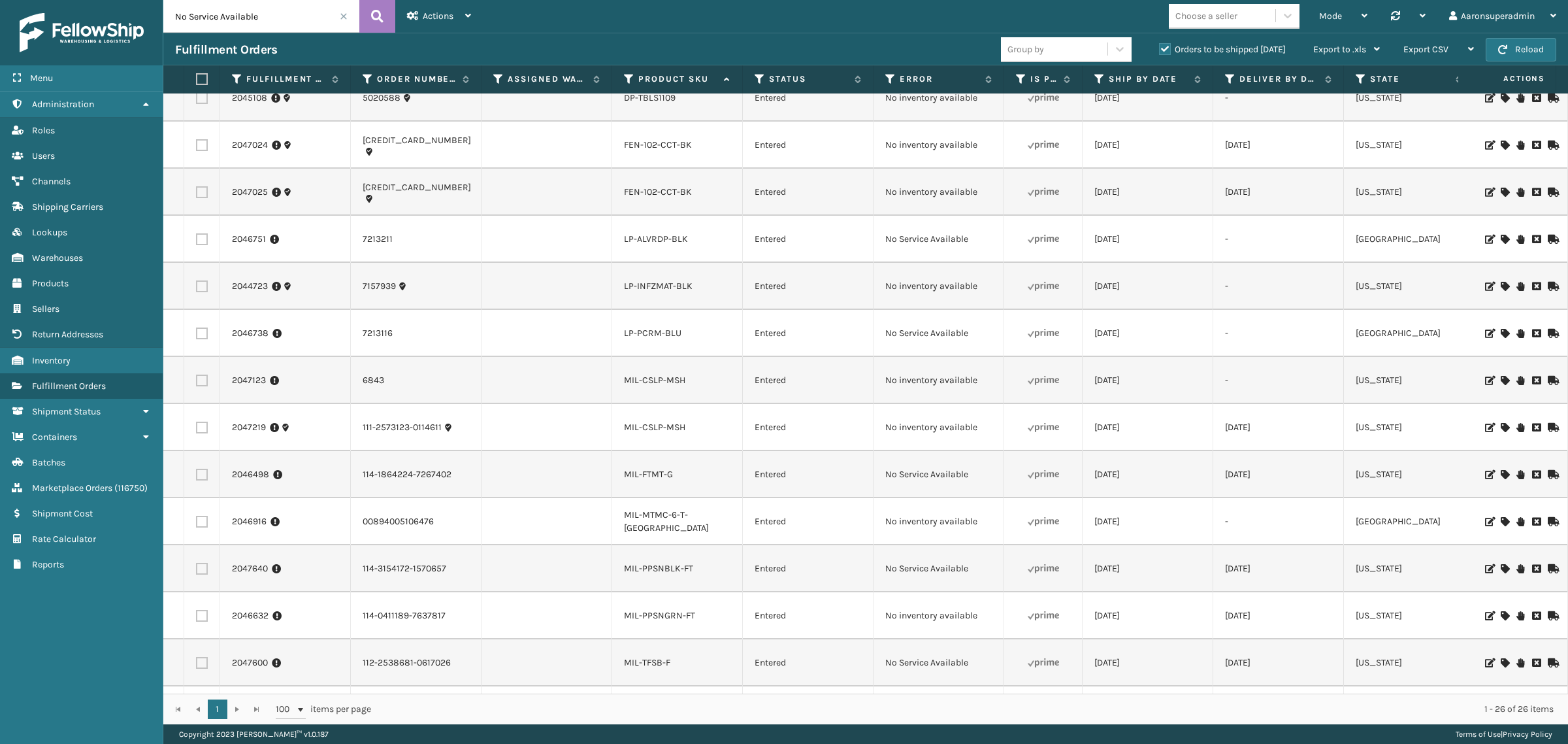
scroll to position [643, 0]
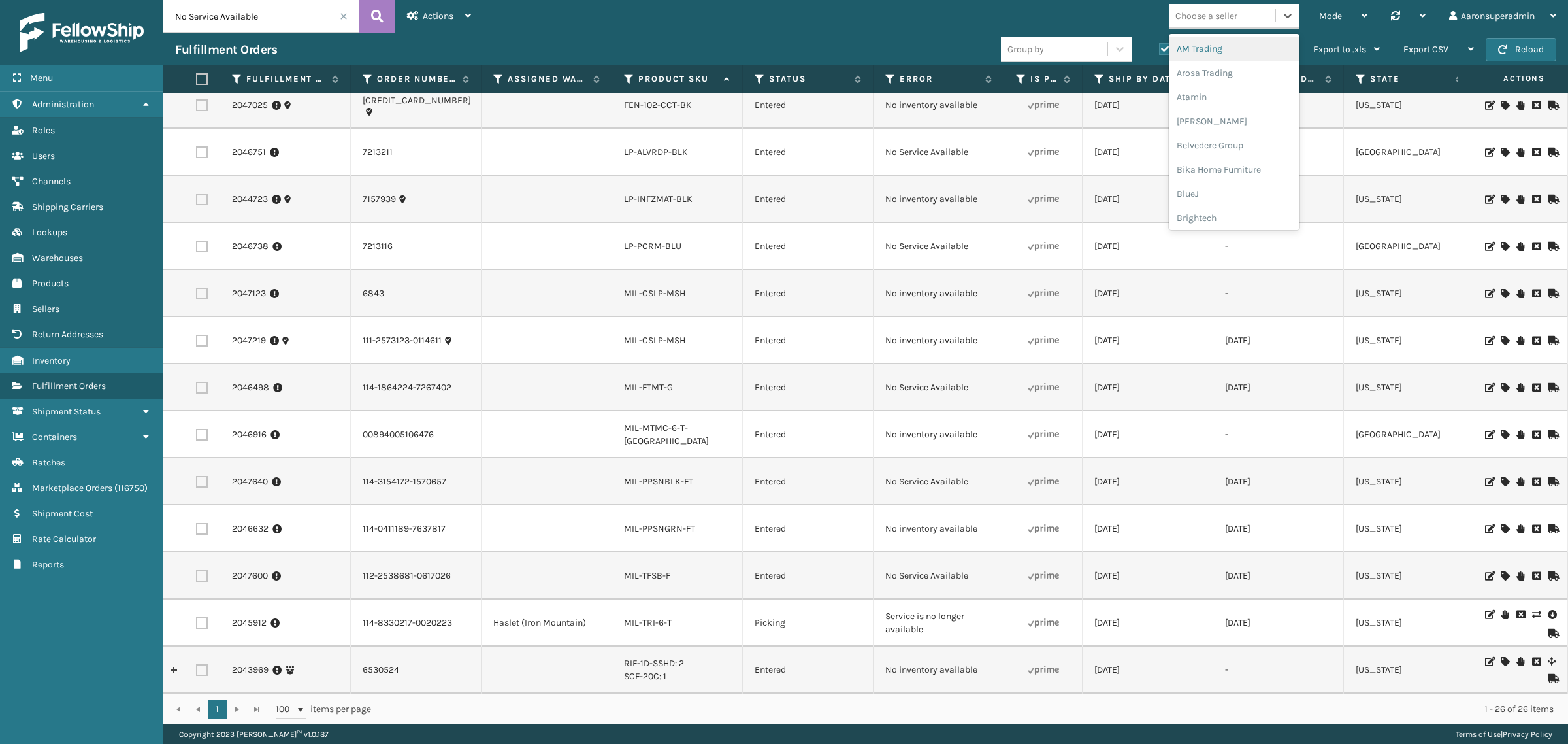
click at [1197, 21] on div "Choose a seller" at bounding box center [1206, 16] width 62 height 14
click at [1215, 209] on div "[PERSON_NAME] Brands" at bounding box center [1234, 216] width 130 height 24
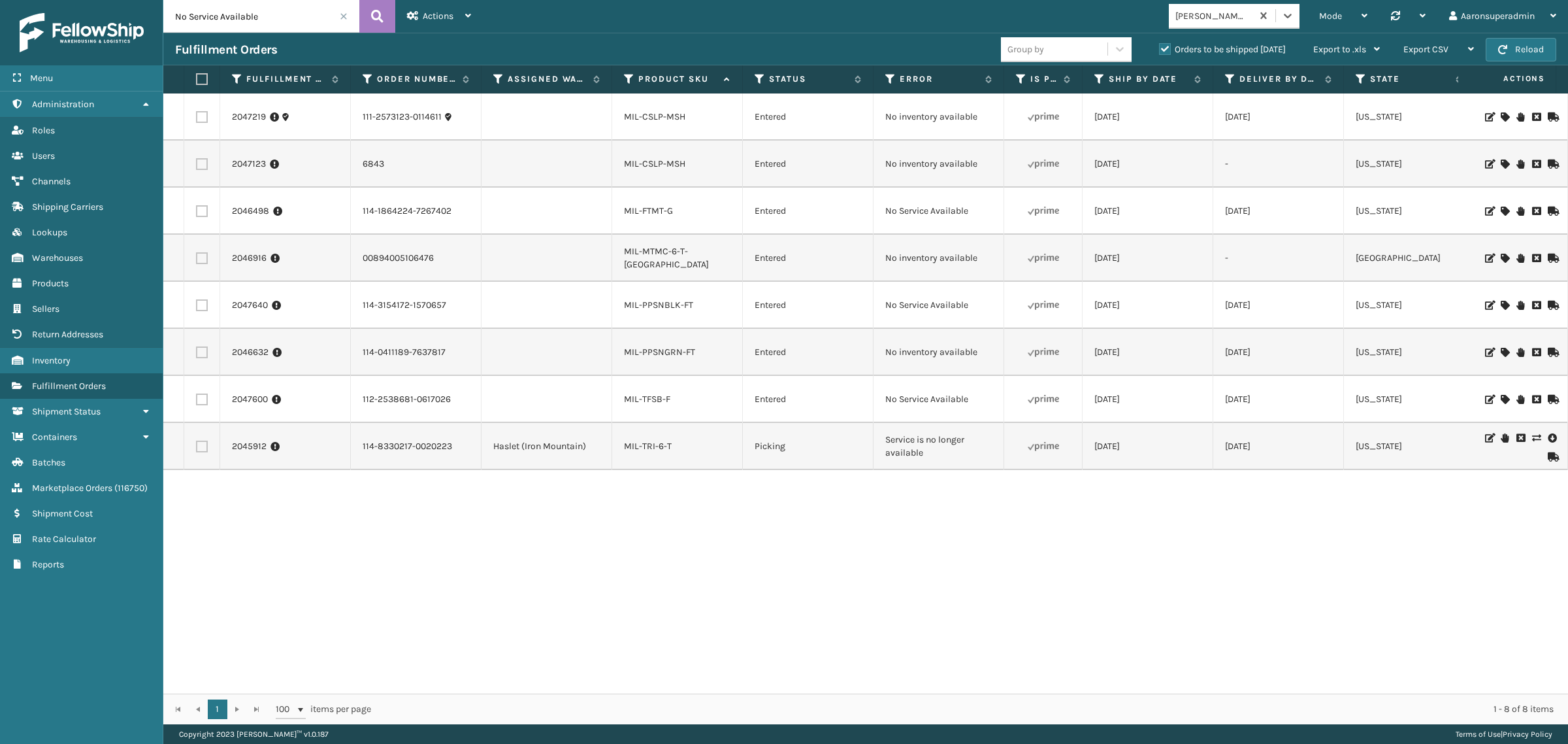
click at [1501, 118] on icon at bounding box center [1505, 117] width 8 height 9
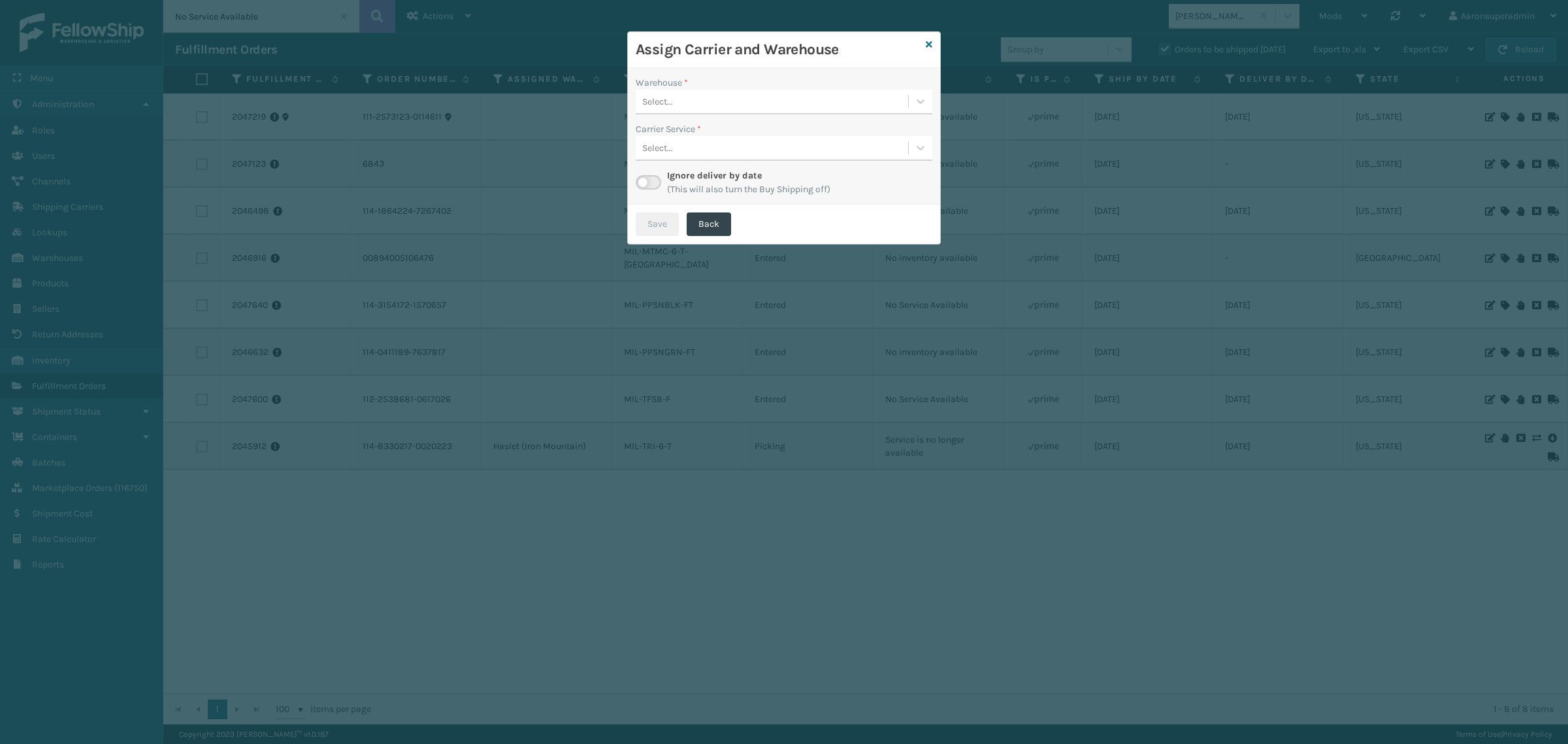
click at [660, 100] on div "Select..." at bounding box center [657, 101] width 31 height 14
click at [689, 133] on div "Haslet (Iron Mountain)" at bounding box center [784, 134] width 297 height 24
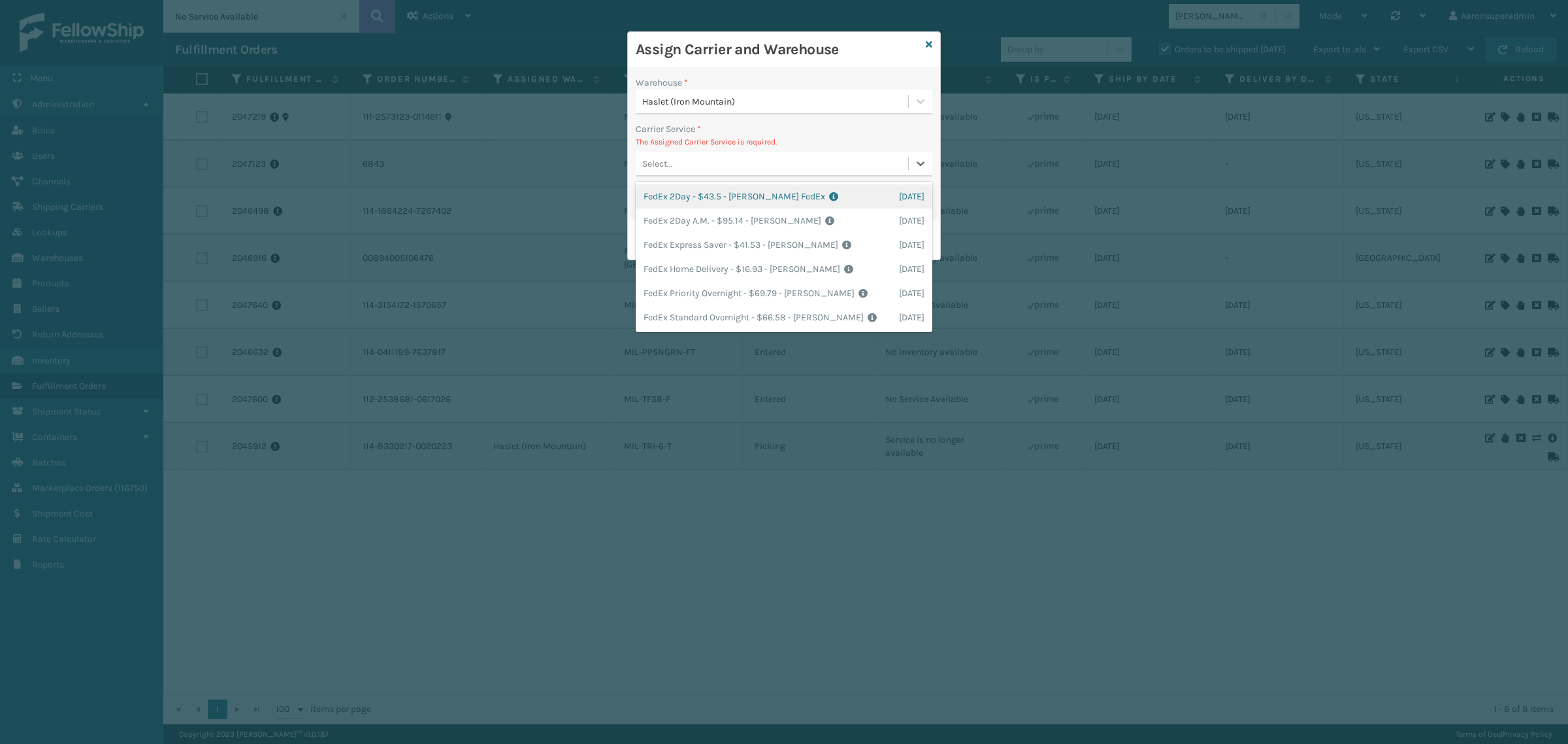
click at [684, 162] on div "Select..." at bounding box center [772, 163] width 272 height 21
click at [690, 262] on div "FedEx Home Delivery - $16.93 - [PERSON_NAME] FedEx Shipping Cost $14.85 Surplus…" at bounding box center [784, 269] width 297 height 24
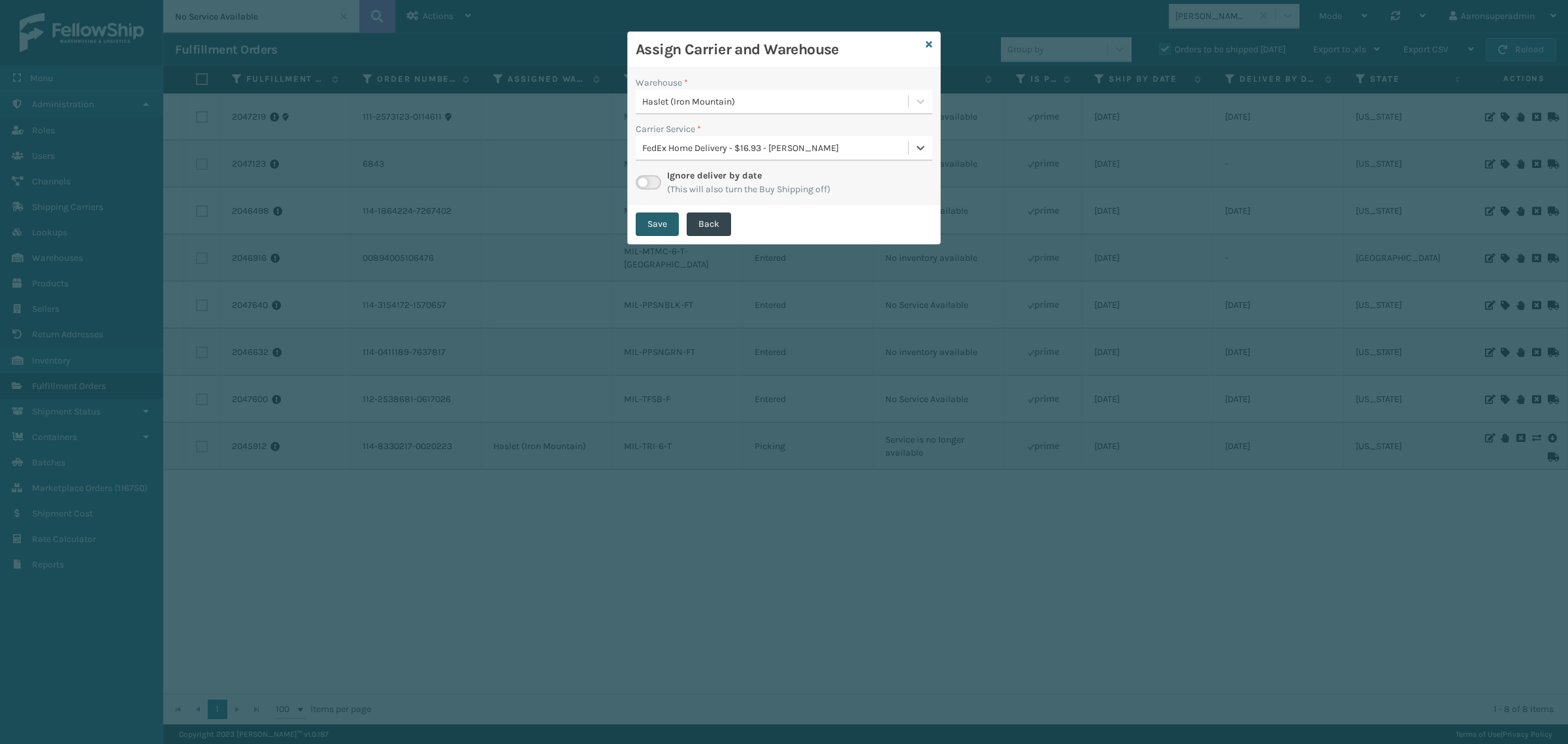
click at [649, 234] on button "Save" at bounding box center [657, 224] width 43 height 24
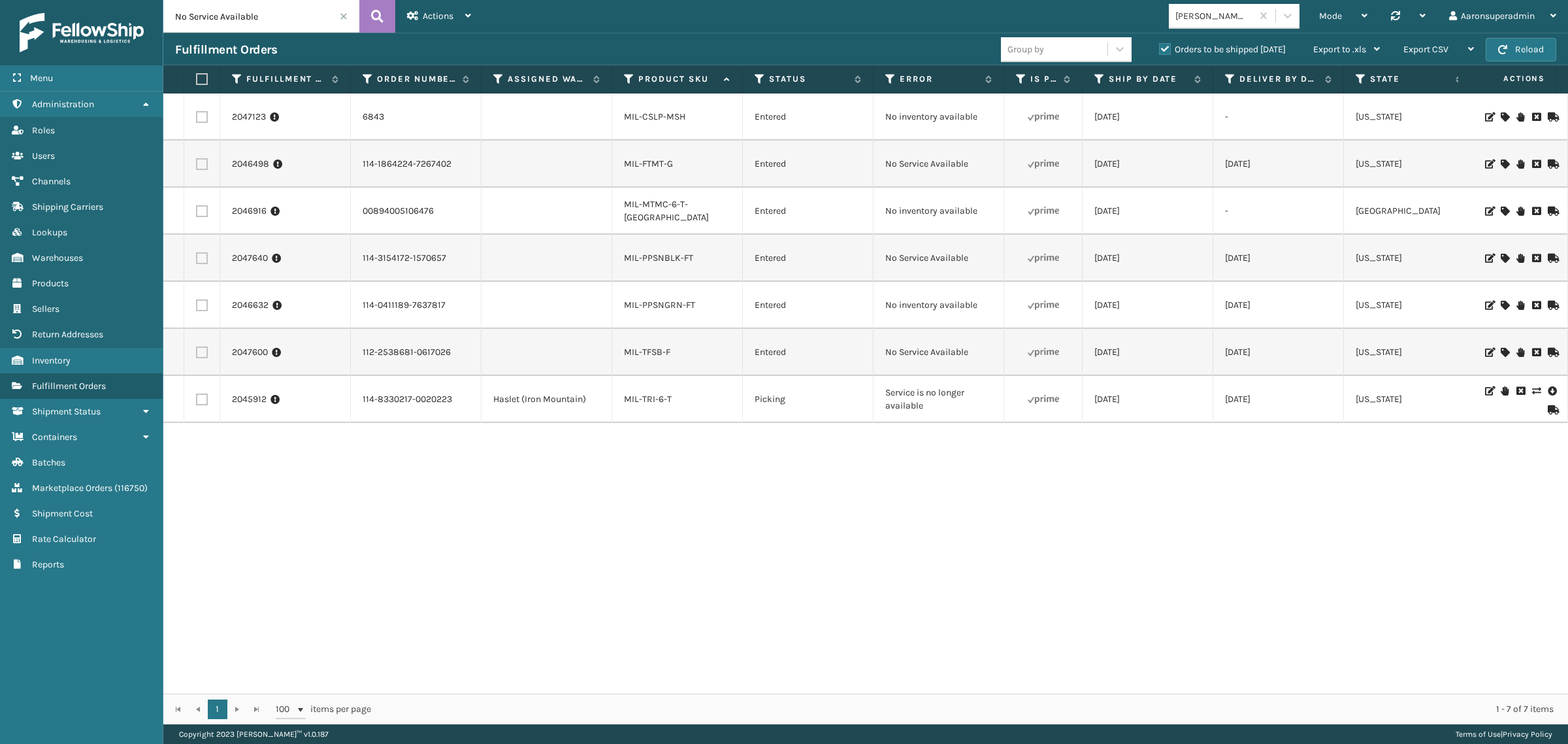
click at [1501, 114] on icon at bounding box center [1505, 117] width 8 height 9
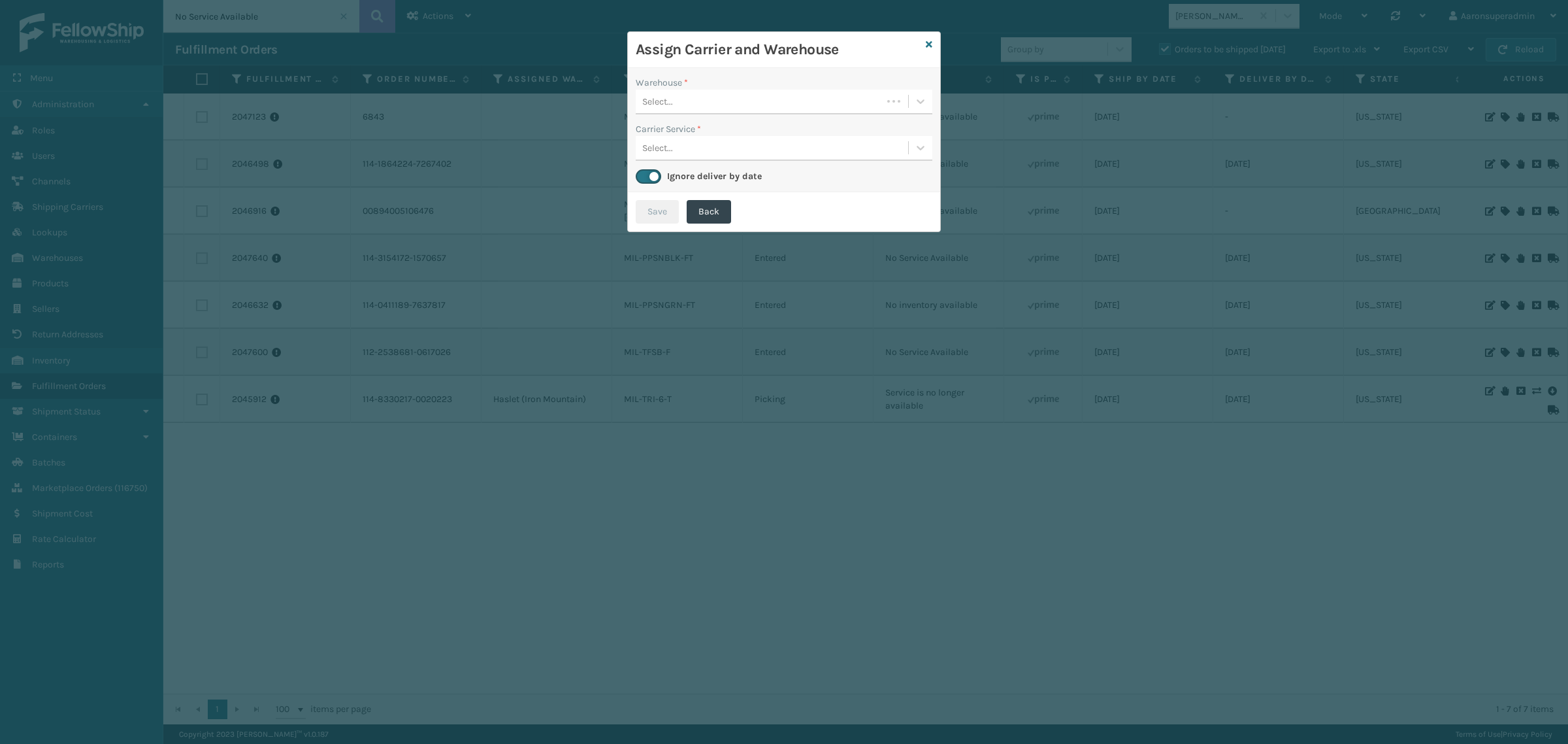
click at [763, 99] on div "Select..." at bounding box center [759, 101] width 246 height 21
click at [660, 173] on div "[PERSON_NAME]" at bounding box center [784, 183] width 297 height 24
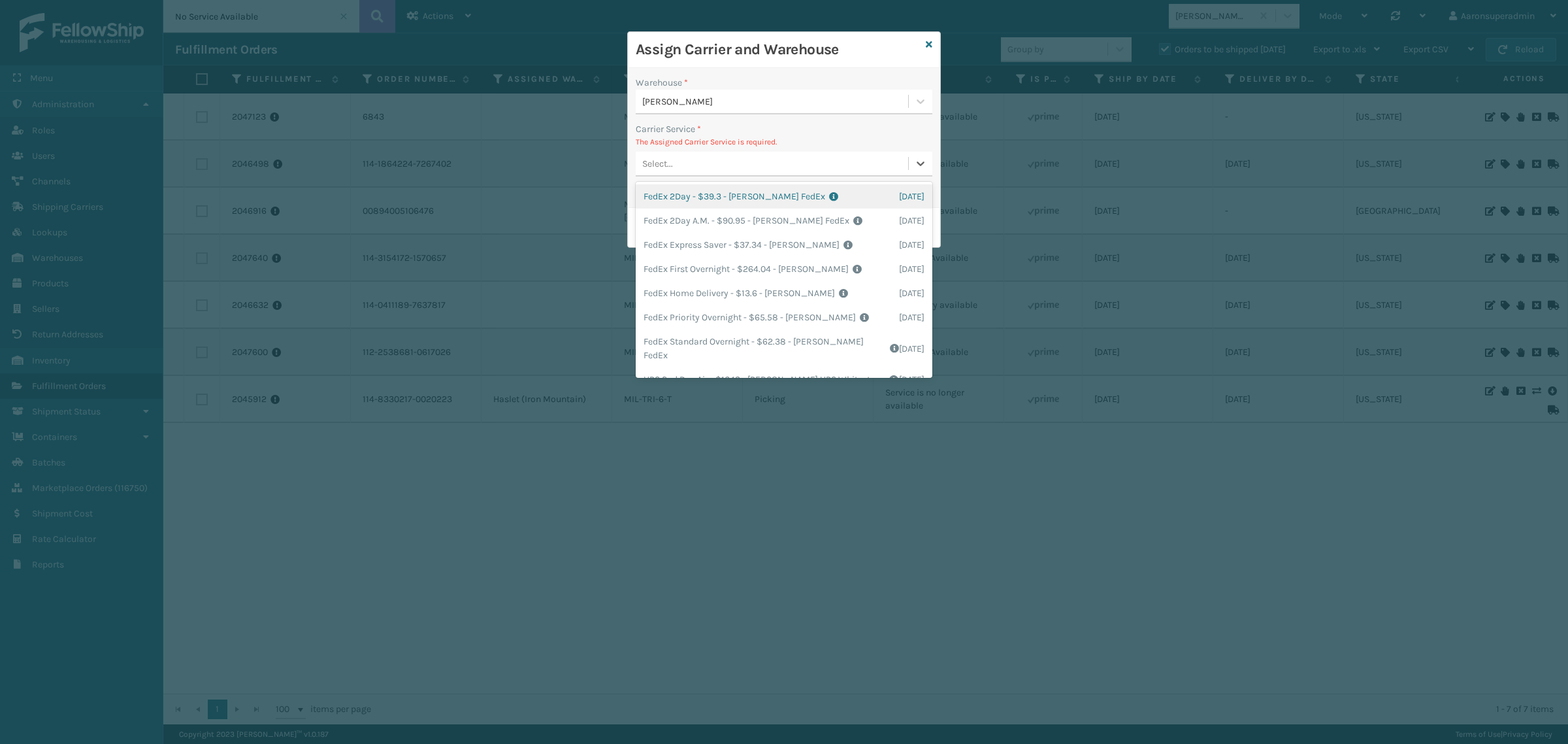
click at [642, 166] on div "Select..." at bounding box center [657, 164] width 31 height 14
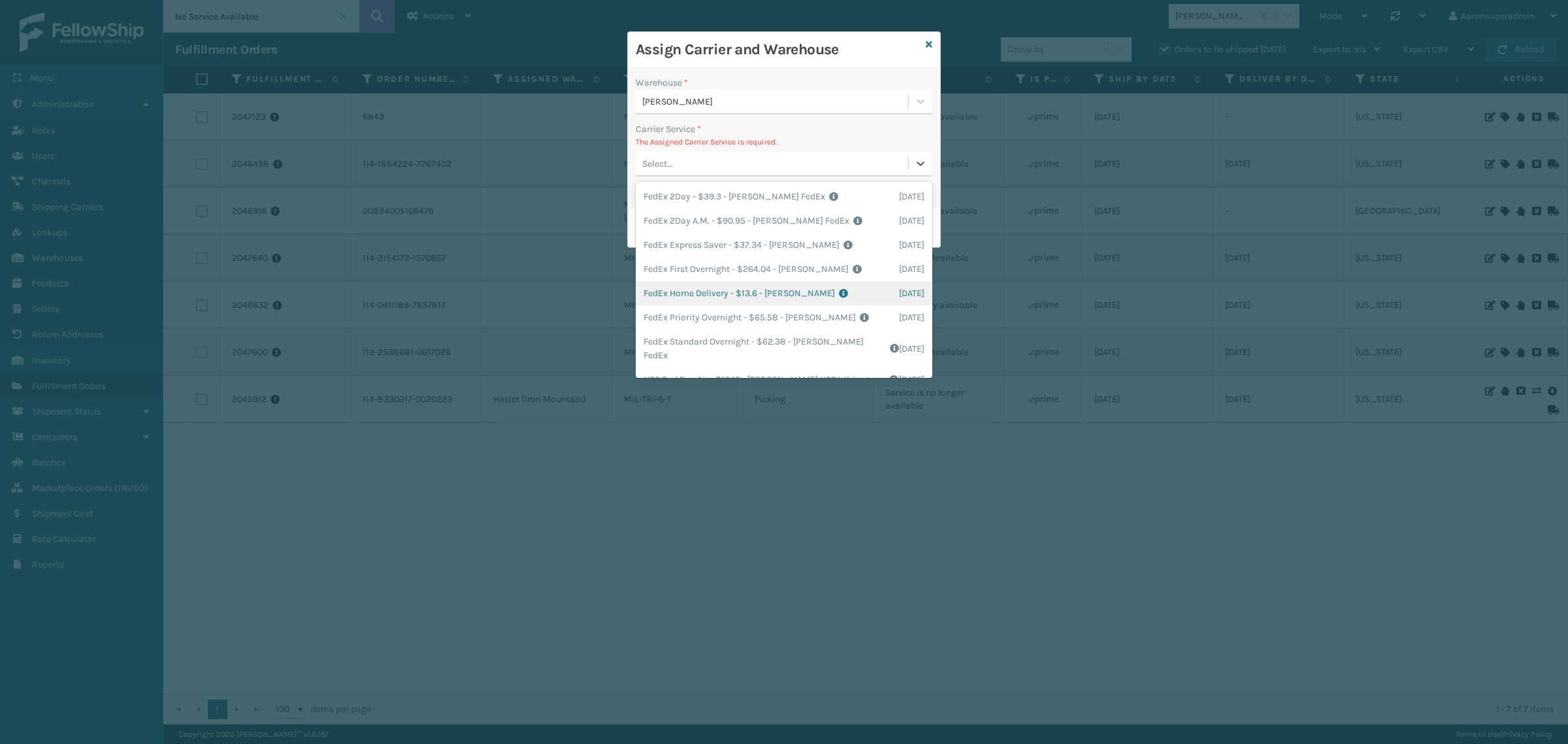
click at [703, 294] on div "FedEx Home Delivery - $13.6 - [PERSON_NAME] FedEx Shipping Cost $11.93 Surplus …" at bounding box center [784, 293] width 297 height 24
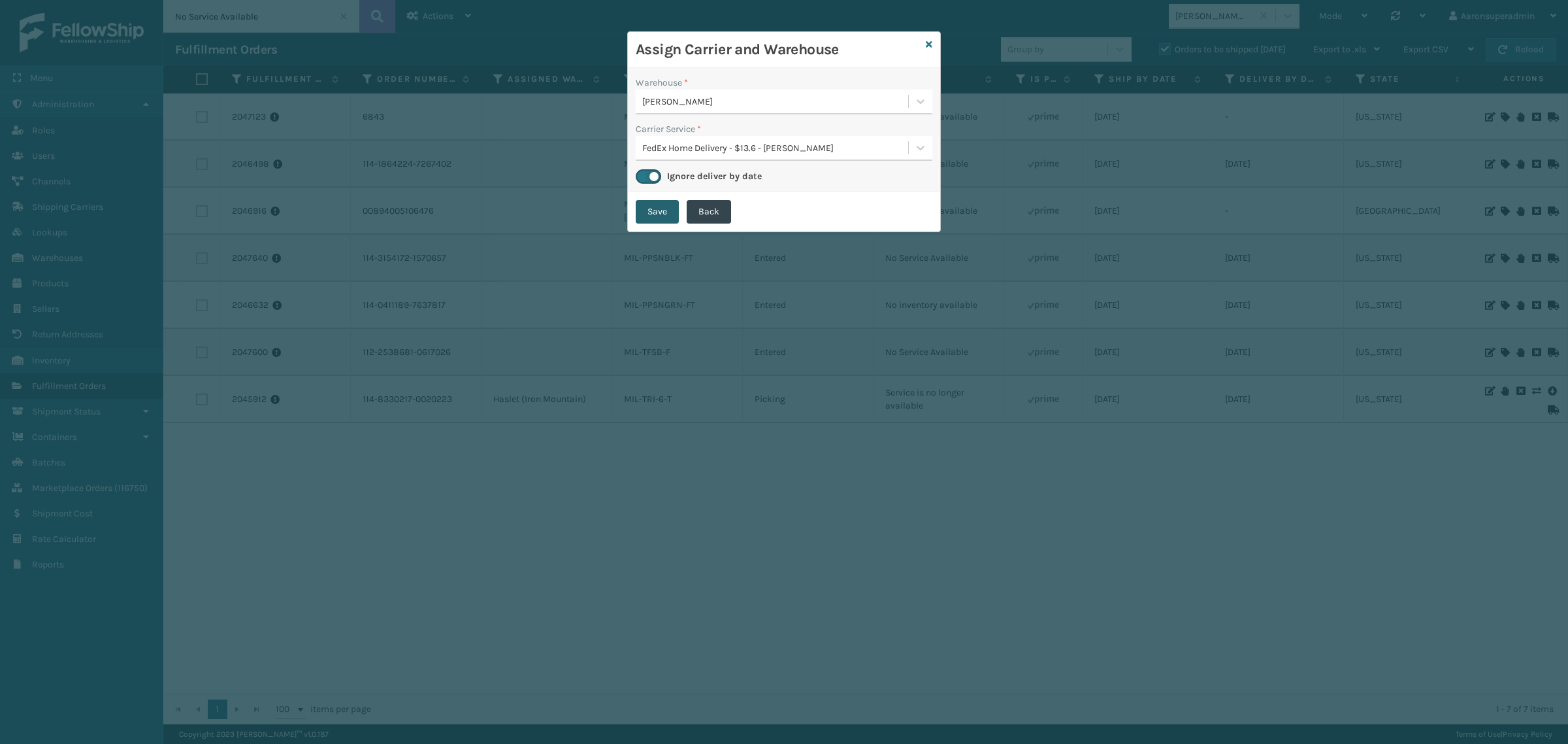
click at [658, 219] on button "Save" at bounding box center [657, 211] width 43 height 24
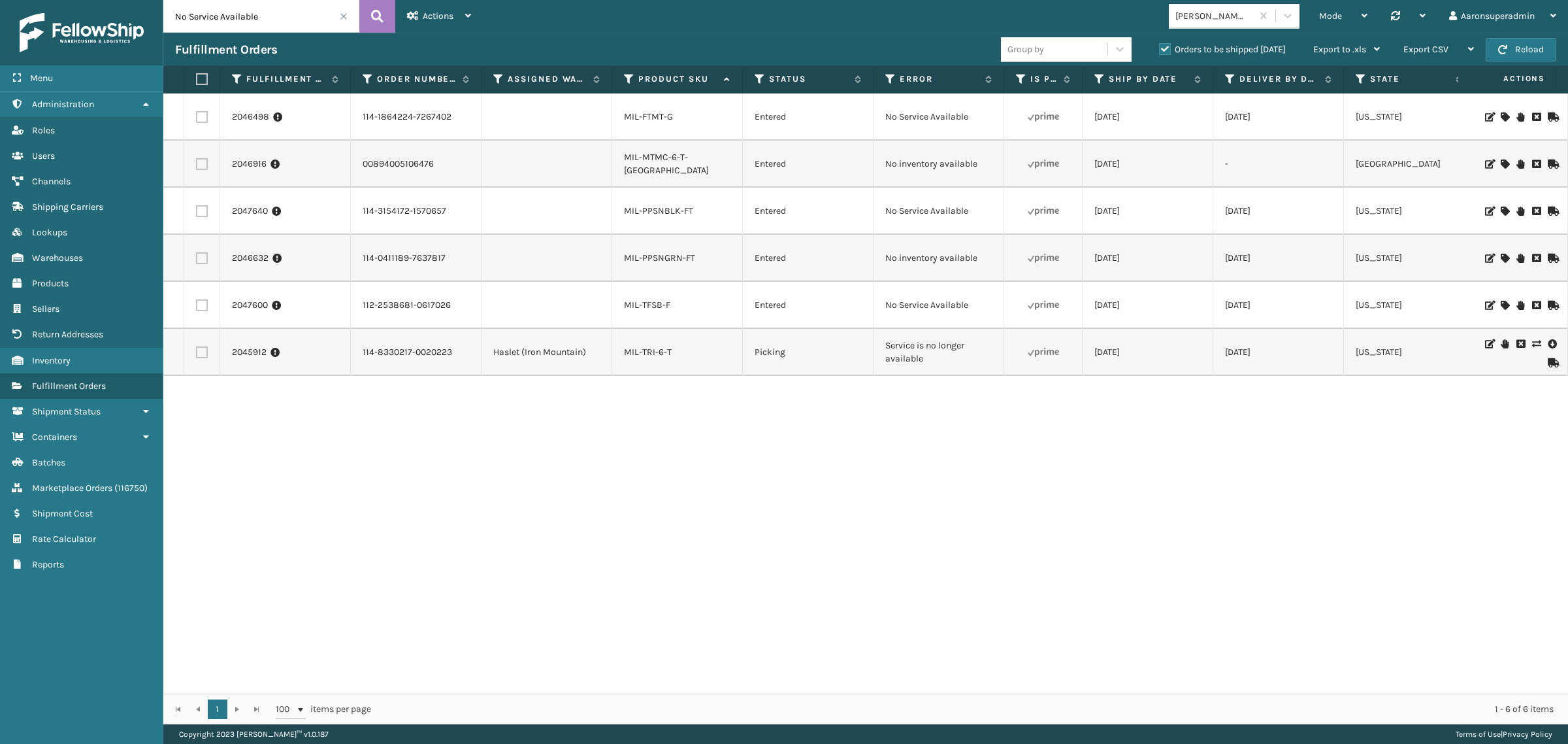
click at [1501, 115] on icon at bounding box center [1505, 117] width 8 height 9
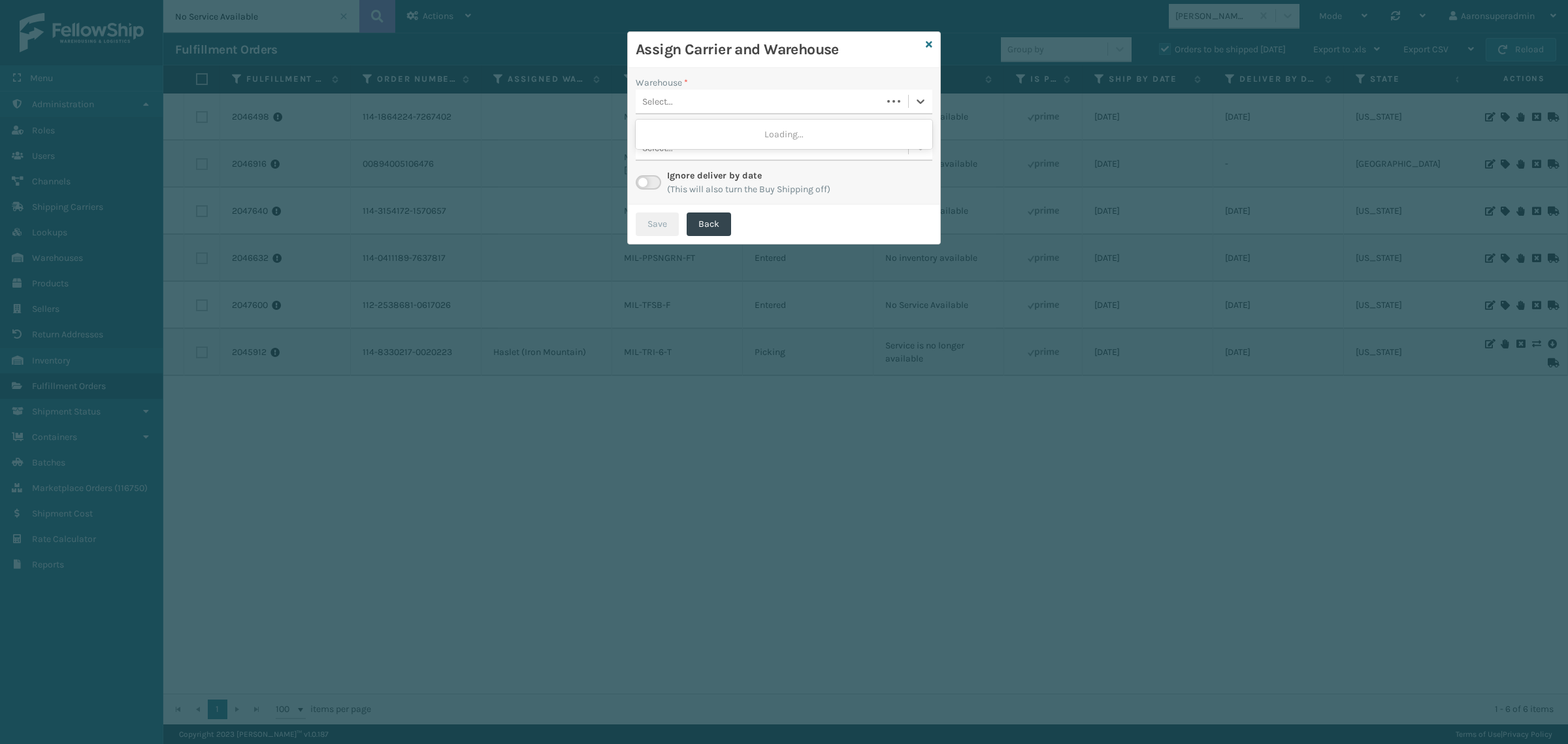
click at [772, 105] on div "Select..." at bounding box center [759, 101] width 246 height 21
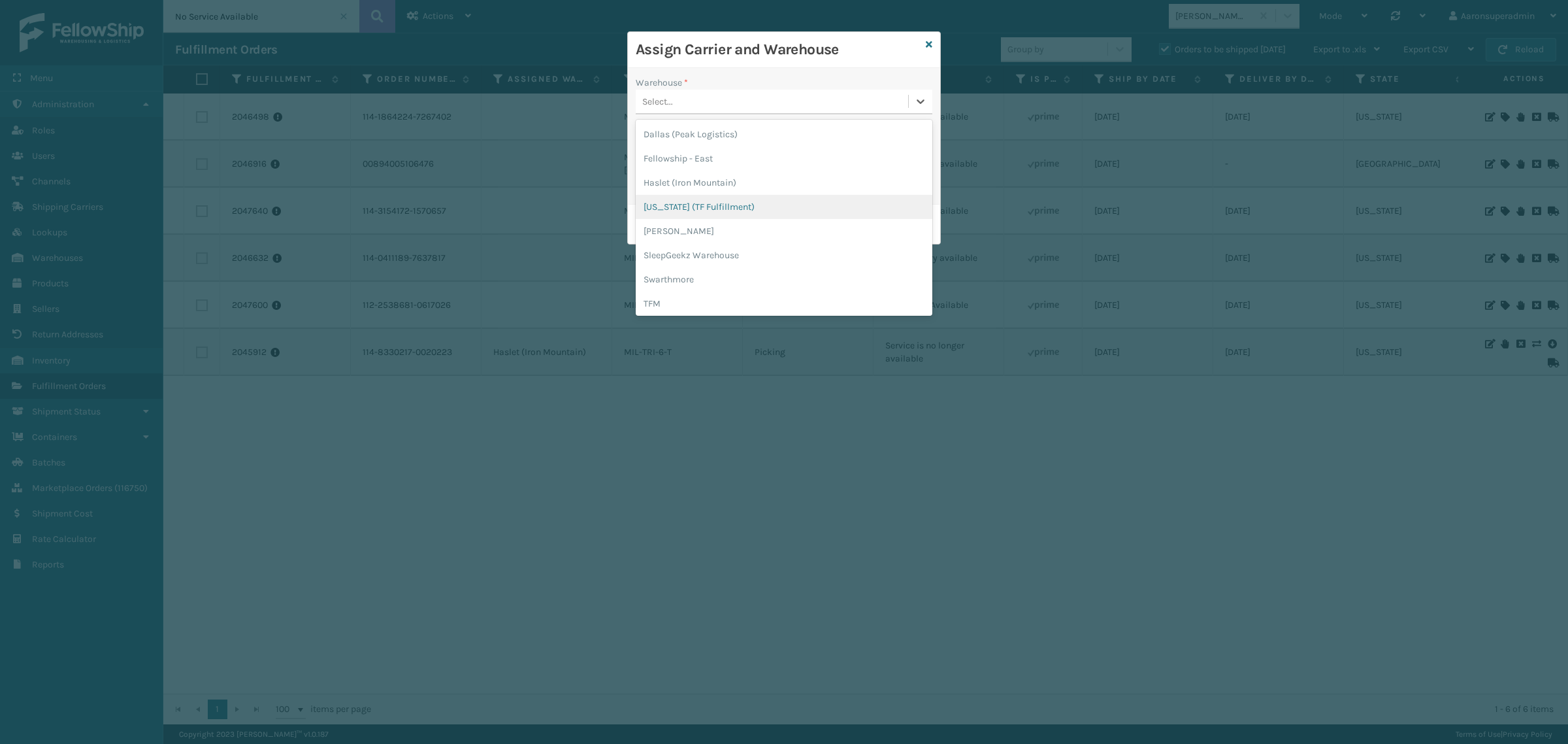
click at [647, 212] on div "[US_STATE] (TF Fulfillment)" at bounding box center [784, 207] width 297 height 24
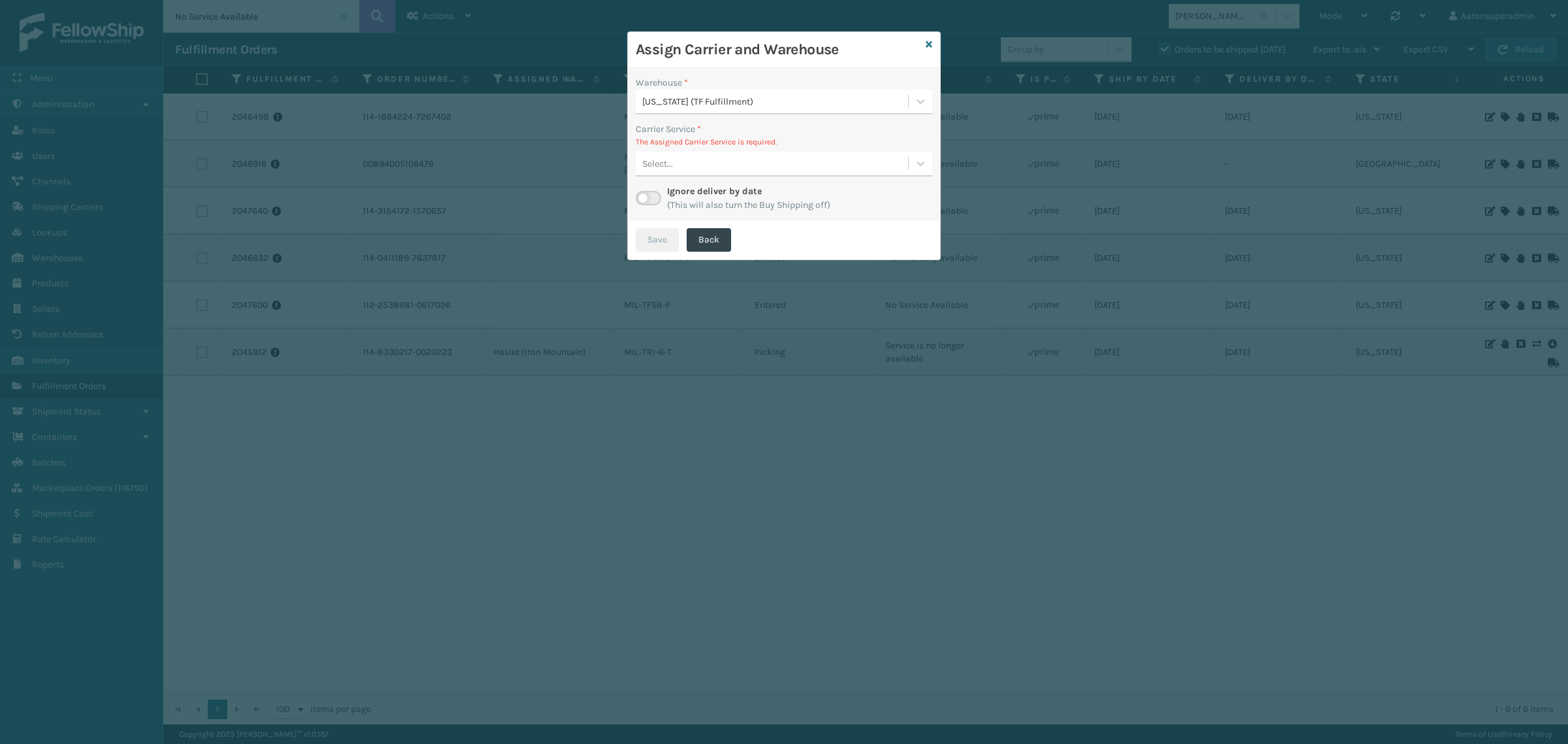
click at [654, 164] on div "Select..." at bounding box center [657, 164] width 31 height 14
click at [658, 199] on div "FedEx Home Delivery - $13.6 - [PERSON_NAME] FedEx Shipping Cost $11.93 Surplus …" at bounding box center [784, 197] width 297 height 24
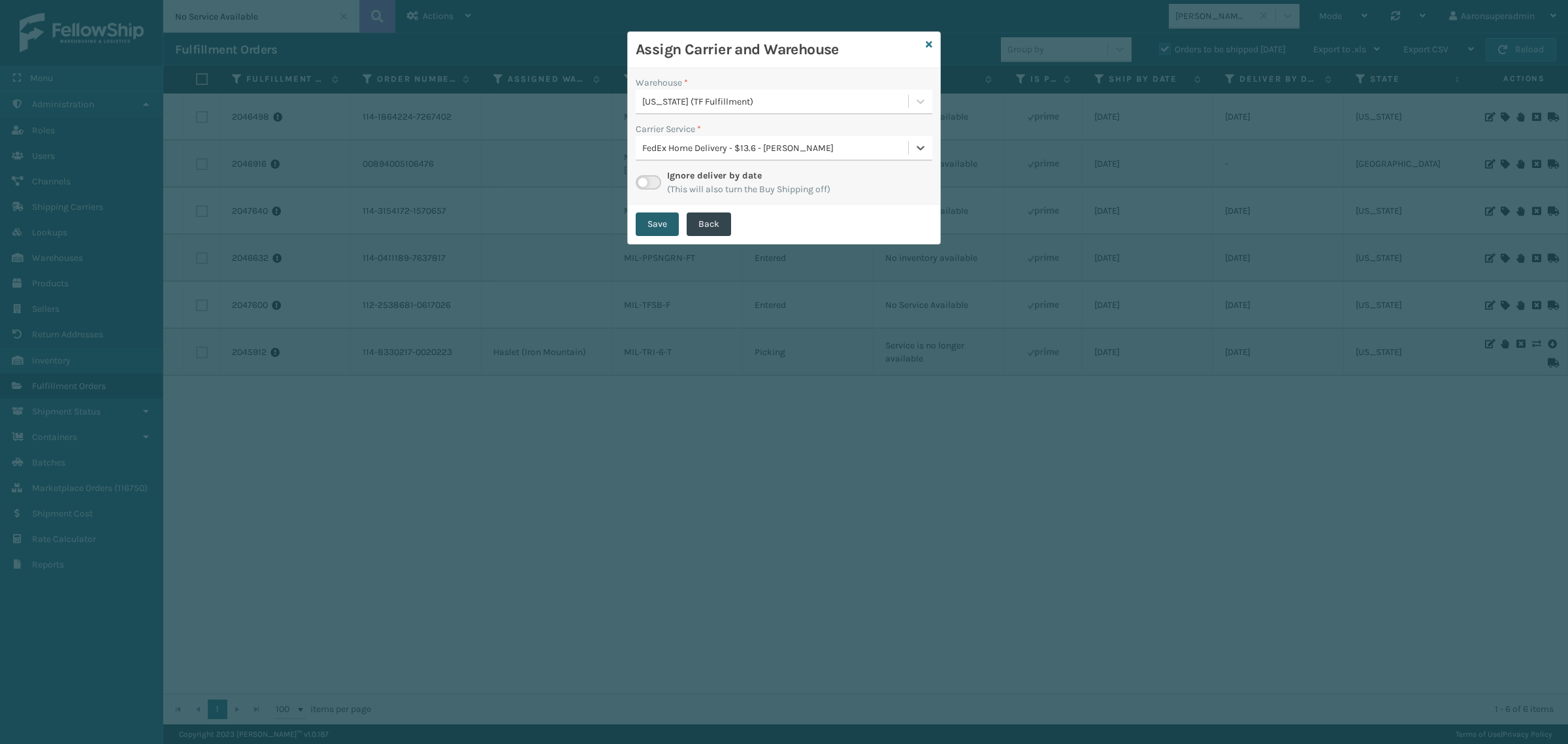
click at [654, 221] on button "Save" at bounding box center [657, 224] width 43 height 24
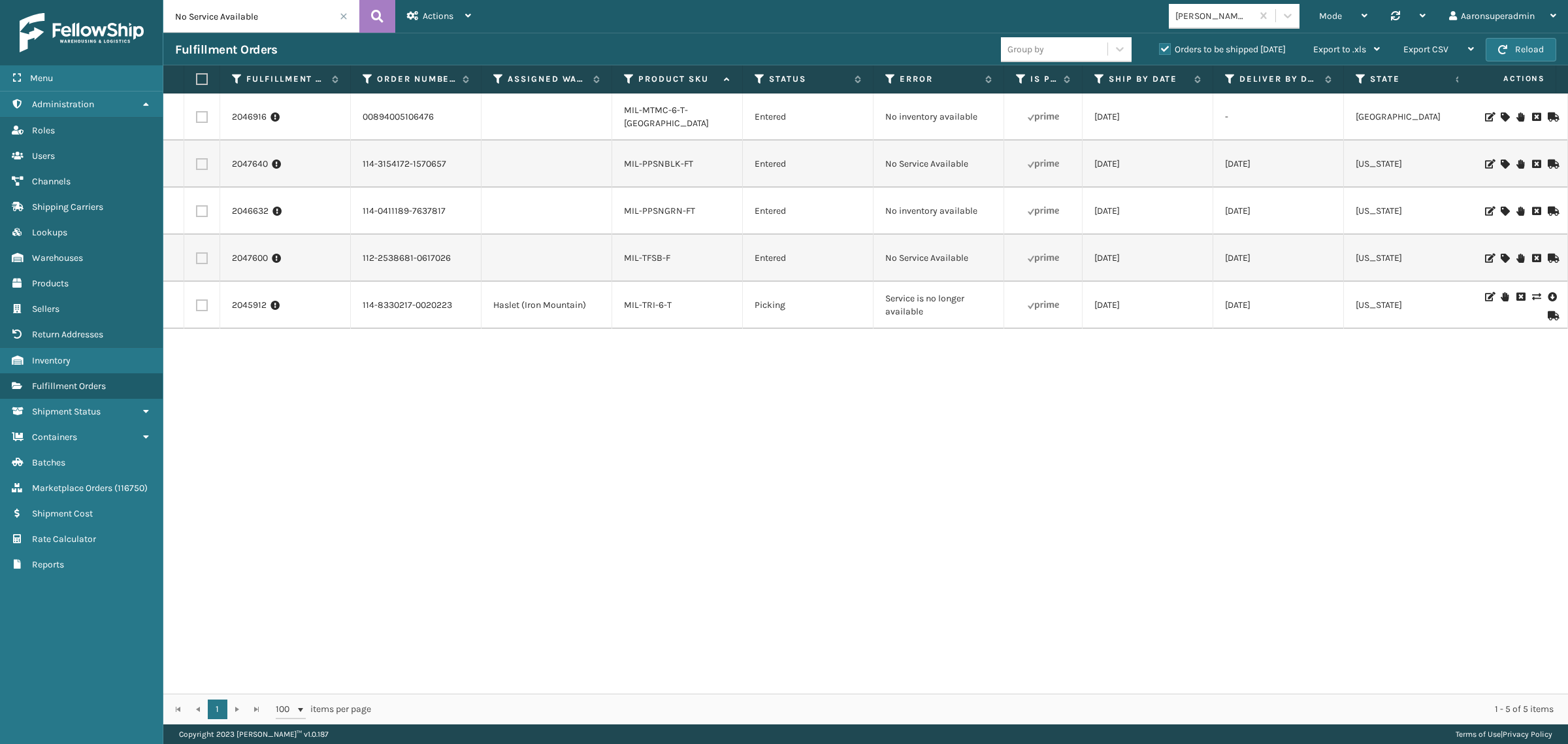
click at [1501, 167] on icon at bounding box center [1505, 164] width 8 height 9
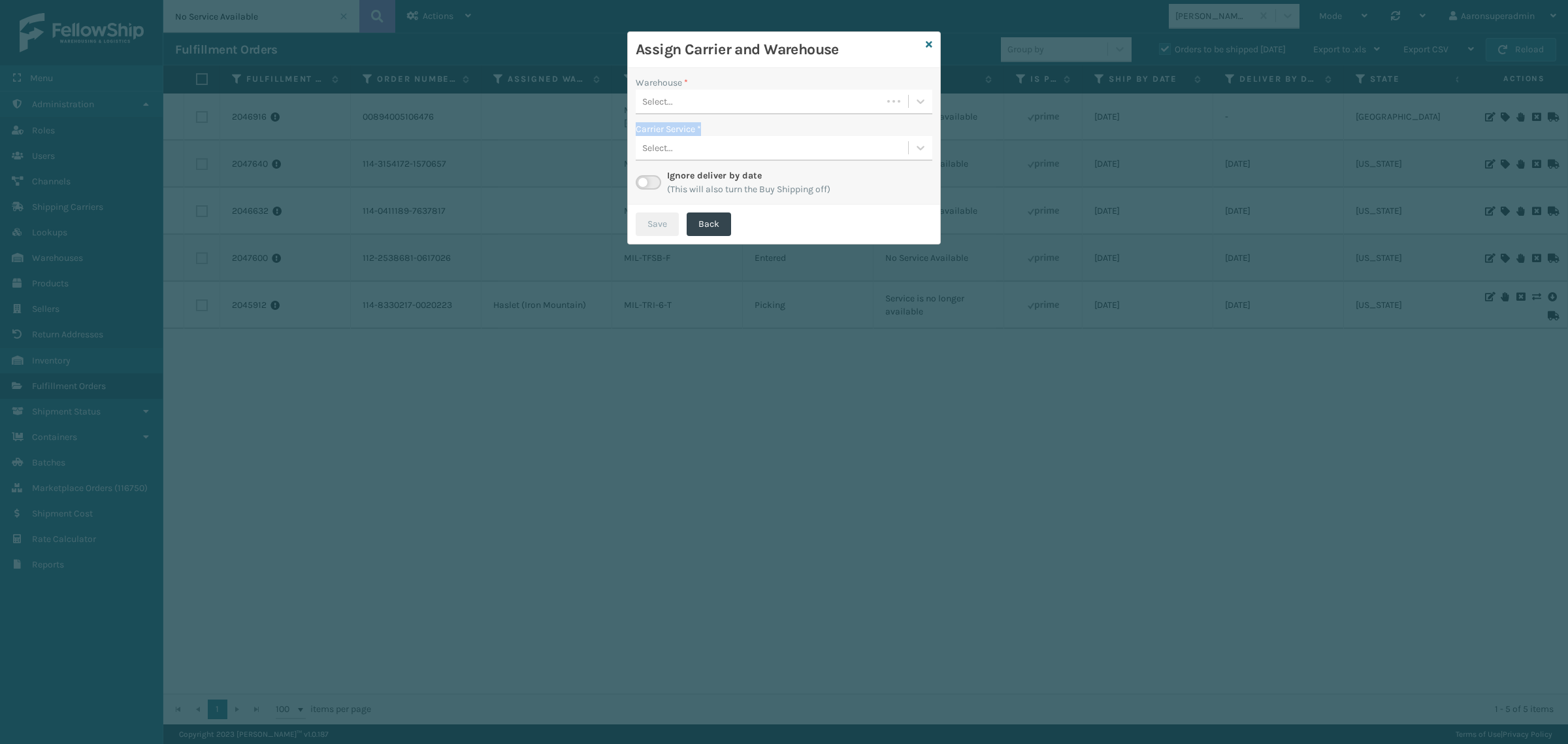
click at [818, 109] on div "Warehouse * Select... Carrier Service * Select... Ignore deliver by date (This …" at bounding box center [783, 136] width 312 height 137
drag, startPoint x: 748, startPoint y: 108, endPoint x: 747, endPoint y: 116, distance: 8.1
click at [748, 107] on div "Select..." at bounding box center [759, 101] width 246 height 21
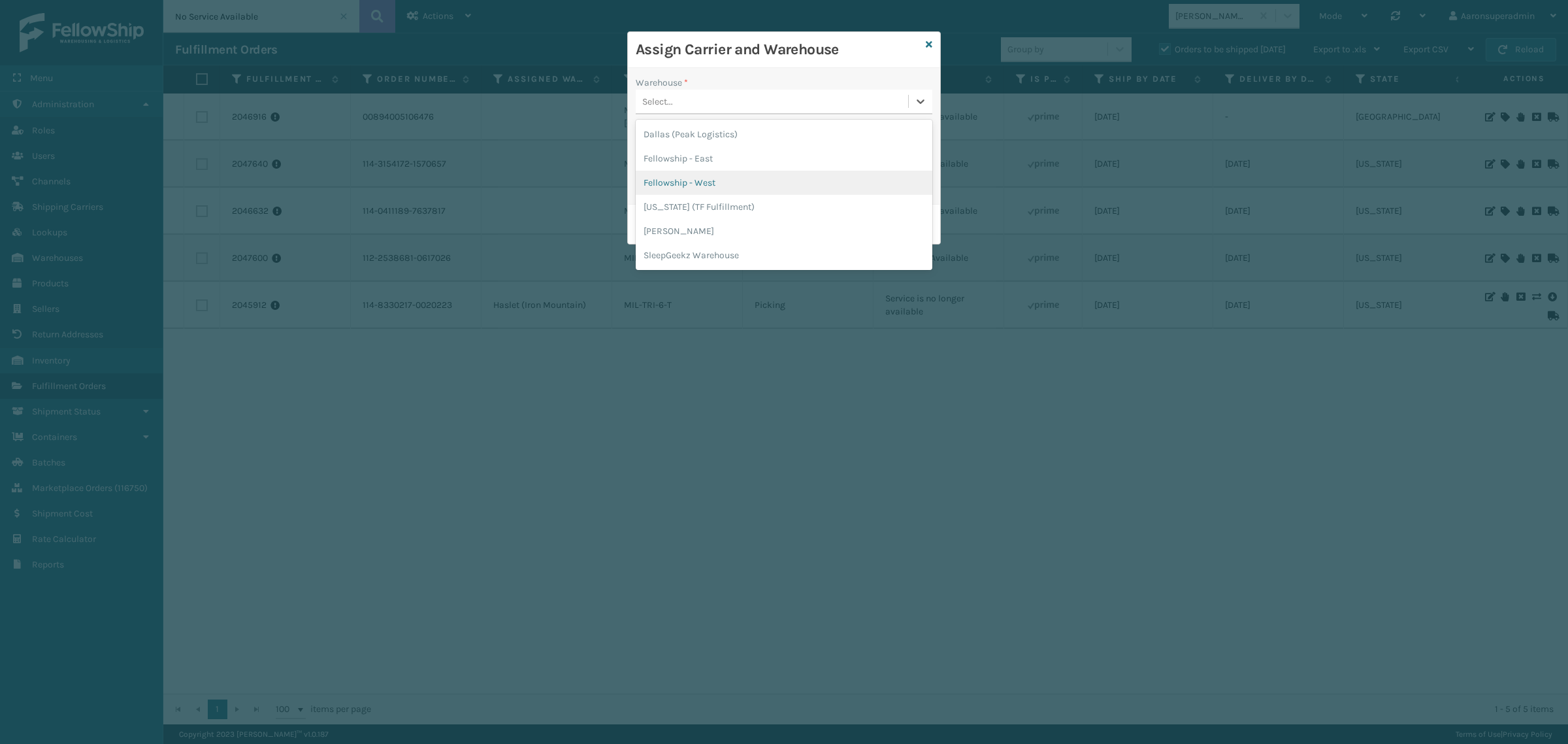
click at [704, 179] on div "Fellowship - West" at bounding box center [784, 183] width 297 height 24
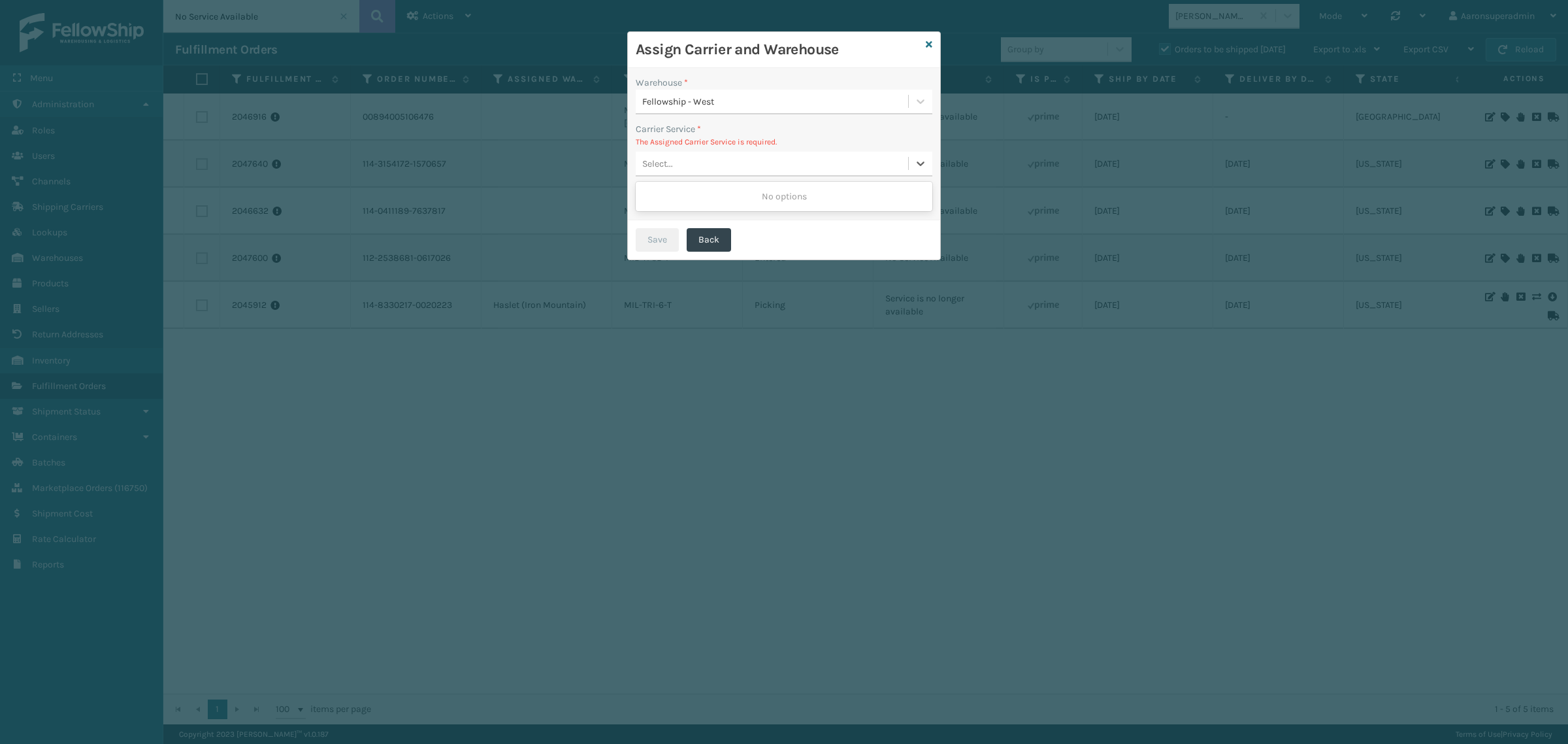
click at [688, 167] on div "Select..." at bounding box center [772, 163] width 272 height 21
drag, startPoint x: 697, startPoint y: 154, endPoint x: 654, endPoint y: 177, distance: 48.8
click at [696, 155] on div "Select..." at bounding box center [772, 163] width 272 height 21
click at [644, 198] on label at bounding box center [648, 198] width 25 height 14
click at [644, 198] on input "checkbox" at bounding box center [640, 195] width 8 height 8
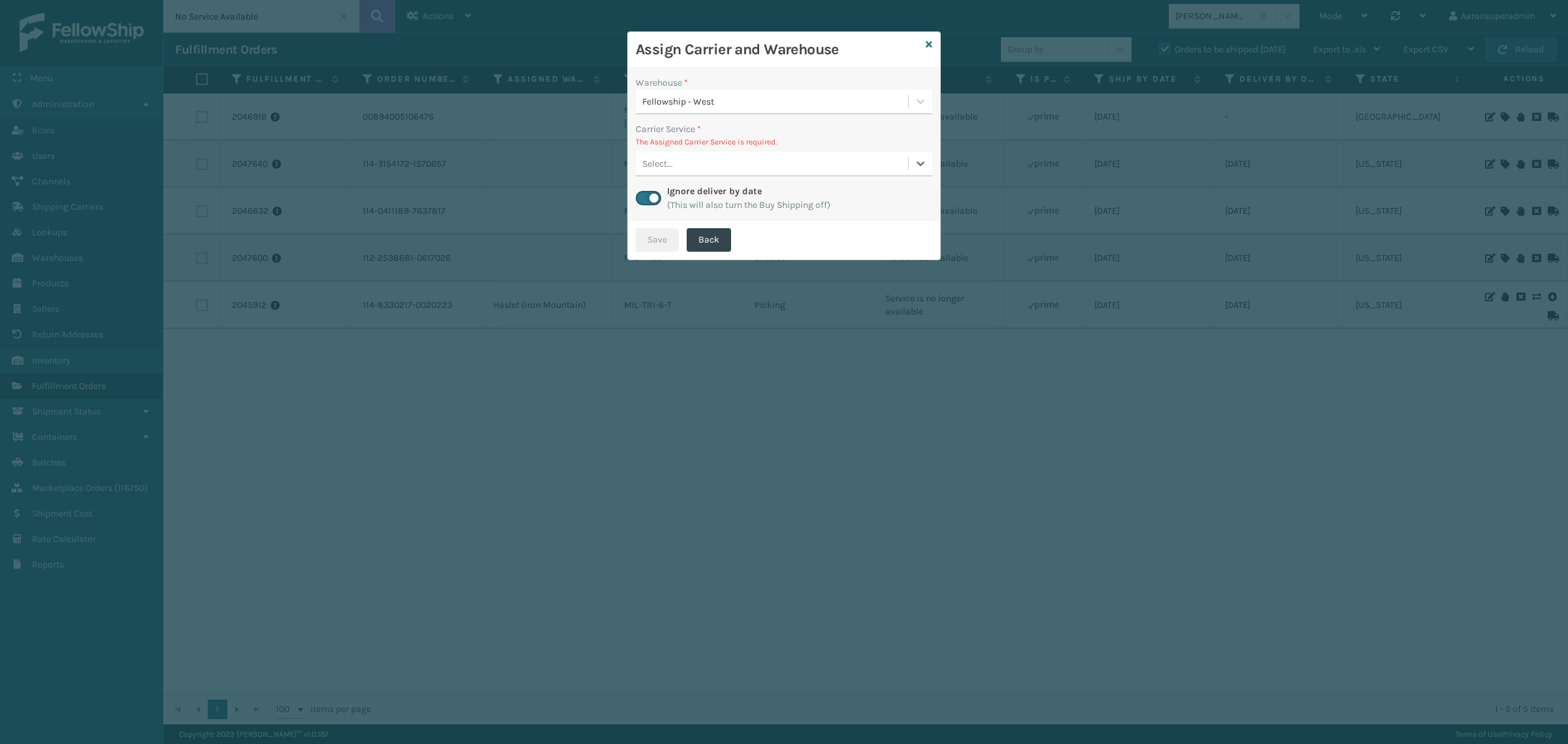
checkbox input "true"
click at [699, 165] on div "Select..." at bounding box center [759, 163] width 246 height 21
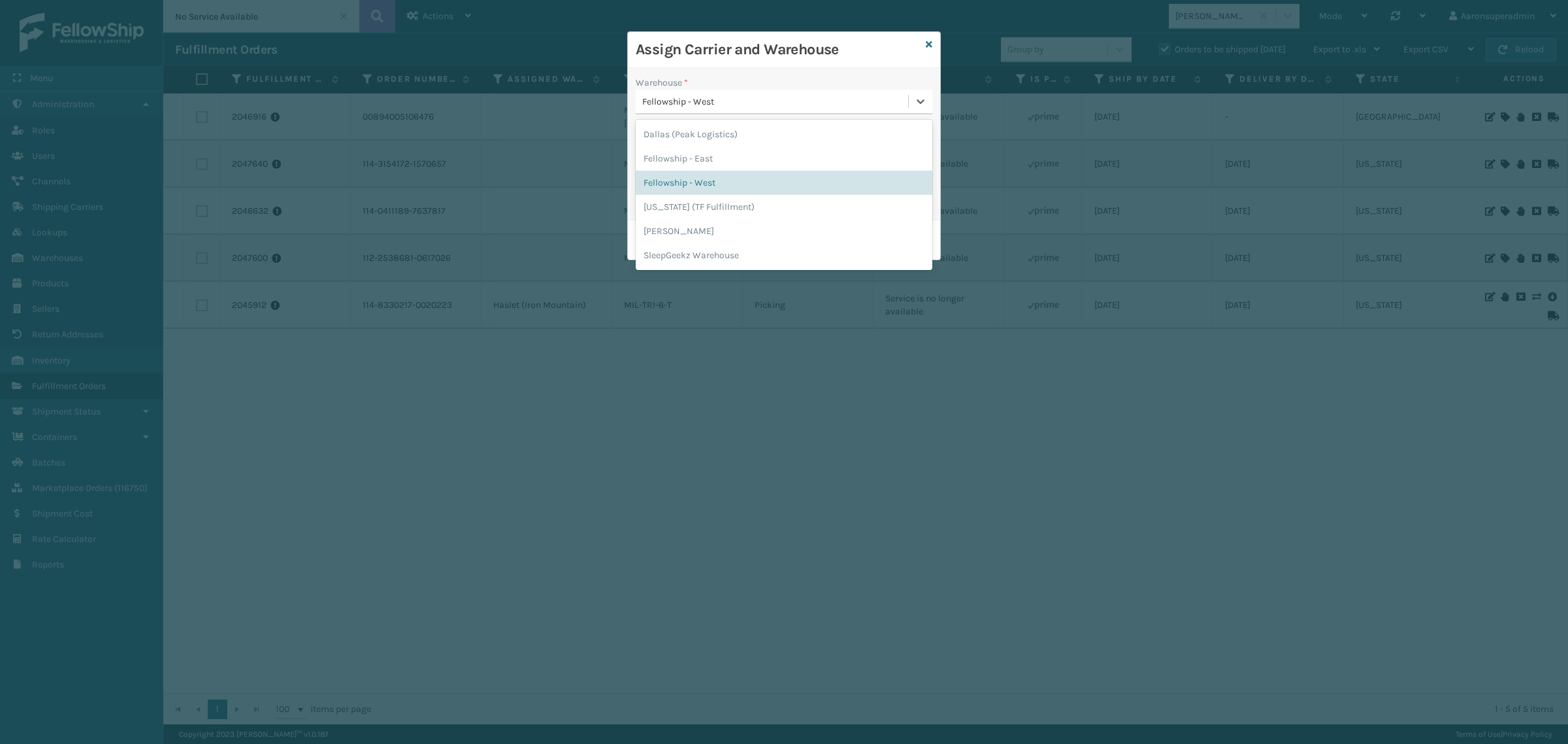
click at [745, 97] on div "Fellowship - West" at bounding box center [776, 101] width 267 height 14
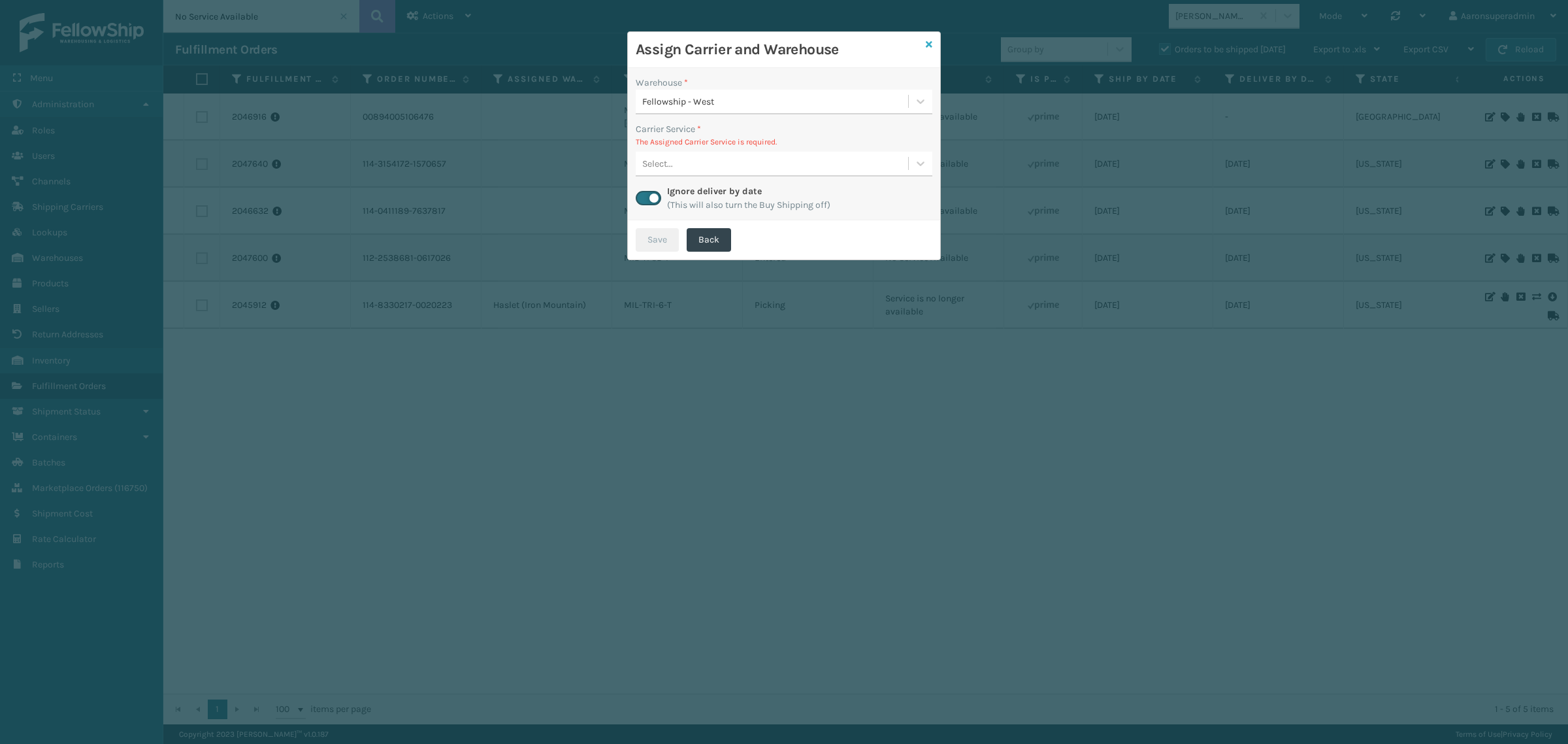
click at [930, 47] on icon at bounding box center [929, 44] width 7 height 9
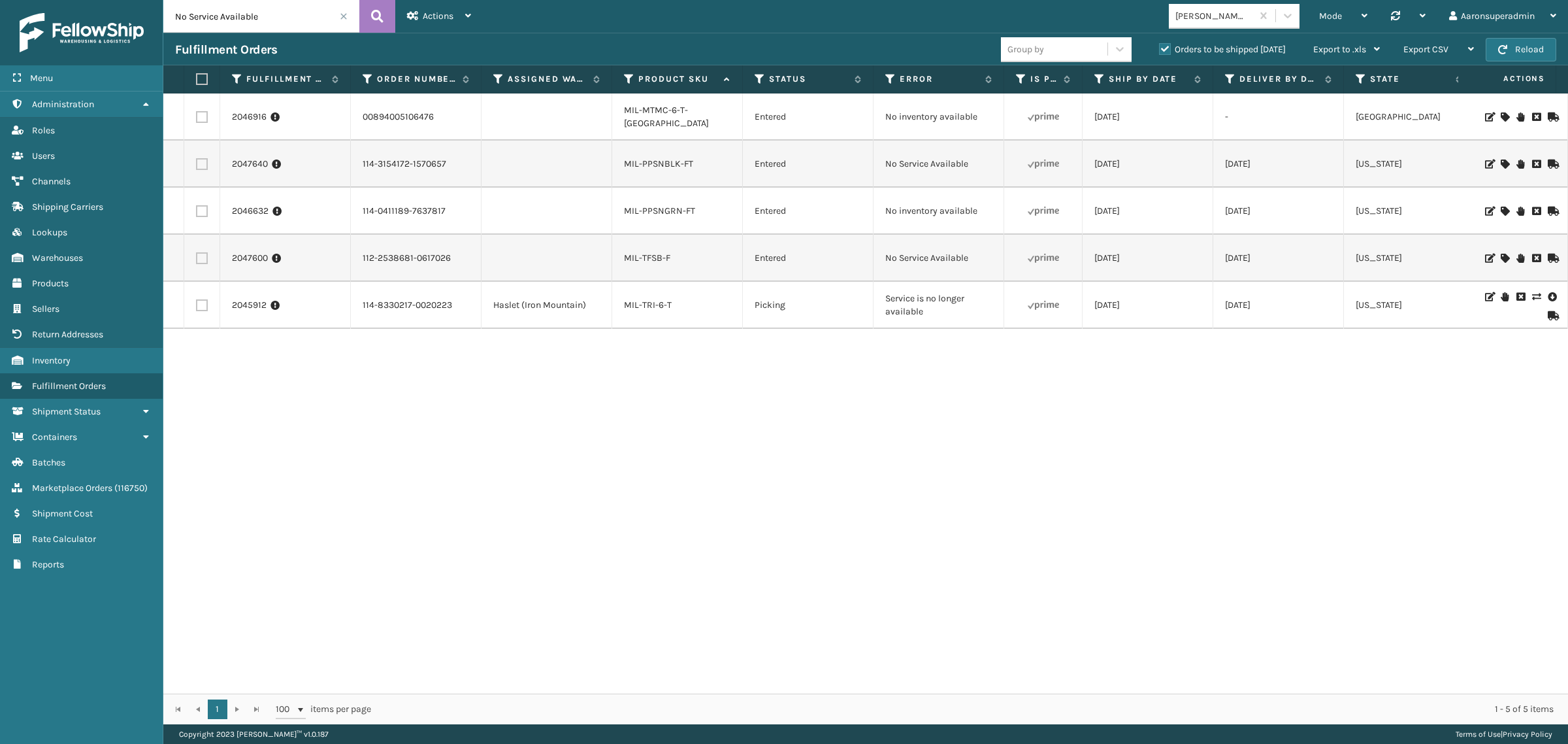
click at [1501, 115] on icon at bounding box center [1505, 117] width 8 height 9
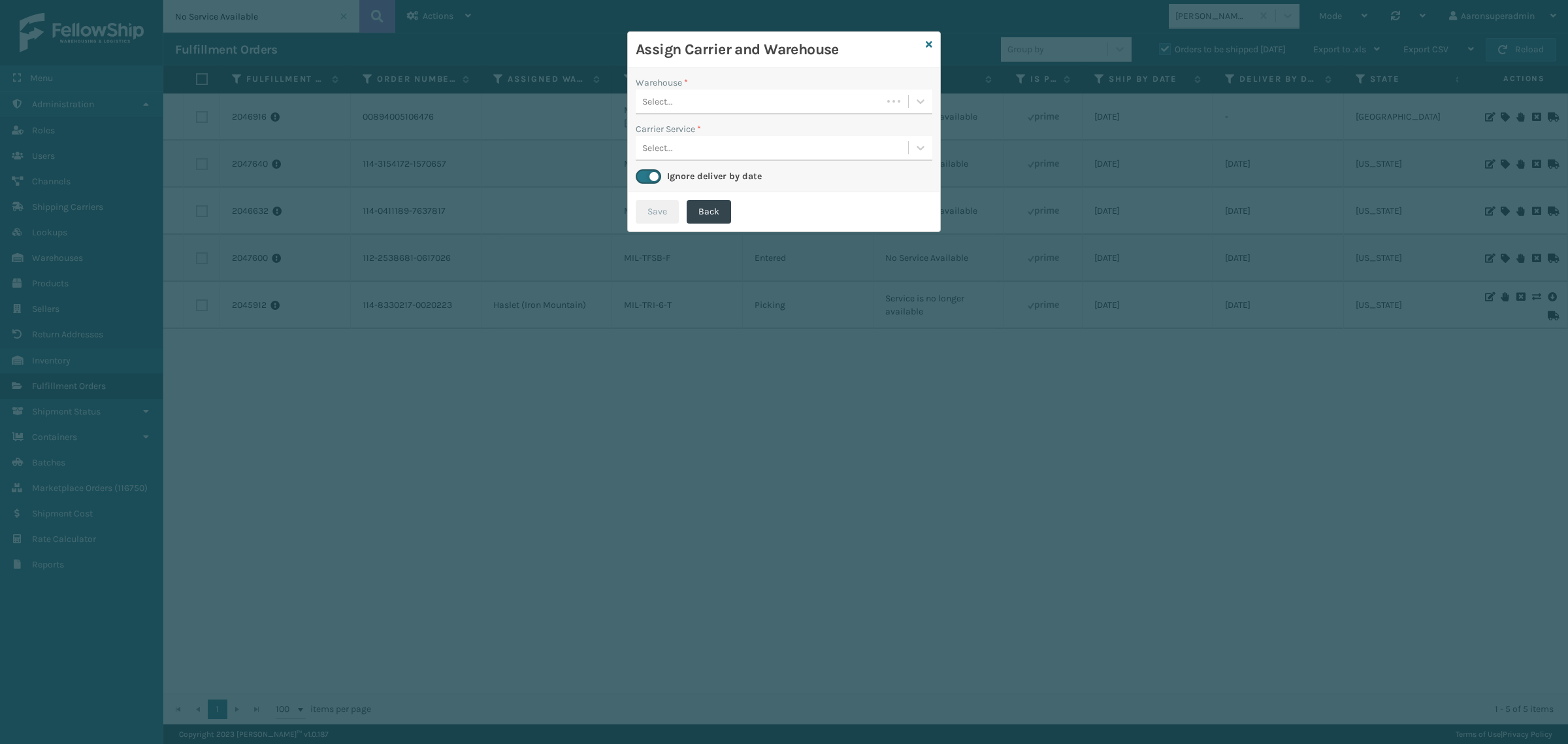
click at [694, 102] on div "Select..." at bounding box center [759, 101] width 246 height 21
click at [645, 137] on div "The Storehouse" at bounding box center [784, 134] width 297 height 24
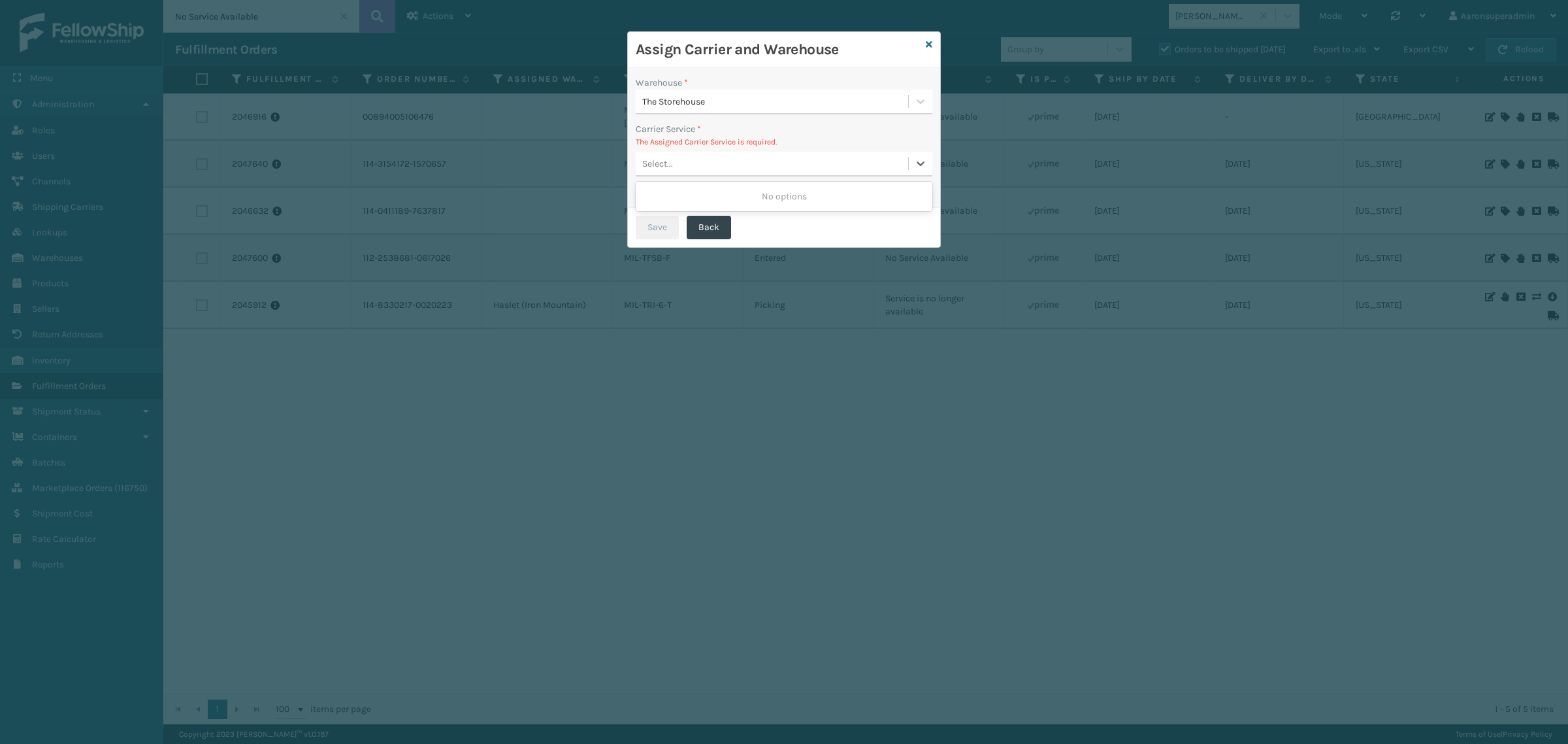
click at [672, 167] on div "Select..." at bounding box center [657, 164] width 31 height 14
click at [929, 41] on icon at bounding box center [929, 44] width 7 height 9
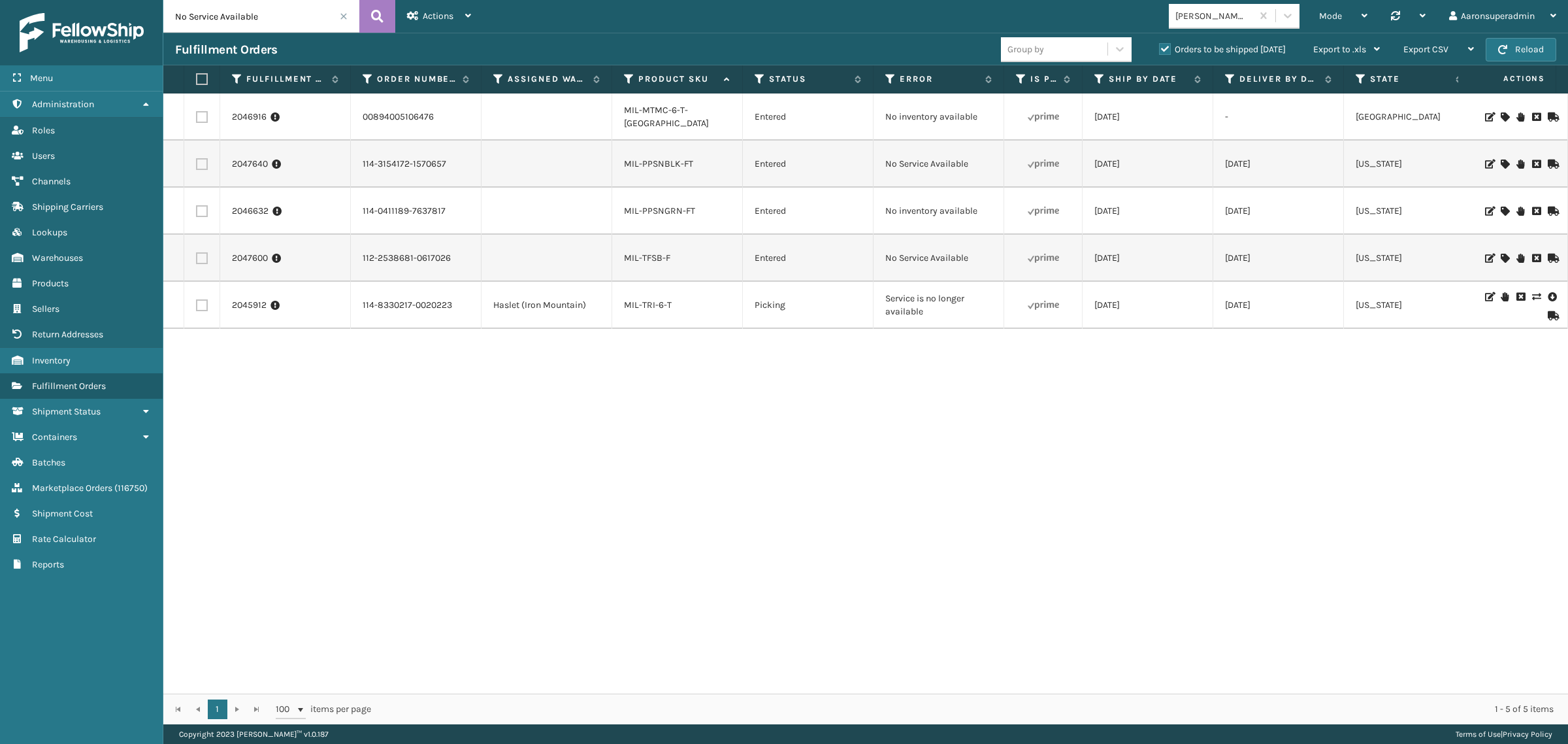
click at [1501, 162] on icon at bounding box center [1505, 164] width 8 height 9
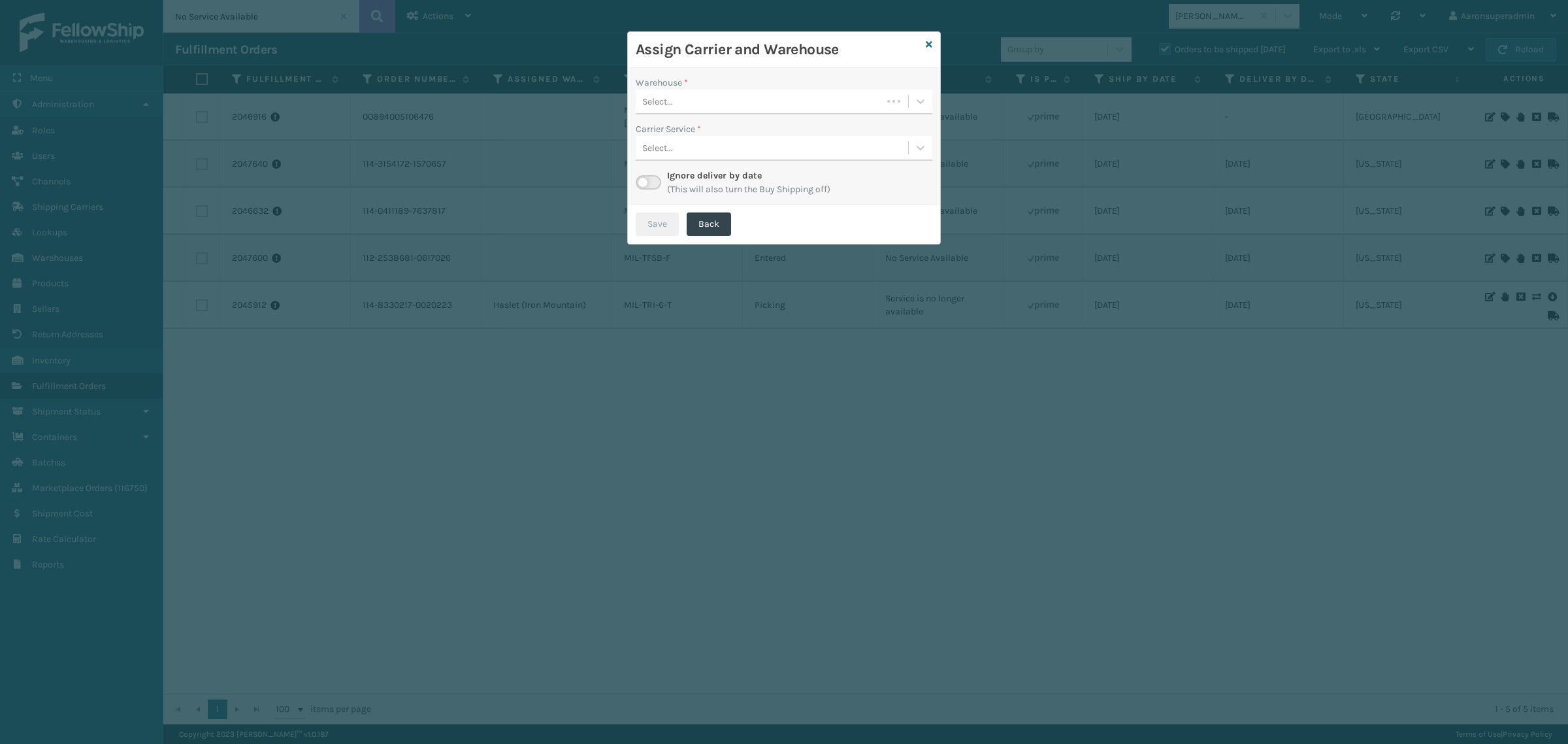
click at [740, 109] on div "Select..." at bounding box center [759, 101] width 246 height 21
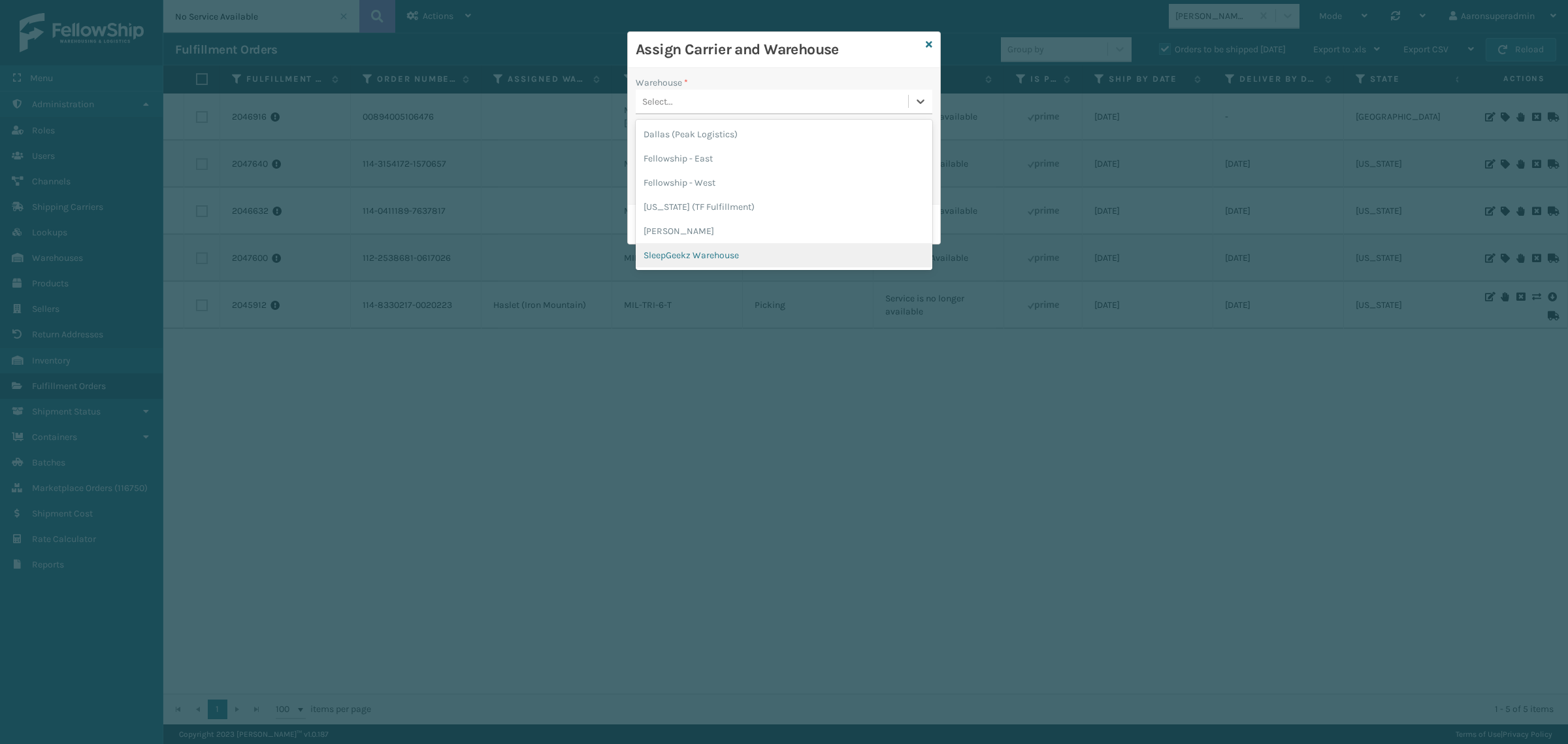
click at [664, 249] on div "SleepGeekz Warehouse" at bounding box center [784, 256] width 297 height 24
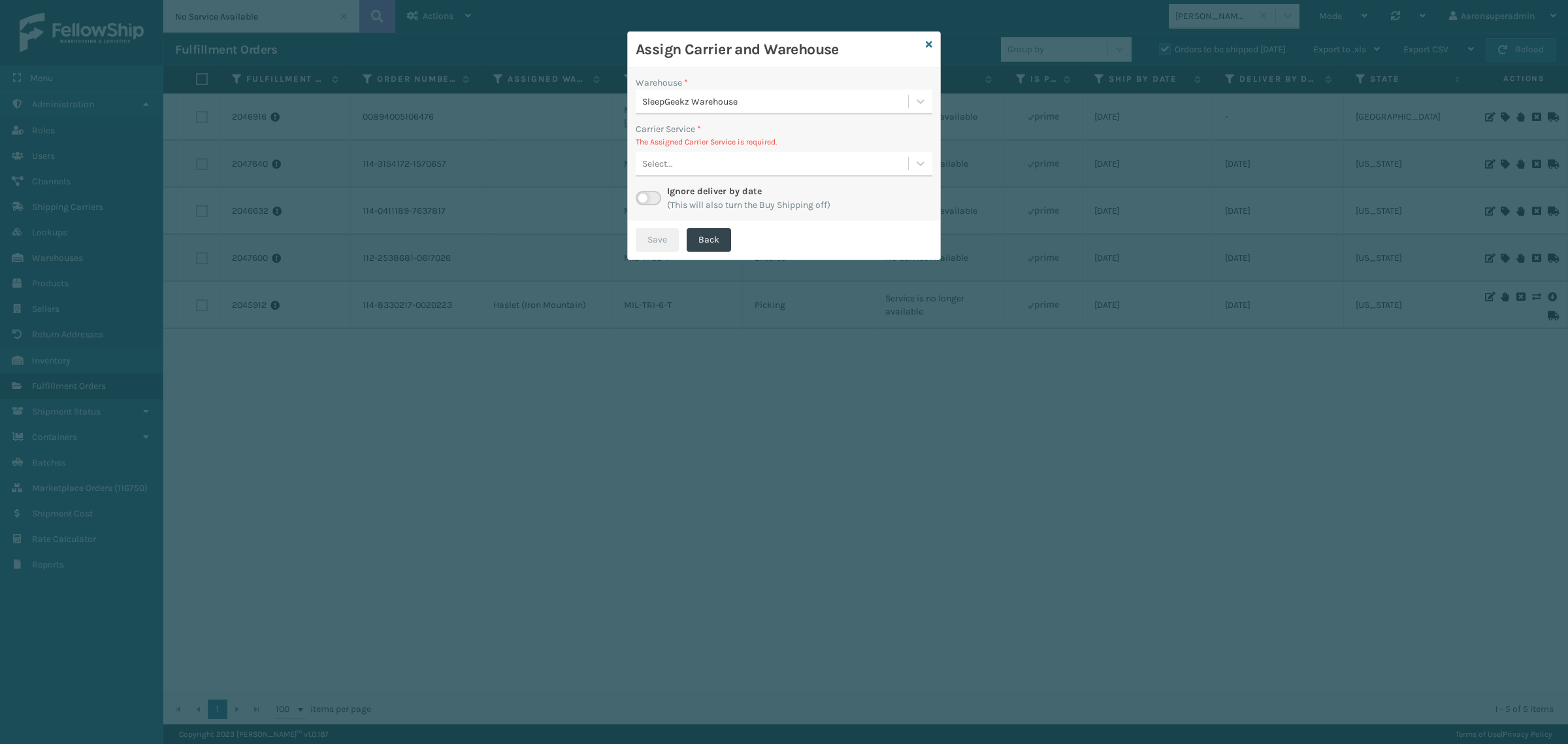
click at [670, 172] on div "Select..." at bounding box center [772, 163] width 272 height 21
click at [664, 194] on div "UPS Ground - $33.52 - [PERSON_NAME] UPS Whitestone Shipping Cost $27.93 Surplus…" at bounding box center [784, 197] width 297 height 24
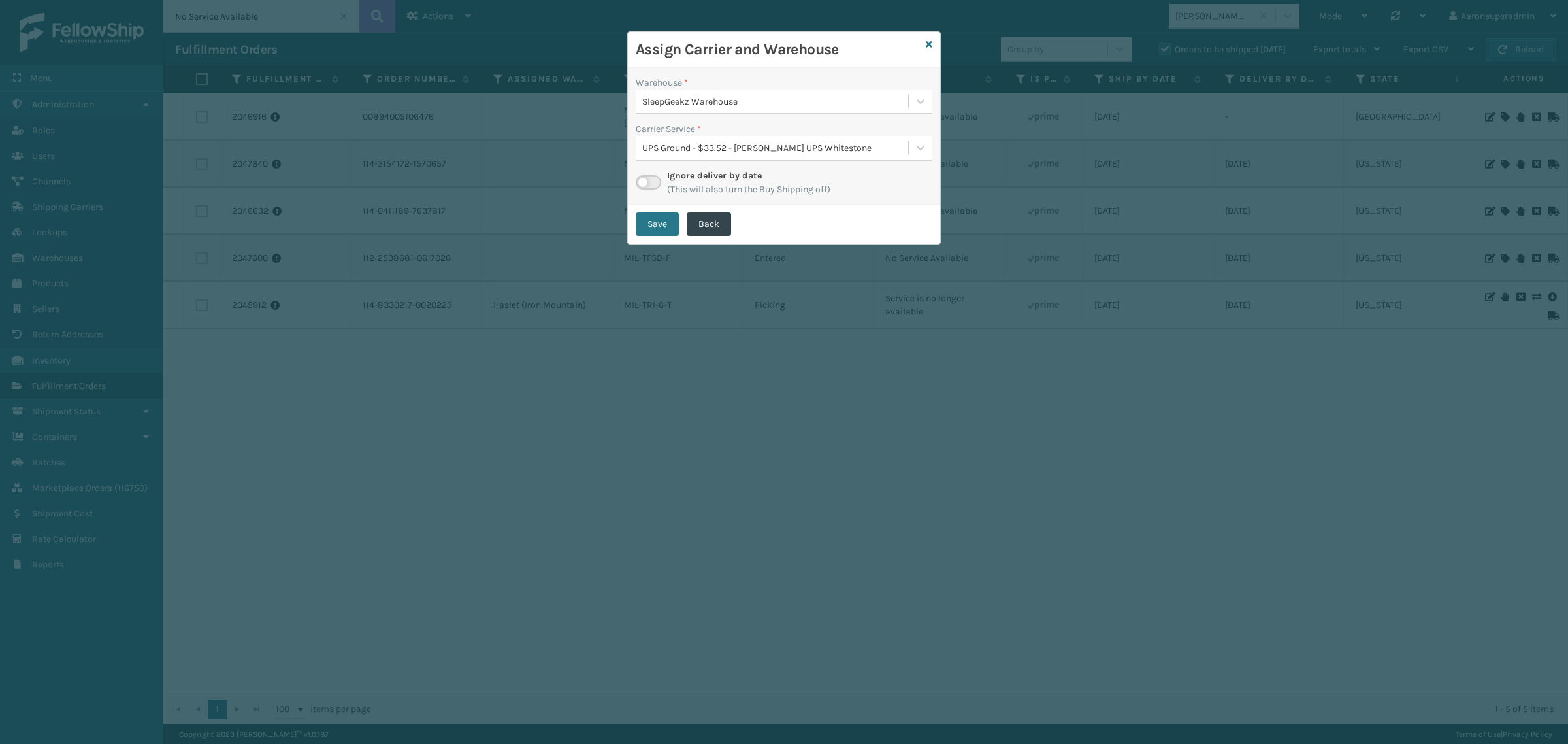
click at [660, 240] on div "Save Back" at bounding box center [783, 224] width 312 height 39
click at [661, 227] on button "Save" at bounding box center [657, 224] width 43 height 24
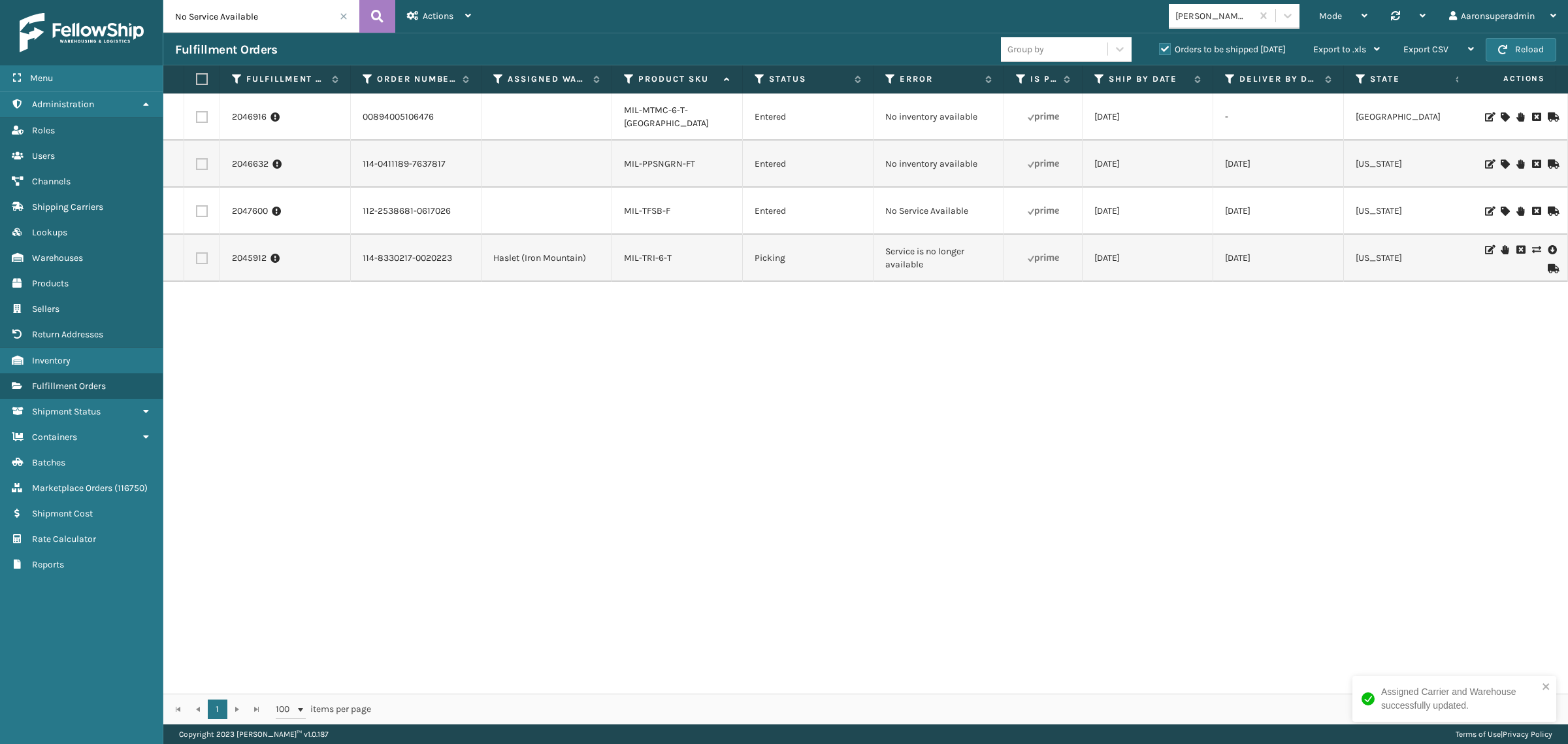
click at [1501, 165] on icon at bounding box center [1505, 164] width 8 height 9
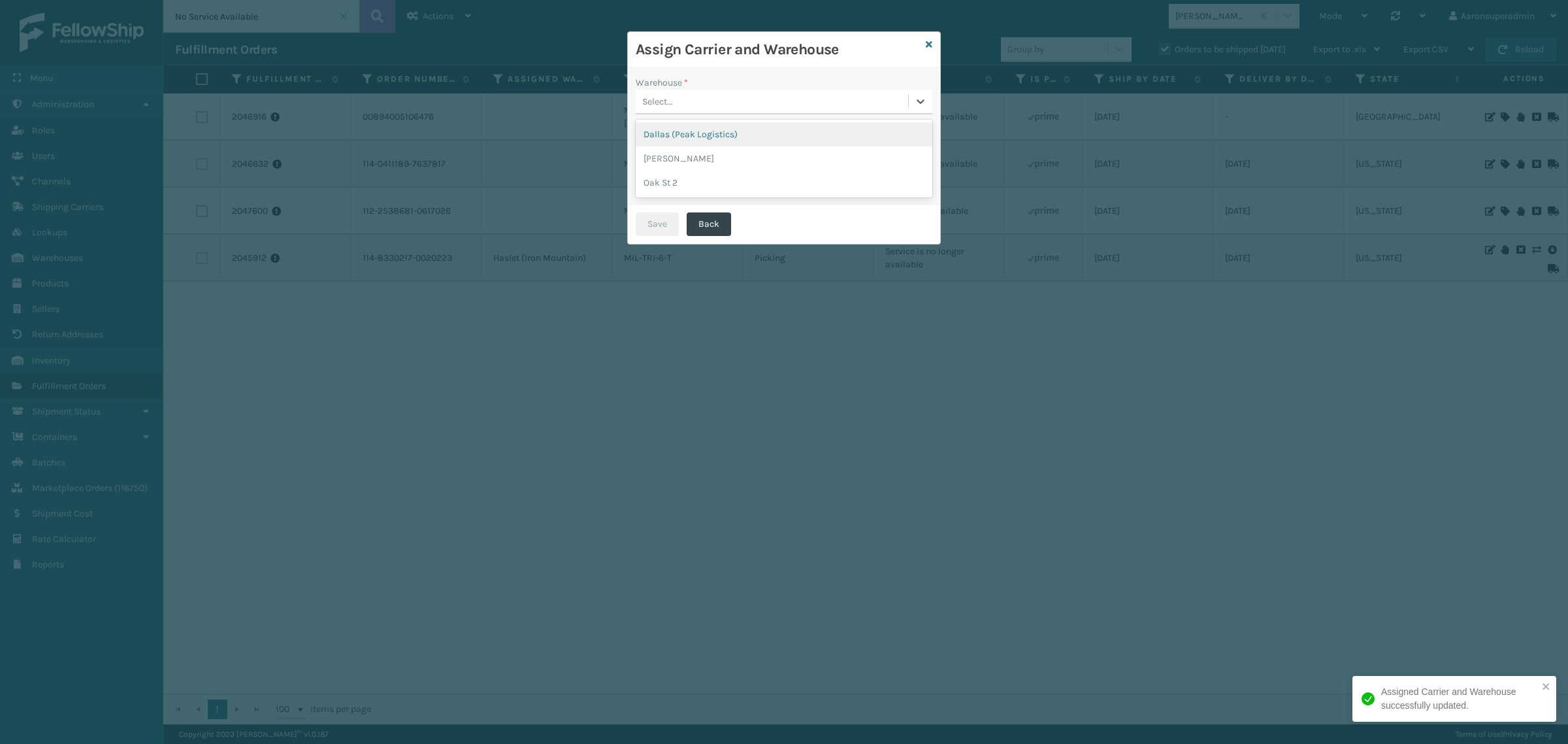
click at [655, 102] on div "Select..." at bounding box center [657, 101] width 31 height 14
click at [681, 139] on div "Dallas (Peak Logistics)" at bounding box center [784, 134] width 297 height 24
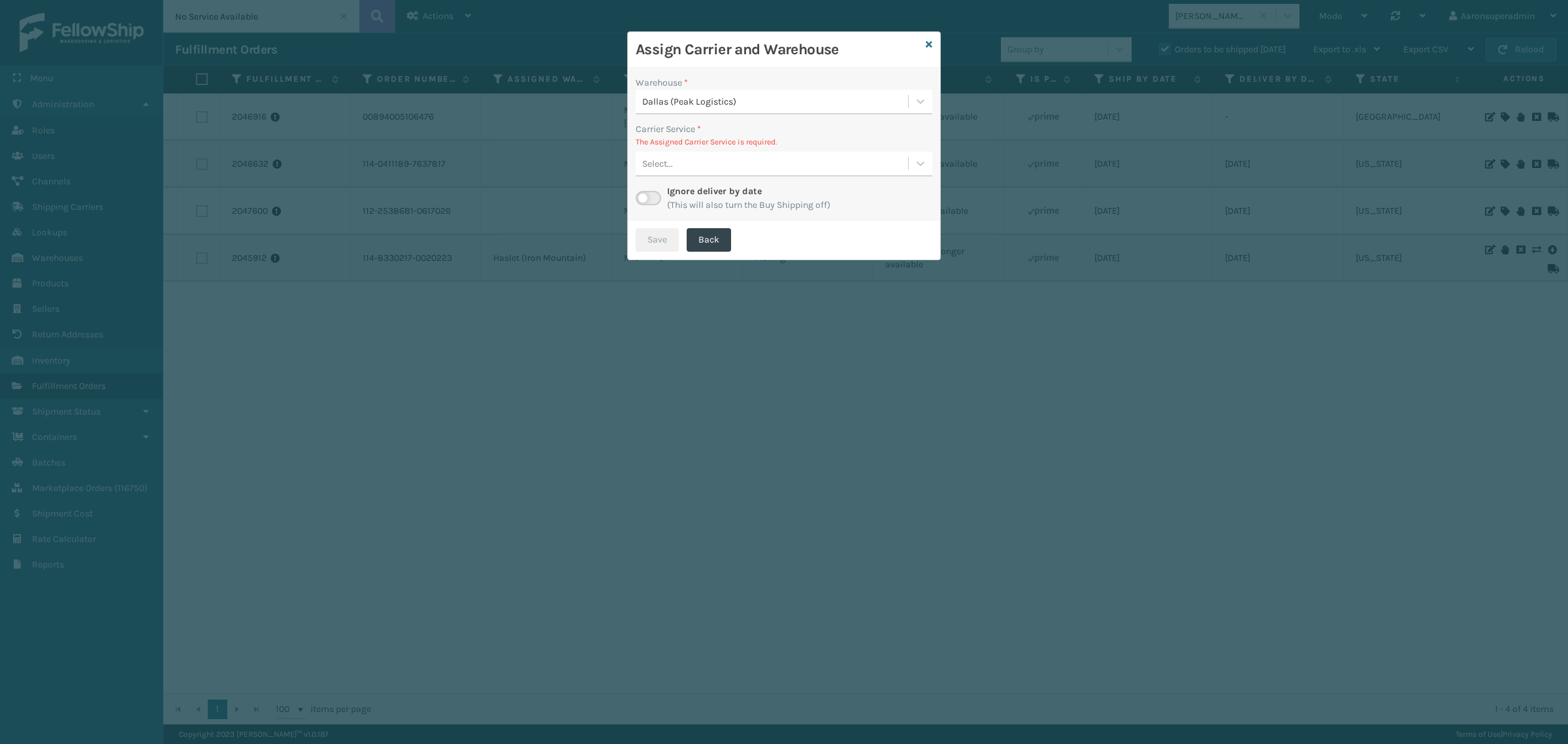
click at [686, 153] on div "Select..." at bounding box center [772, 163] width 272 height 21
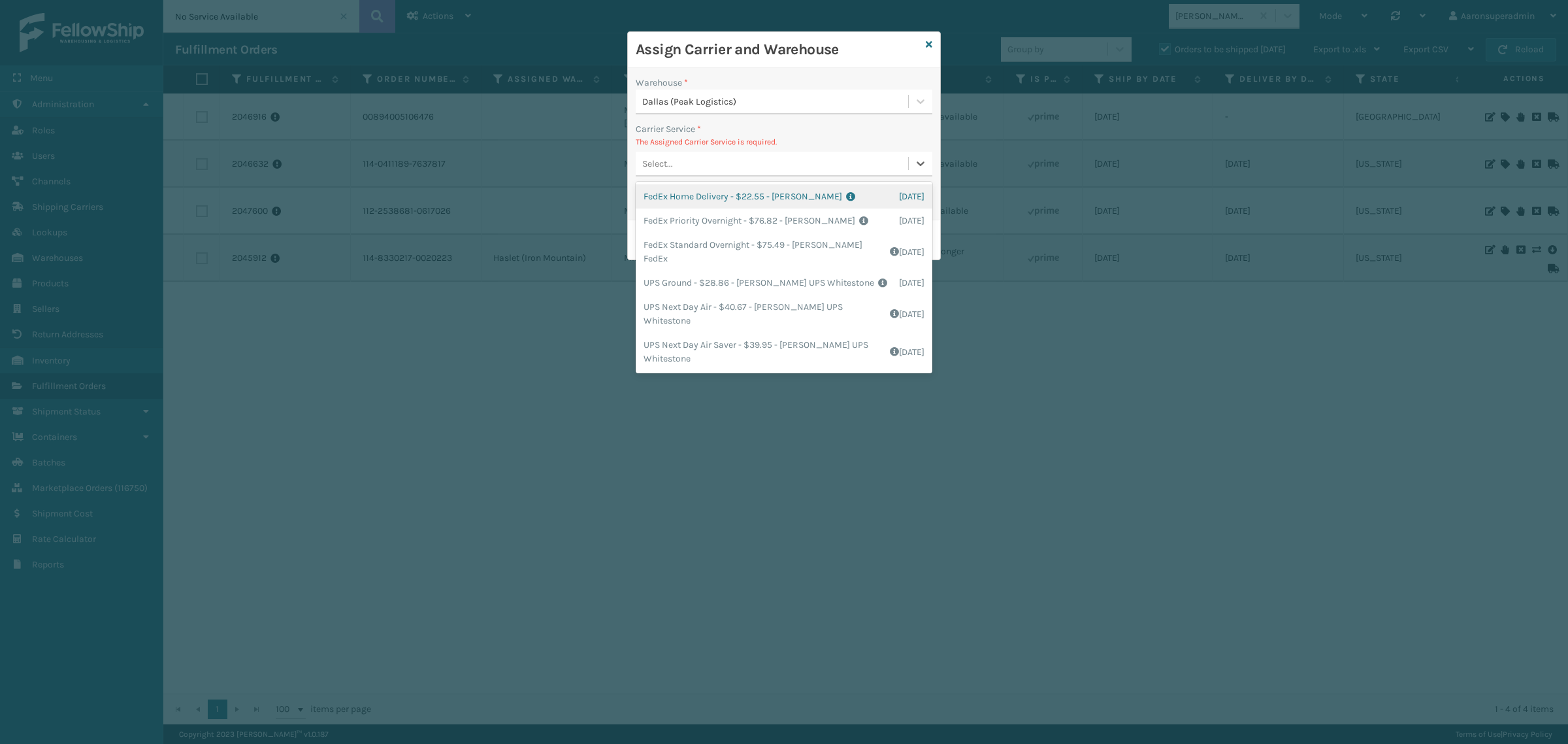
click at [677, 203] on div "FedEx Home Delivery - $22.55 - [PERSON_NAME] FedEx Shipping Cost $19.78 Surplus…" at bounding box center [784, 197] width 297 height 24
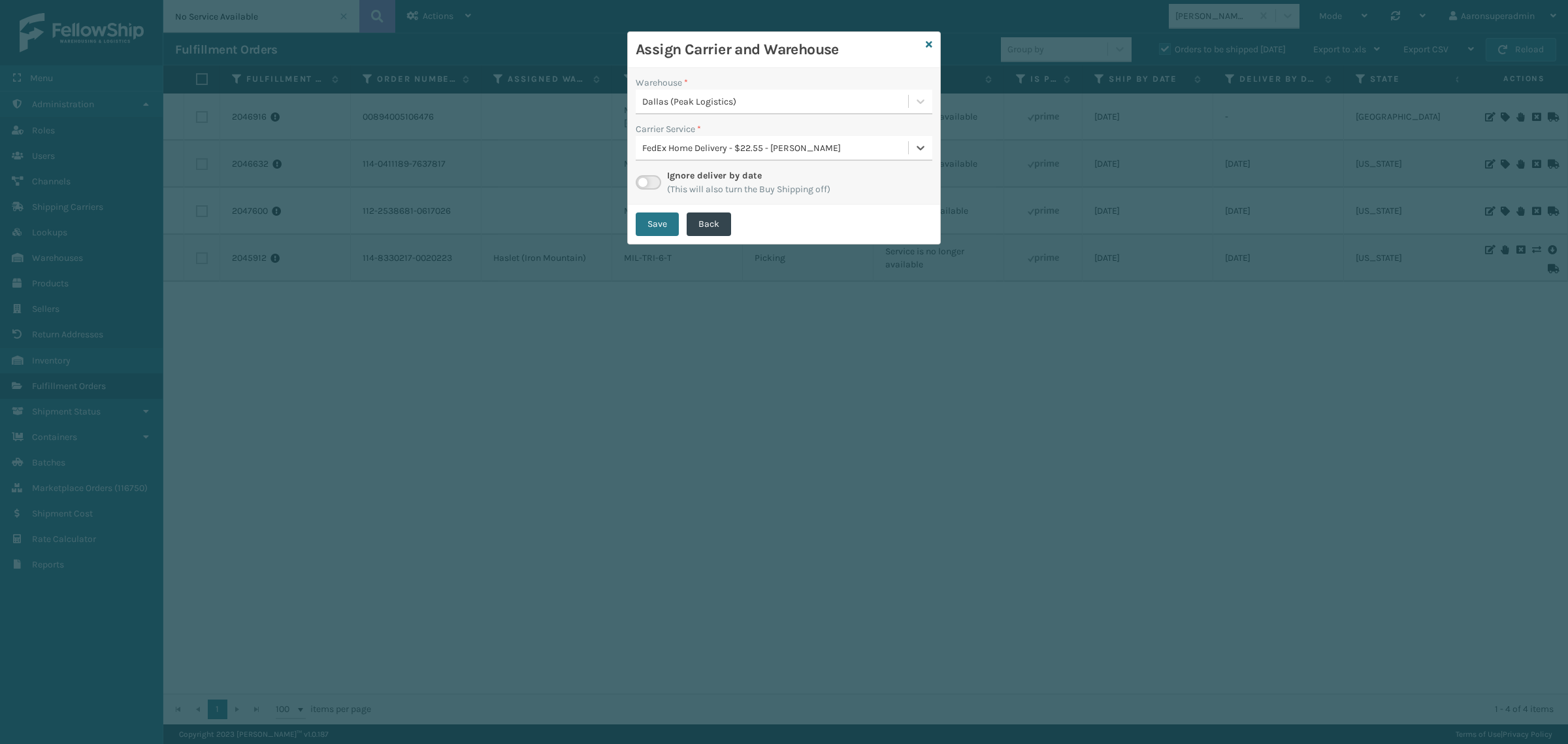
click at [647, 222] on button "Save" at bounding box center [657, 224] width 43 height 24
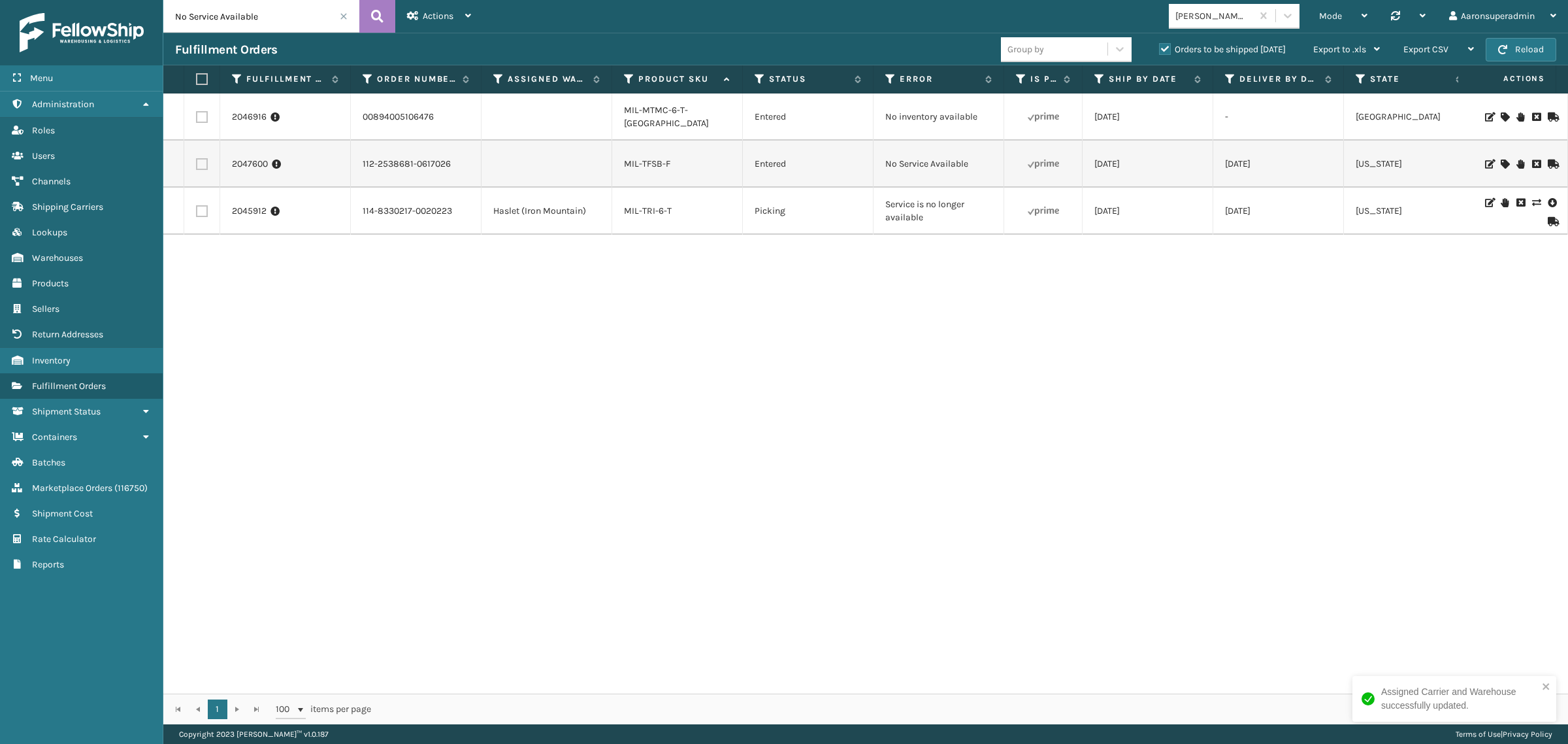
click at [1501, 161] on icon at bounding box center [1505, 164] width 8 height 9
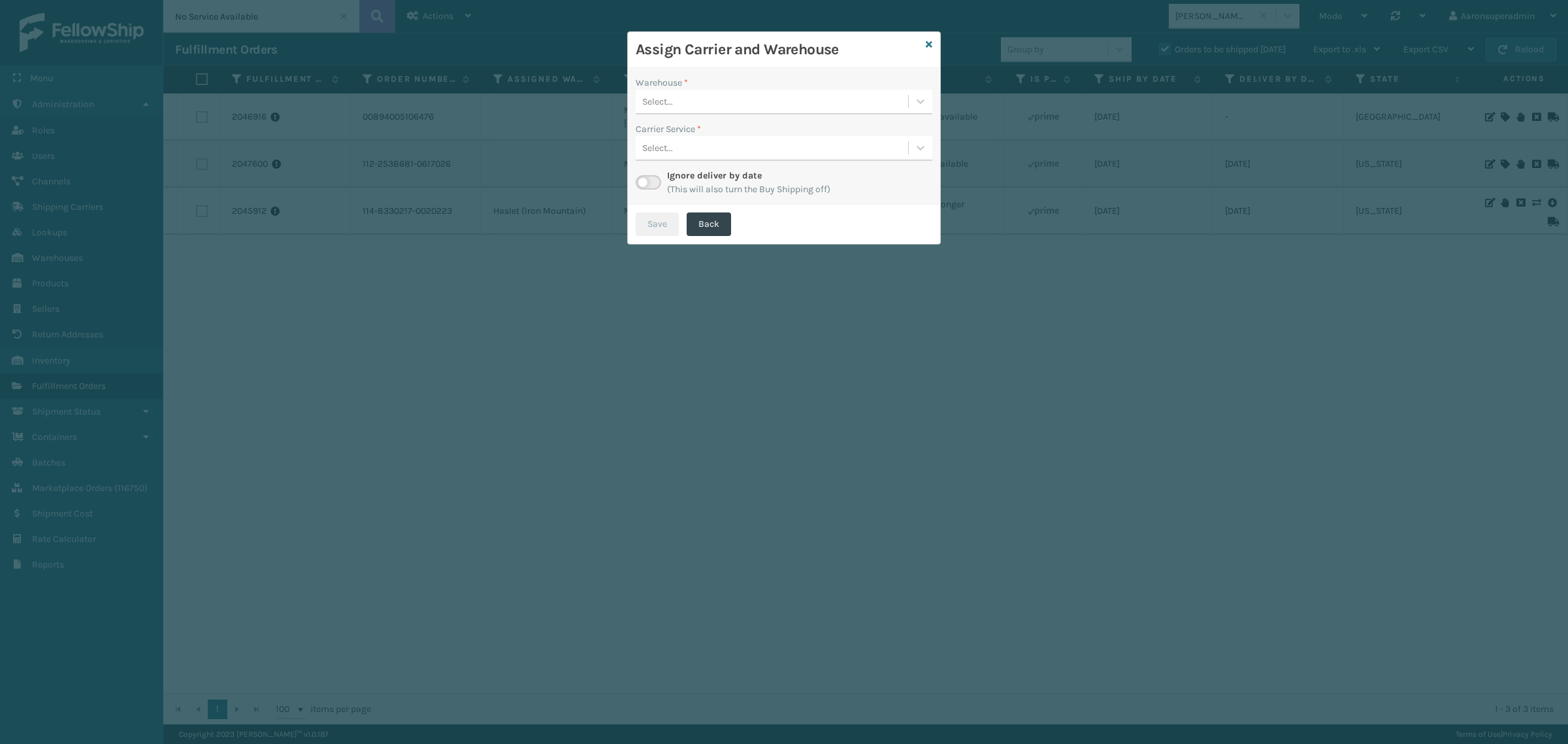
click at [670, 92] on div "Select..." at bounding box center [772, 101] width 272 height 21
click at [668, 206] on div "[PERSON_NAME]" at bounding box center [784, 207] width 297 height 24
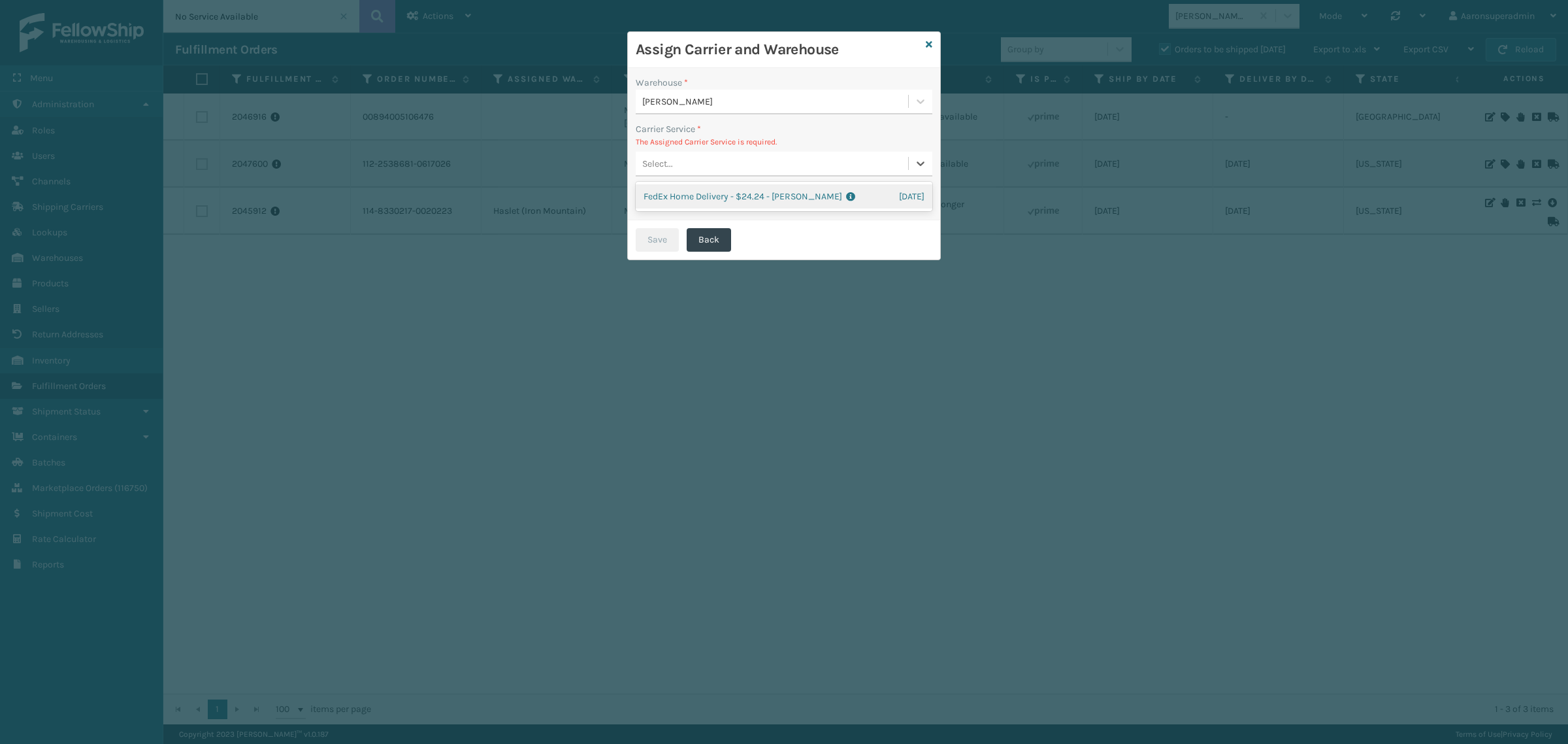
click at [753, 153] on div "Select..." at bounding box center [772, 163] width 272 height 21
click at [738, 190] on div "FedEx Home Delivery - $24.24 - [PERSON_NAME] FedEx Shipping Cost $21.26 Surplus…" at bounding box center [784, 197] width 297 height 24
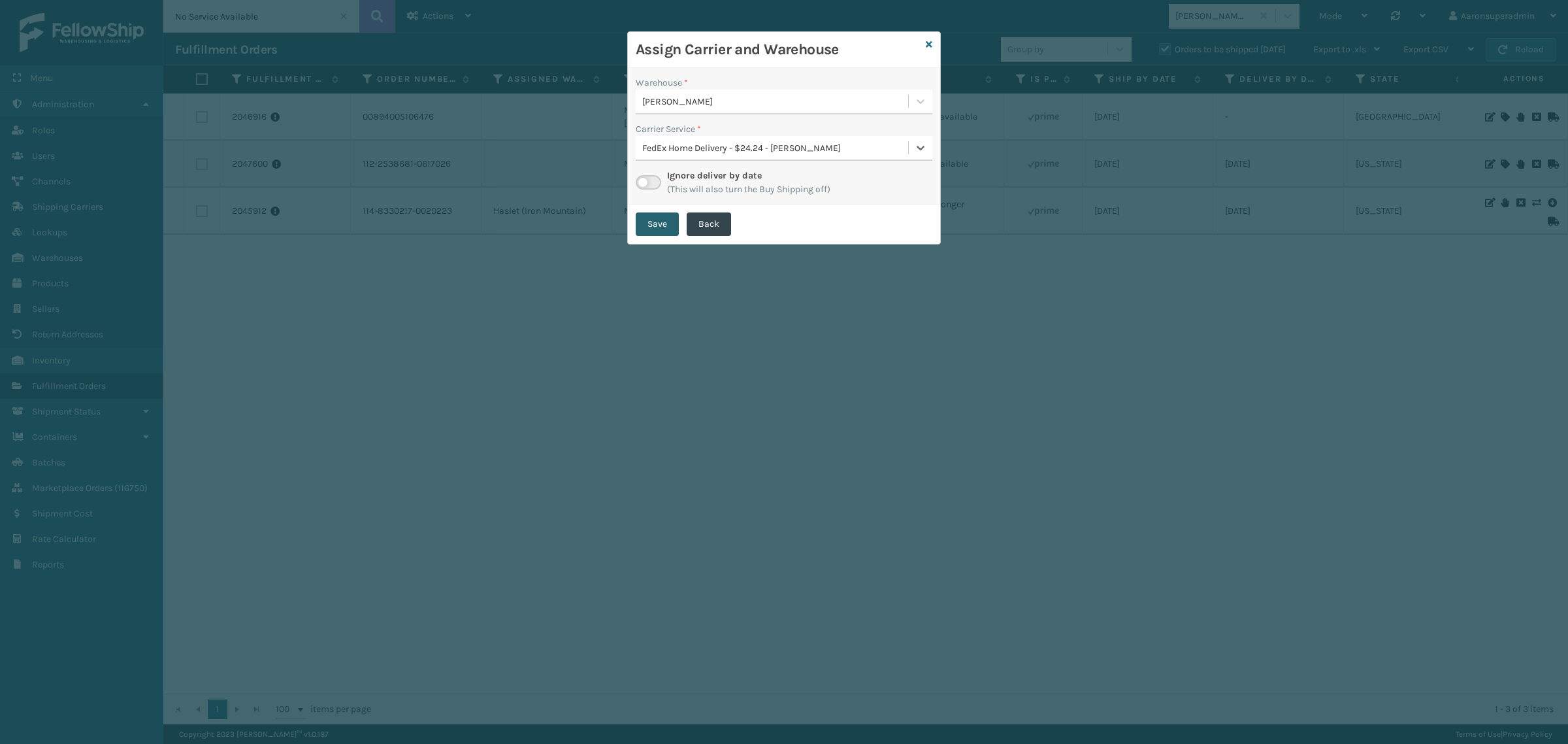
click at [657, 230] on button "Save" at bounding box center [657, 224] width 43 height 24
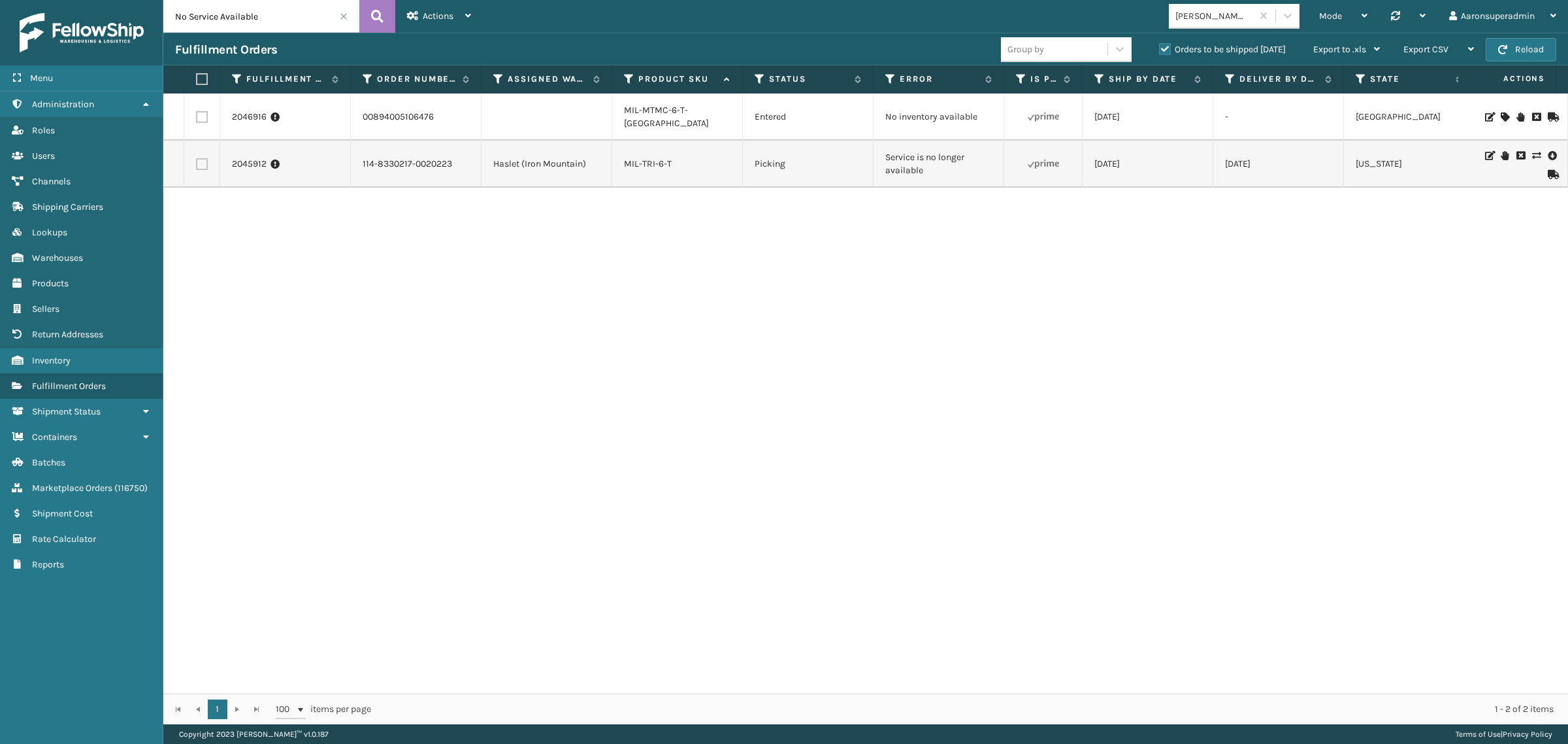
click at [344, 13] on span at bounding box center [343, 16] width 8 height 8
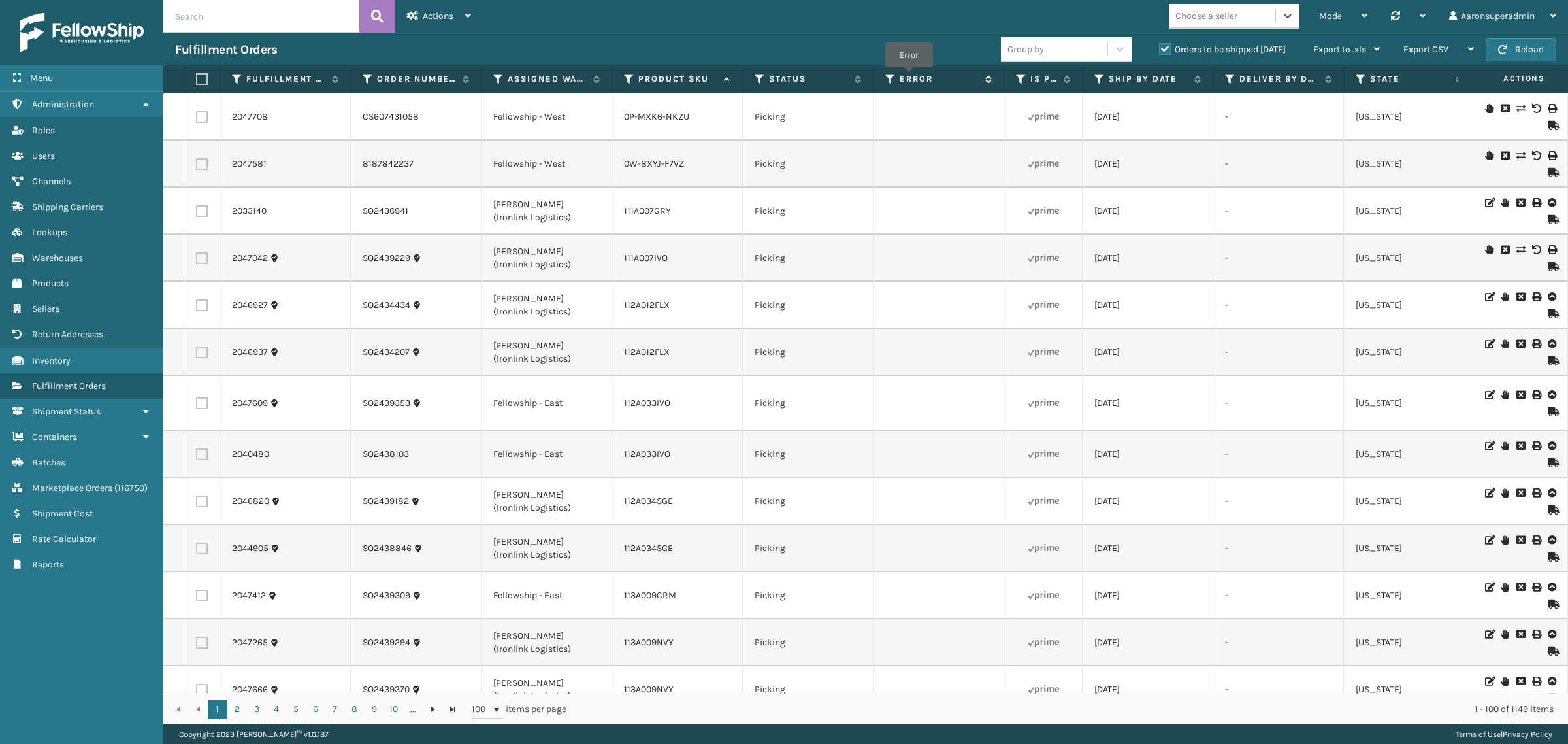
click at [909, 76] on label "Error" at bounding box center [940, 79] width 79 height 11
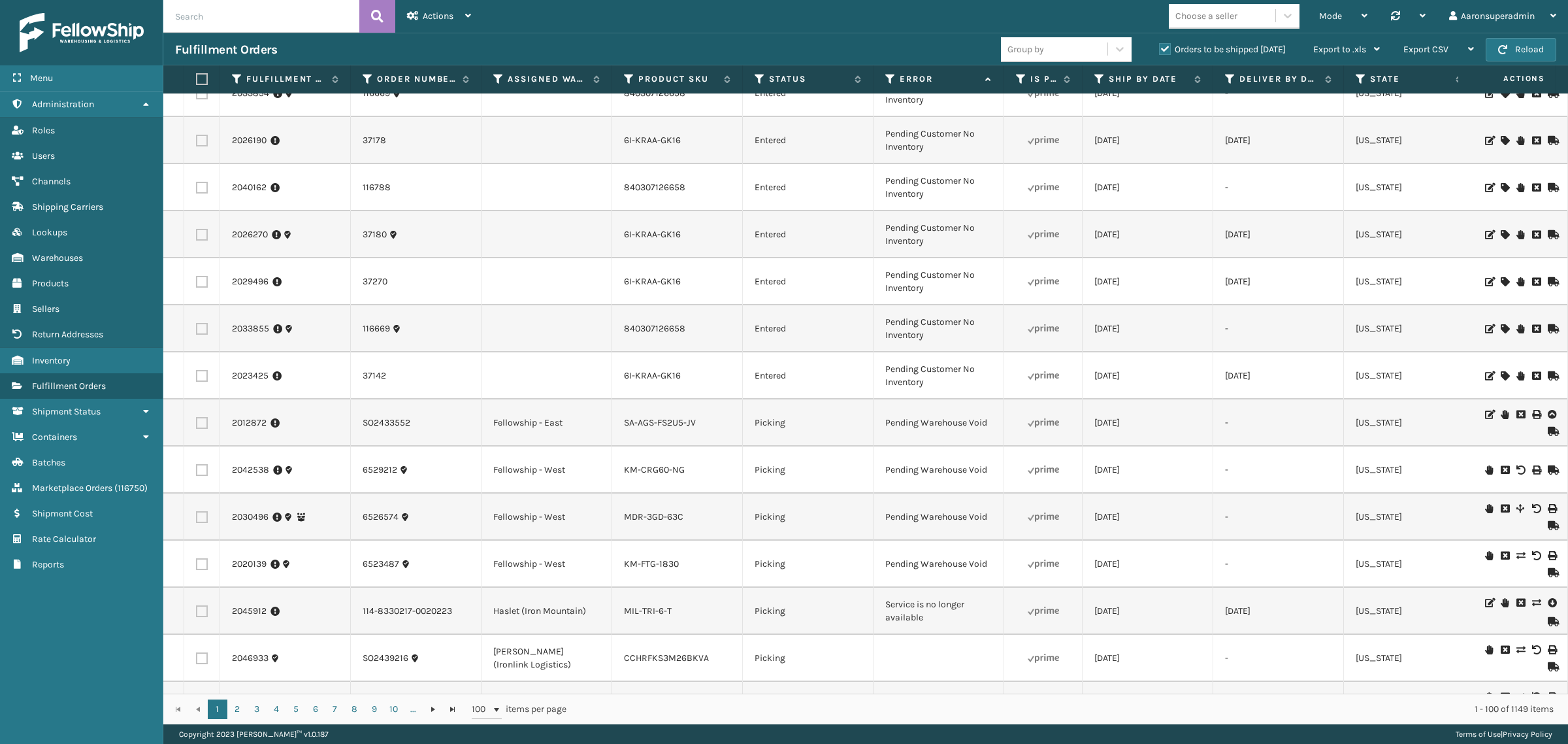
scroll to position [3152, 0]
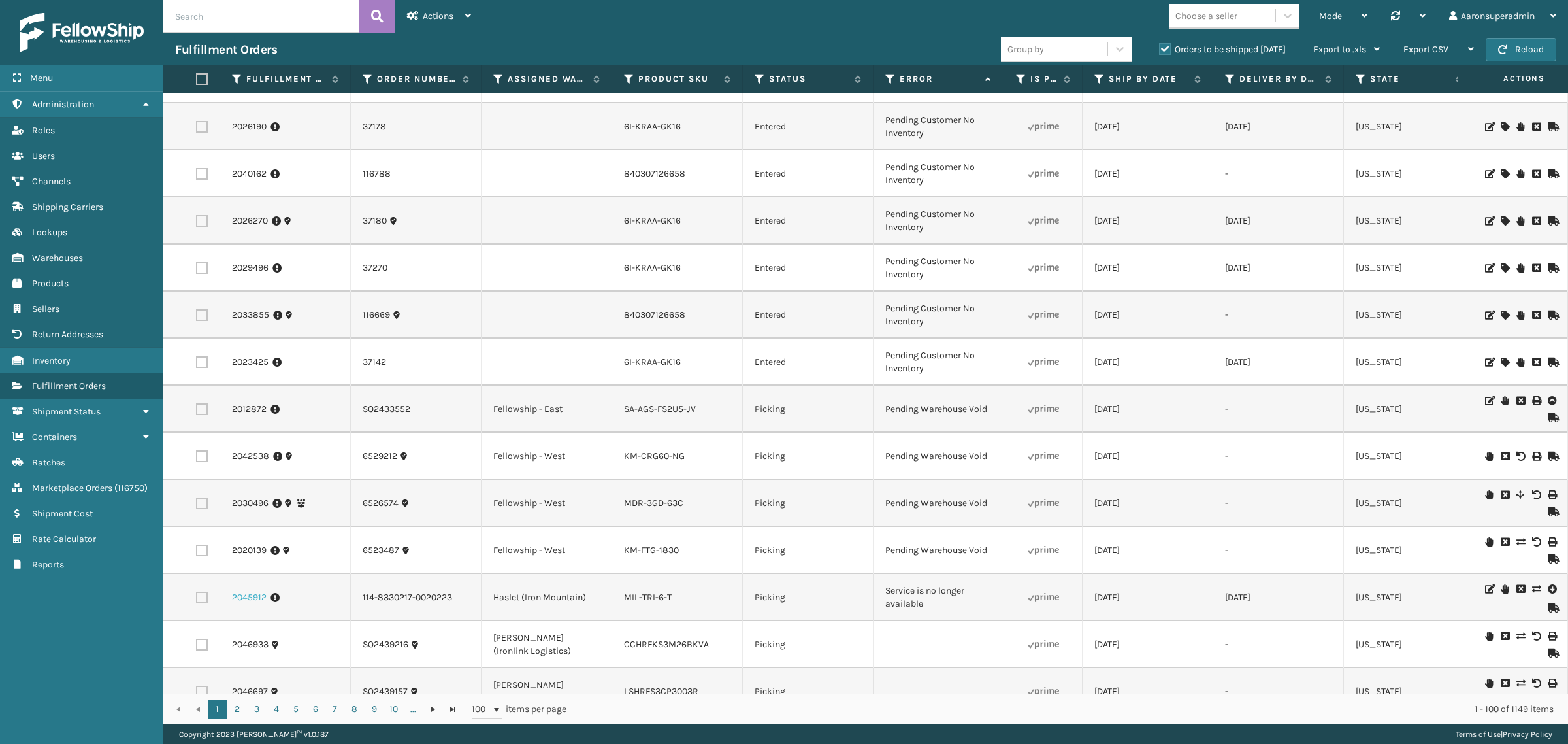
click at [246, 599] on link "2045912" at bounding box center [249, 597] width 34 height 13
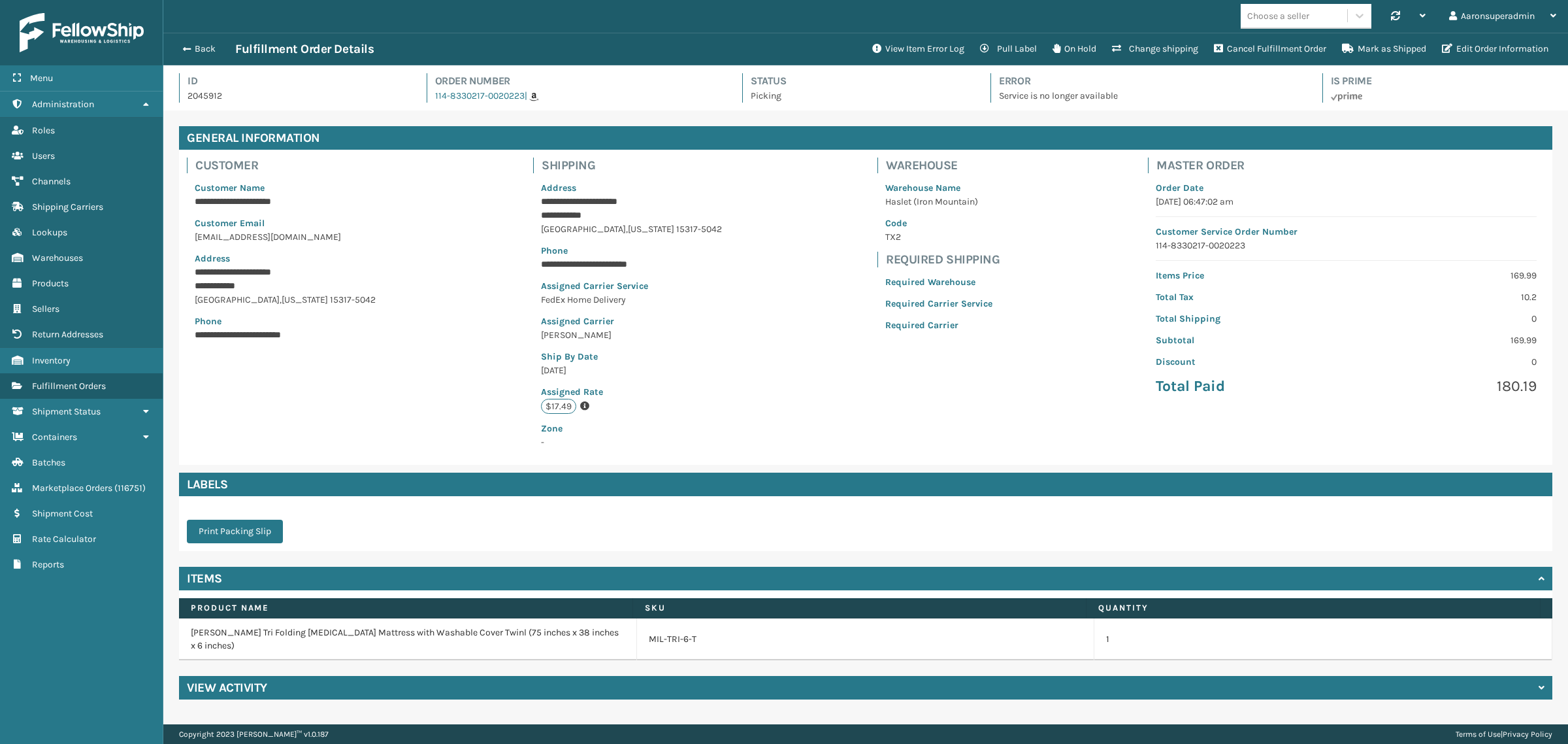
scroll to position [31, 1405]
click at [1157, 50] on button "Change shipping" at bounding box center [1155, 49] width 102 height 26
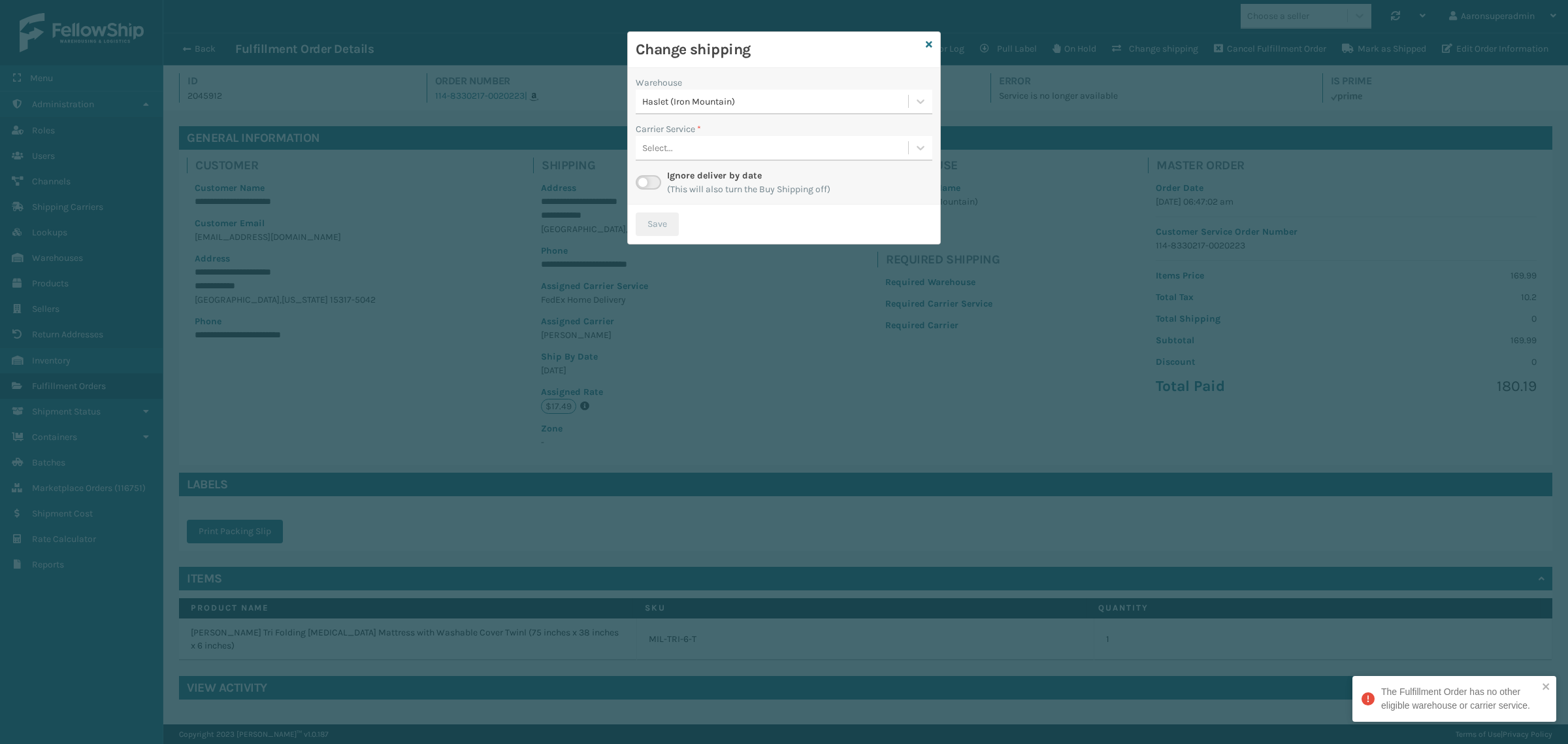
click at [714, 108] on div "Haslet (Iron Mountain)" at bounding box center [776, 101] width 267 height 14
click at [717, 89] on div "Warehouse" at bounding box center [784, 82] width 297 height 14
click at [639, 198] on div "Warehouse Haslet (Iron Mountain) Carrier Service * Select... Ignore deliver by …" at bounding box center [783, 136] width 312 height 137
click at [642, 185] on label at bounding box center [648, 182] width 25 height 14
click at [642, 184] on input "checkbox" at bounding box center [640, 179] width 8 height 8
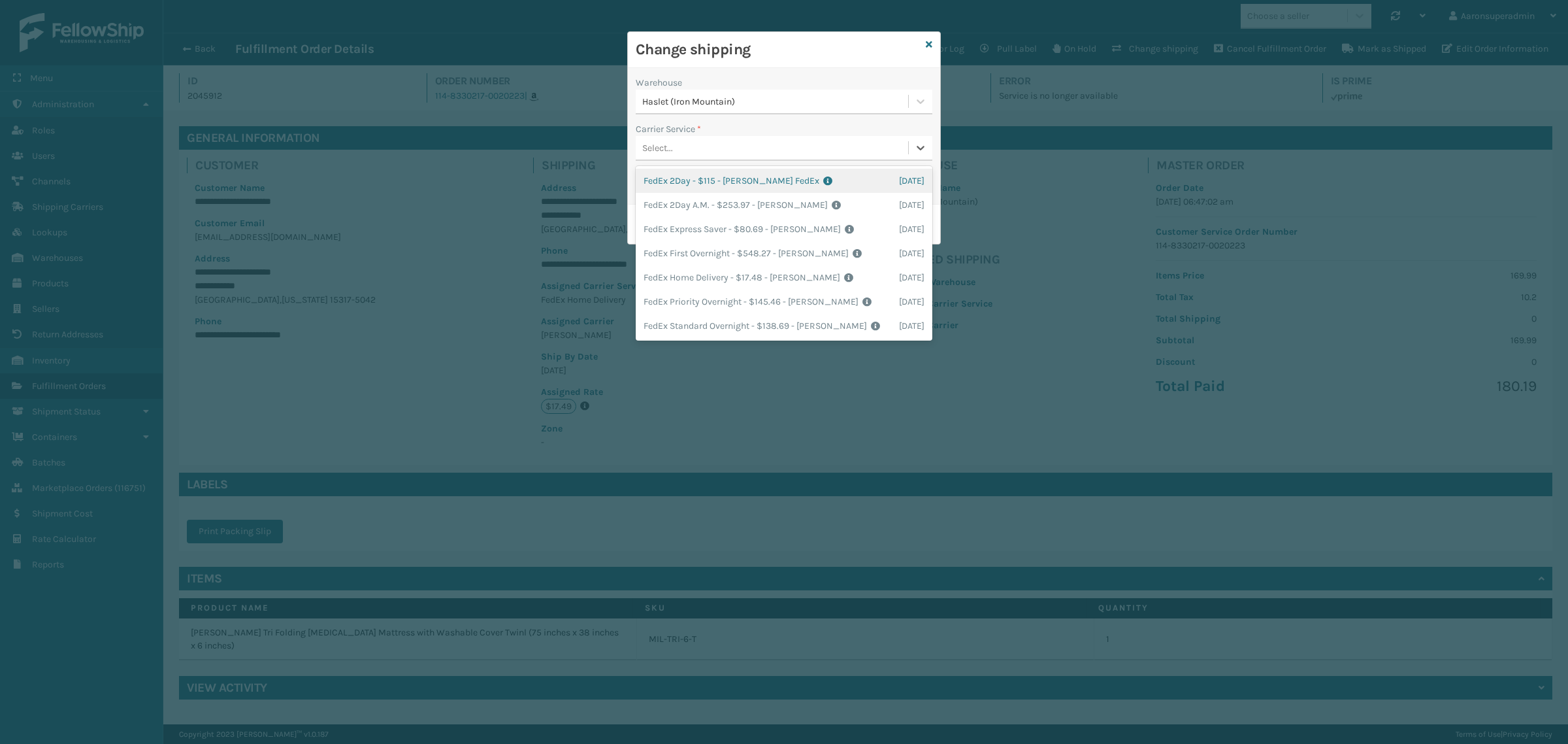
click at [692, 146] on div "Select..." at bounding box center [772, 148] width 272 height 21
click at [706, 193] on div "FedEx 2Day A.M. - $253.97 - [PERSON_NAME] FedEx Shipping Cost $222.78 Surplus C…" at bounding box center [784, 205] width 297 height 24
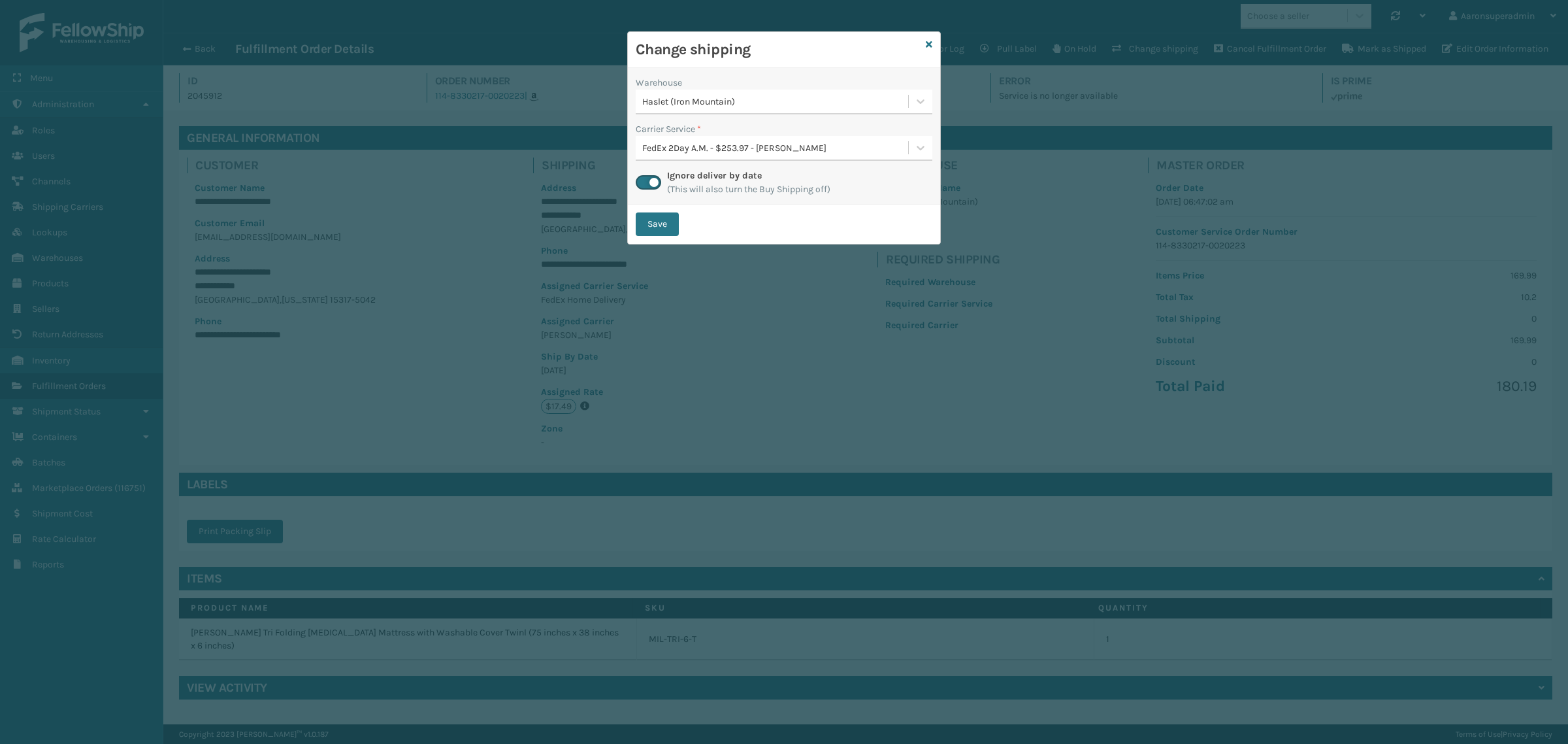
click at [657, 224] on button "Save" at bounding box center [657, 224] width 43 height 24
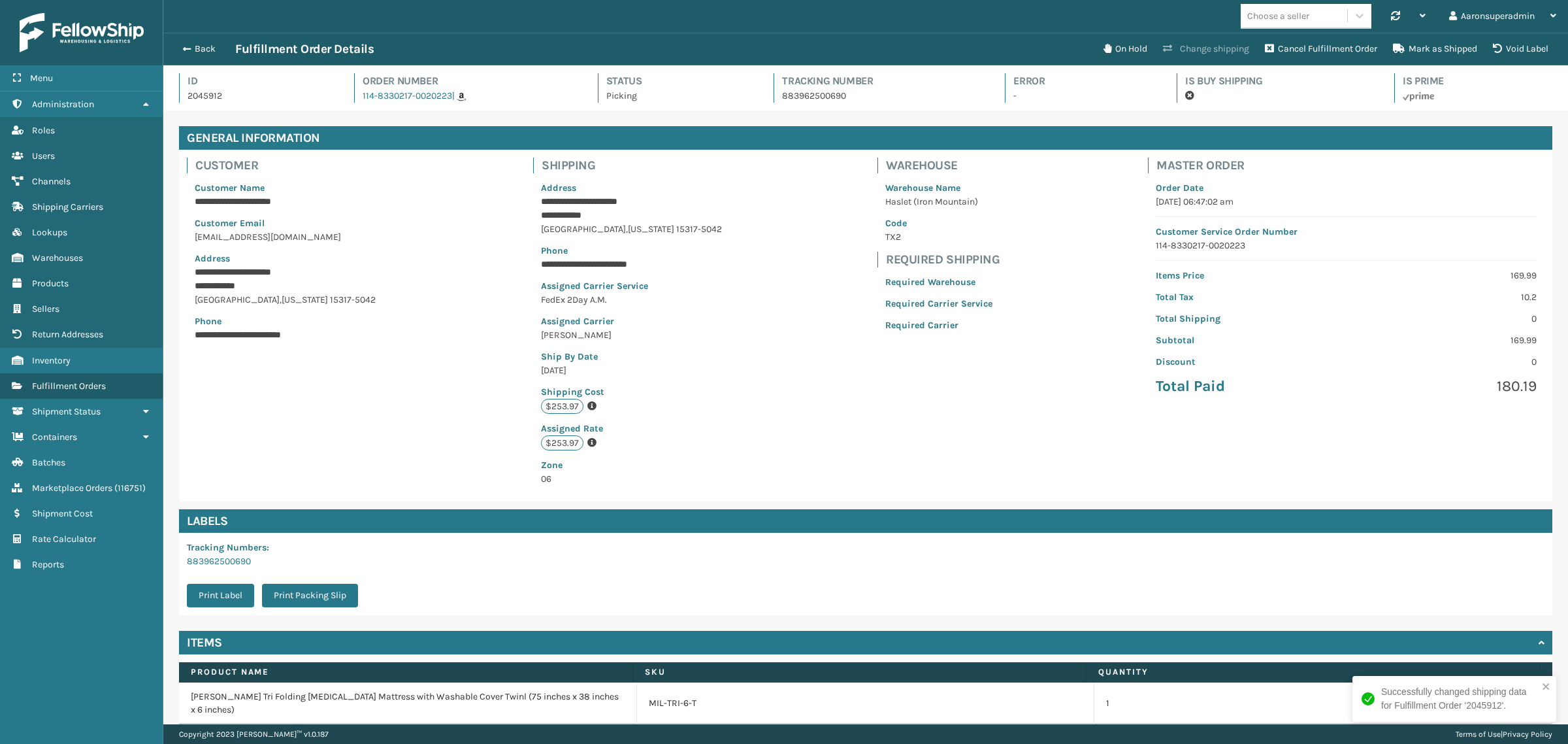
click at [1187, 53] on button "Change shipping" at bounding box center [1207, 49] width 102 height 26
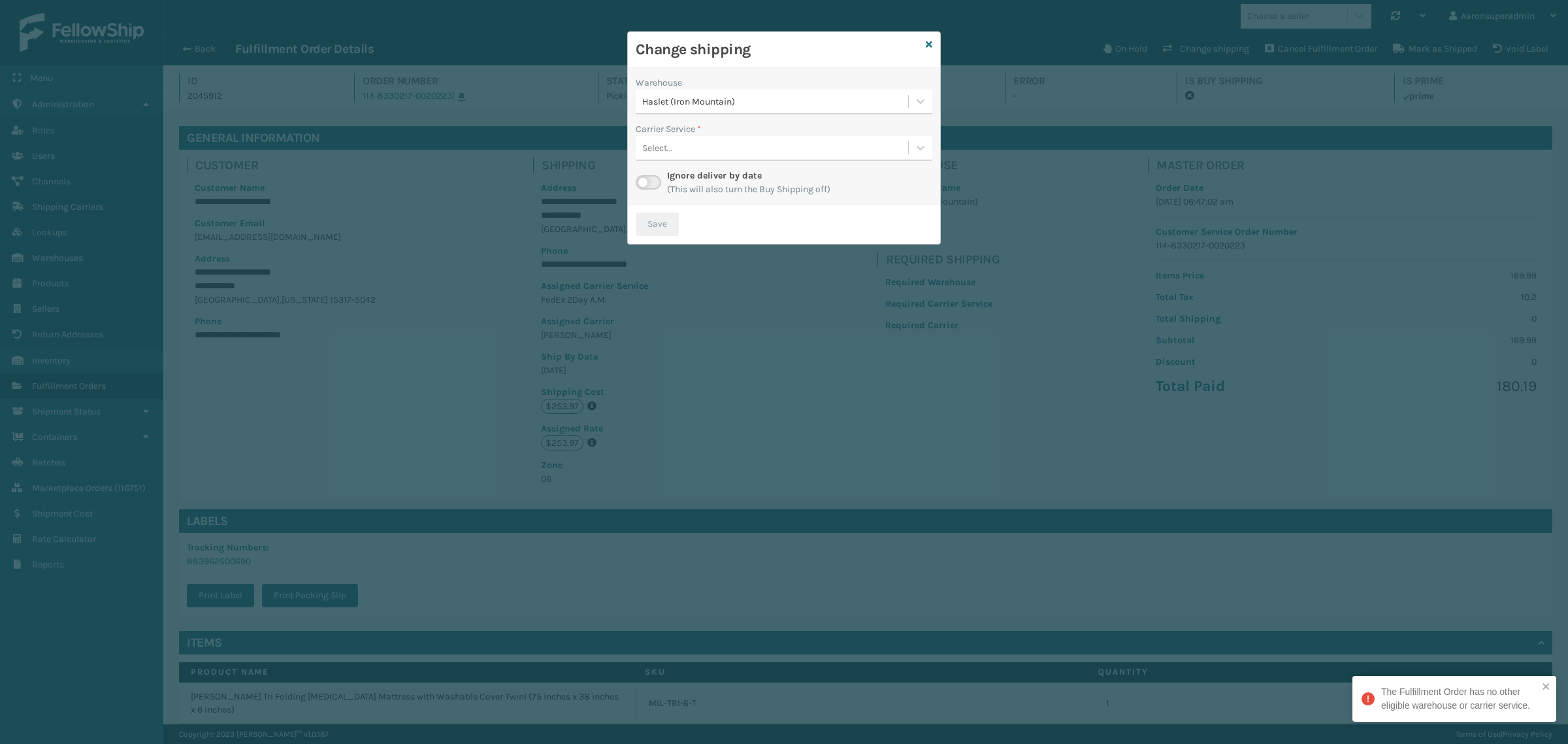
click at [638, 171] on div "Ignore deliver by date (This will also turn the Buy Shipping off)" at bounding box center [784, 182] width 297 height 27
click at [638, 183] on label at bounding box center [648, 182] width 25 height 14
click at [638, 183] on input "checkbox" at bounding box center [640, 179] width 8 height 8
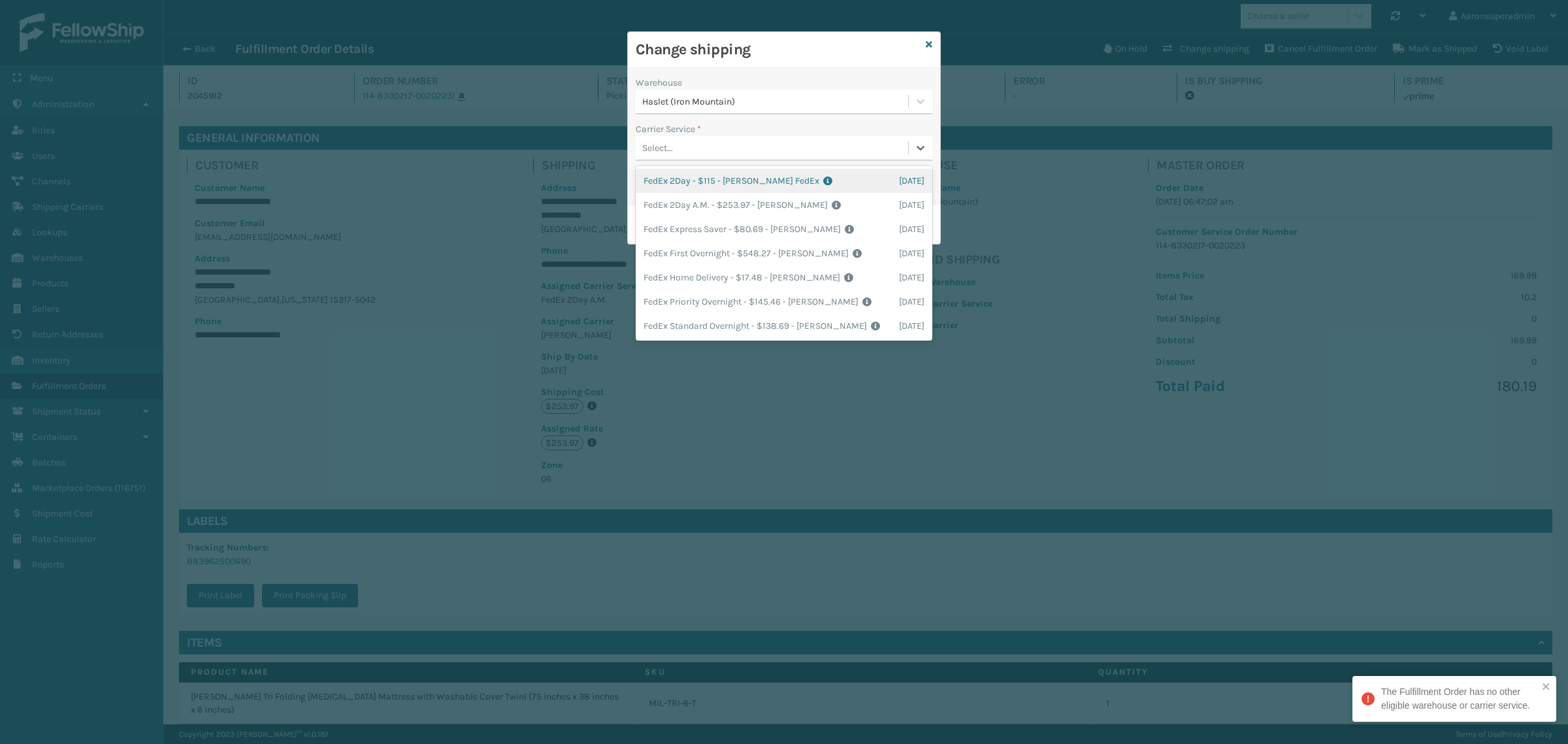
click at [699, 150] on div "Select..." at bounding box center [772, 148] width 272 height 21
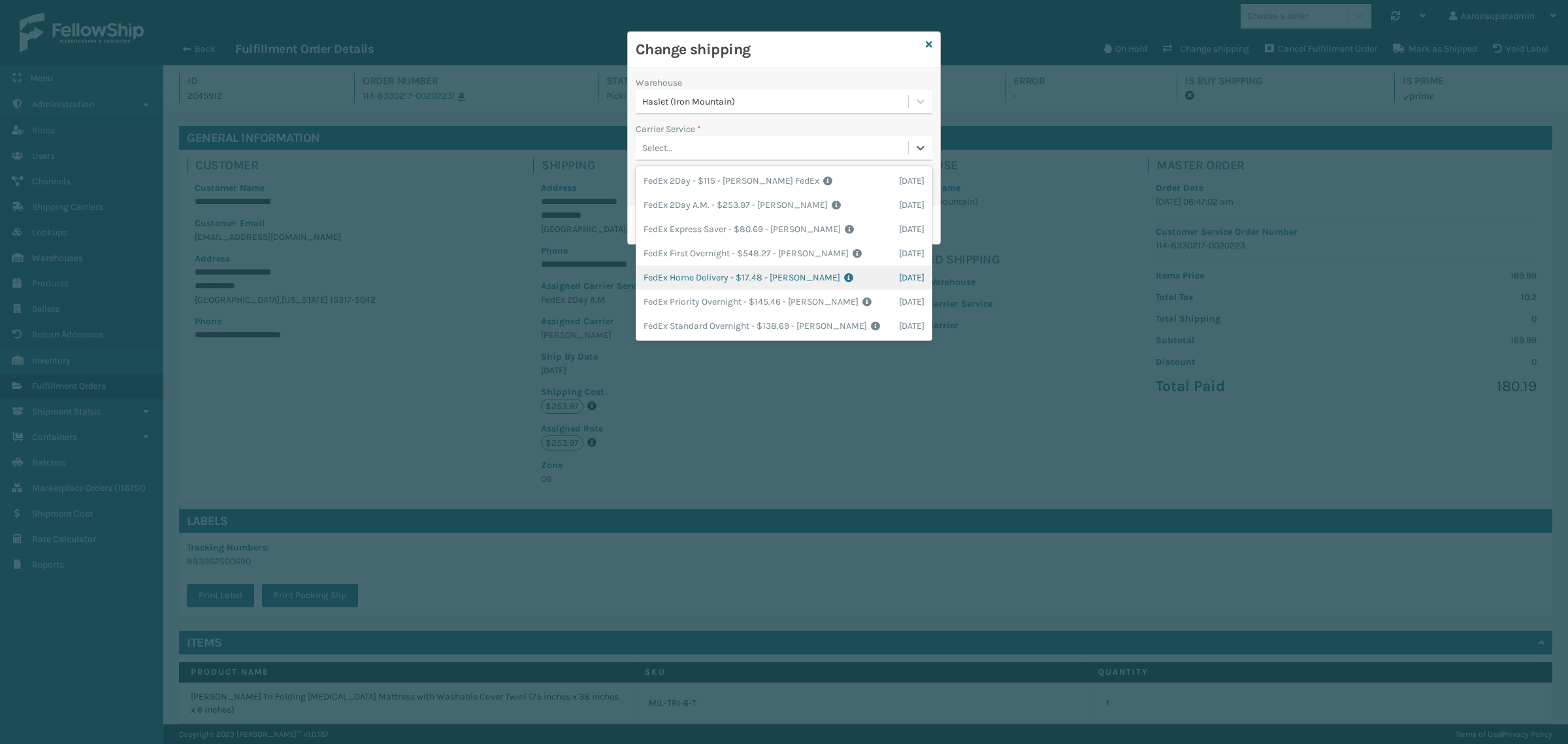
click at [644, 285] on div "FedEx Home Delivery - $17.48 - [PERSON_NAME] FedEx Shipping Cost $15.33 Surplus…" at bounding box center [784, 278] width 297 height 24
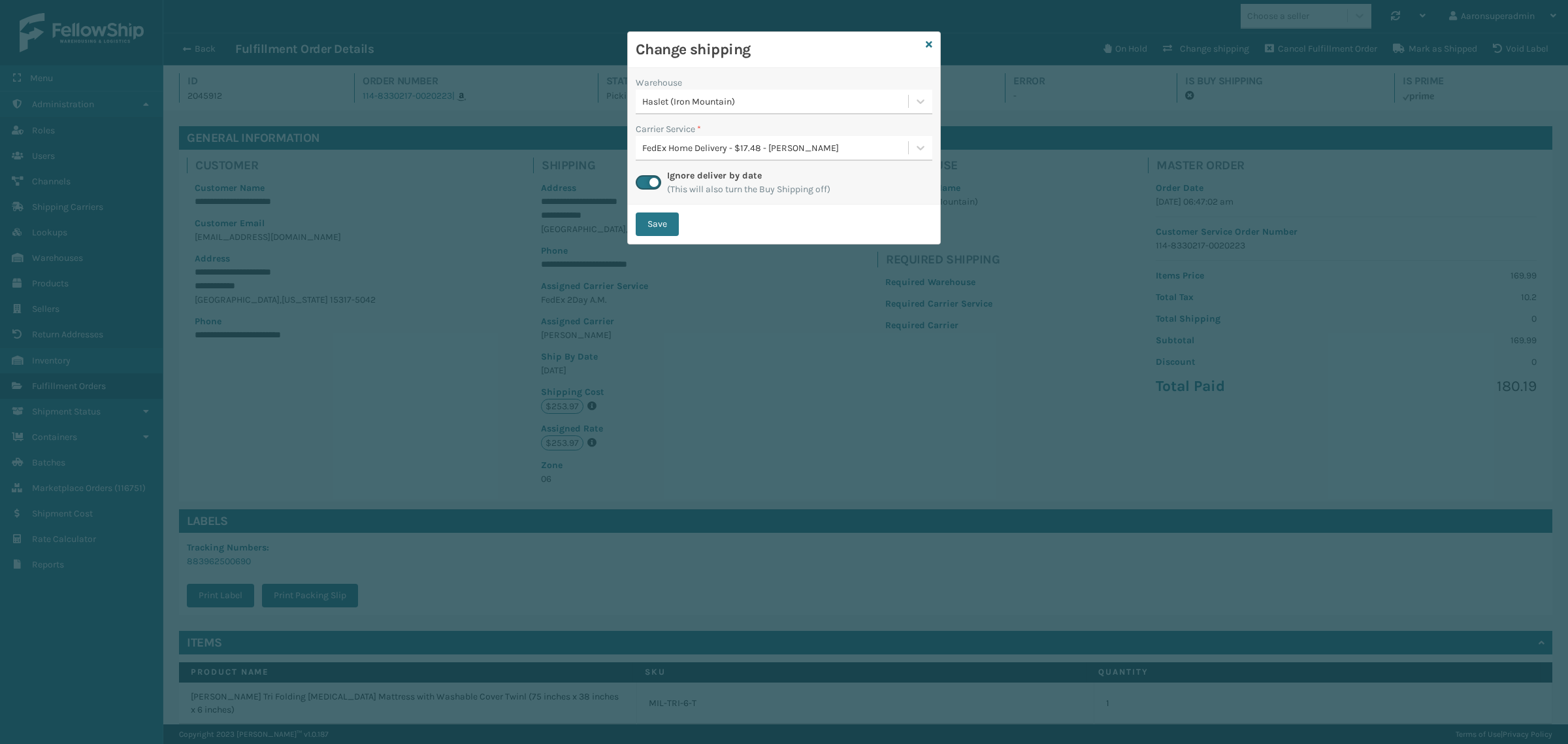
click at [636, 209] on div "Save" at bounding box center [783, 224] width 312 height 39
click at [644, 217] on button "Save" at bounding box center [657, 224] width 43 height 24
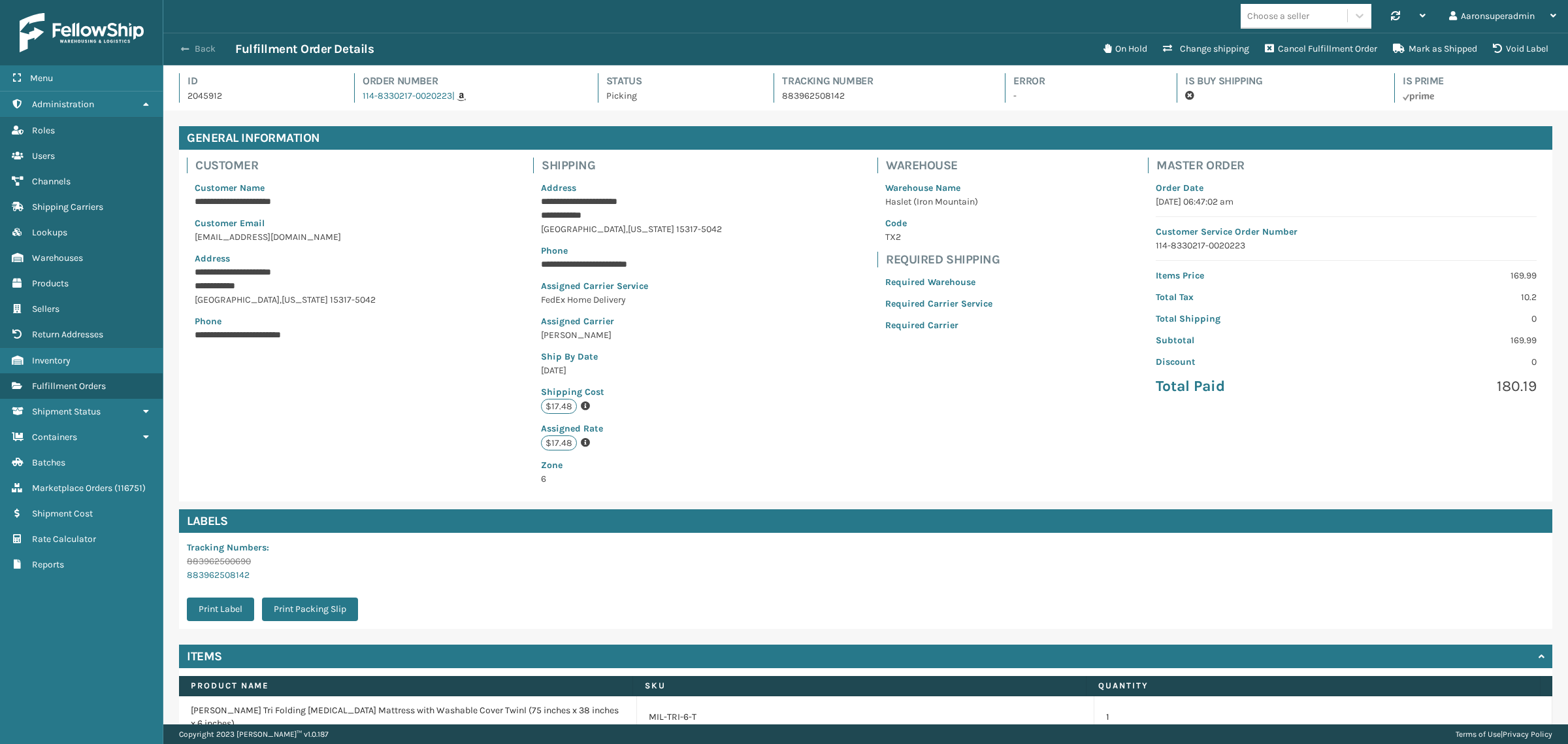
click at [207, 47] on button "Back" at bounding box center [205, 49] width 60 height 11
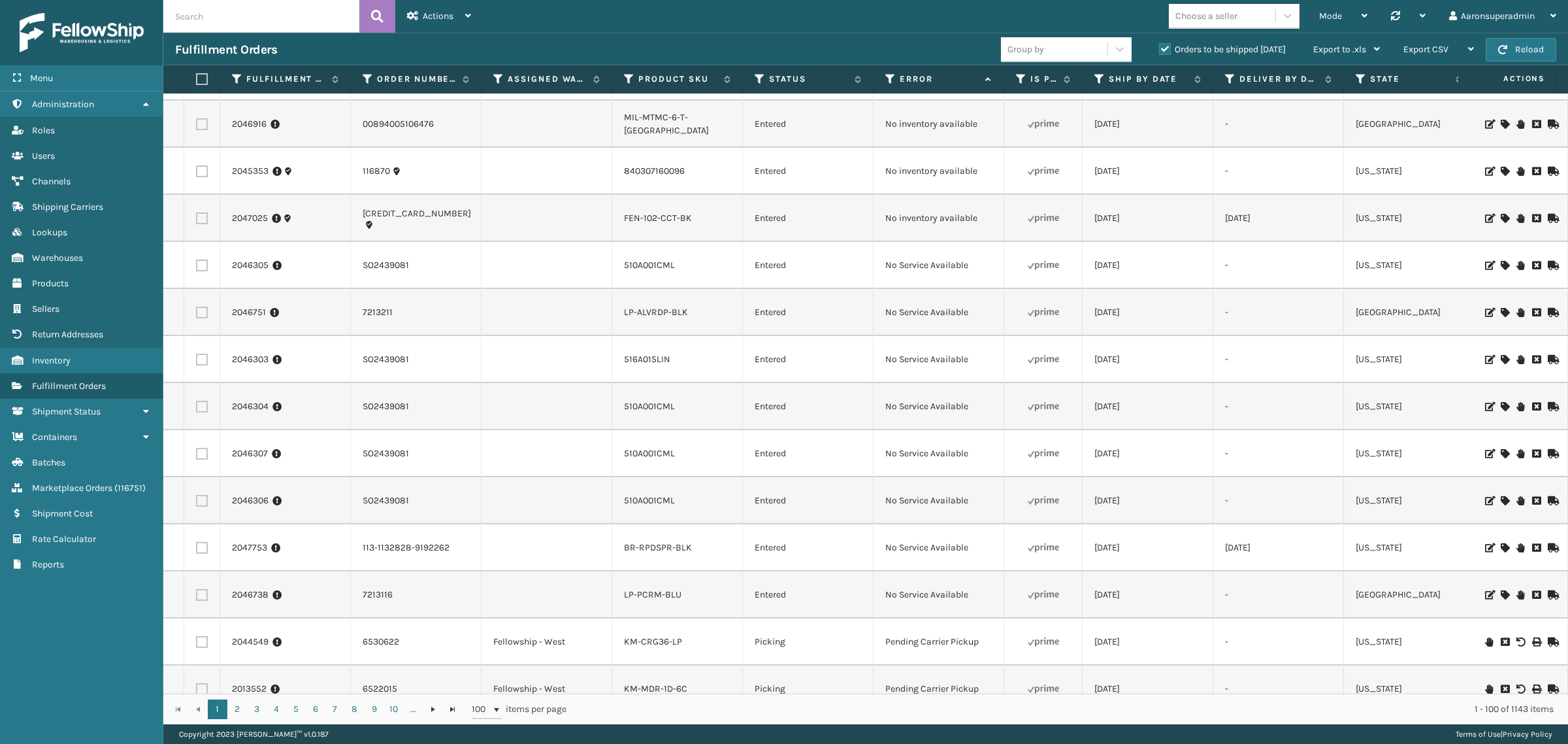
scroll to position [512, 0]
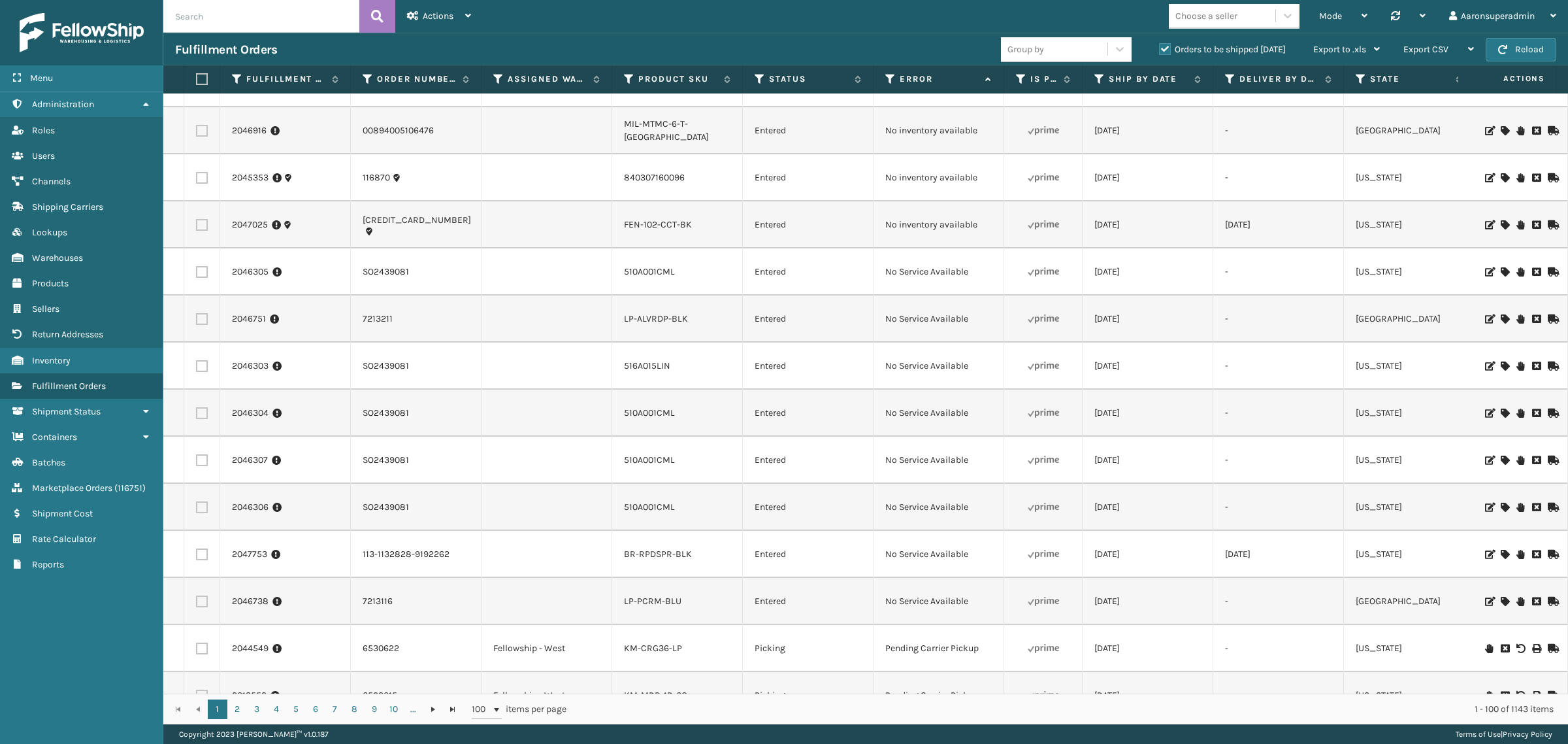
click at [289, 25] on input "text" at bounding box center [261, 16] width 196 height 33
paste input "116922"
type input "116922"
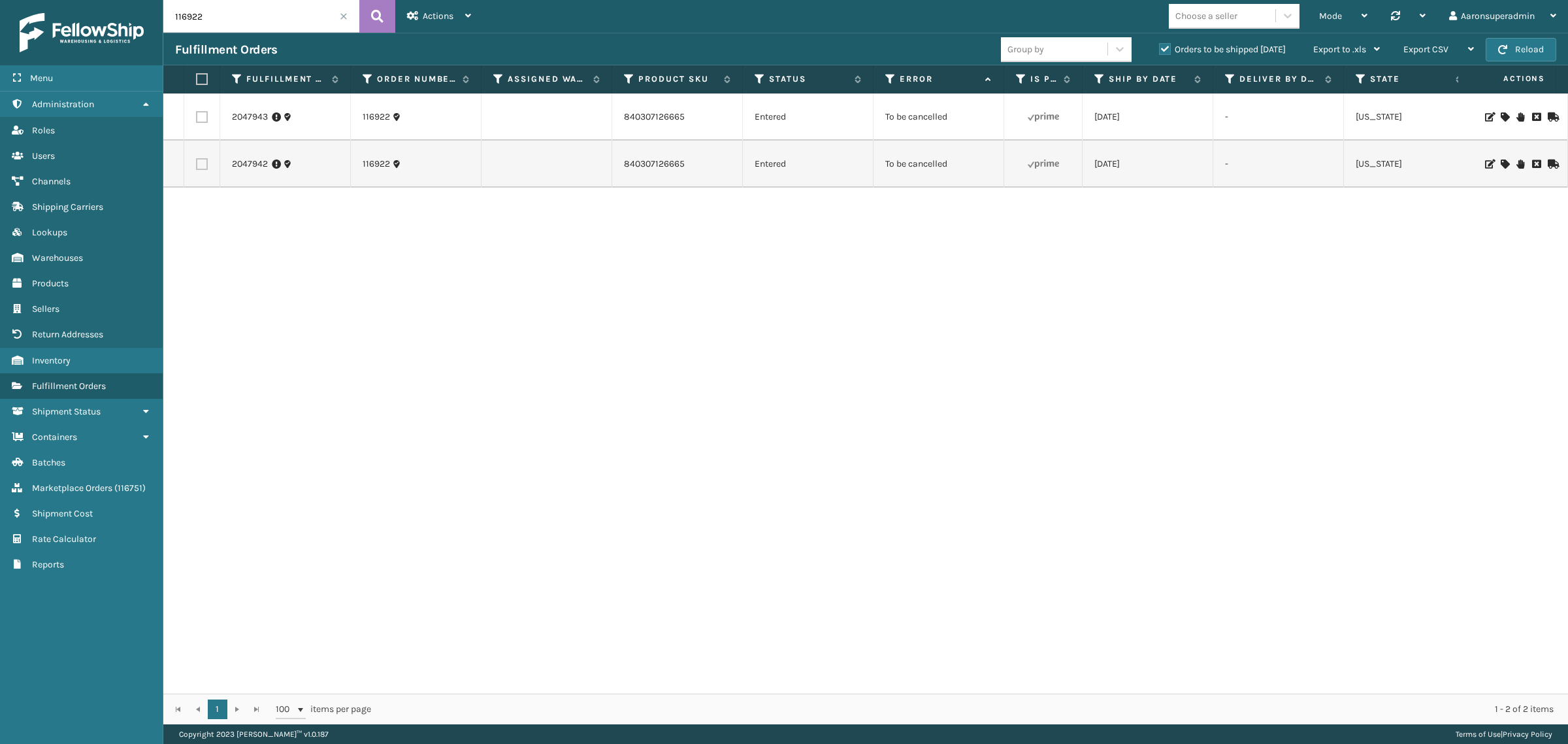
click at [1164, 50] on label "Orders to be shipped [DATE]" at bounding box center [1223, 49] width 127 height 11
click at [1160, 50] on input "Orders to be shipped [DATE]" at bounding box center [1159, 46] width 1 height 8
click at [1164, 50] on label "Orders to be shipped [DATE]" at bounding box center [1223, 49] width 127 height 11
click at [1160, 50] on input "Orders to be shipped [DATE]" at bounding box center [1159, 46] width 1 height 8
click at [201, 76] on label at bounding box center [200, 79] width 8 height 11
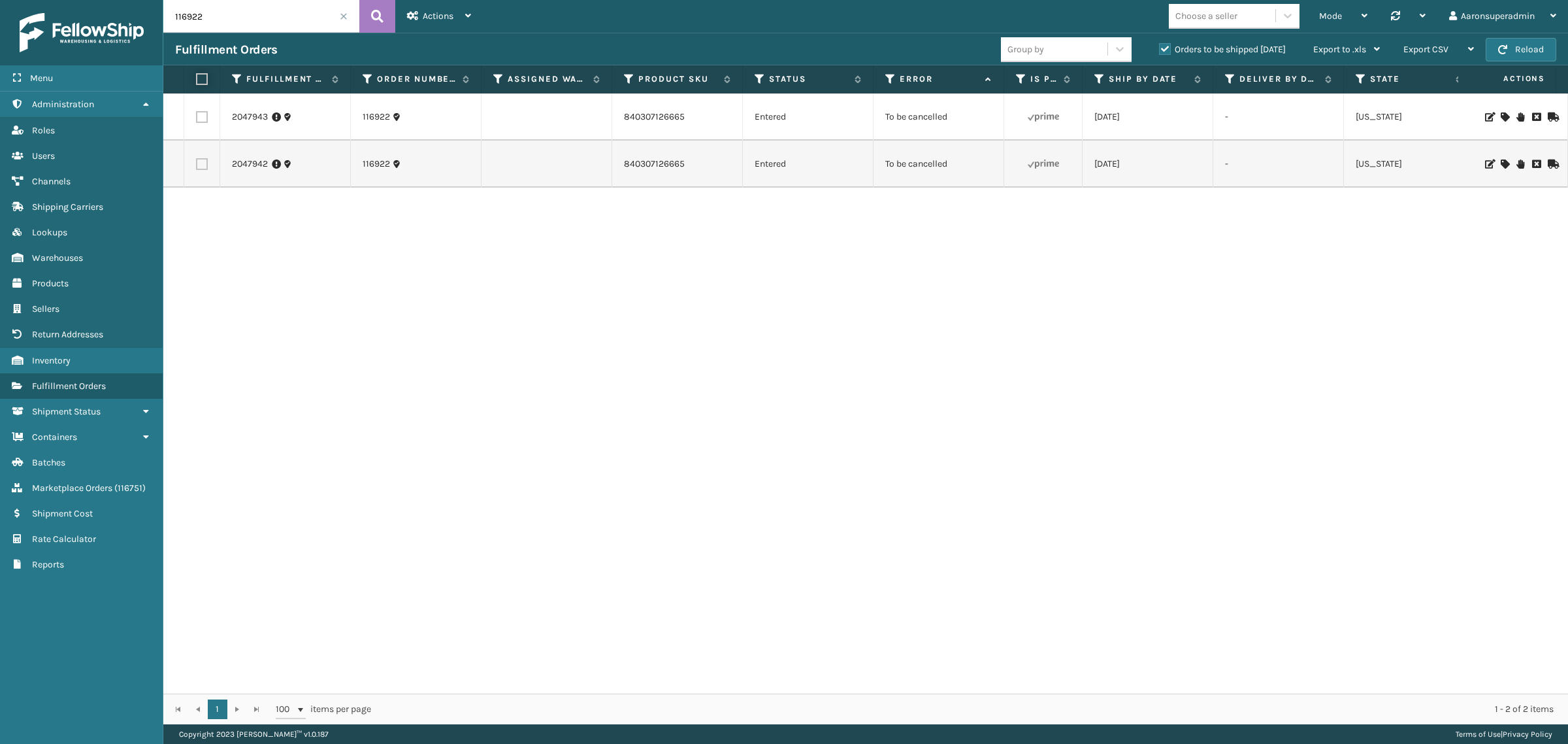
click at [197, 76] on input "checkbox" at bounding box center [196, 79] width 1 height 8
checkbox input "true"
click at [1063, 47] on span "Bulk Actions" at bounding box center [1084, 49] width 52 height 11
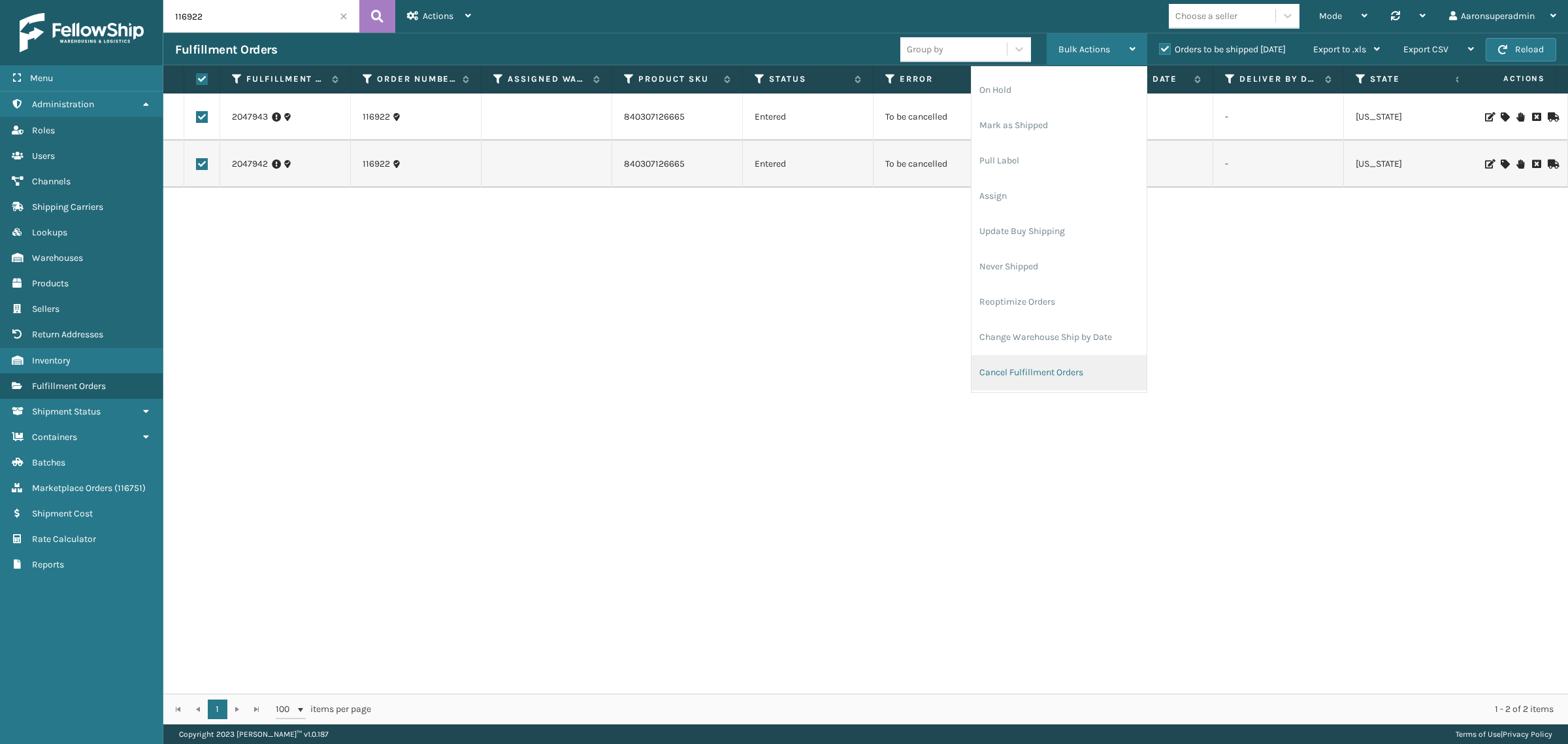
scroll to position [63, 0]
click at [1039, 343] on li "Cancel Fulfillment Orders" at bounding box center [1059, 339] width 175 height 35
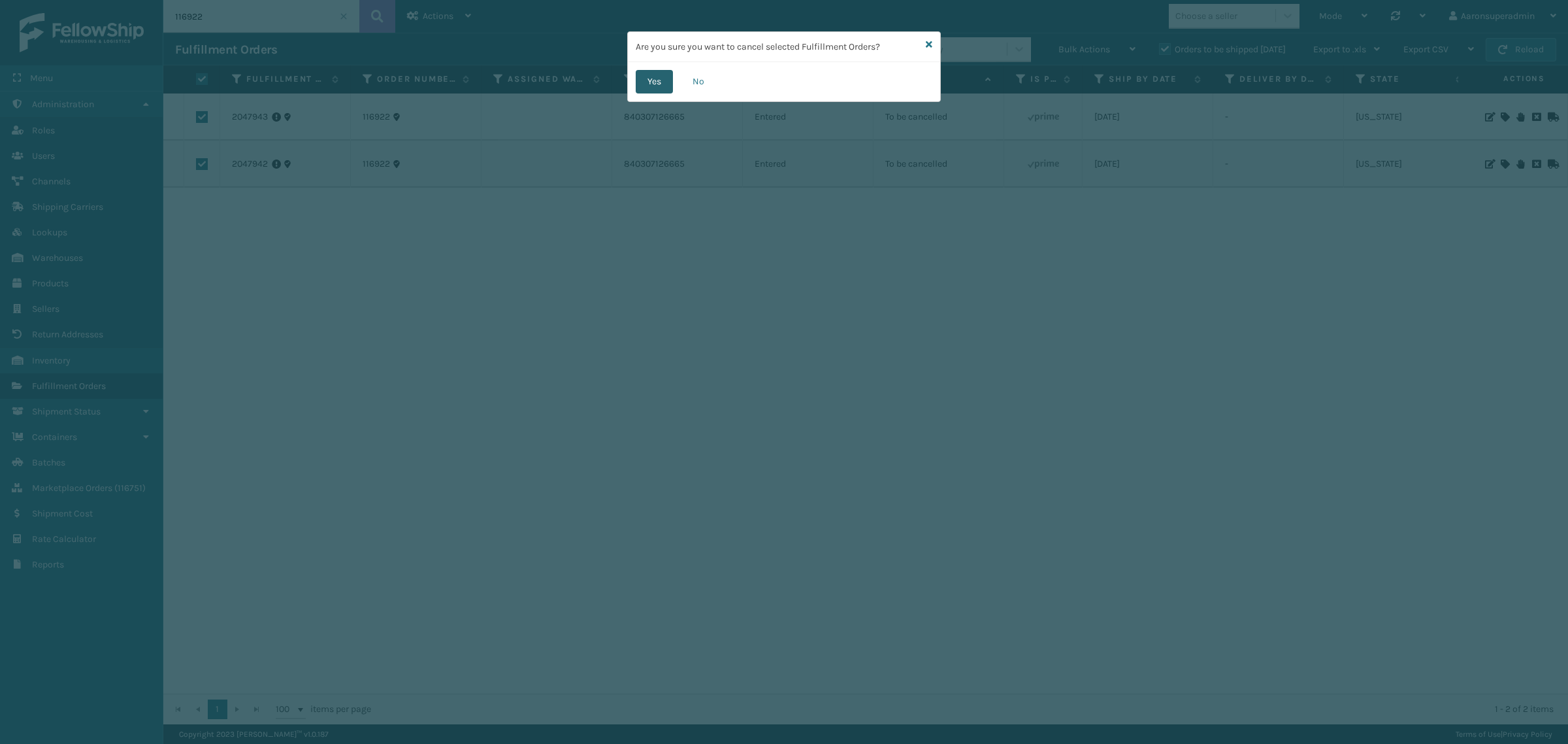
click at [651, 89] on button "Yes" at bounding box center [654, 82] width 37 height 24
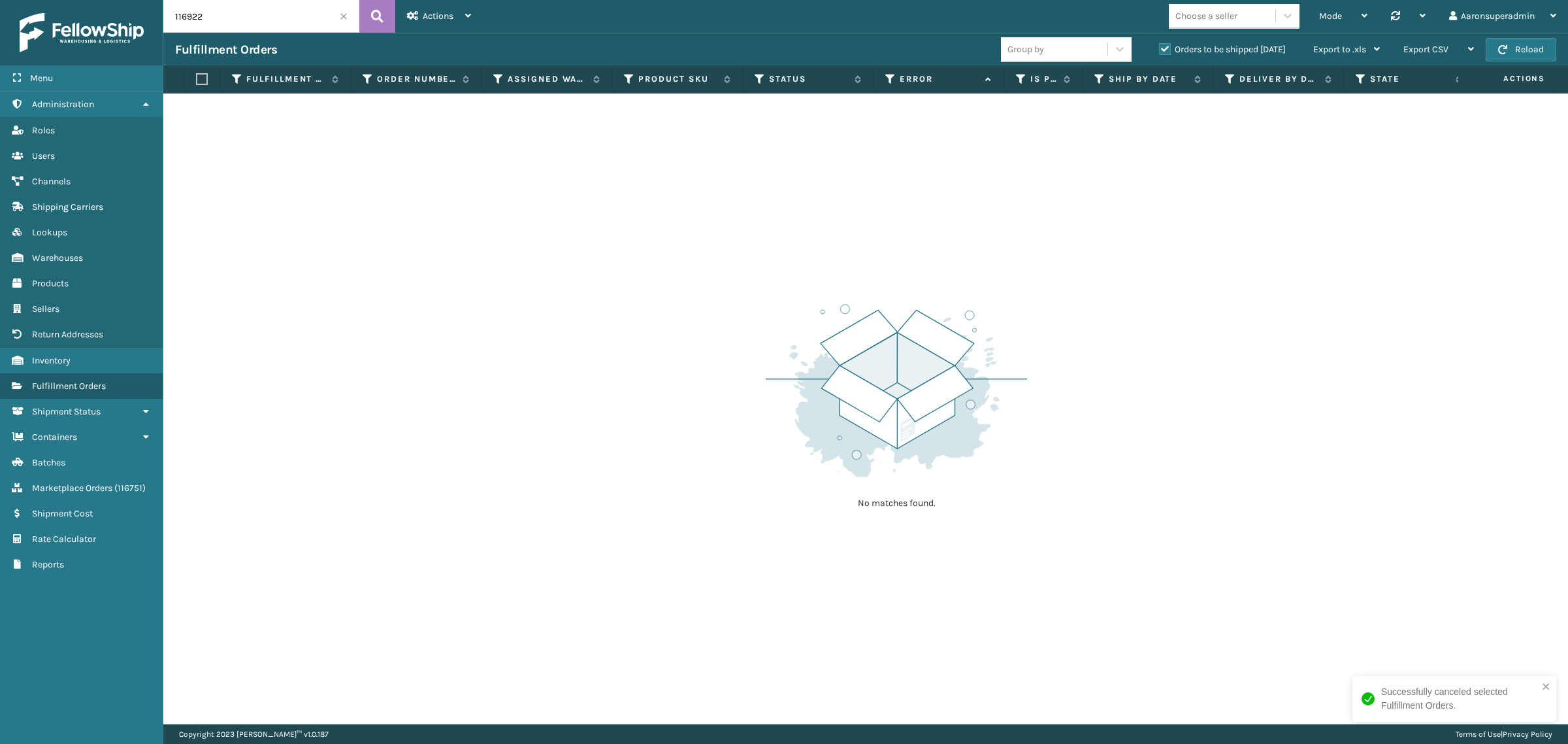
click at [341, 17] on span at bounding box center [343, 16] width 8 height 8
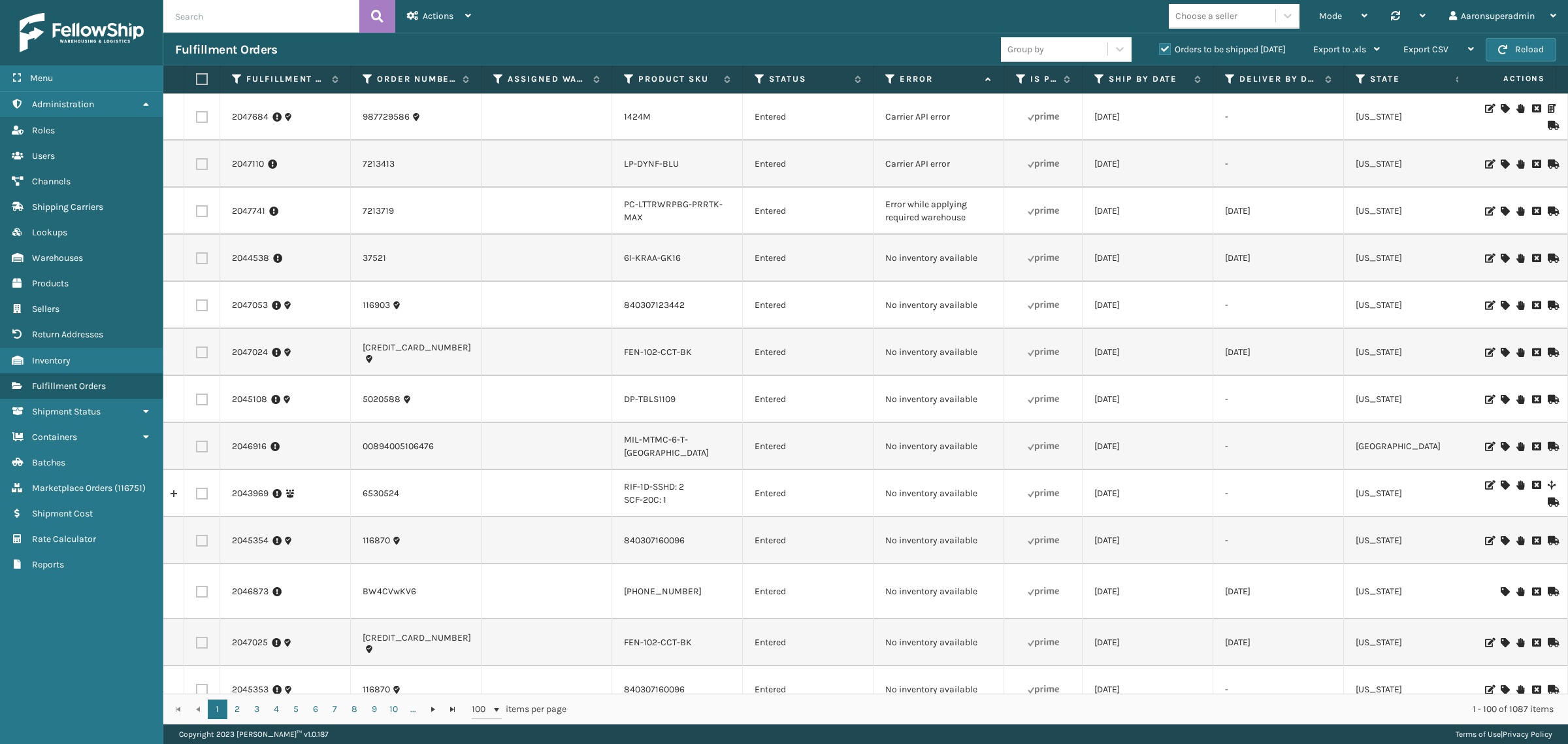
click at [296, 13] on input "text" at bounding box center [261, 16] width 196 height 33
type input "7213689"
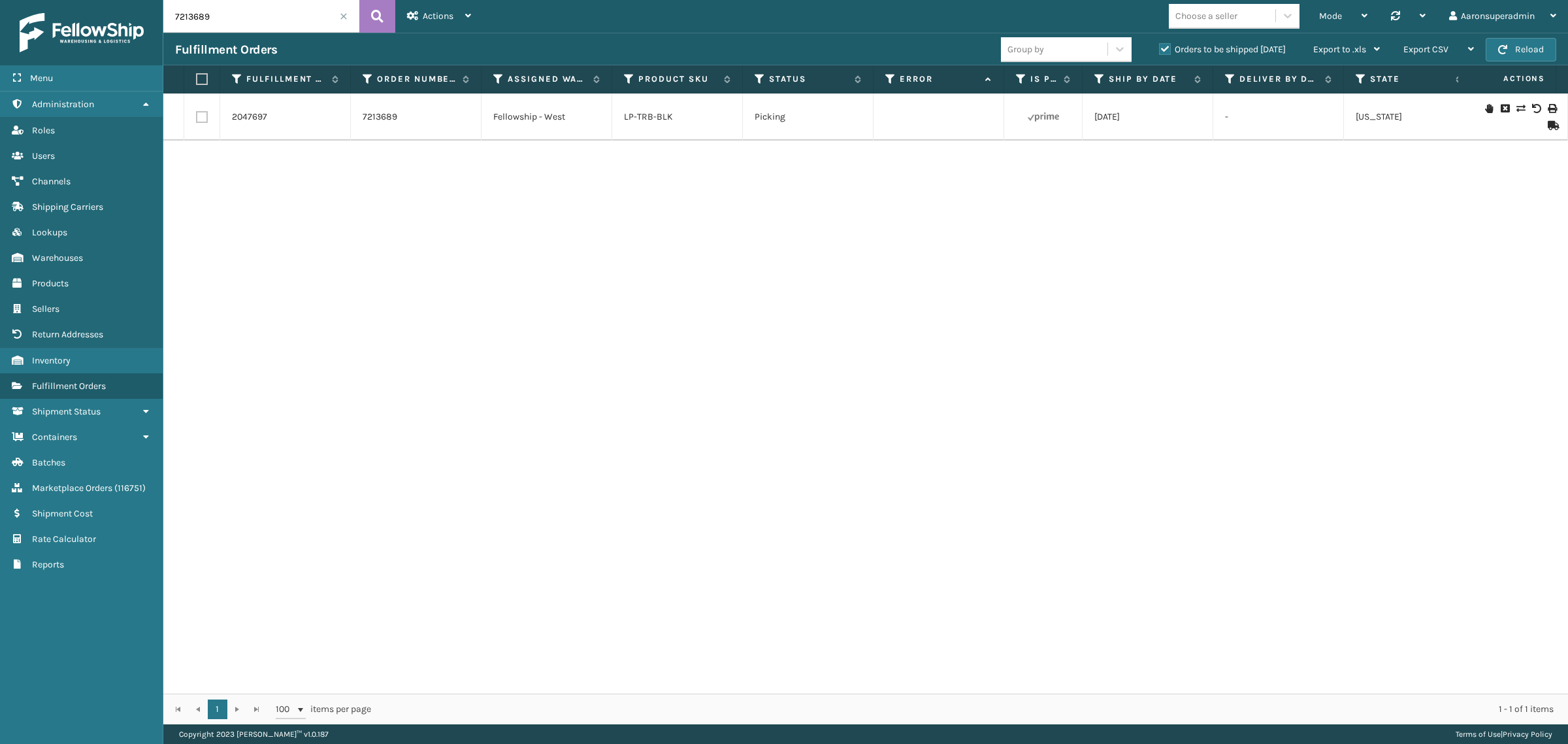
click at [1501, 107] on icon at bounding box center [1505, 108] width 8 height 9
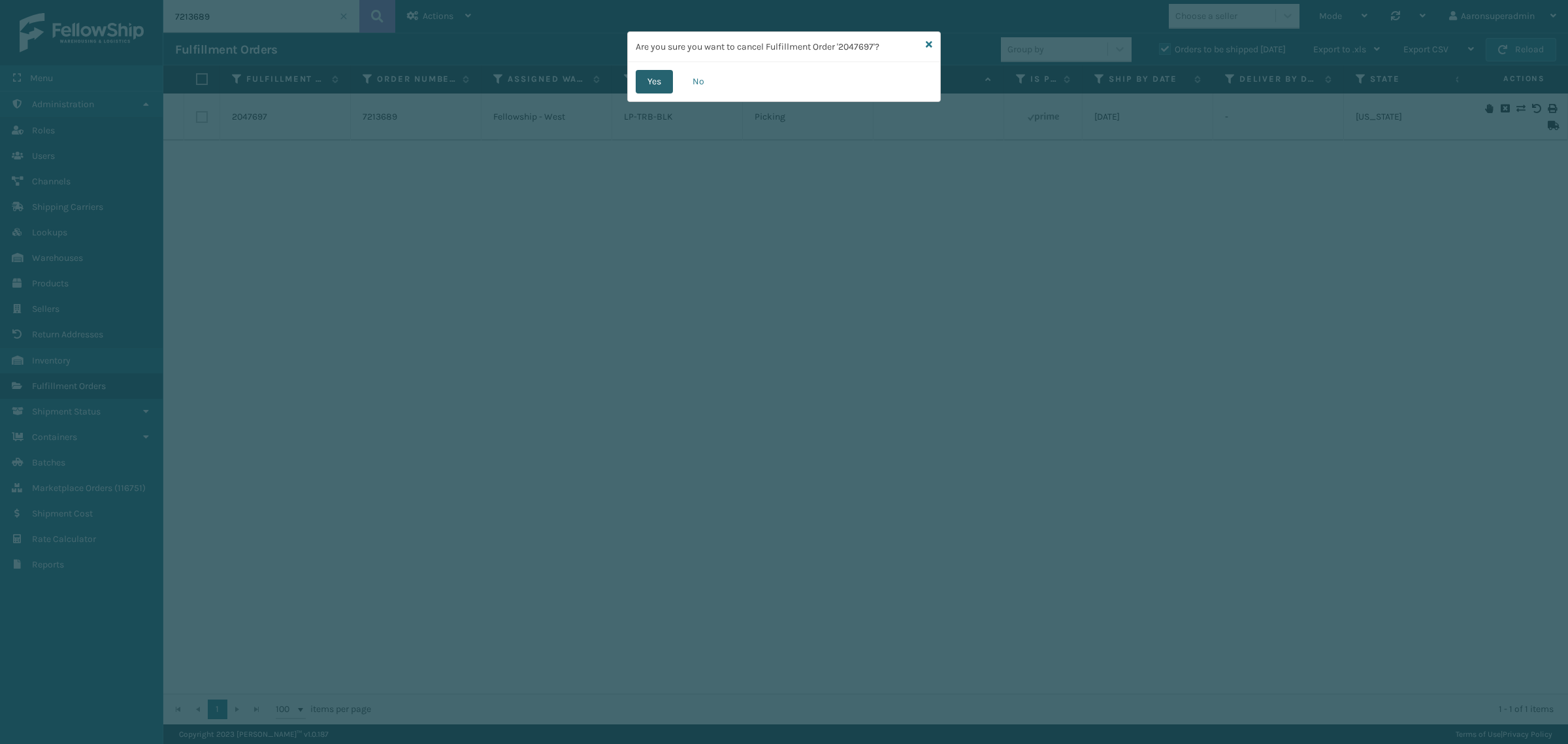
click at [667, 89] on button "Yes" at bounding box center [654, 82] width 37 height 24
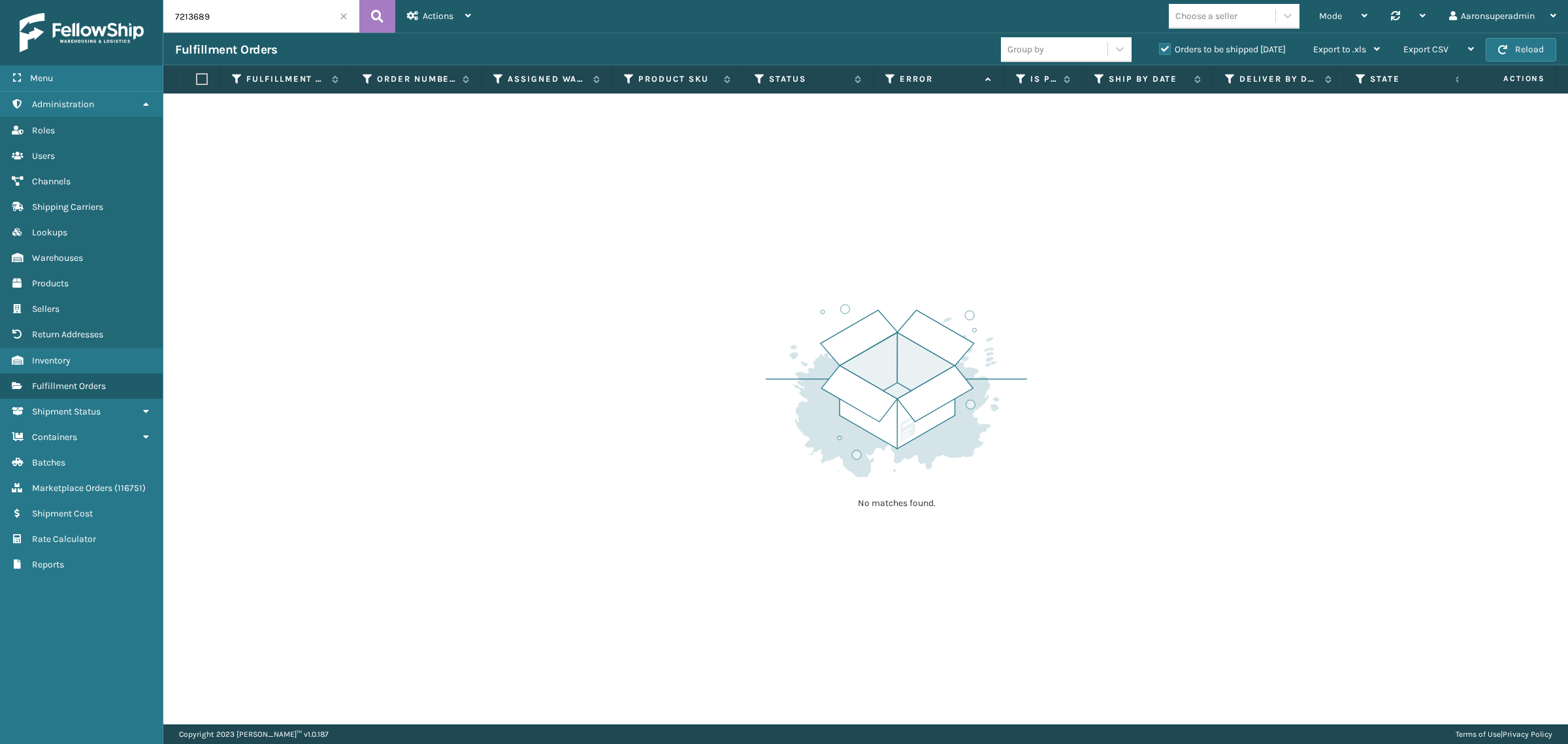
click at [344, 13] on span at bounding box center [343, 16] width 8 height 8
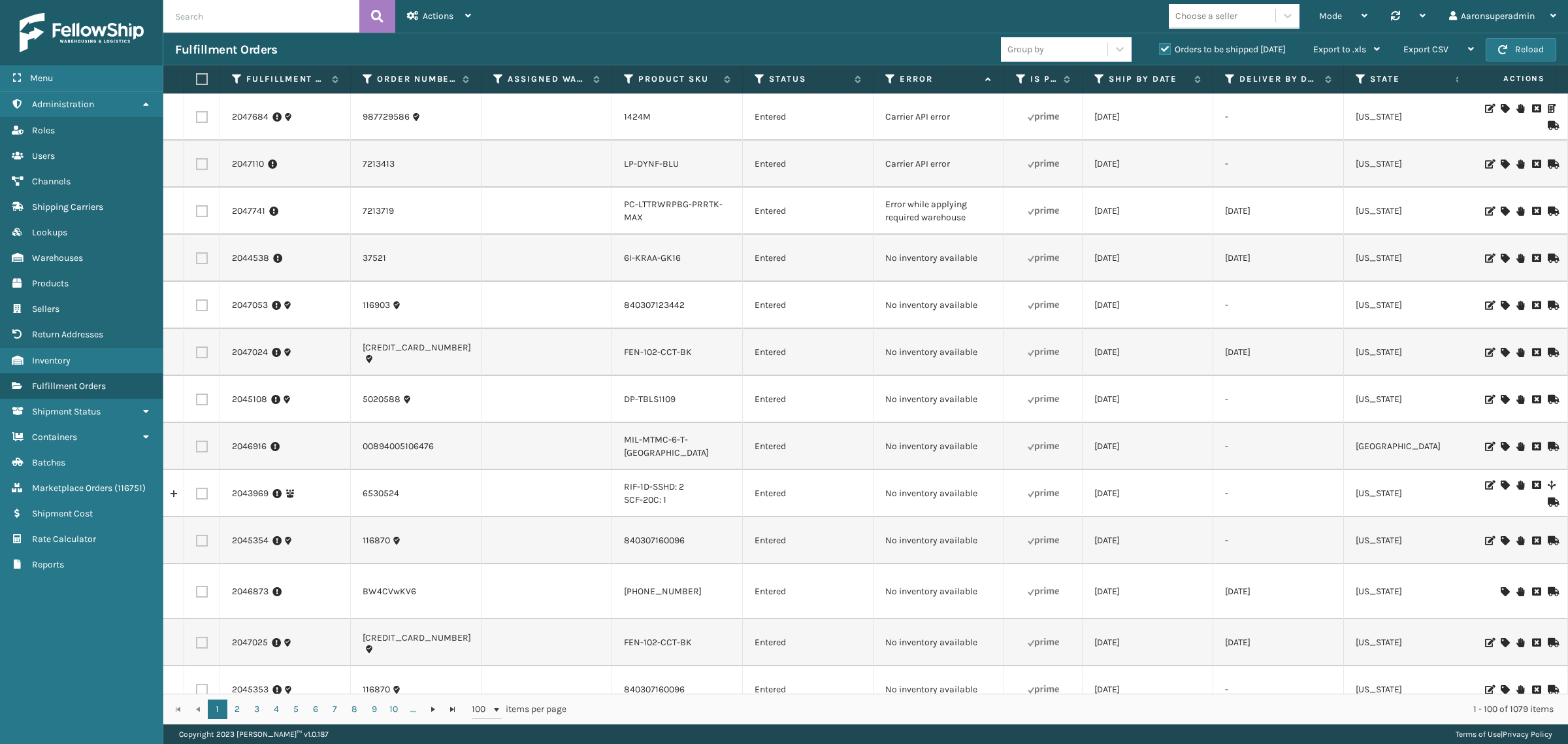
click at [209, 14] on input "text" at bounding box center [261, 16] width 196 height 33
type input "7212735"
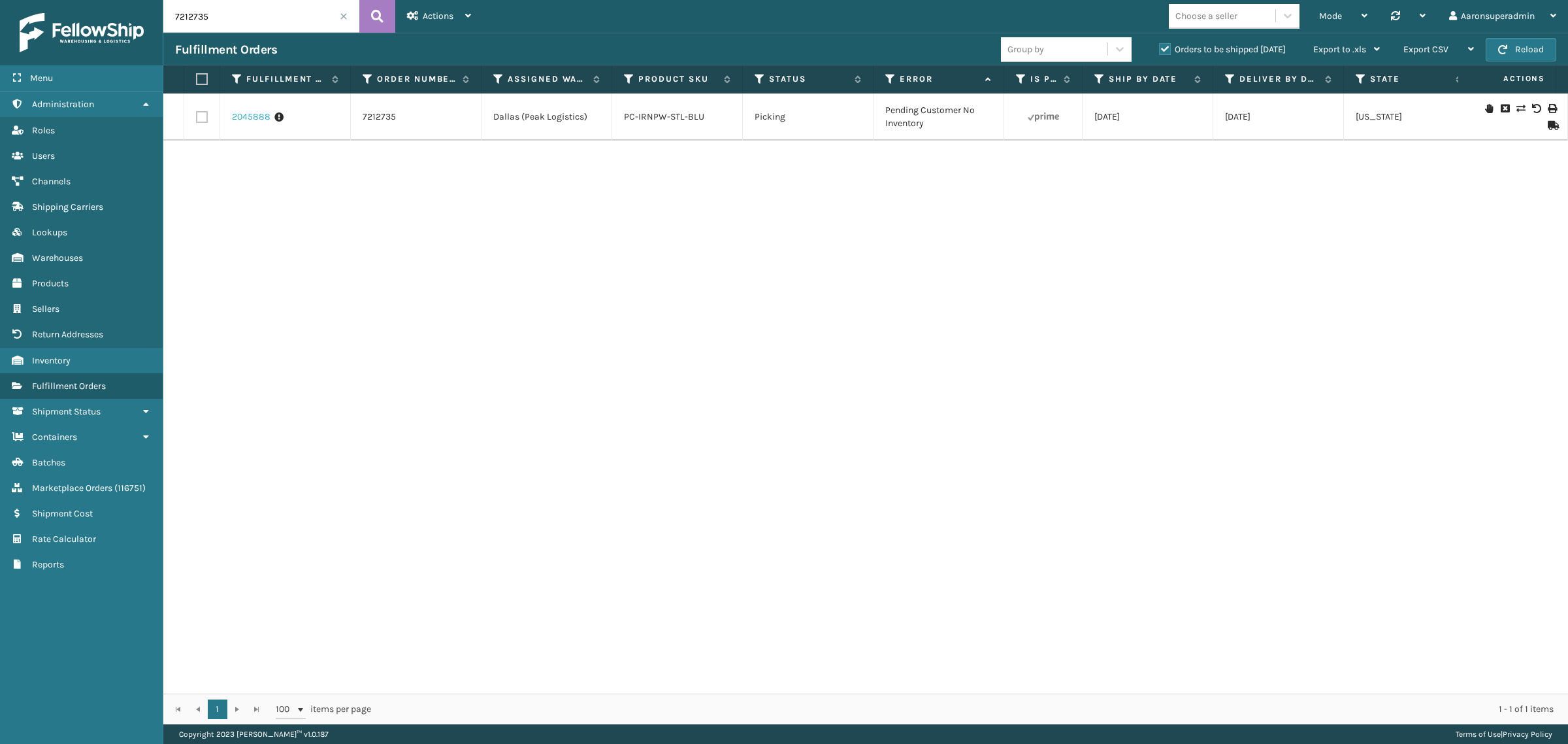
click at [255, 118] on link "2045888" at bounding box center [251, 117] width 39 height 13
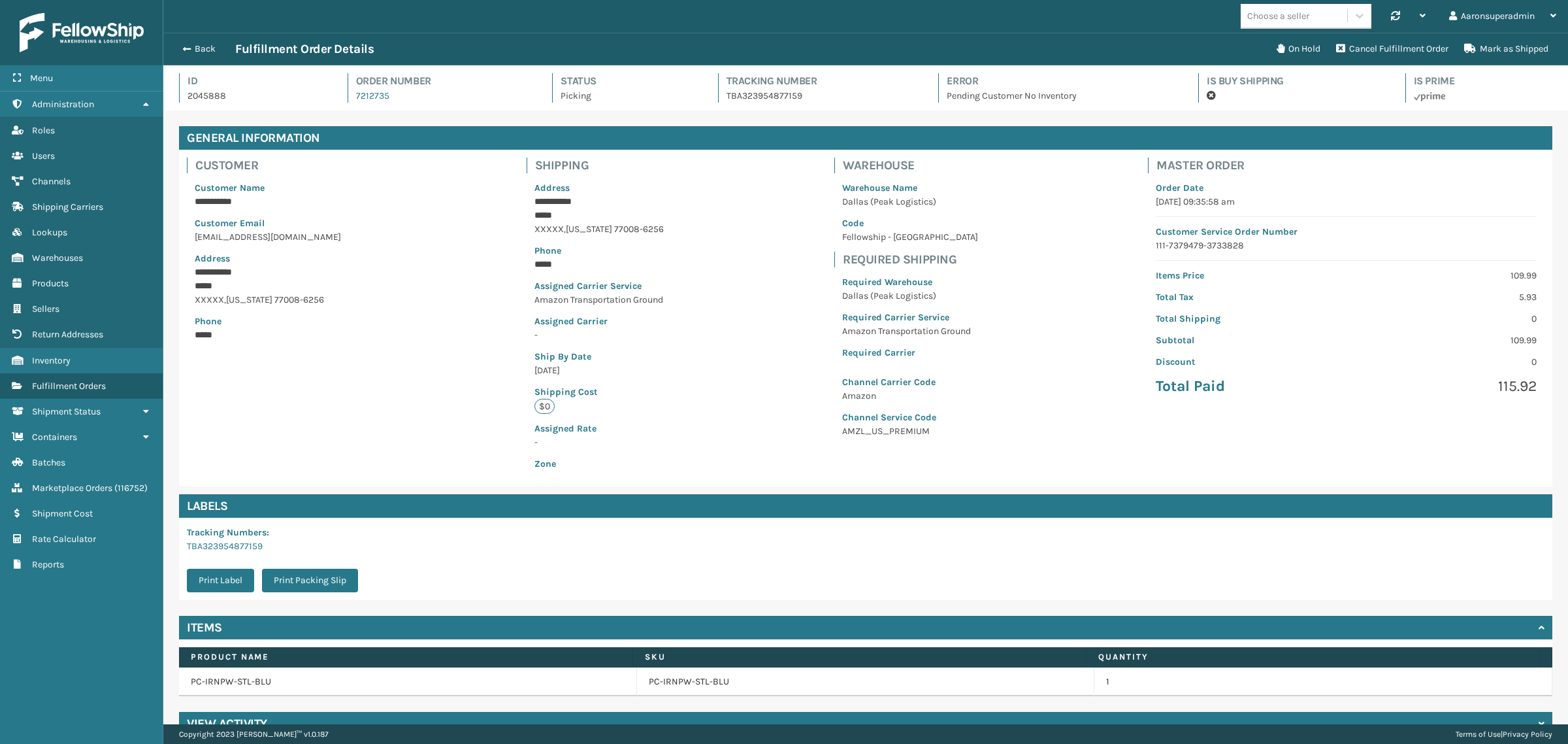
scroll to position [31, 1405]
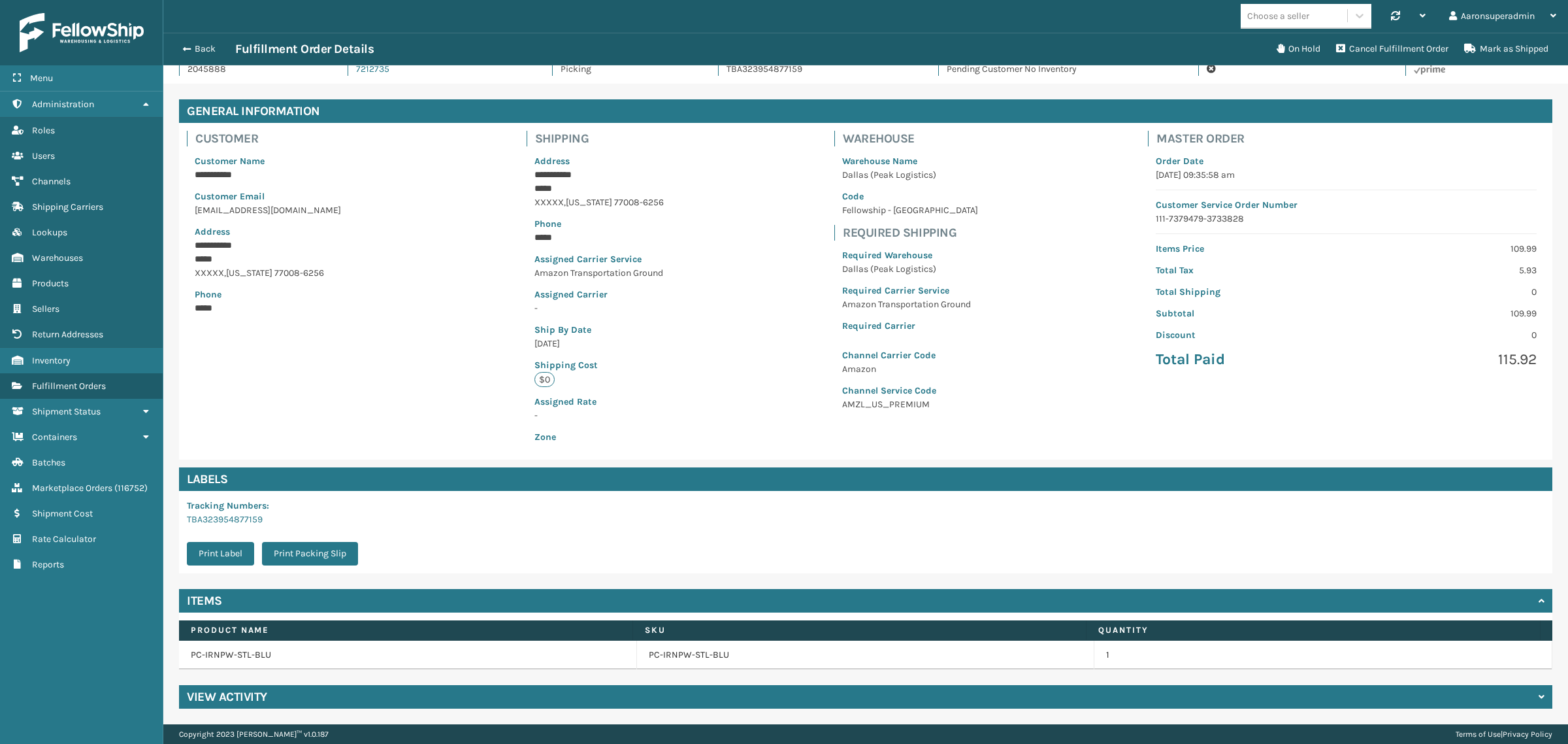
click at [253, 697] on h4 "View Activity" at bounding box center [227, 697] width 80 height 16
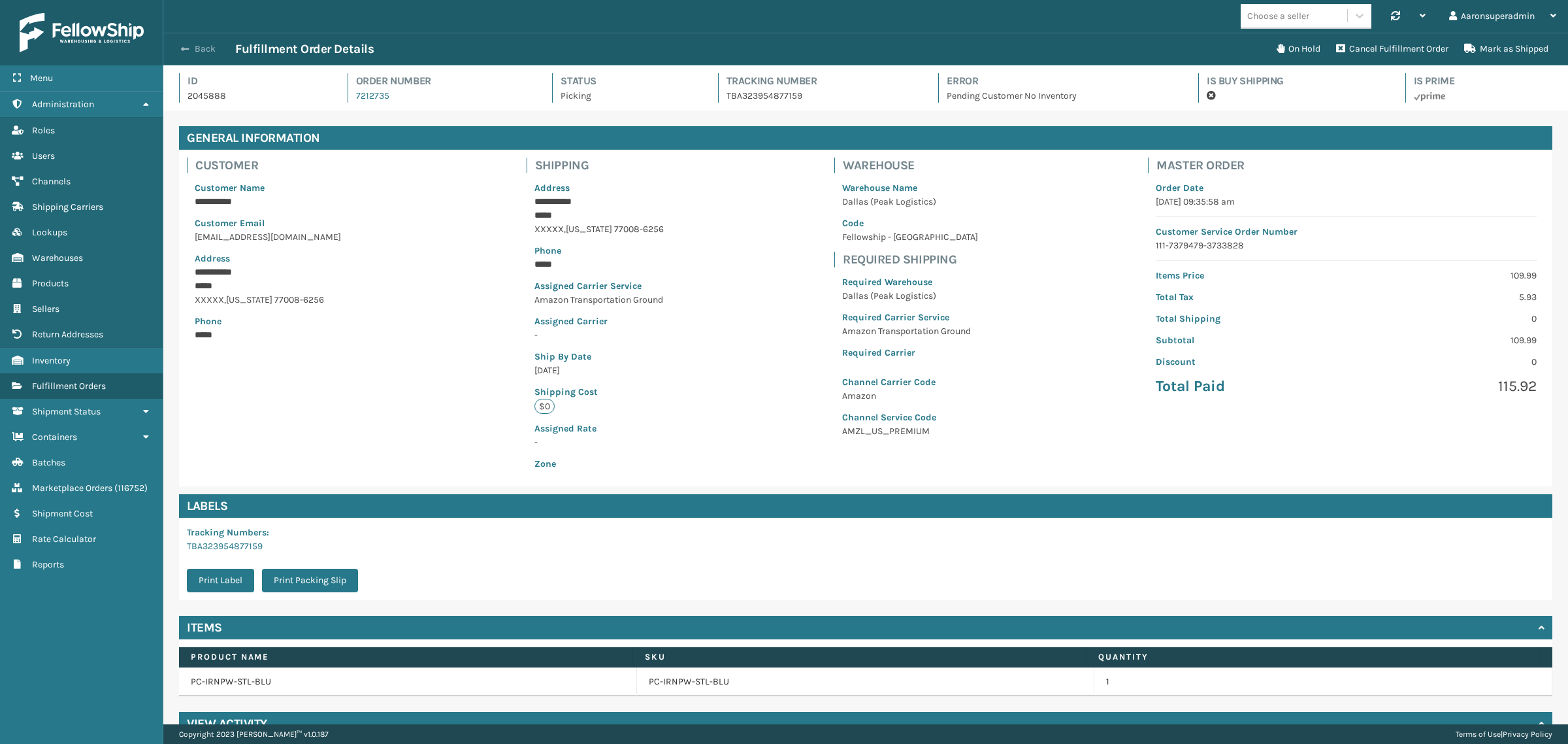
click at [191, 47] on button "Back" at bounding box center [205, 49] width 60 height 11
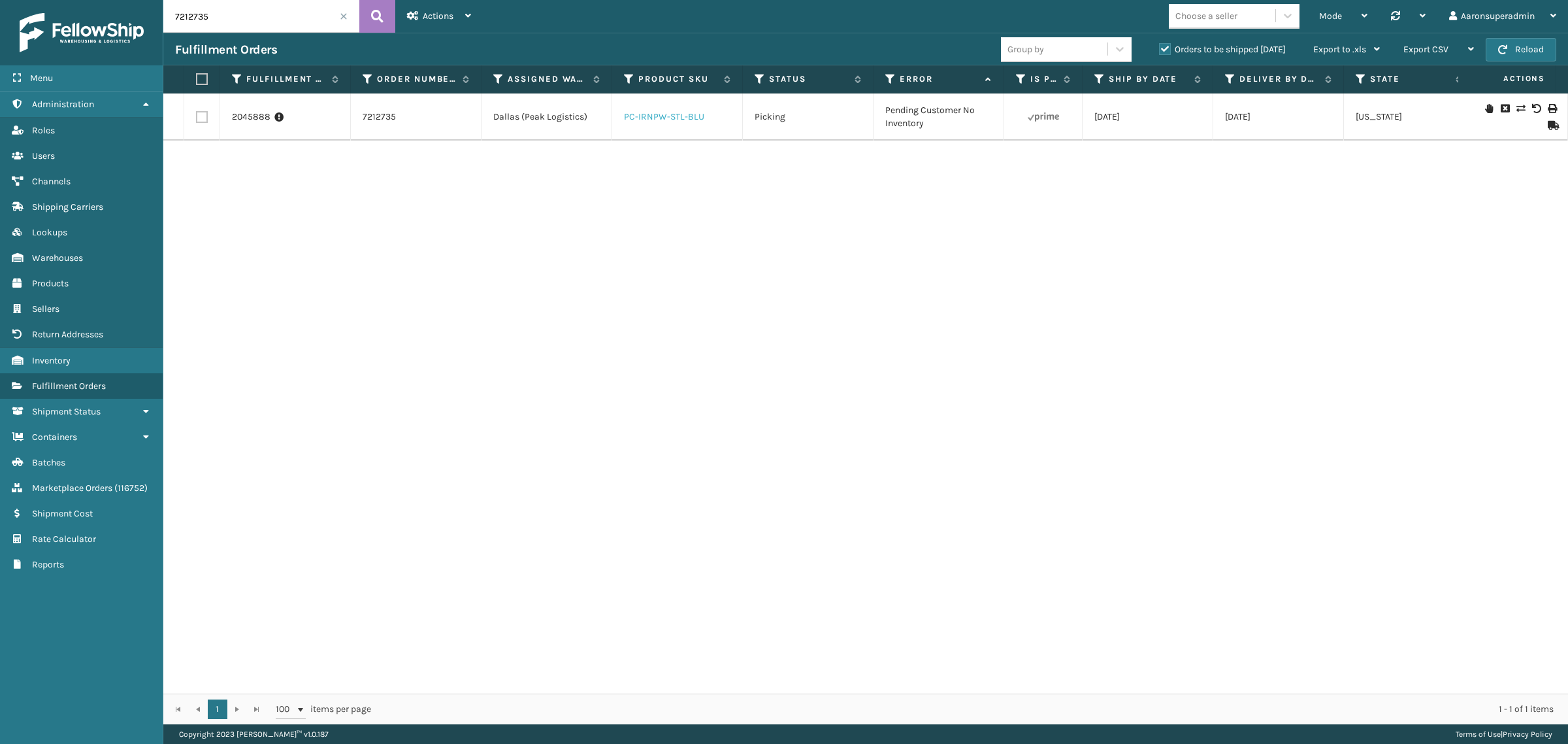
click at [658, 120] on link "PC-IRNPW-STL-BLU" at bounding box center [664, 117] width 80 height 11
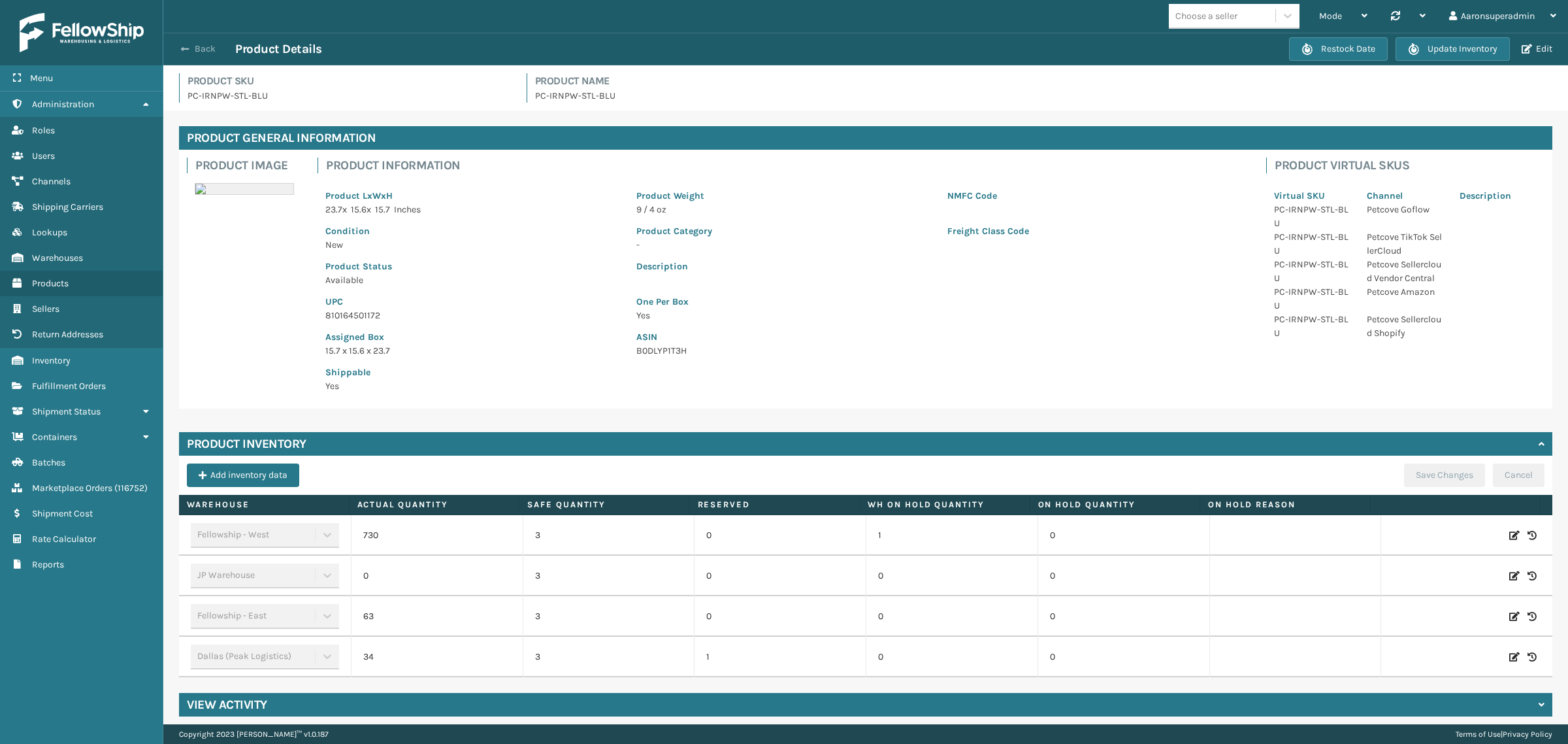
click at [198, 48] on button "Back" at bounding box center [205, 49] width 60 height 11
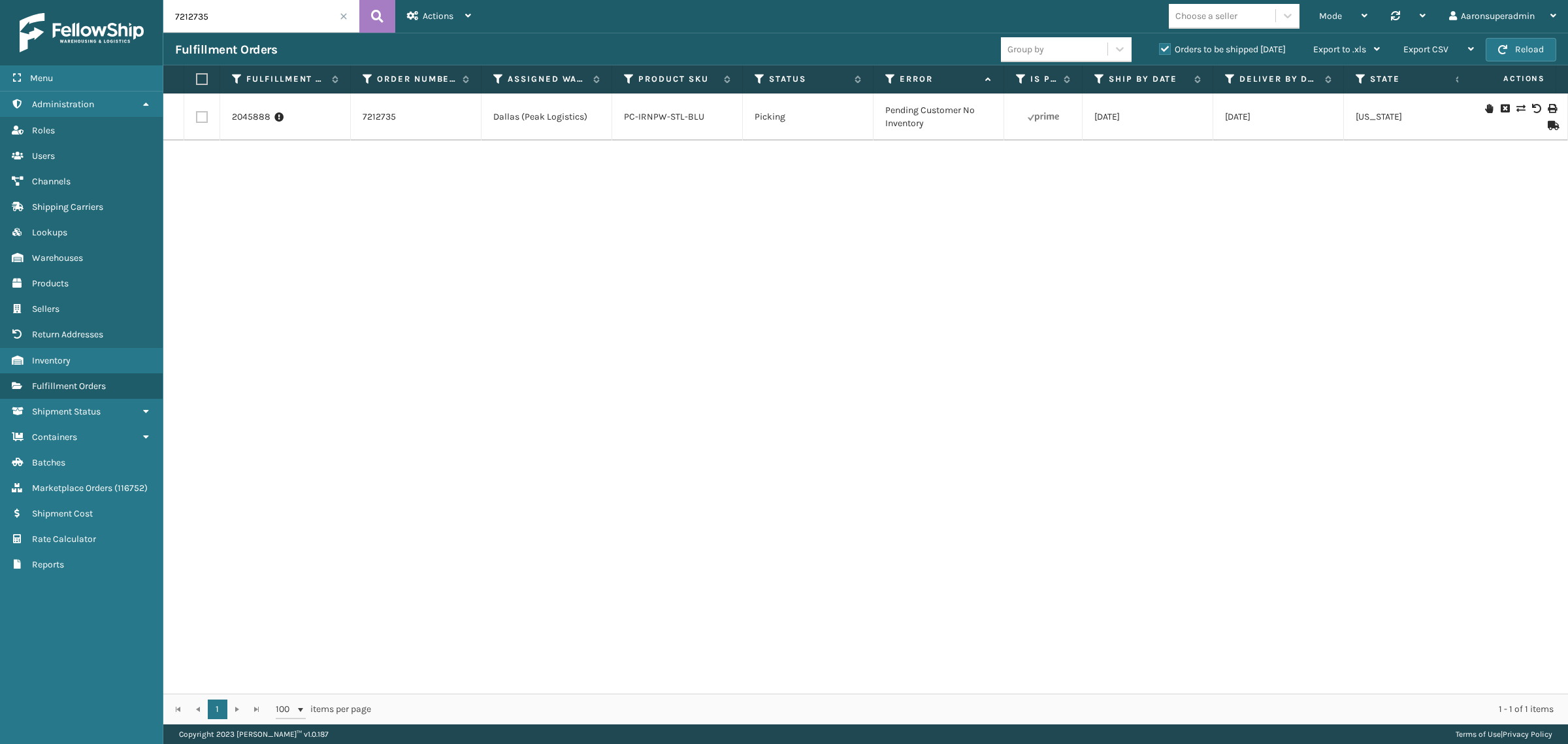
click at [298, 11] on input "7212735" at bounding box center [261, 16] width 196 height 33
type input "7034726"
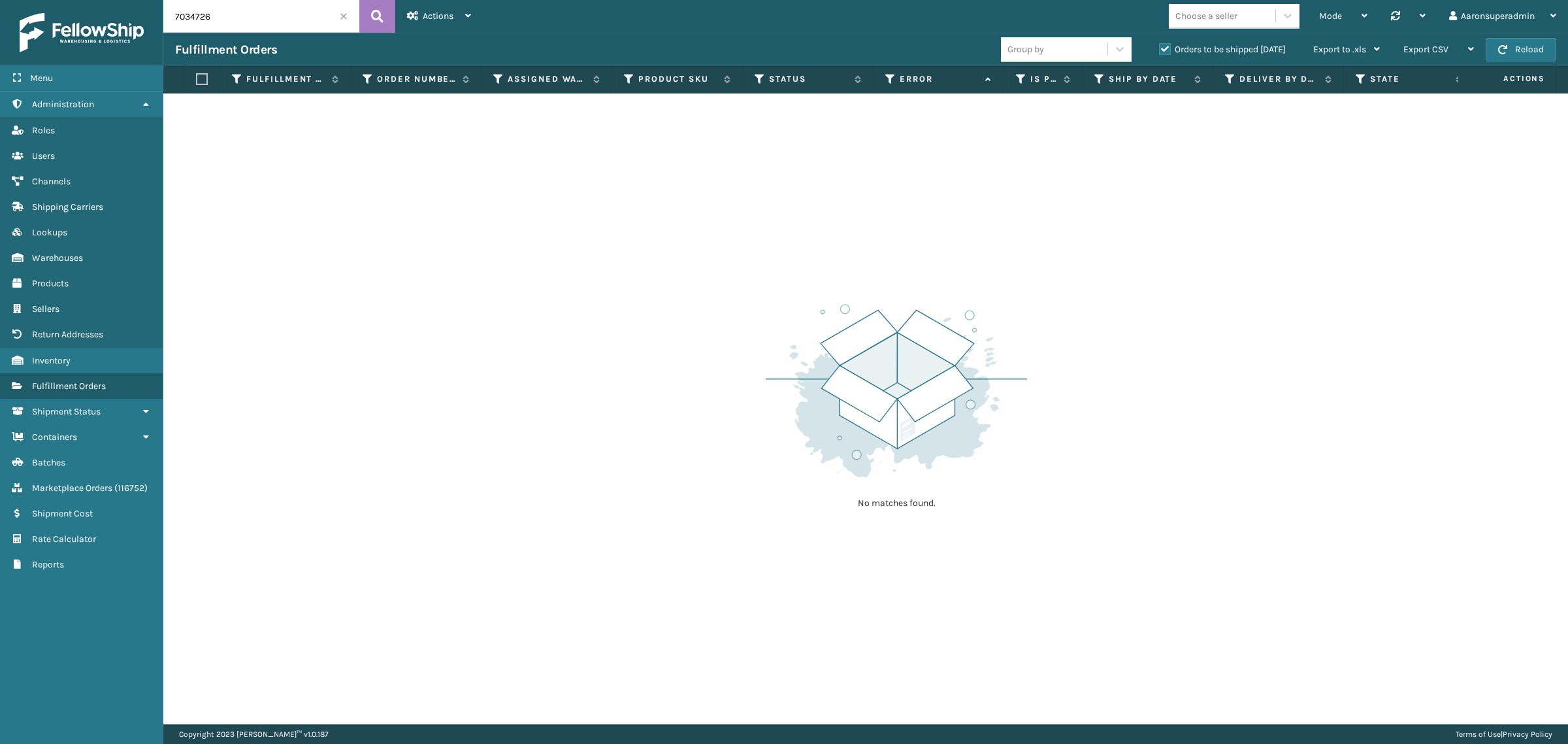
click at [1163, 43] on div "Orders to be shipped [DATE]" at bounding box center [1224, 50] width 154 height 16
click at [1161, 44] on label "Orders to be shipped [DATE]" at bounding box center [1223, 49] width 127 height 11
click at [1160, 44] on input "Orders to be shipped [DATE]" at bounding box center [1159, 46] width 1 height 8
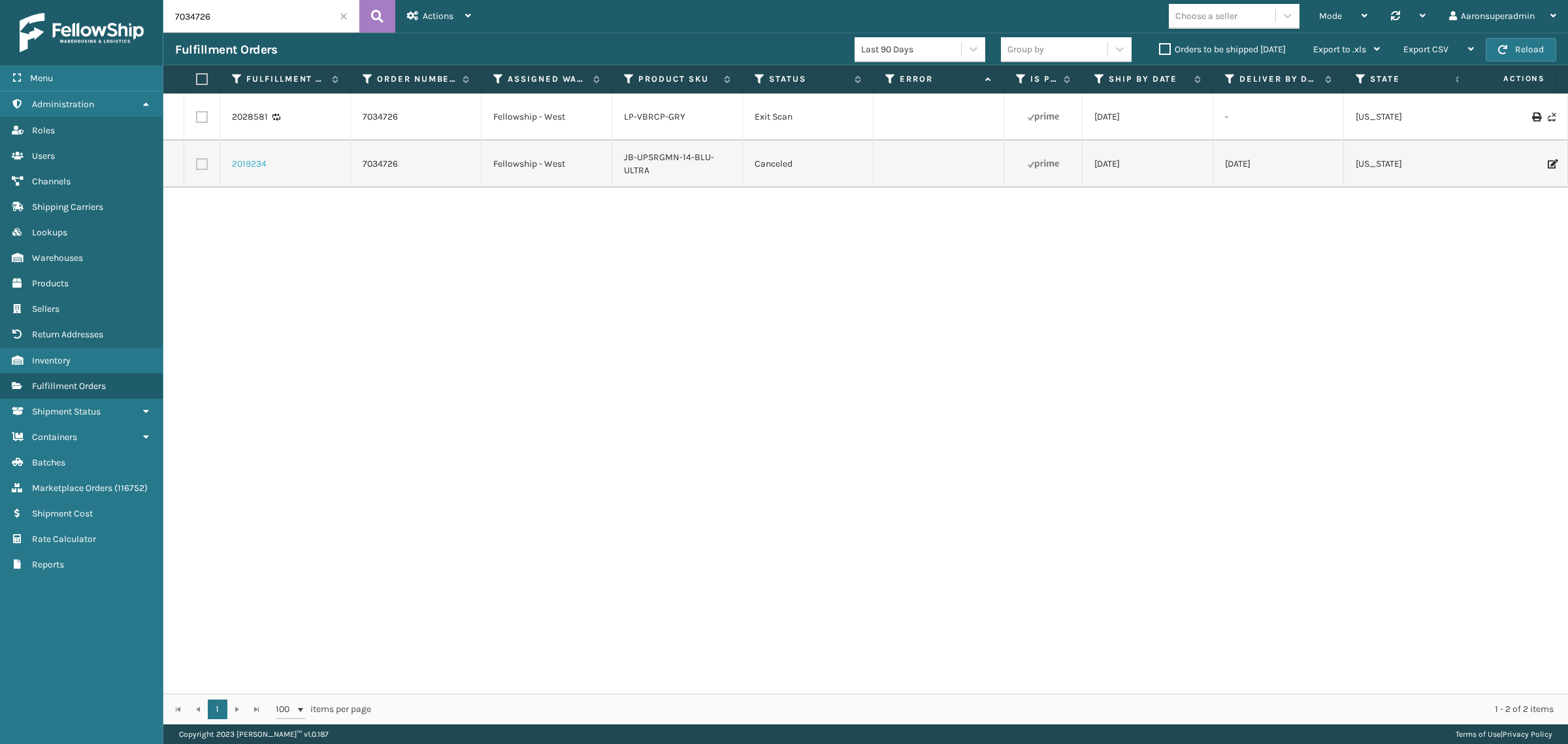
click at [252, 166] on link "2019234" at bounding box center [249, 163] width 34 height 13
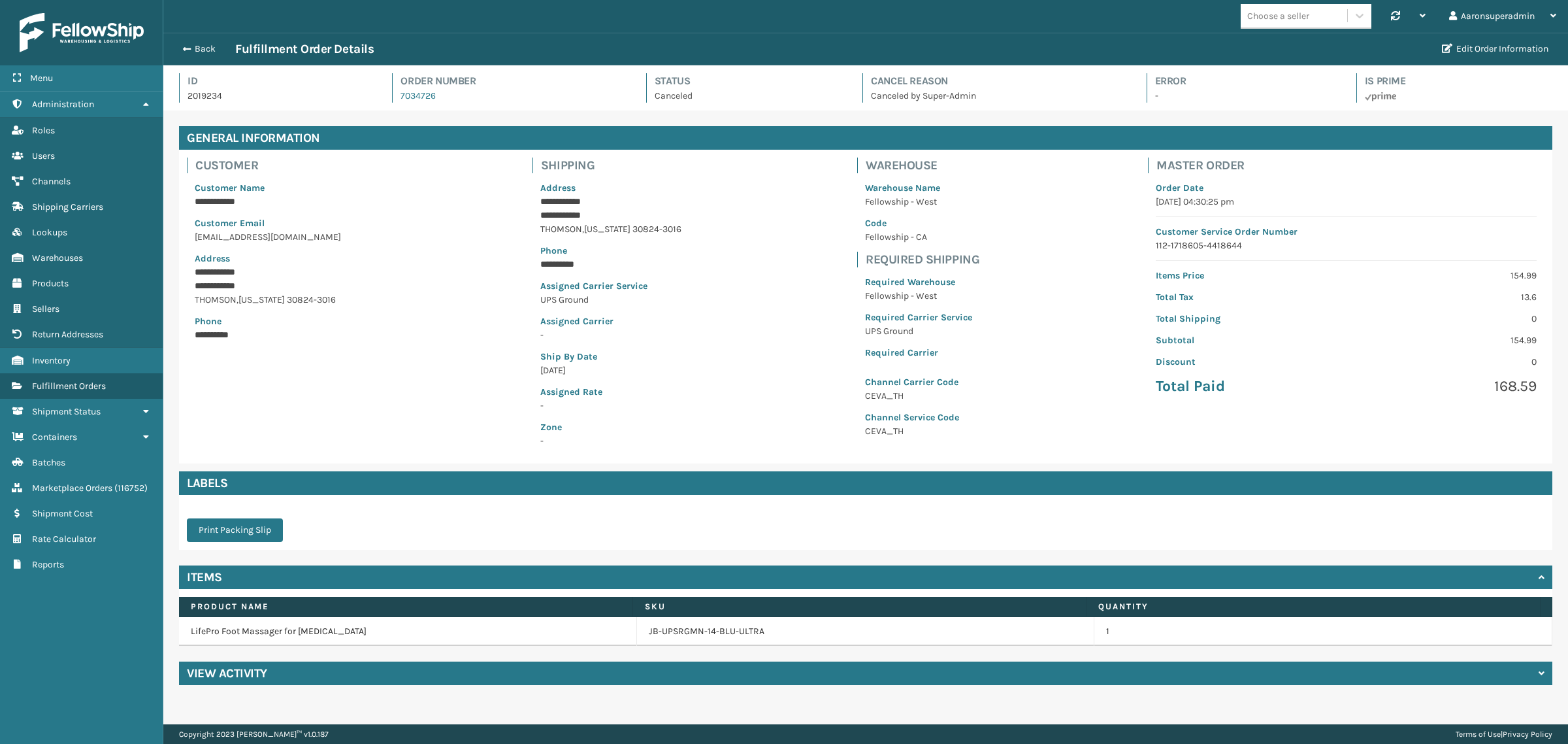
scroll to position [31, 1405]
click at [268, 672] on div "View Activity" at bounding box center [866, 673] width 1374 height 24
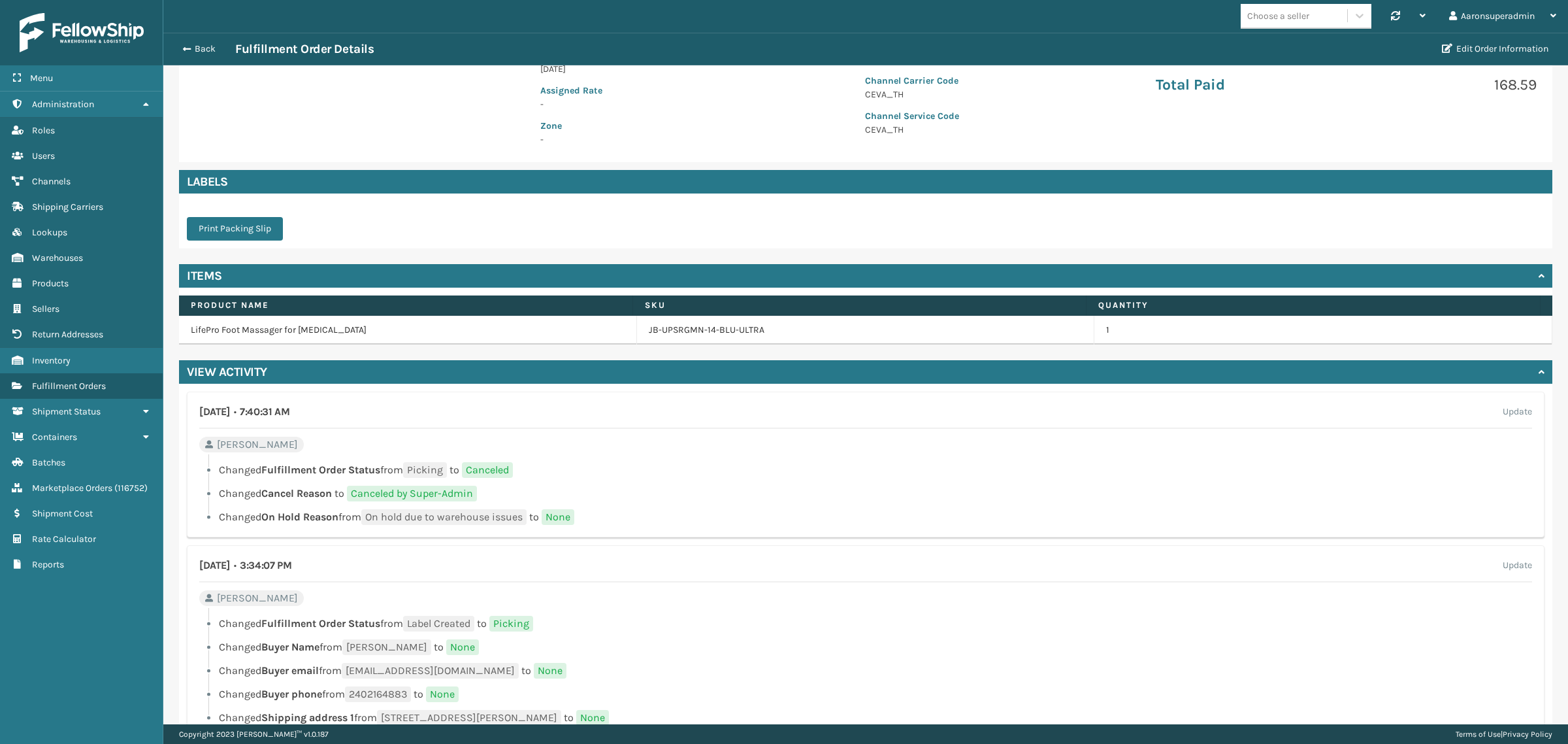
scroll to position [327, 0]
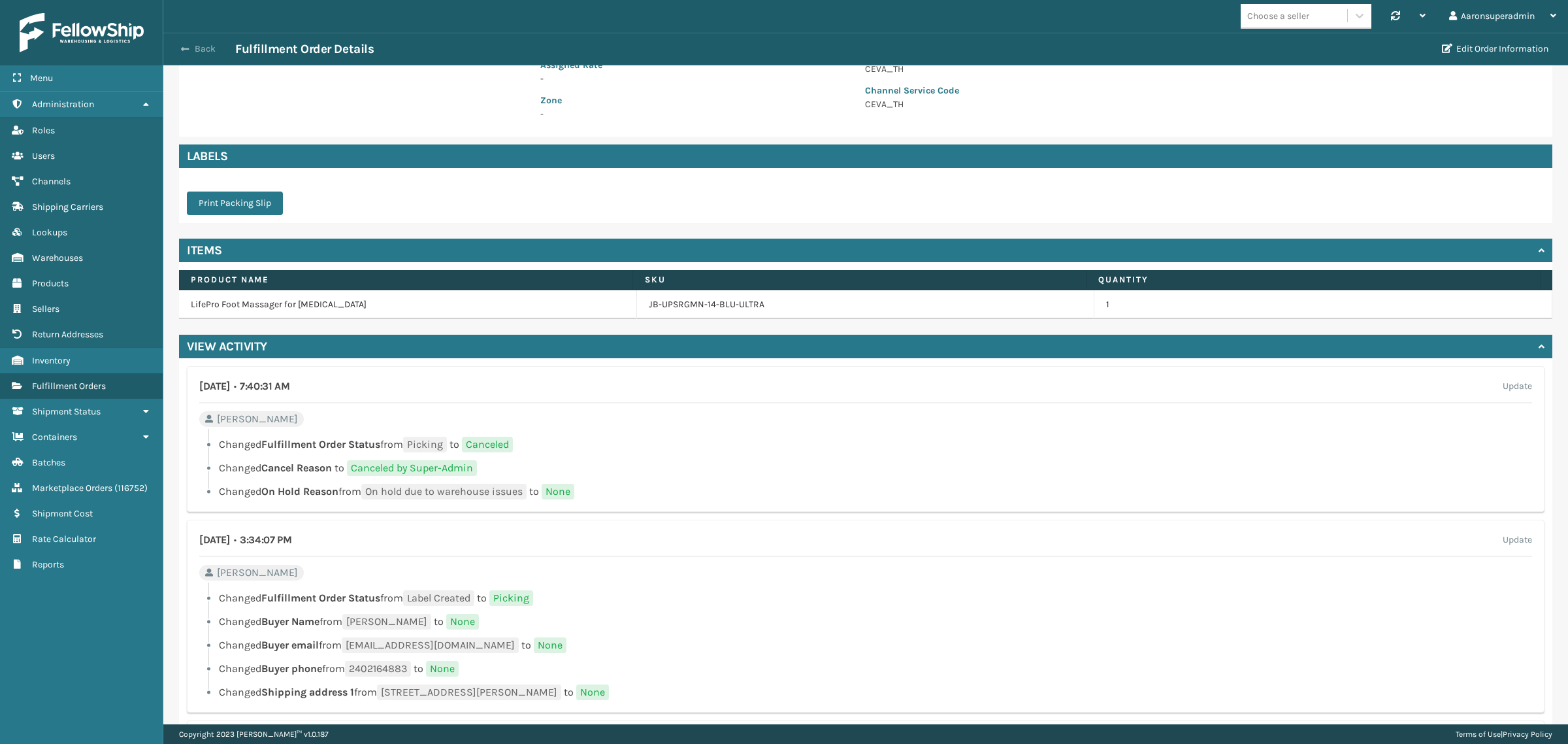
click at [203, 47] on button "Back" at bounding box center [205, 49] width 60 height 11
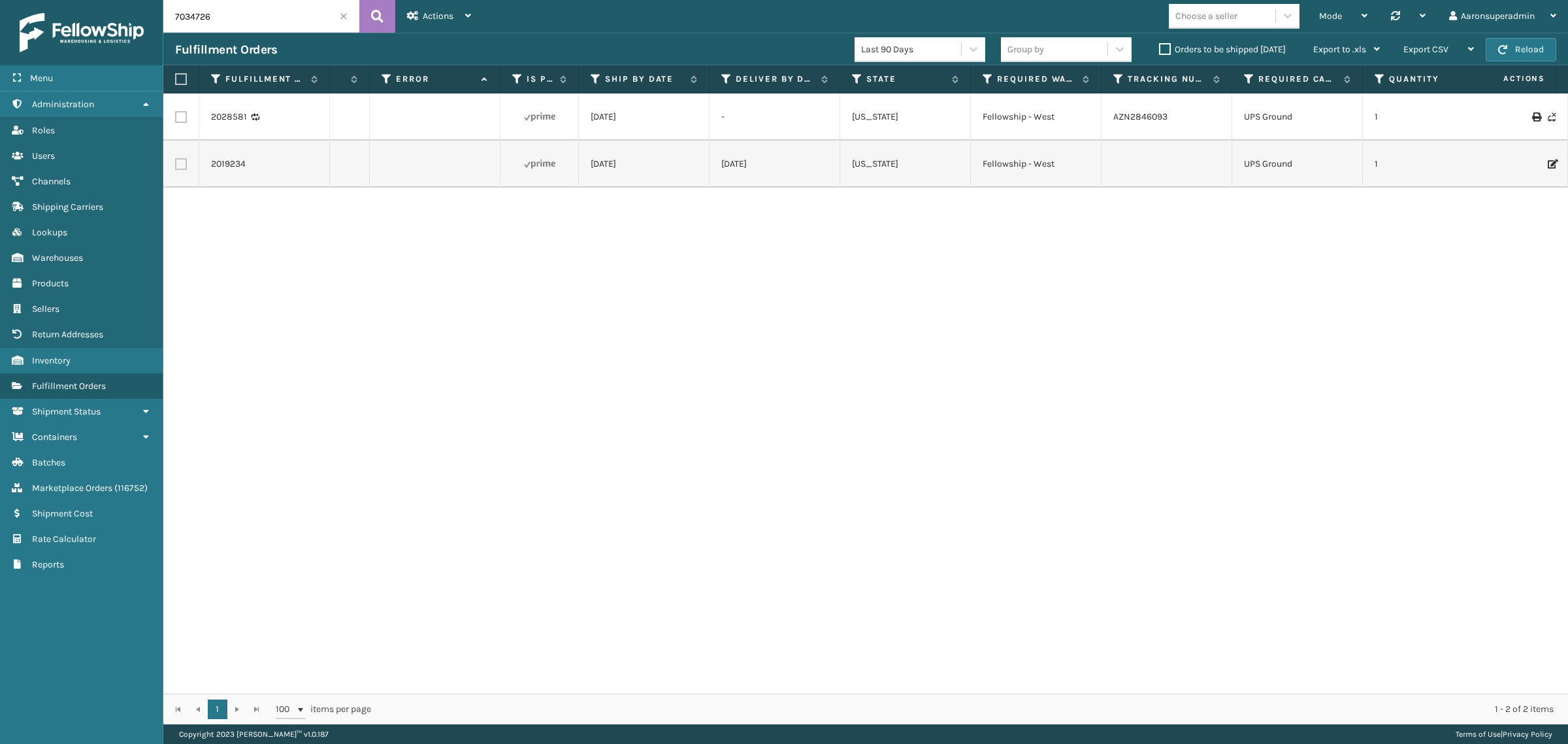
scroll to position [0, 506]
drag, startPoint x: 1114, startPoint y: 123, endPoint x: 1078, endPoint y: 126, distance: 36.1
click at [1078, 126] on tr "2028581 7034726 Fellowship - West LP-VBRCP-GRY Exit Scan [DATE] - [US_STATE] Fe…" at bounding box center [1576, 117] width 3839 height 47
copy tr "AZN2846093"
drag, startPoint x: 605, startPoint y: 678, endPoint x: 190, endPoint y: 639, distance: 416.8
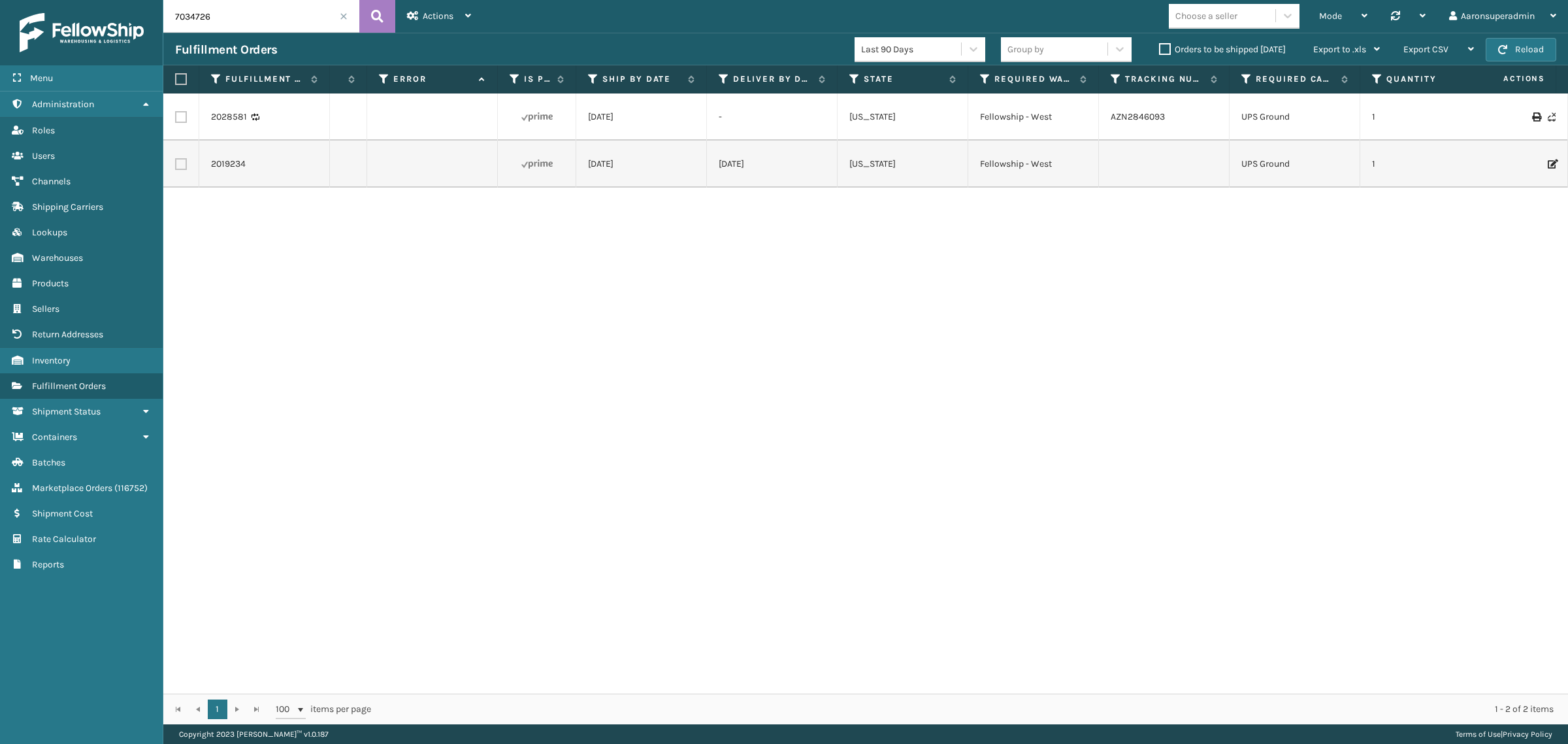
click at [190, 639] on div "2028581 7034726 Fellowship - West LP-VBRCP-GRY Exit Scan [DATE] - [US_STATE] Fe…" at bounding box center [866, 393] width 1405 height 600
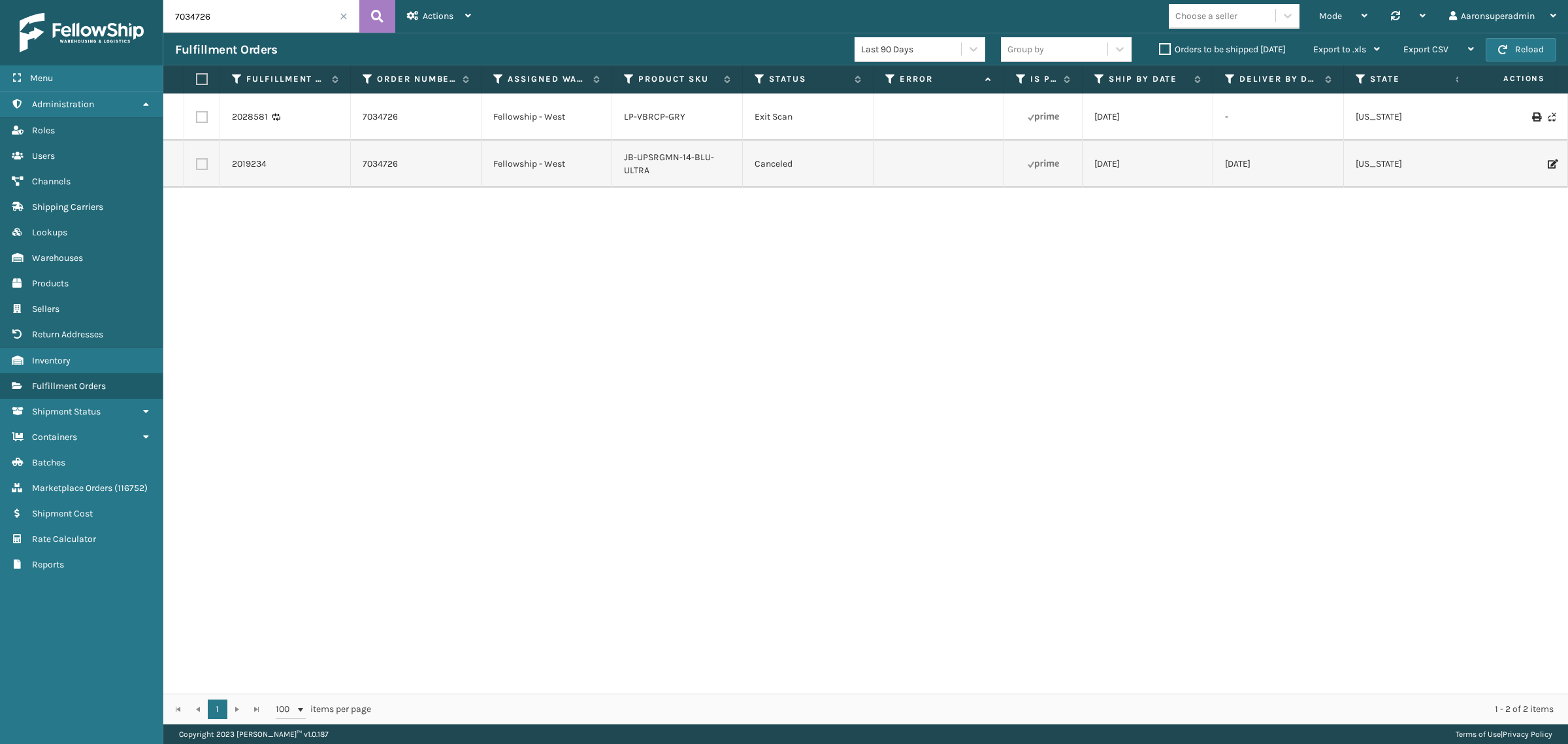
click at [203, 11] on input "7034726" at bounding box center [261, 16] width 196 height 33
paste input "212735"
type input "7212735"
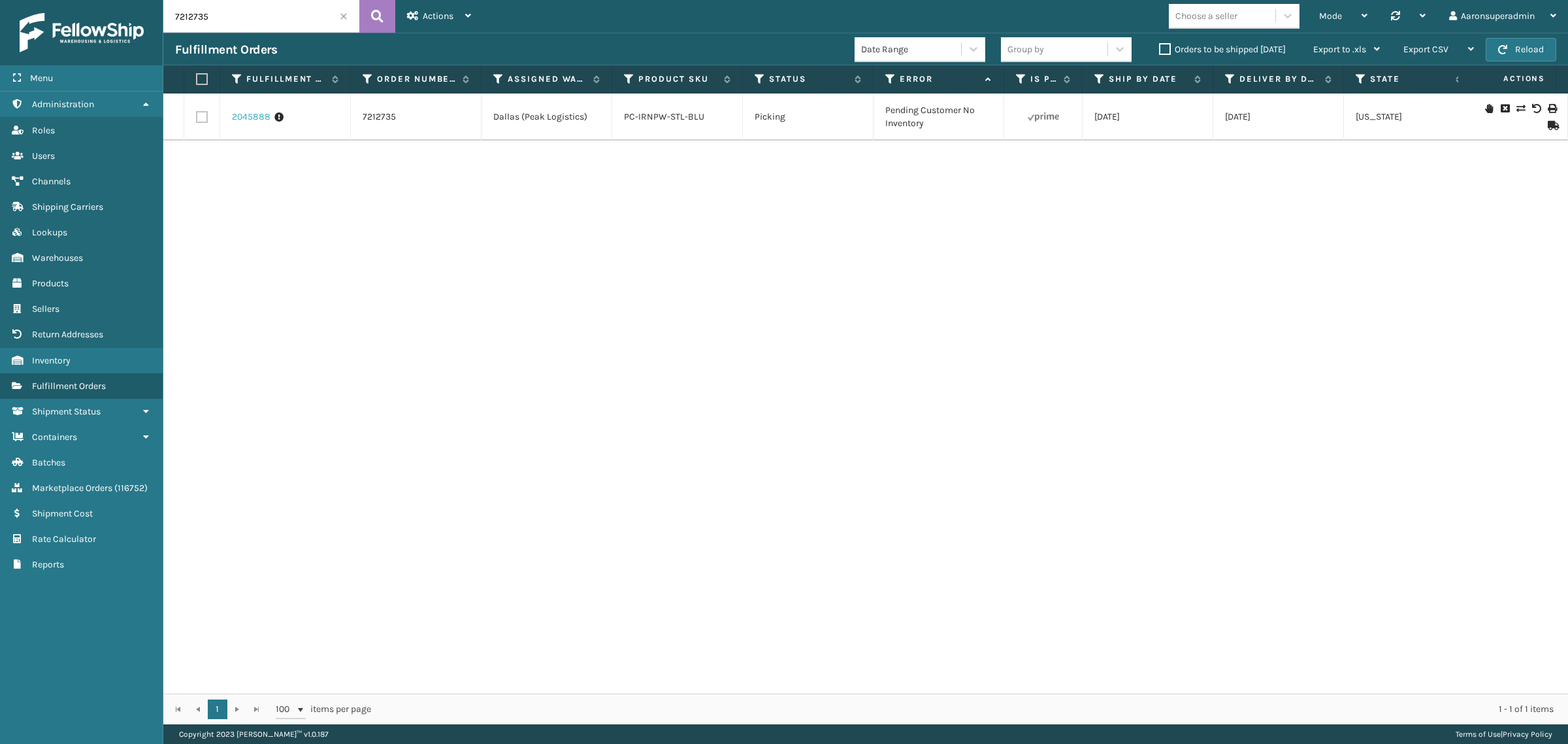
click at [260, 118] on link "2045888" at bounding box center [251, 117] width 39 height 13
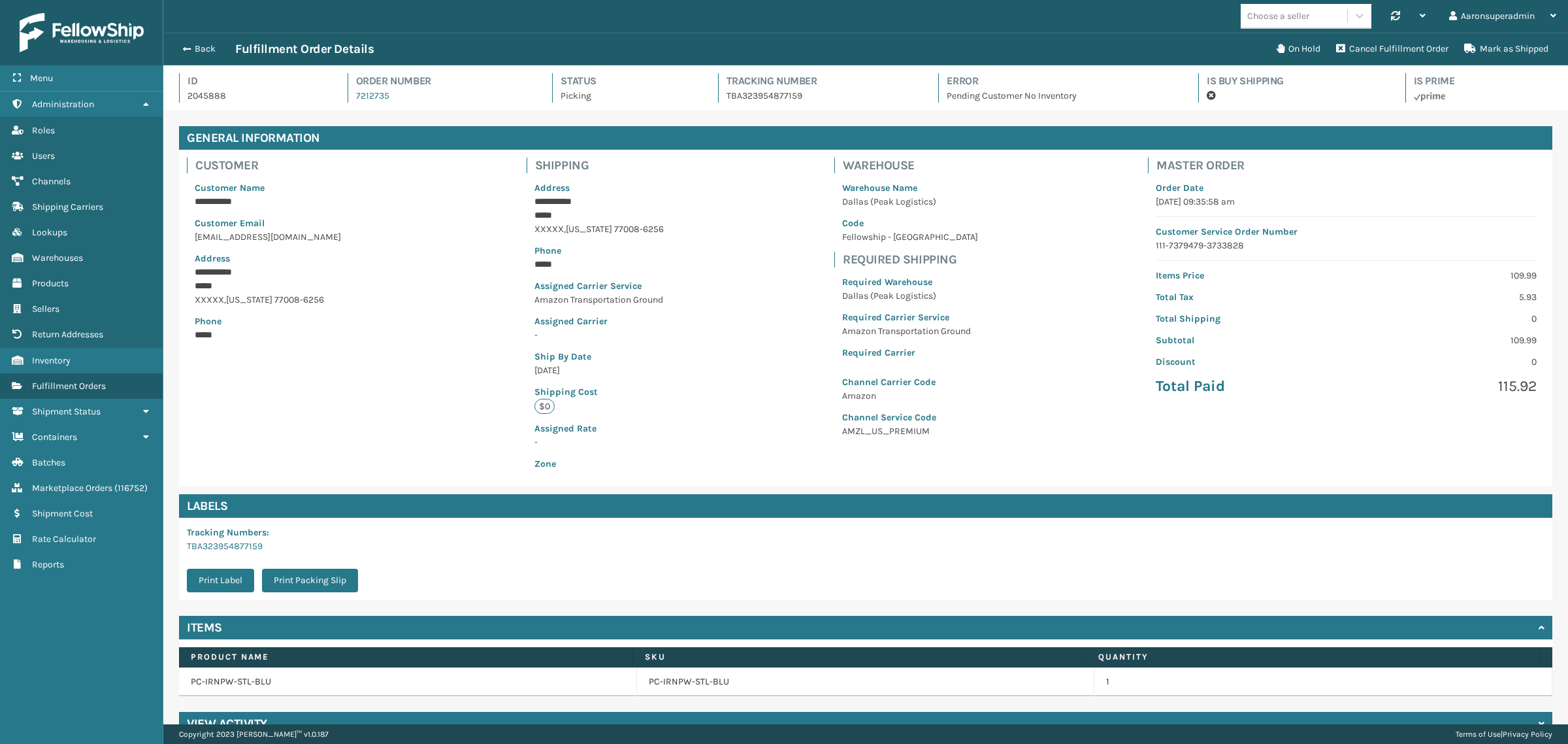
scroll to position [31, 1405]
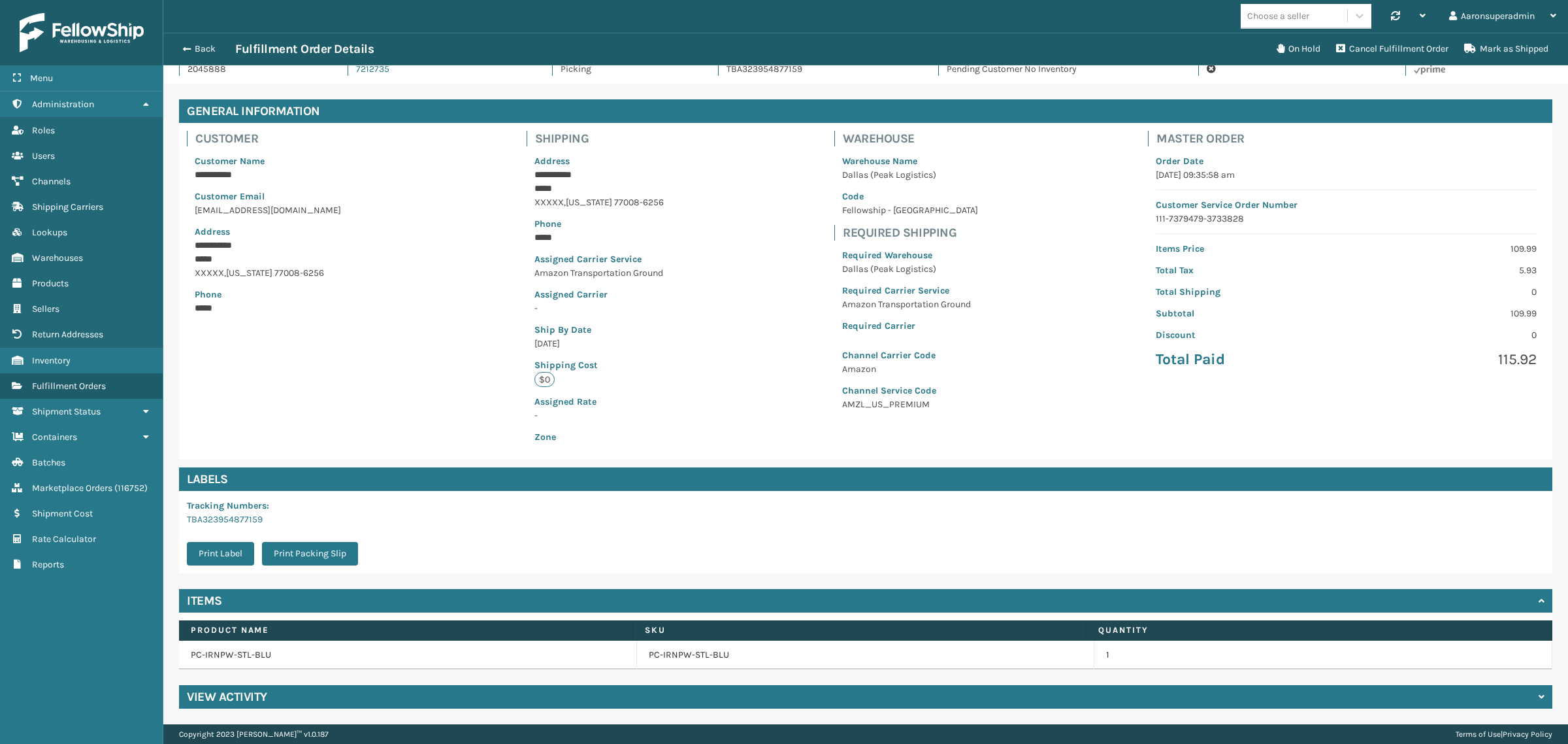
click at [221, 694] on h4 "View Activity" at bounding box center [227, 697] width 80 height 16
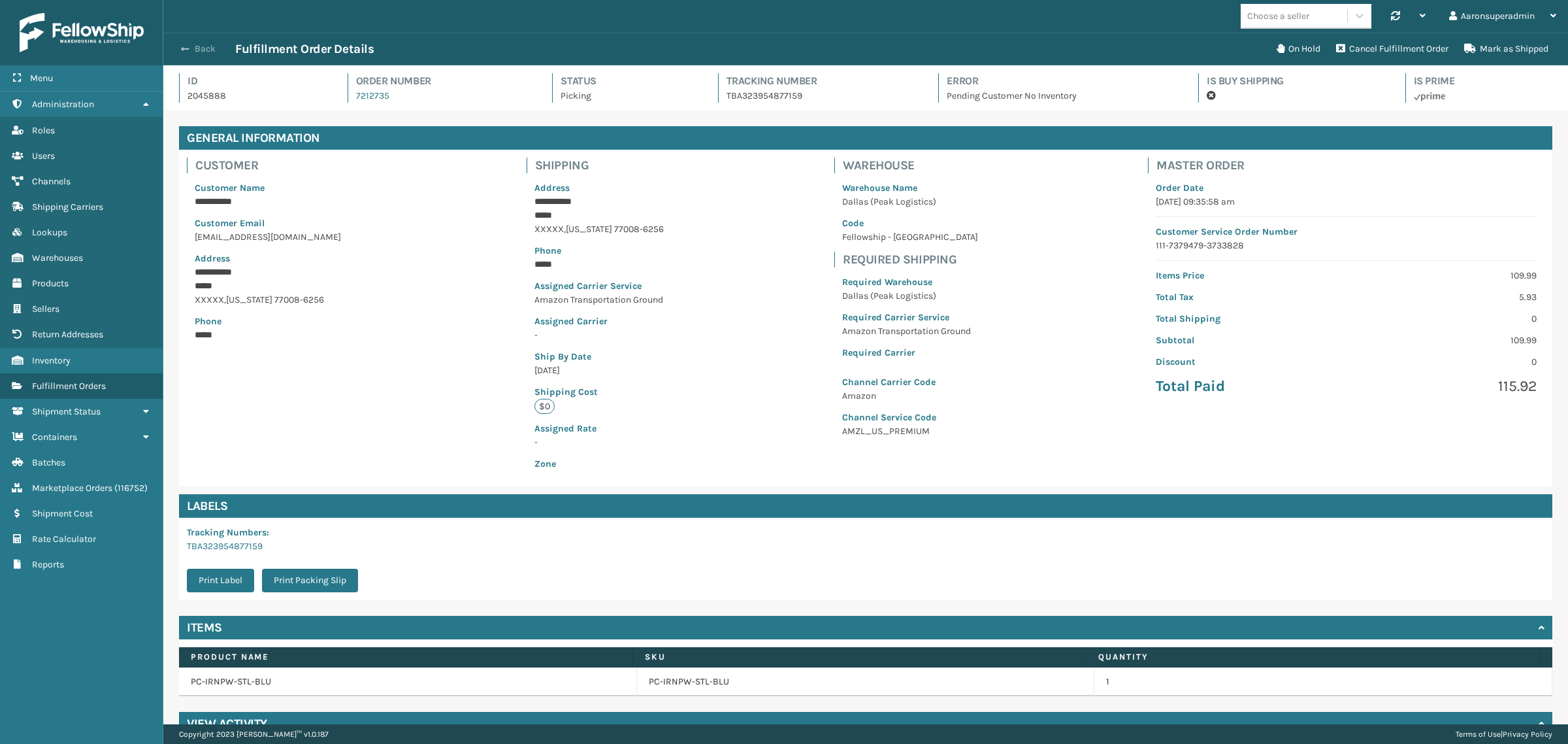
click at [189, 53] on button "Back" at bounding box center [205, 49] width 60 height 11
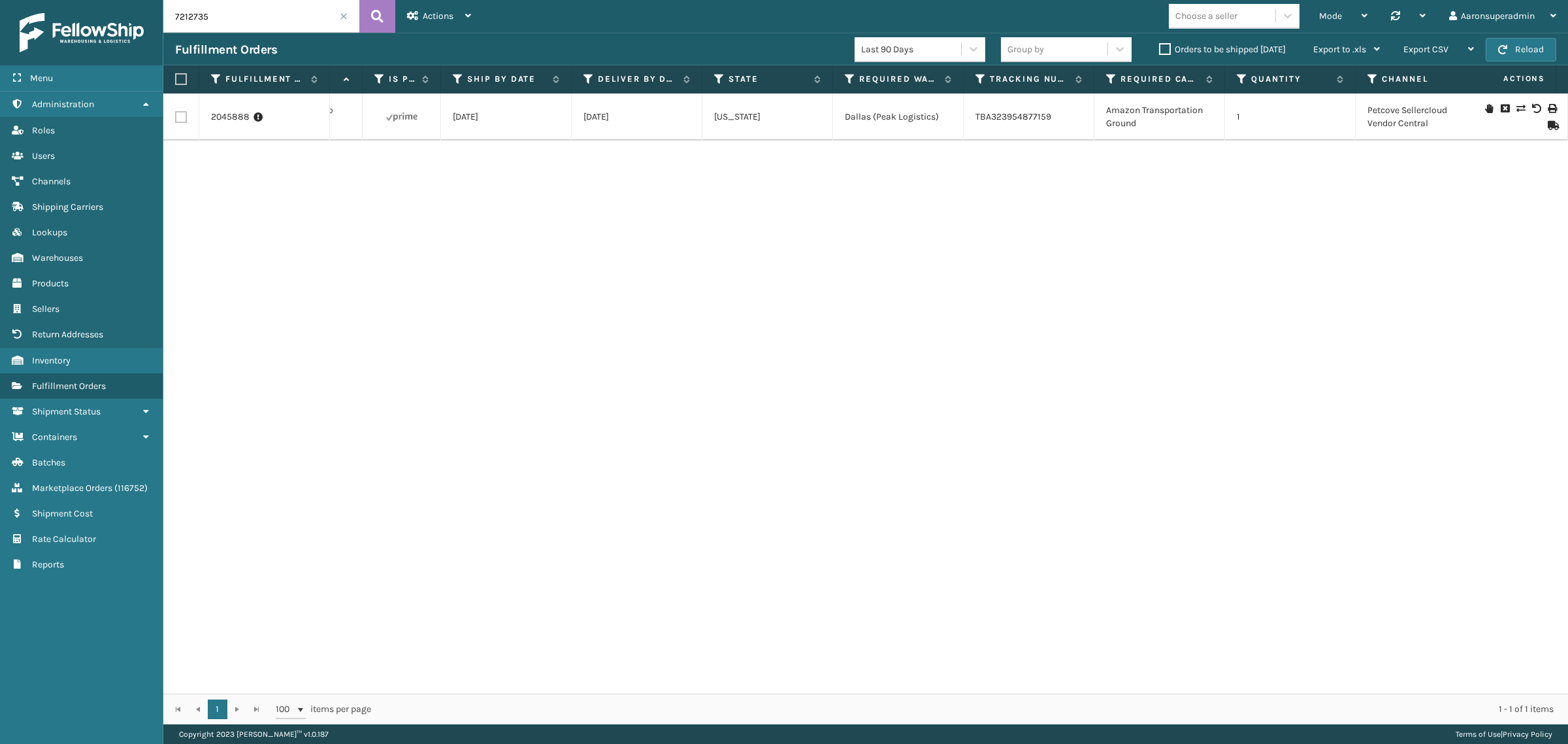
scroll to position [0, 648]
click at [1168, 51] on label "Orders to be shipped [DATE]" at bounding box center [1223, 49] width 127 height 11
click at [1160, 50] on input "Orders to be shipped [DATE]" at bounding box center [1159, 46] width 1 height 8
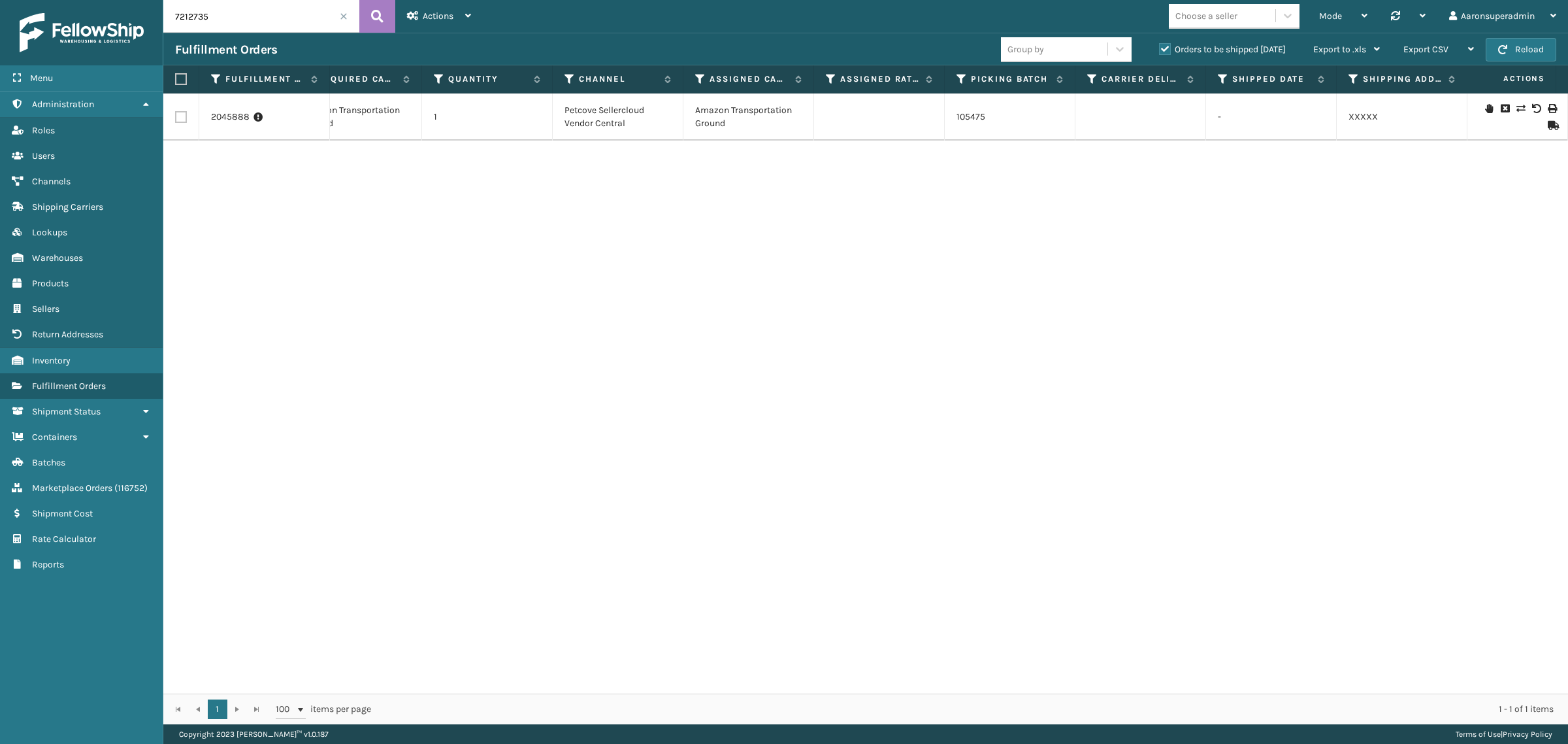
scroll to position [0, 0]
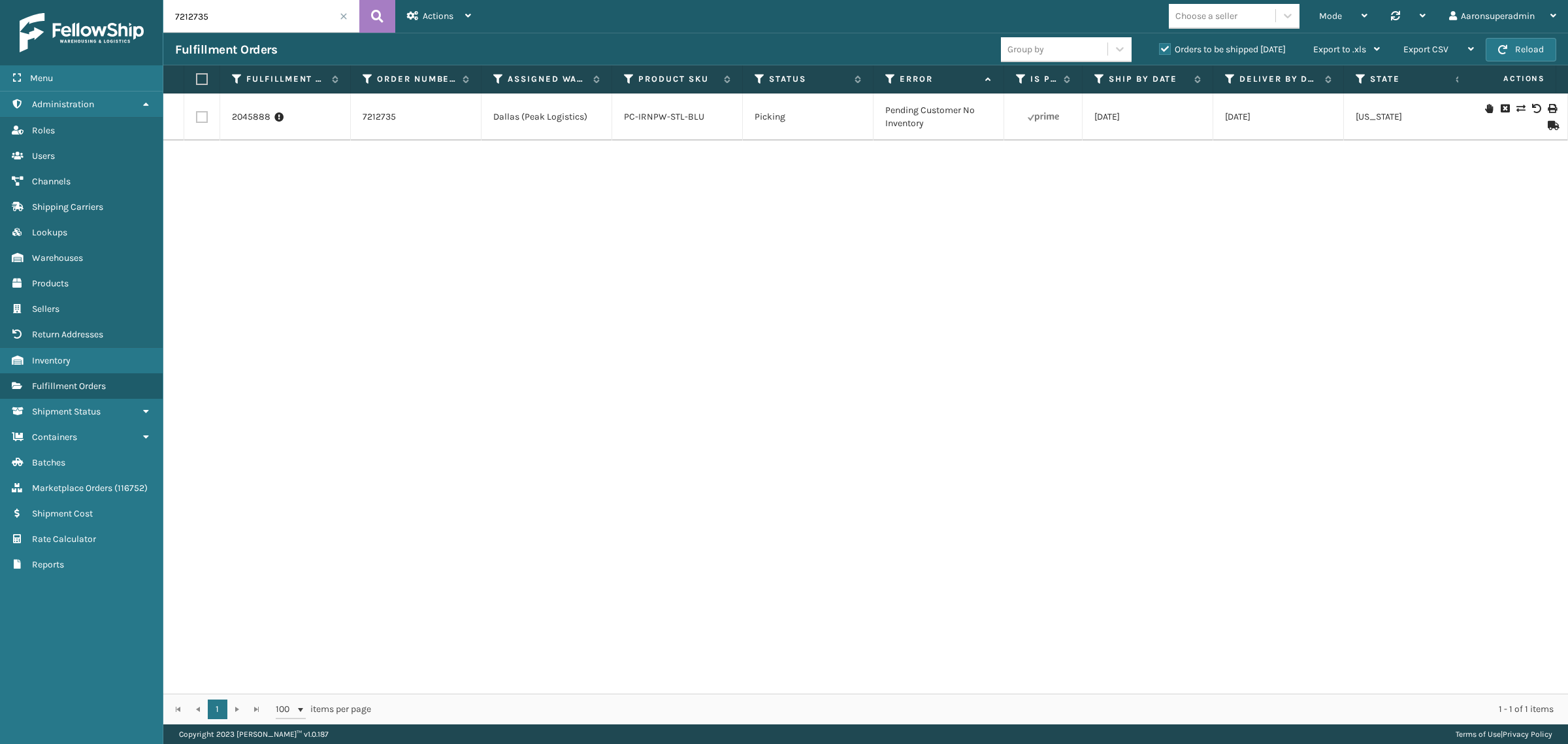
click at [293, 124] on td "2045888" at bounding box center [285, 117] width 130 height 47
drag, startPoint x: 412, startPoint y: 128, endPoint x: 374, endPoint y: 121, distance: 38.6
click at [359, 123] on td "7212735" at bounding box center [416, 117] width 130 height 47
copy link "7212735"
click at [1516, 107] on icon at bounding box center [1520, 108] width 8 height 9
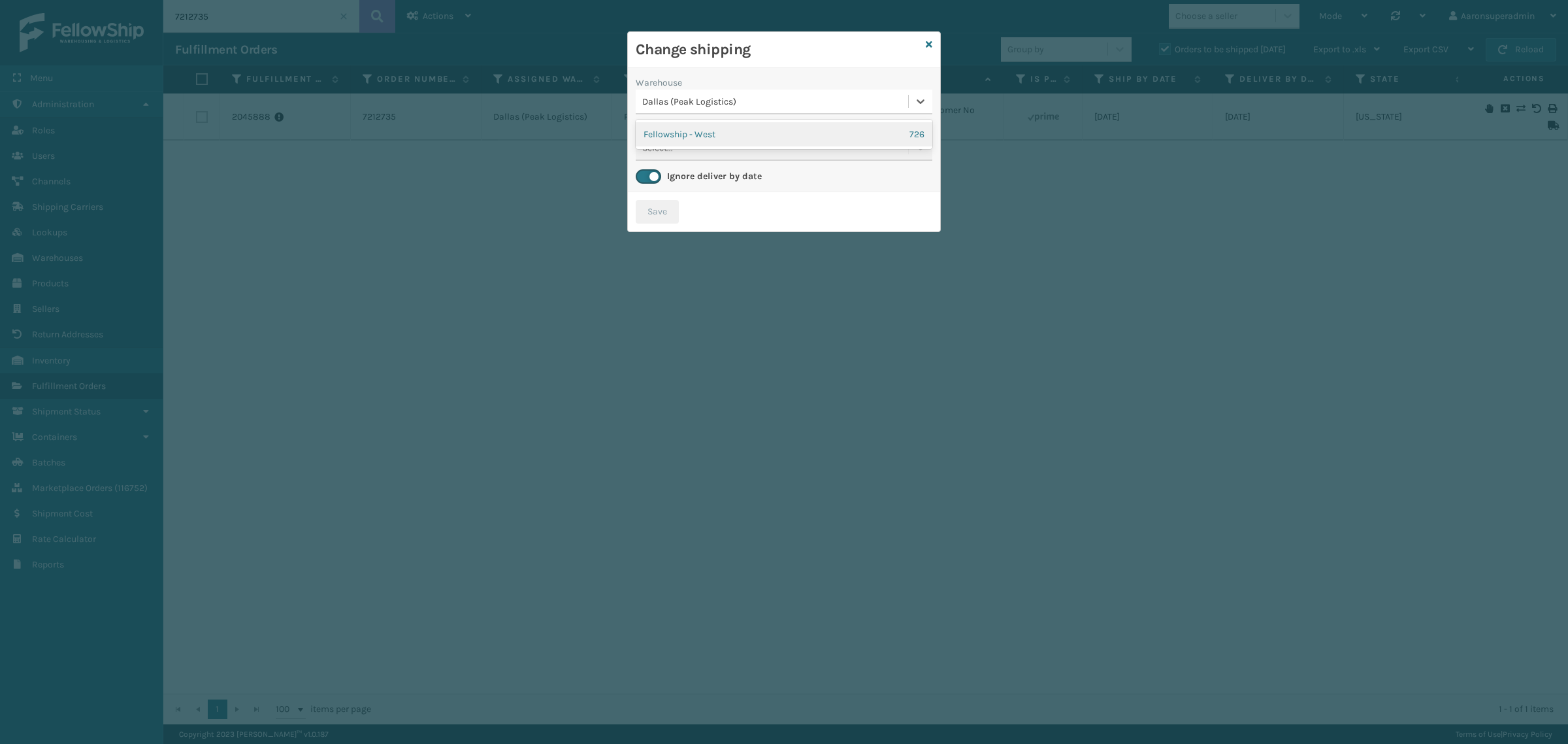
click at [726, 97] on div "Dallas (Peak Logistics)" at bounding box center [776, 101] width 267 height 14
click at [697, 128] on div "Fellowship - West 726" at bounding box center [784, 134] width 297 height 24
click at [851, 147] on div "Carrier Service * Select..." at bounding box center [784, 141] width 297 height 39
click at [710, 155] on div "Carrier Service * Select..." at bounding box center [784, 141] width 297 height 39
click at [688, 148] on div "Carrier Service * Select..." at bounding box center [784, 141] width 297 height 39
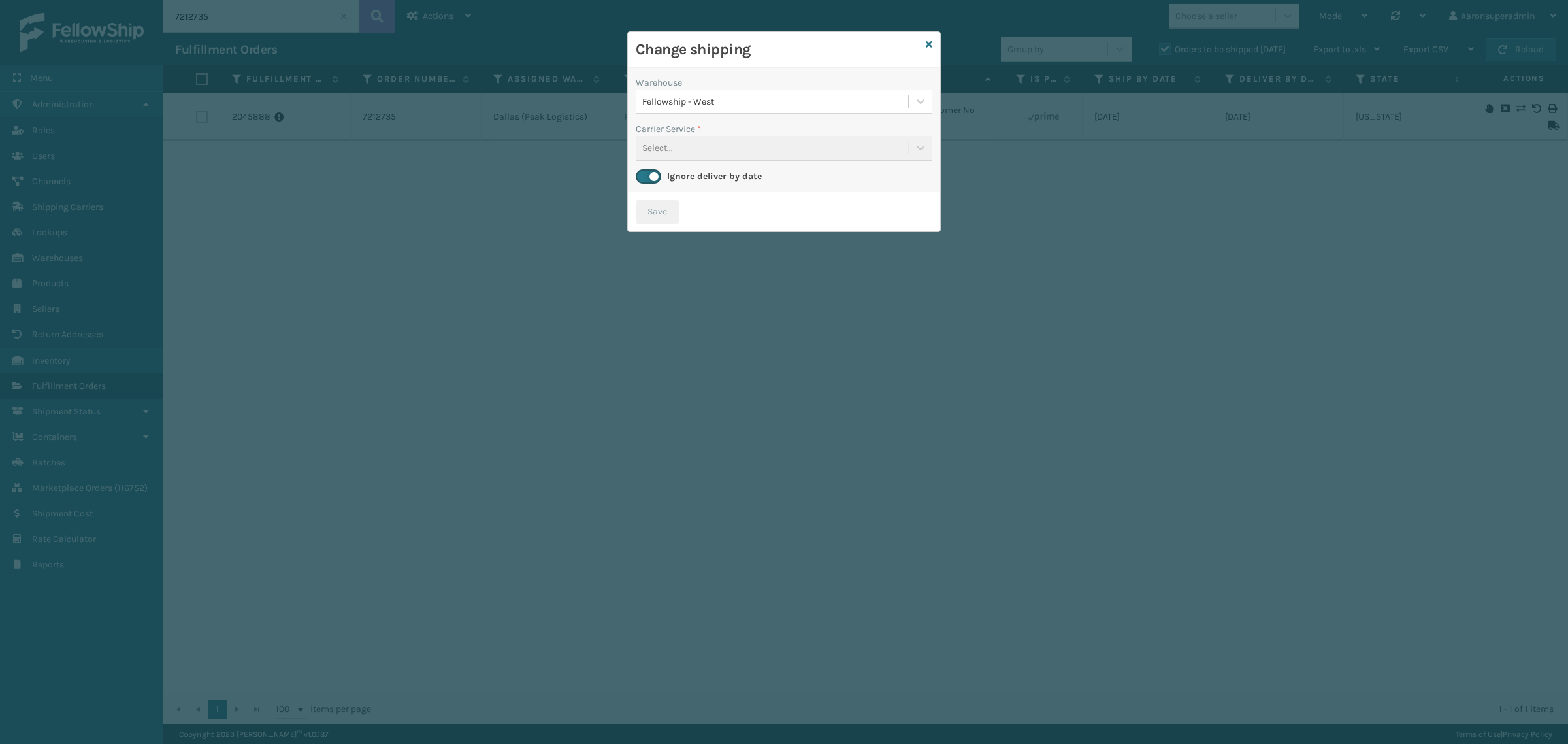
click at [678, 148] on div "Carrier Service * Select..." at bounding box center [784, 141] width 297 height 39
click at [926, 48] on icon at bounding box center [929, 44] width 7 height 9
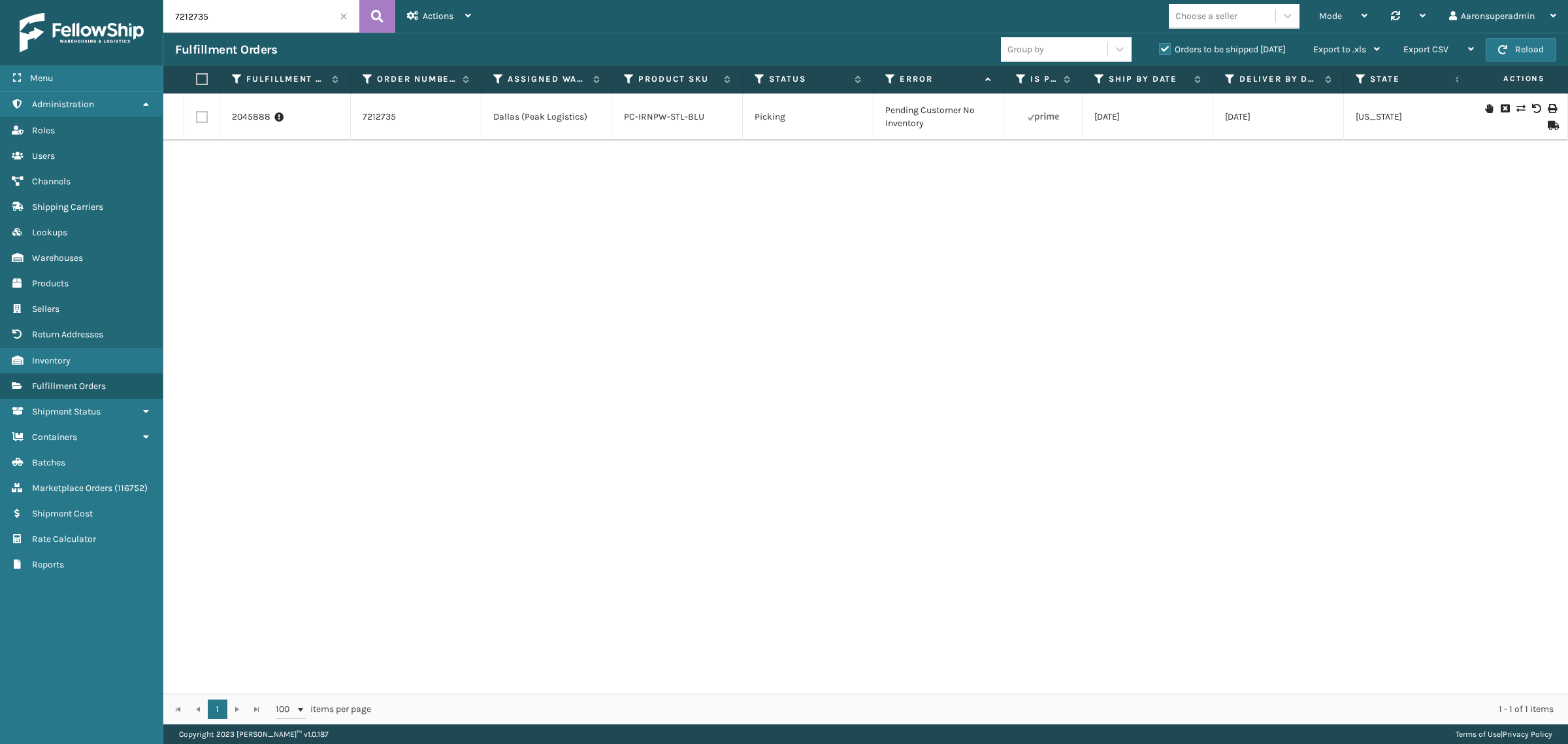
click at [1516, 107] on icon at bounding box center [1520, 108] width 8 height 9
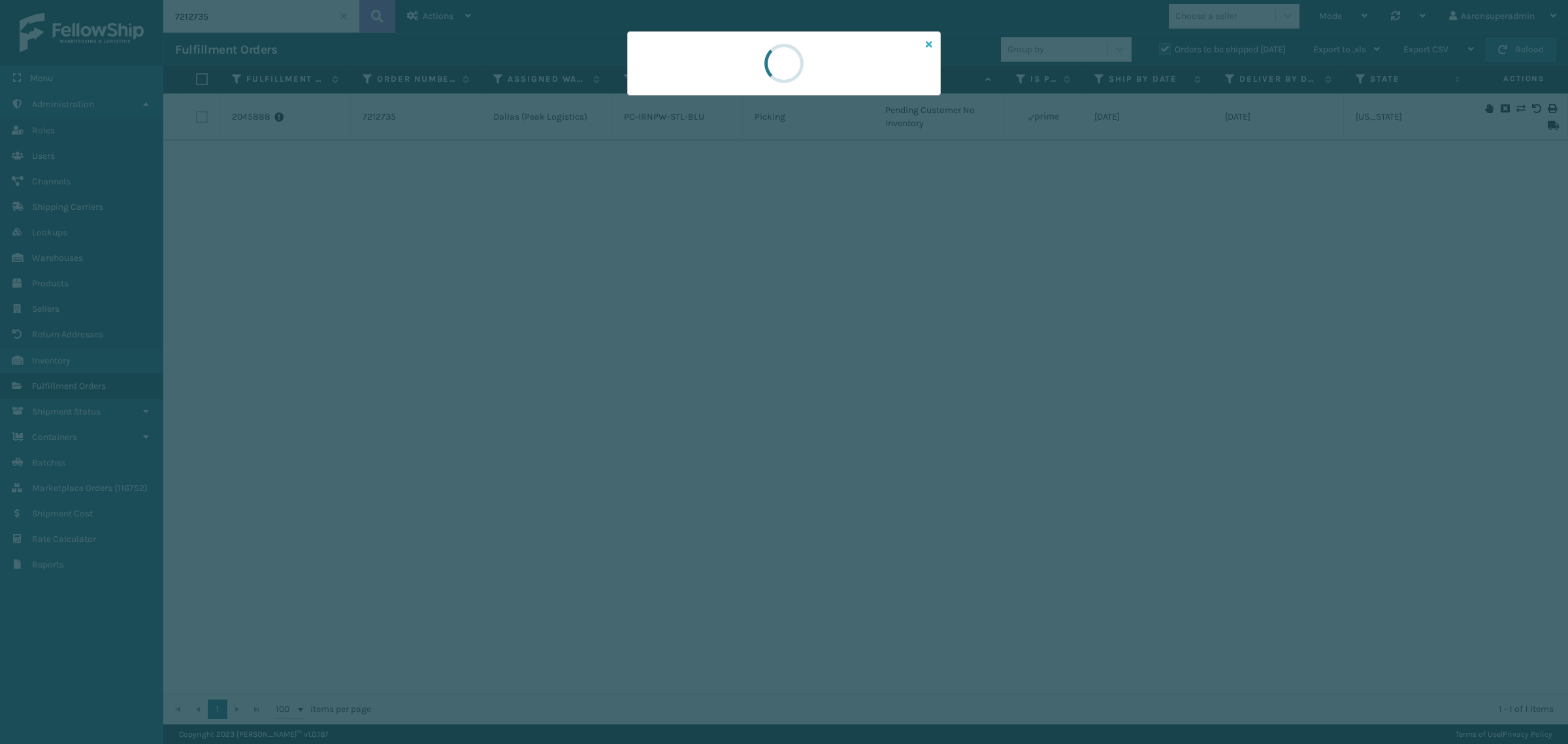
click at [927, 43] on icon at bounding box center [929, 44] width 7 height 9
